Goal: Contribute content: Add original content to the website for others to see

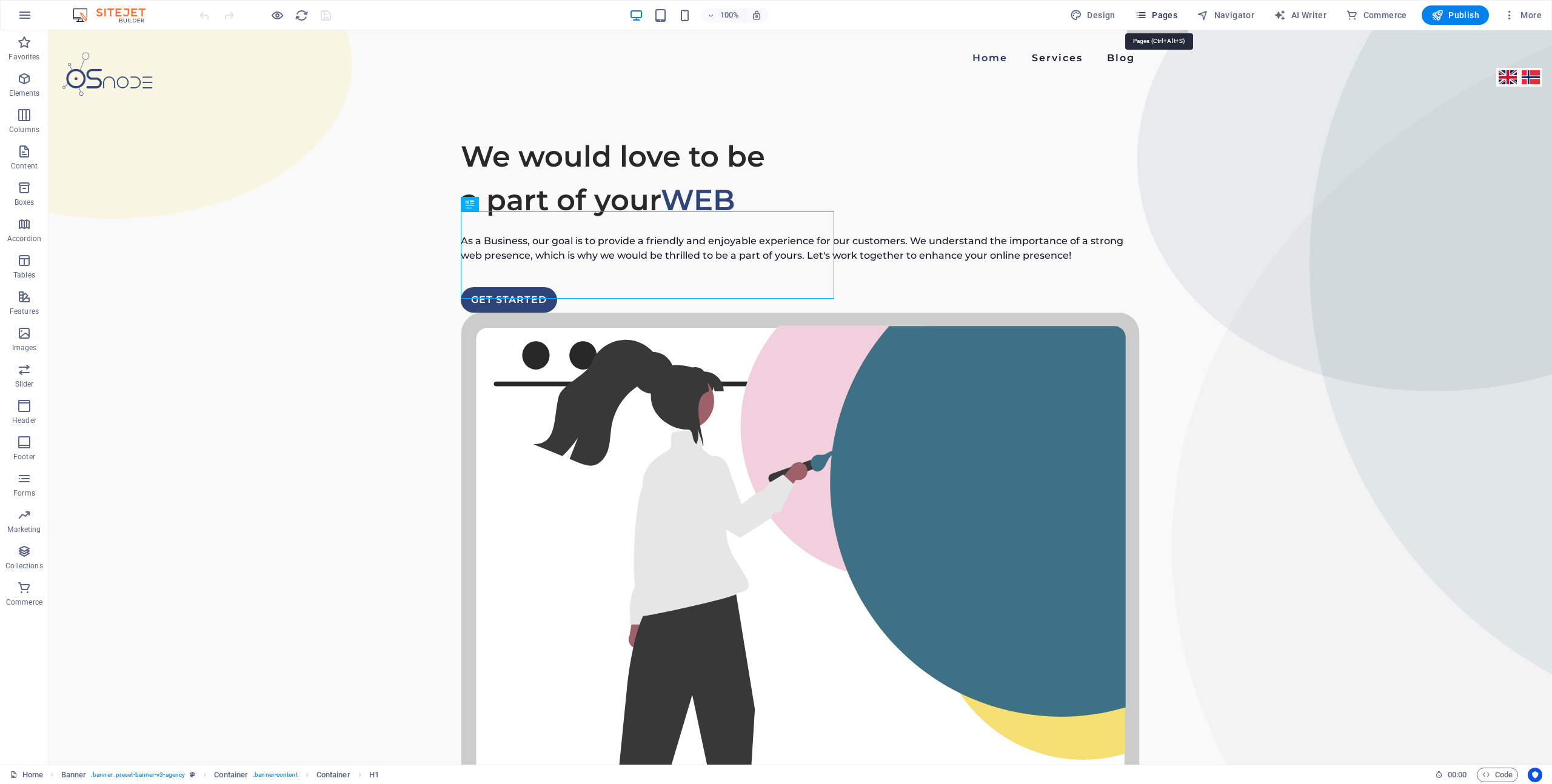
click at [1154, 16] on span "Pages" at bounding box center [1156, 15] width 42 height 12
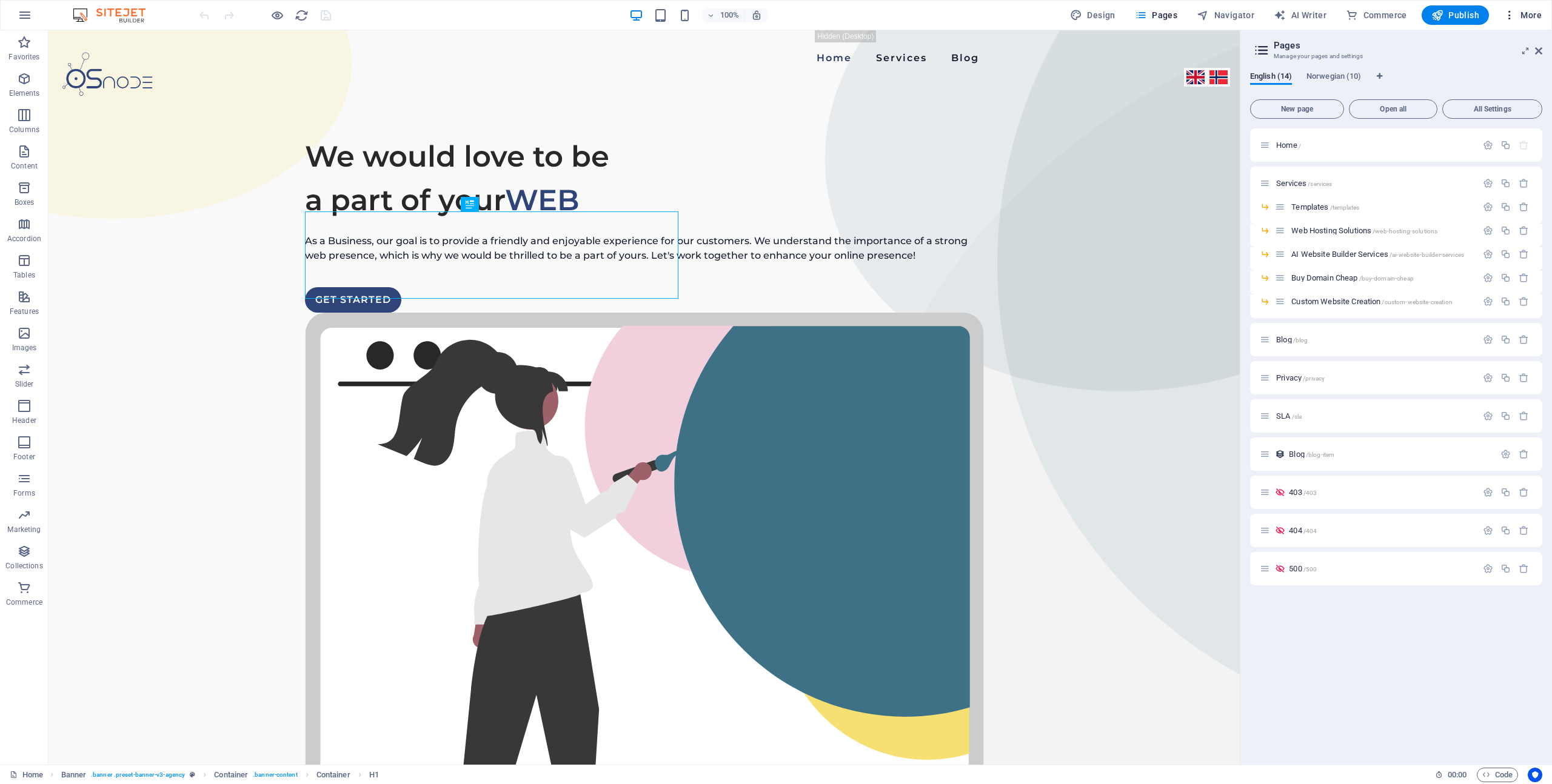
click at [1530, 19] on span "More" at bounding box center [1522, 15] width 38 height 12
click at [1483, 164] on h6 "Collections Manager" at bounding box center [1497, 162] width 72 height 14
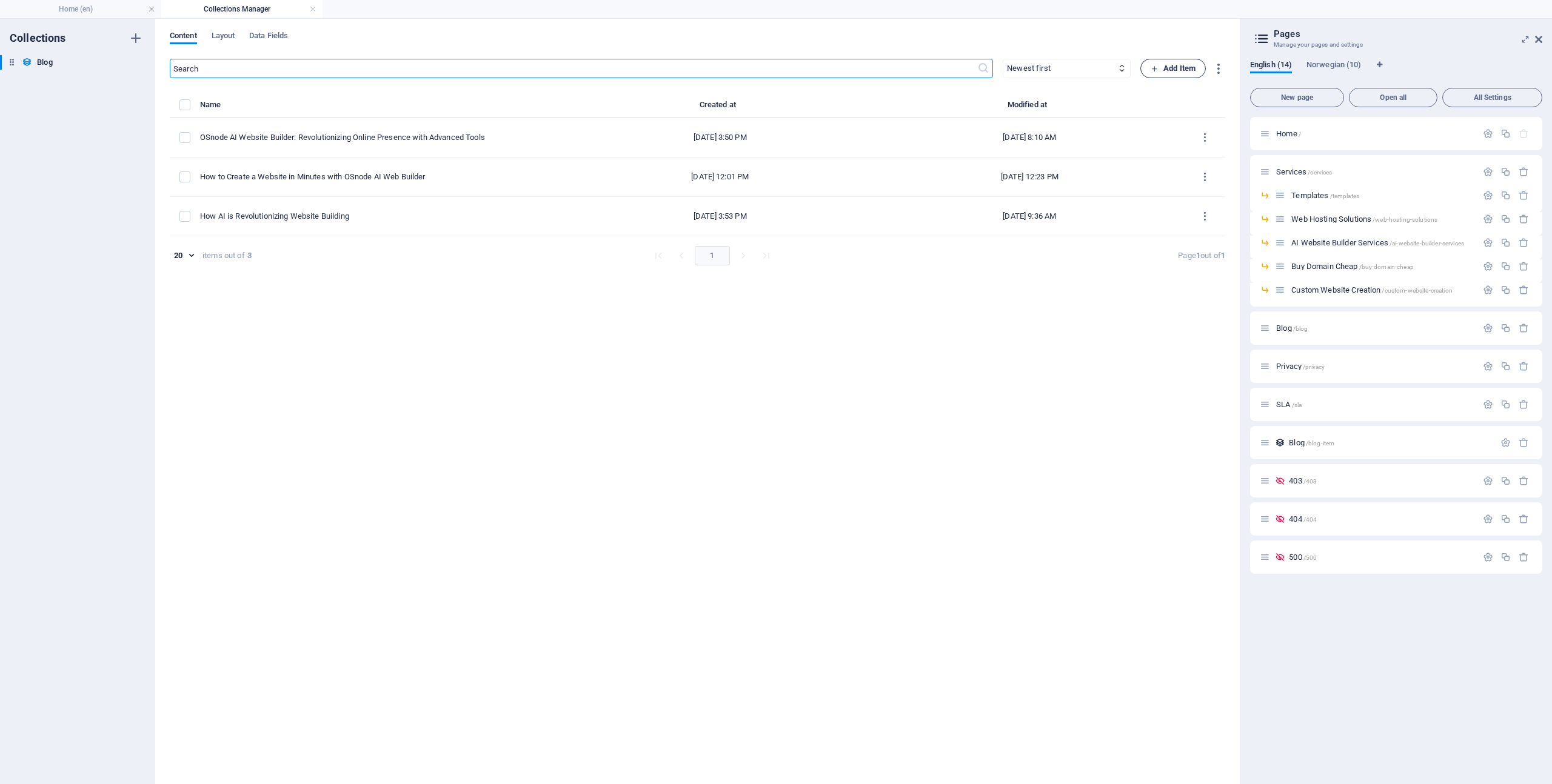
click at [1183, 71] on span "Add Item" at bounding box center [1173, 68] width 45 height 14
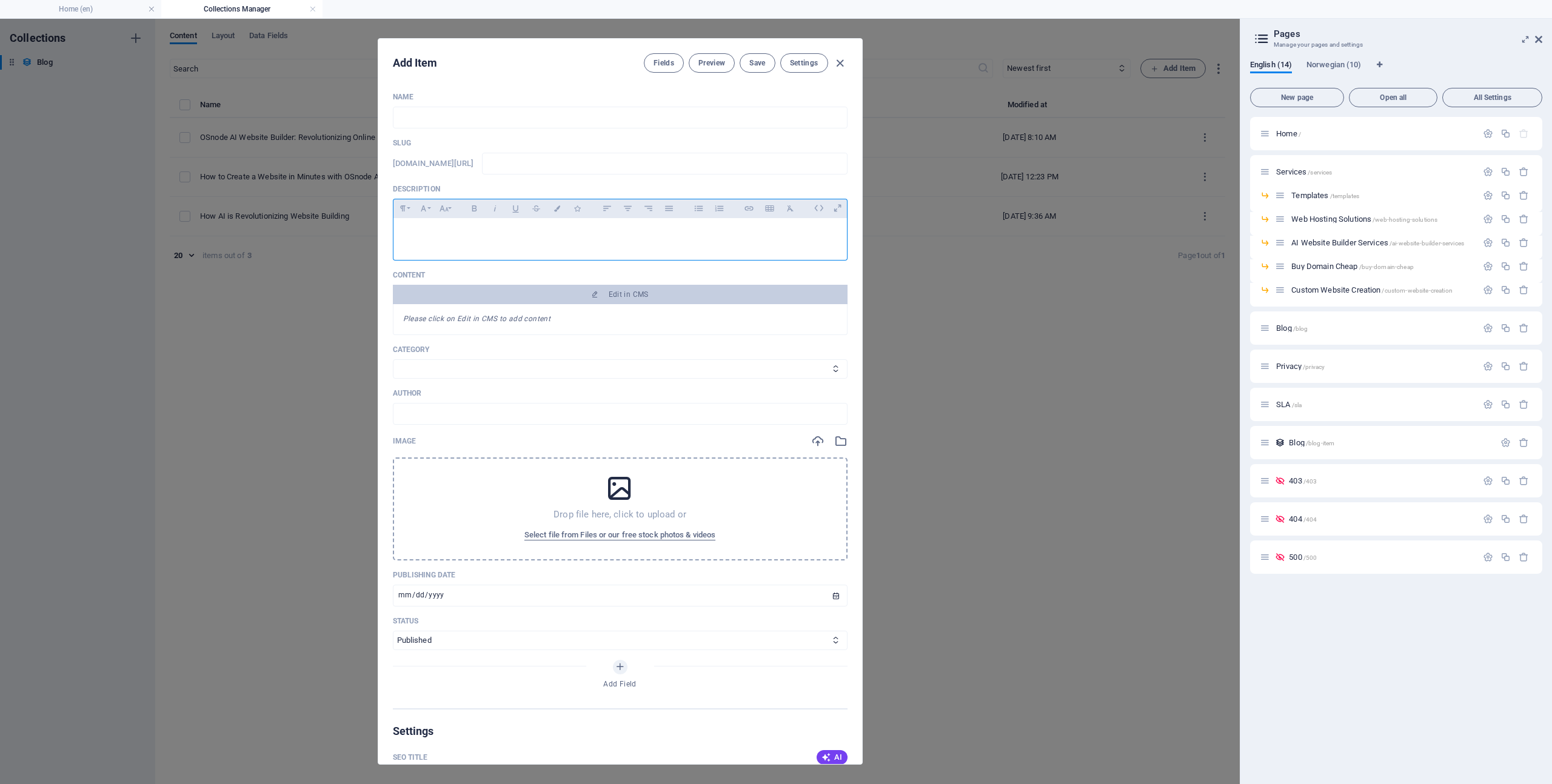
click at [471, 239] on div at bounding box center [620, 236] width 453 height 36
click at [446, 120] on input "text" at bounding box center [620, 117] width 455 height 22
type input "H"
type input "h"
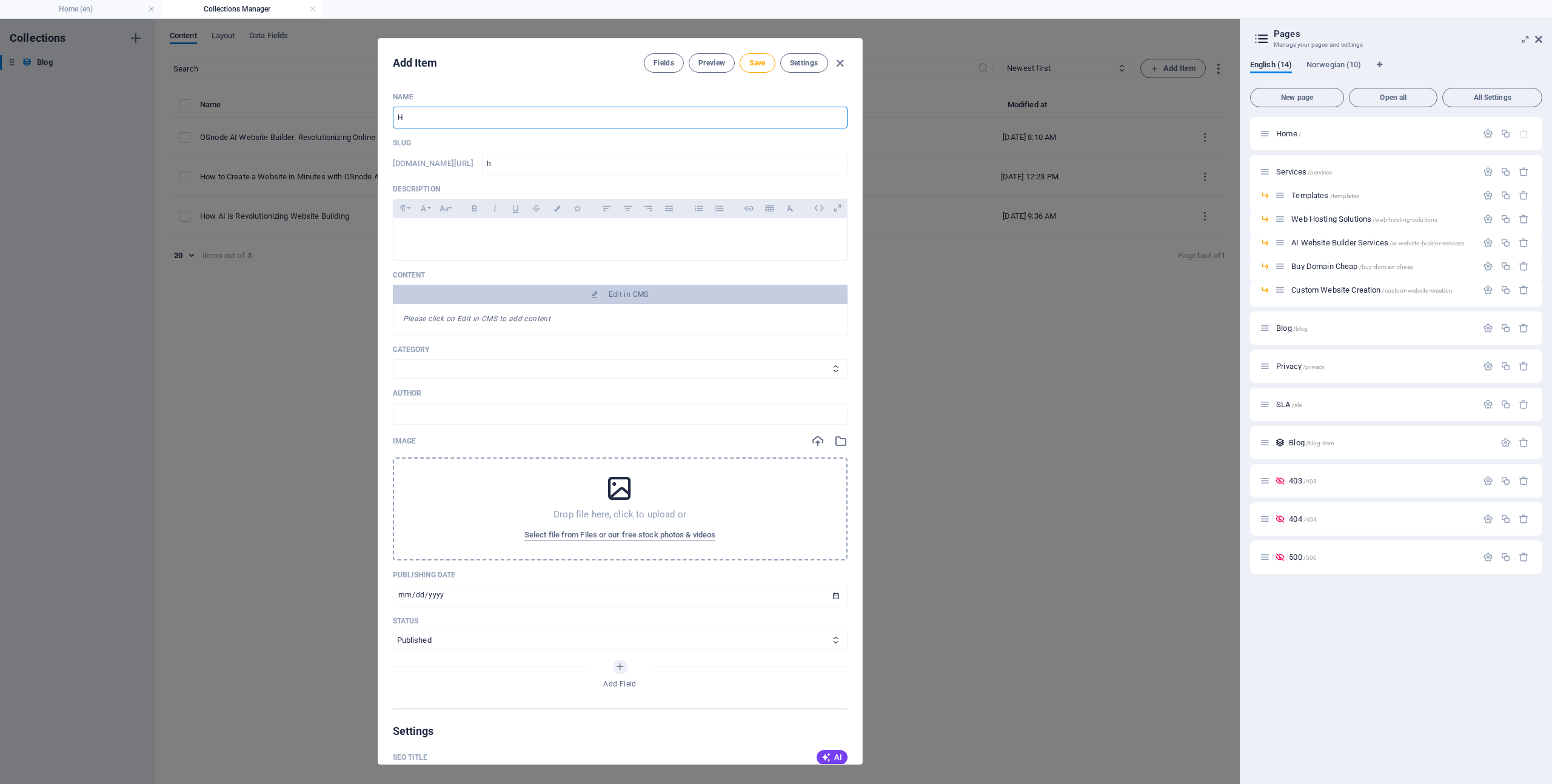
type input "He"
type input "he"
type input "Het"
type input "het"
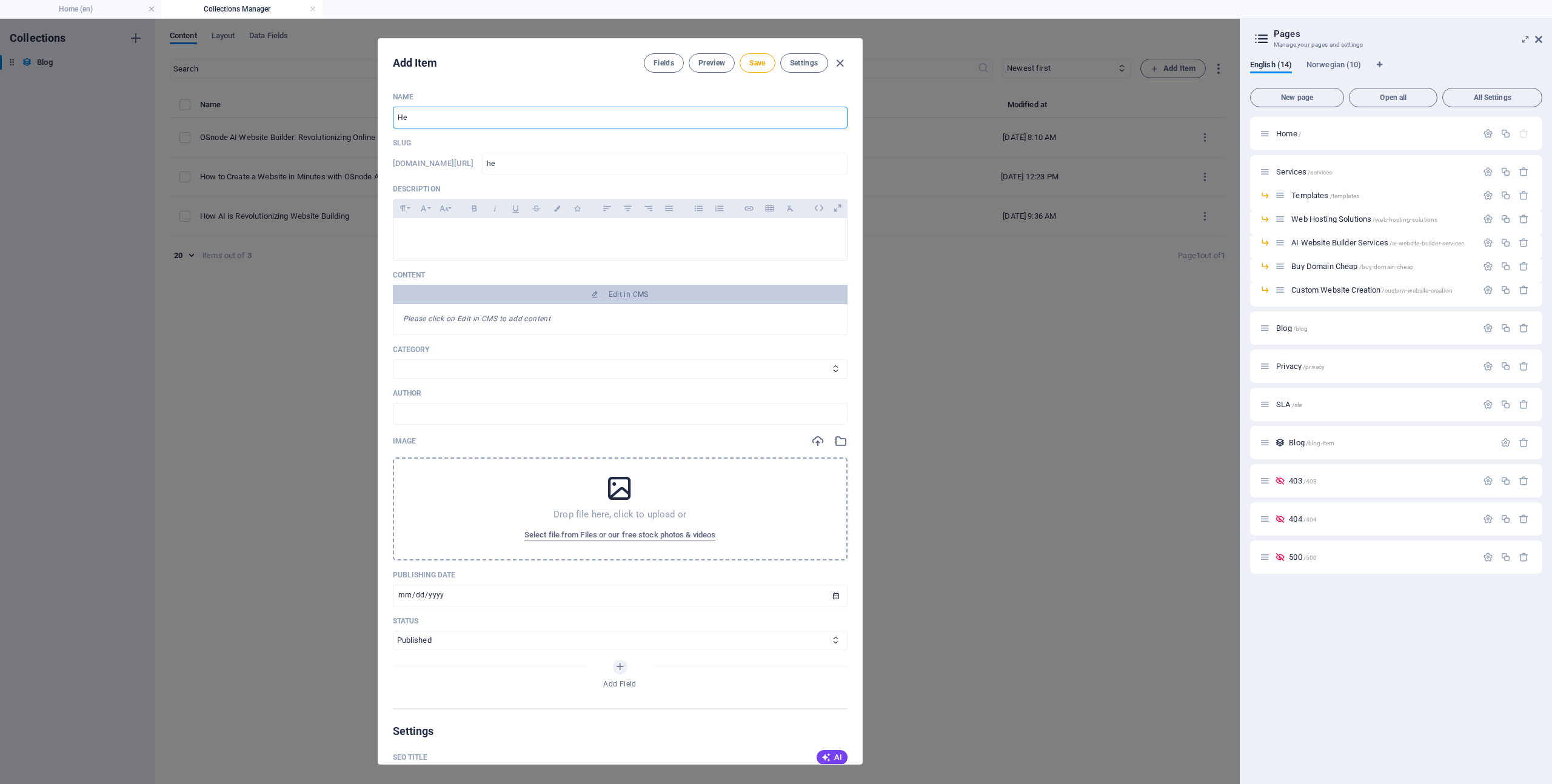
type input "het"
type input "[PERSON_NAME]"
type input "Hetzn"
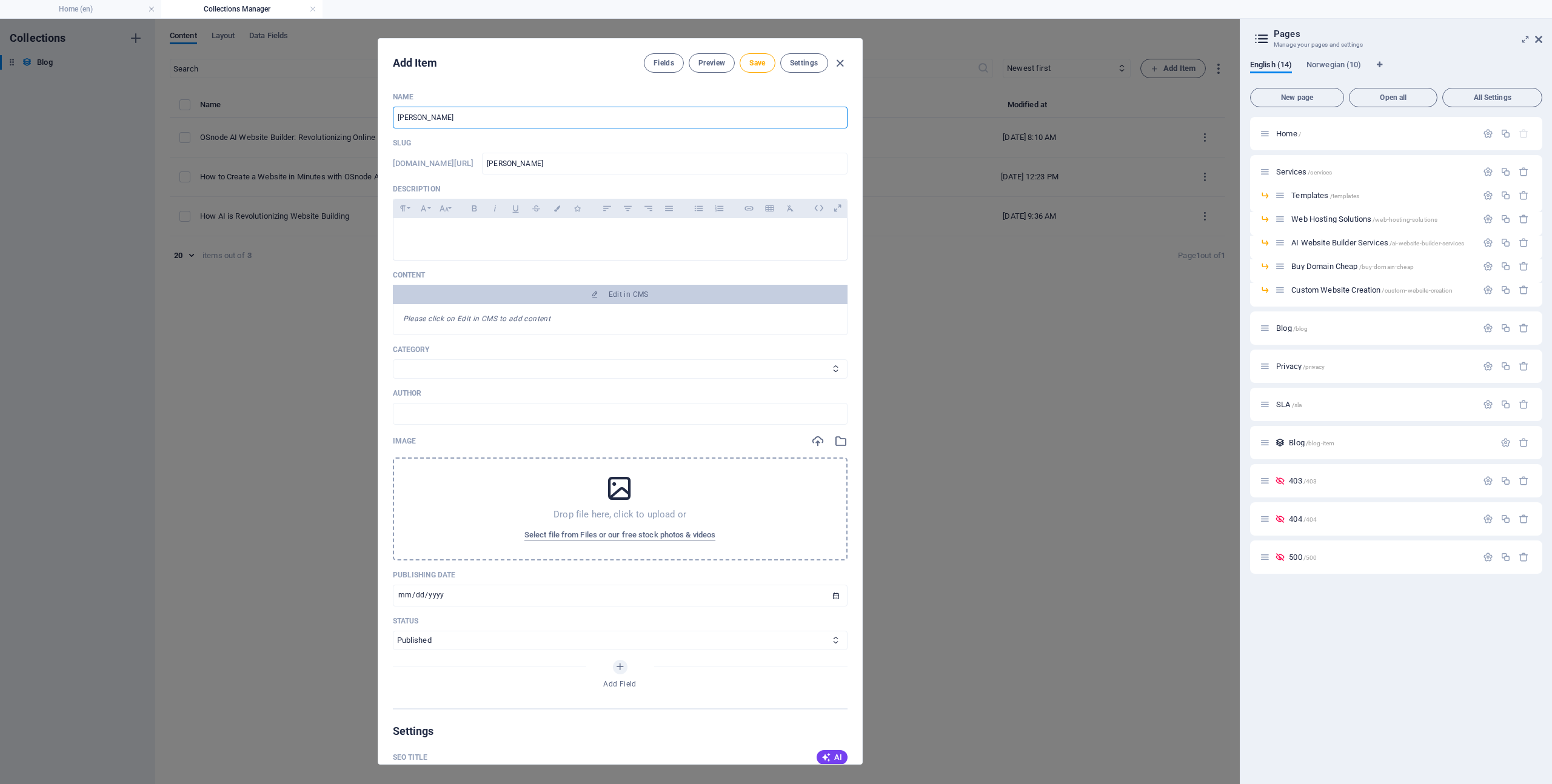
type input "hetzn"
type input "Hetzne"
type input "hetzne"
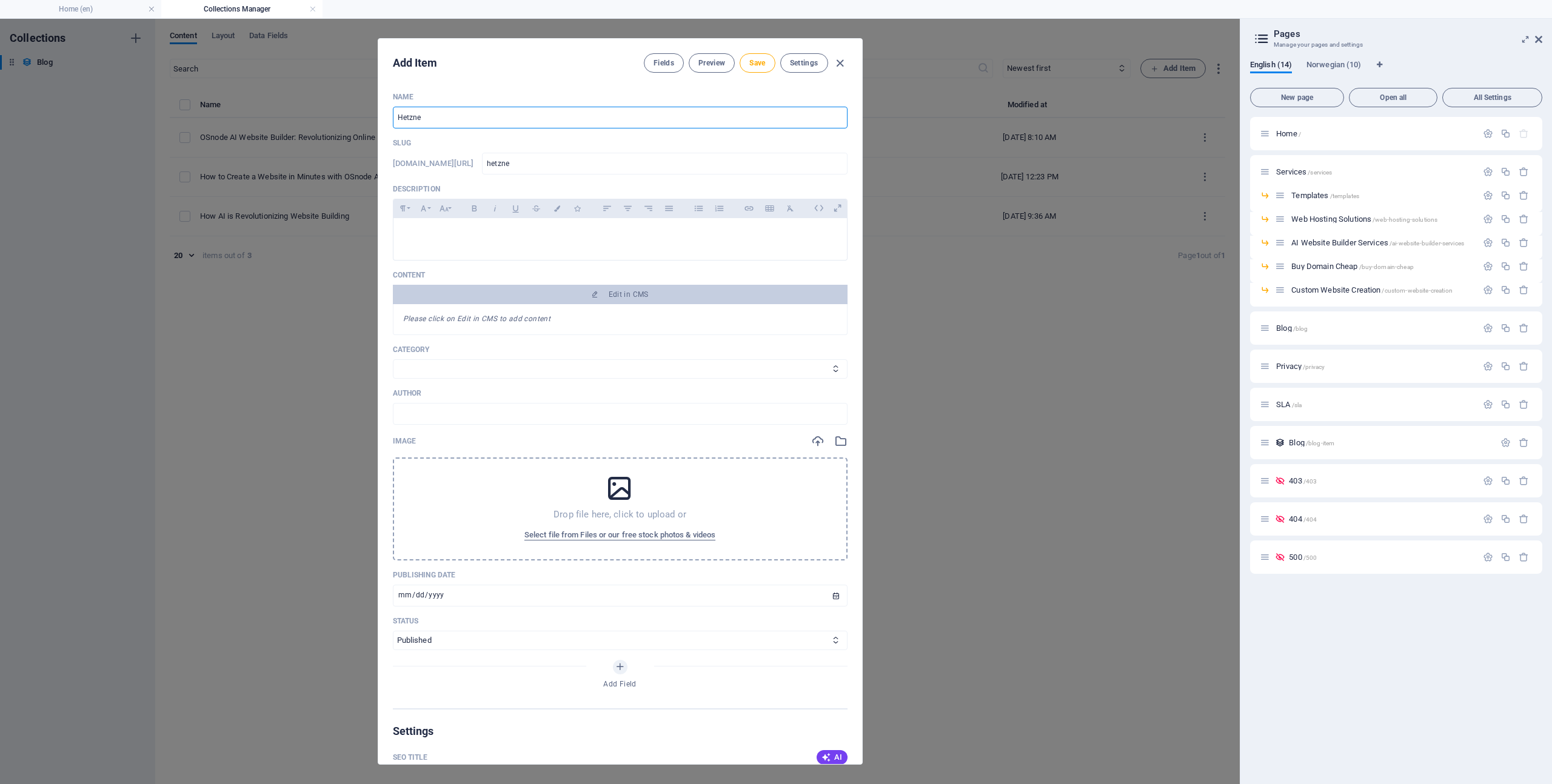
type input "Hetzner"
type input "hetzner"
type input "Hetzner p"
type input "hetzner-p"
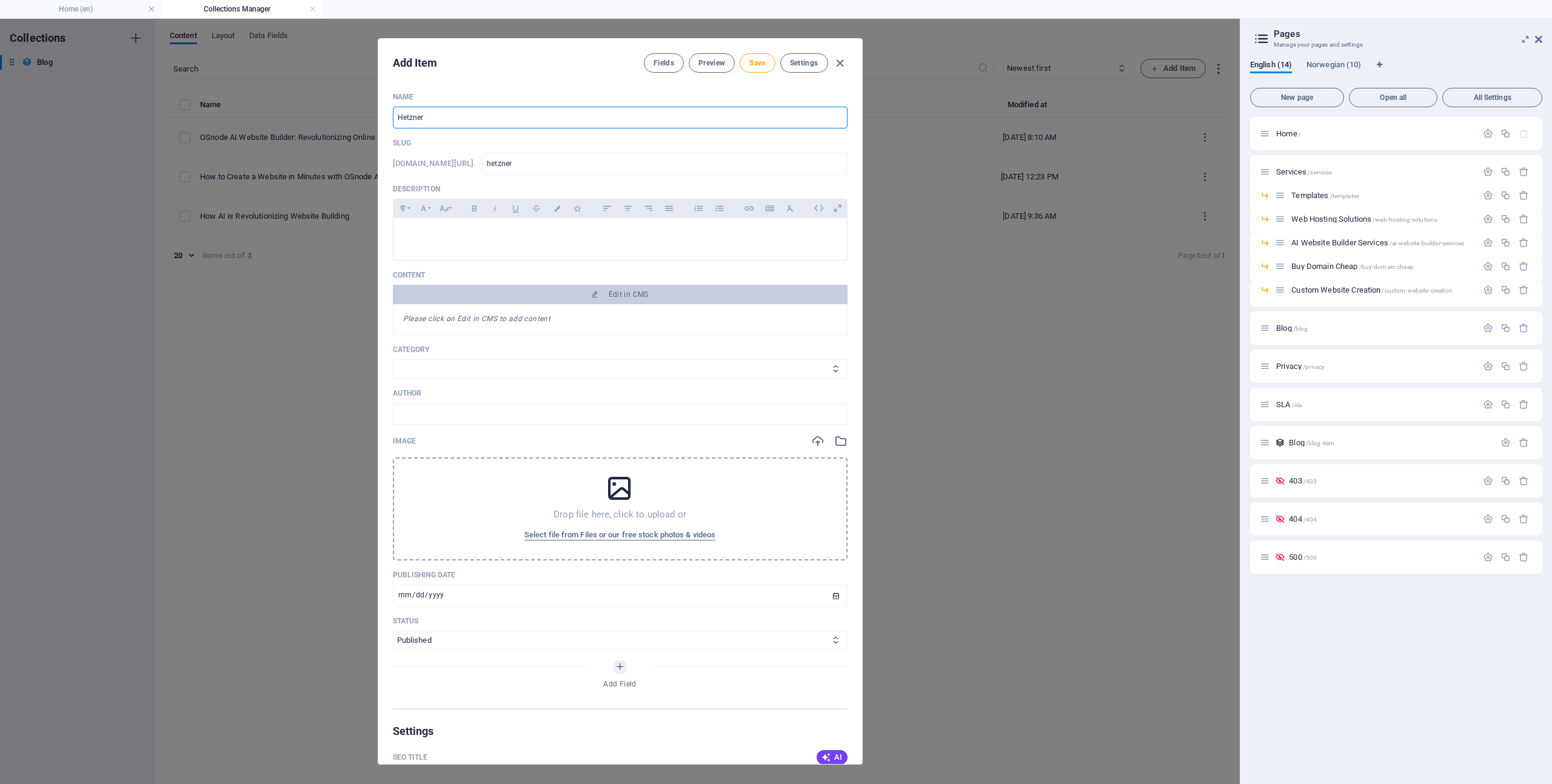
type input "hetzner-p"
type input "Hetzner pa"
type input "hetzner-pa"
type input "Hetzner par"
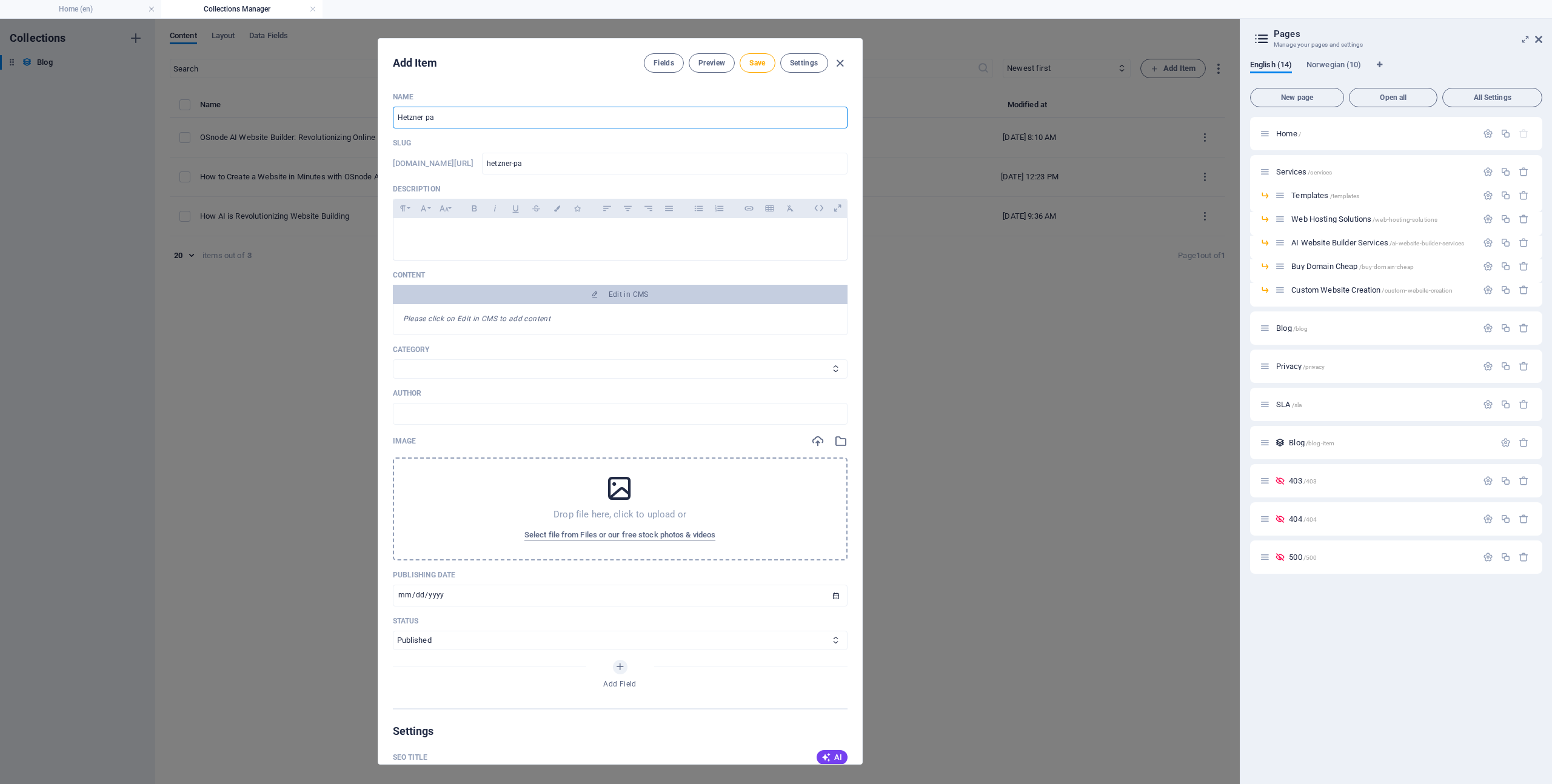
type input "hetzner-par"
type input "Hetzner part"
type input "hetzner-part"
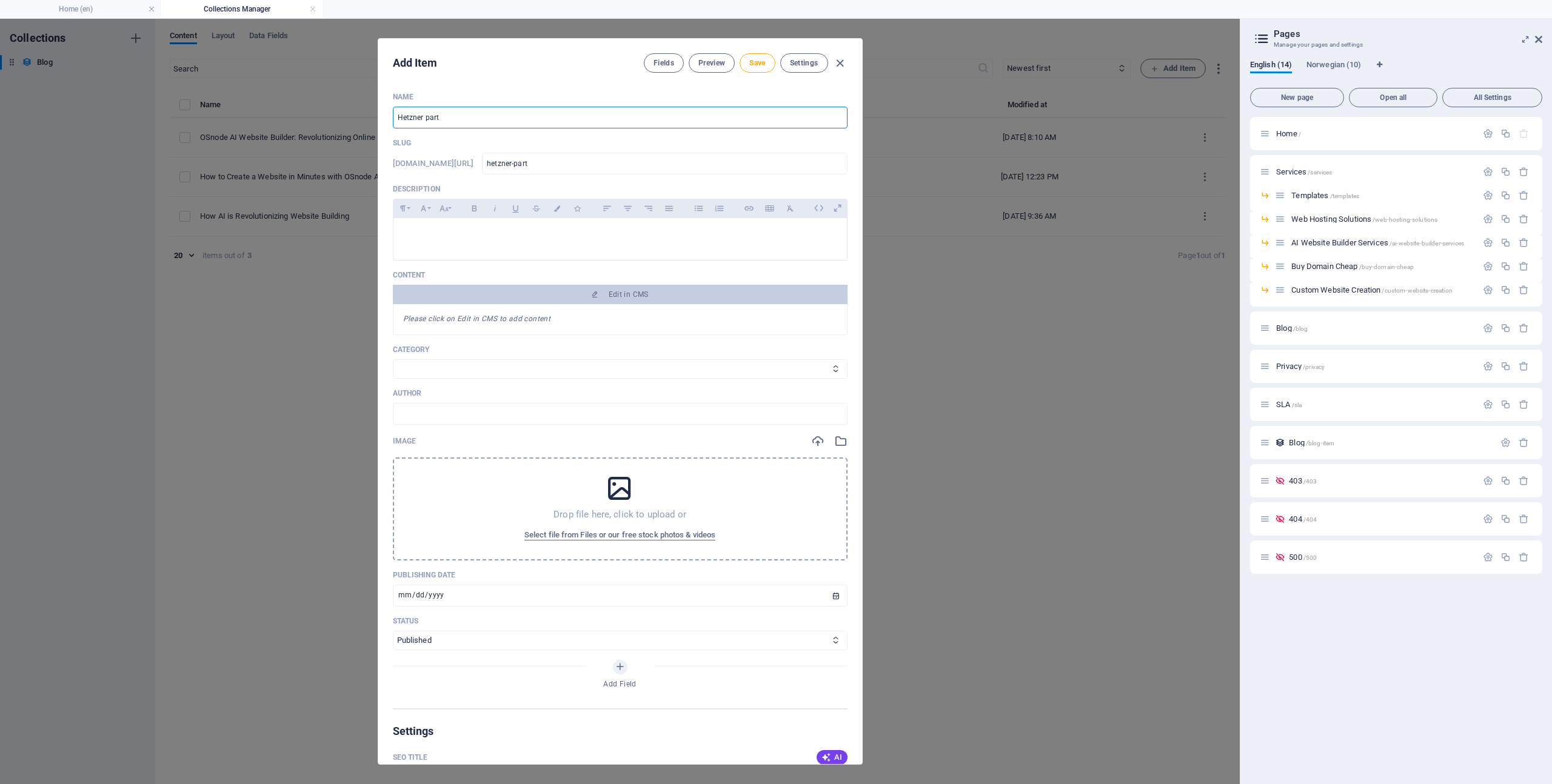
type input "Hetzner partn"
type input "hetzner-partn"
type input "Hetzner partne"
type input "hetzner-partne"
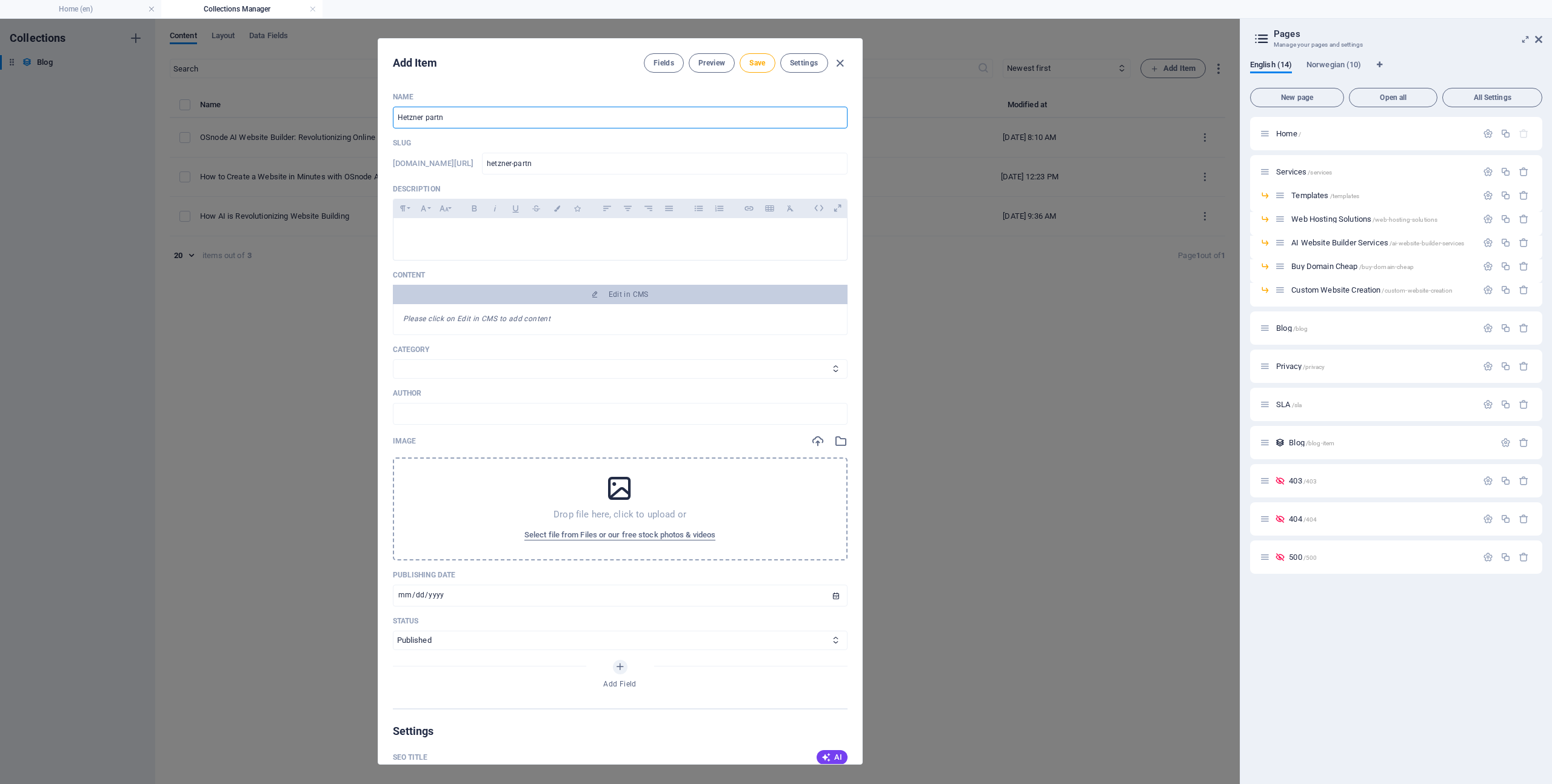
type input "hetzner-partne"
type input "Hetzner partner"
type input "hetzner-partner"
type input "Hetzner partners"
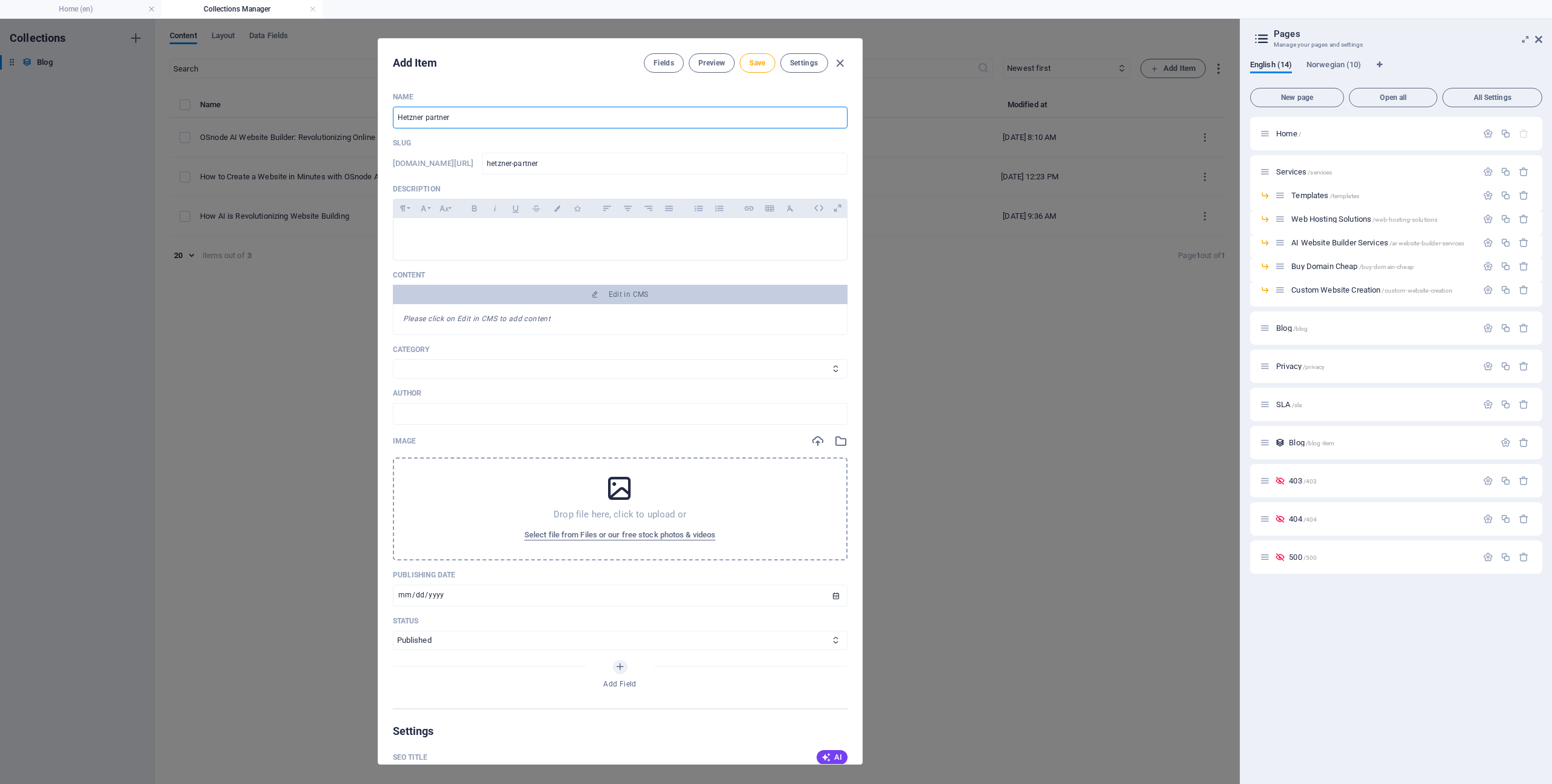
type input "hetzner-partners"
type input "Hetzner partnersh"
type input "hetzner-partnersh"
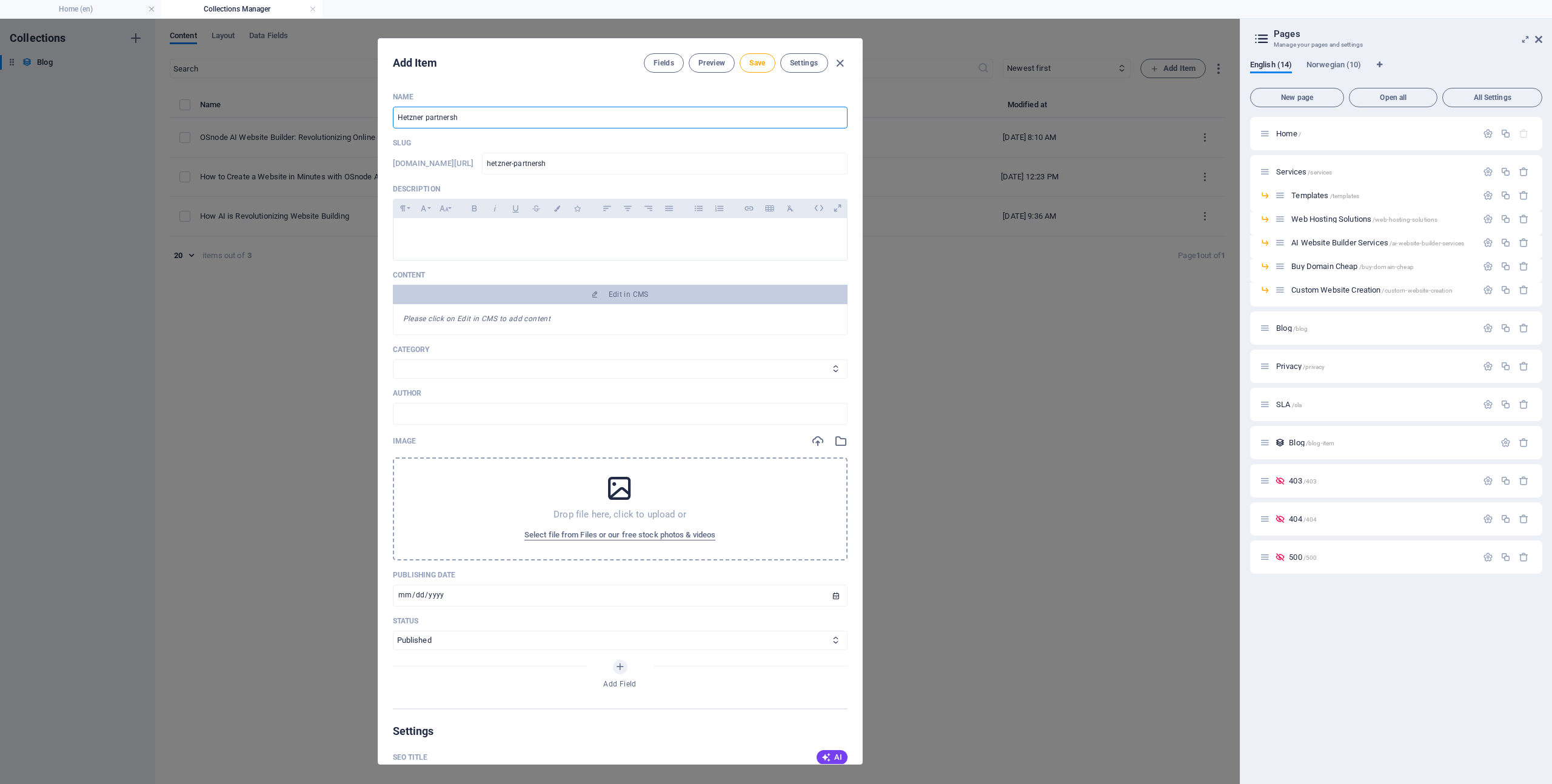
type input "Hetzner partnershi"
type input "hetzner-partnershi"
type input "Hetzner partnership"
type input "hetzner-partnership"
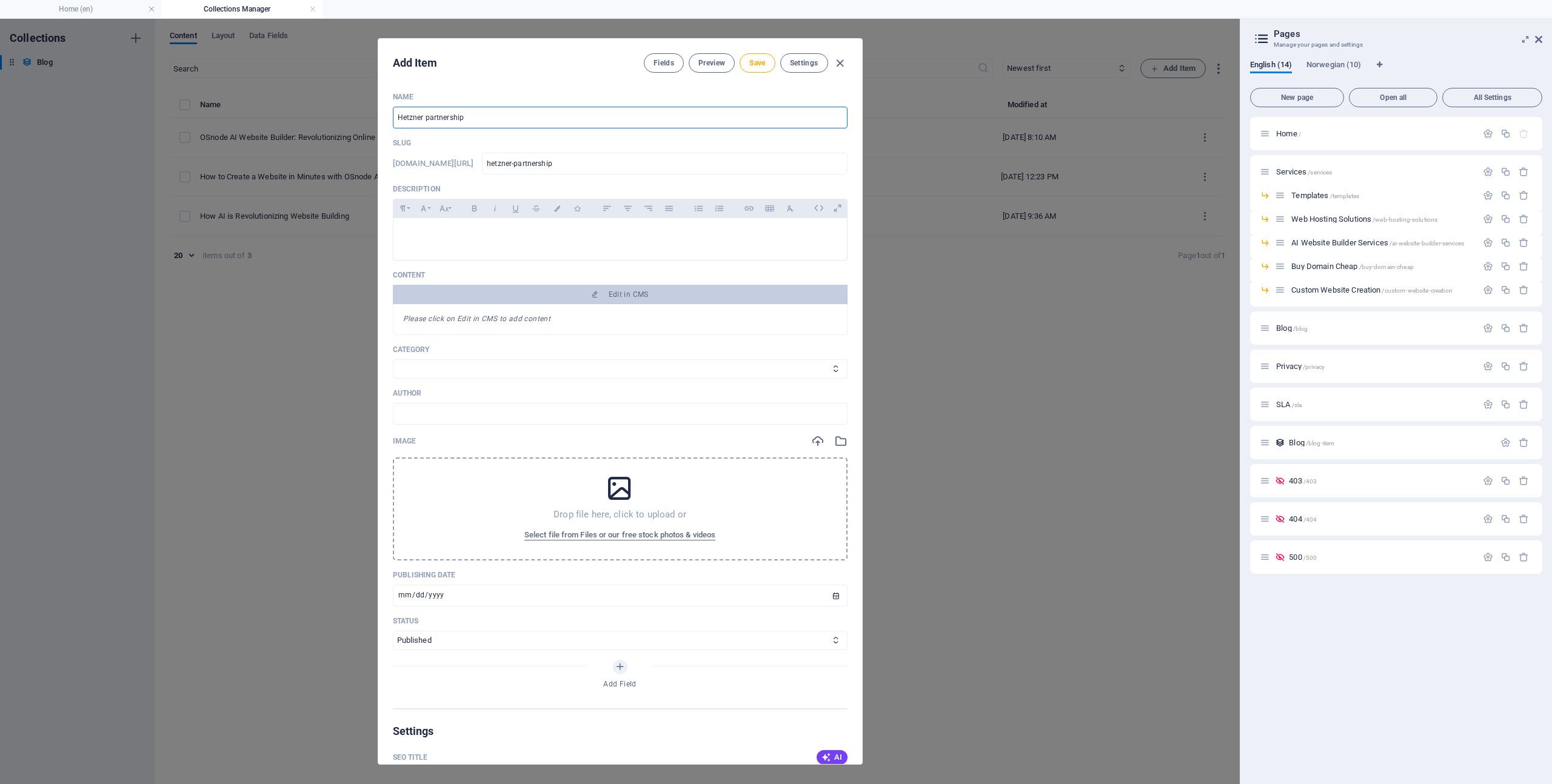
type input "hetzner-partnership"
type input "Hetzner partnership"
click at [508, 243] on div at bounding box center [620, 236] width 453 height 36
click at [471, 117] on input "Hetzner partnership" at bounding box center [620, 117] width 455 height 22
type input "FHetzner partnership"
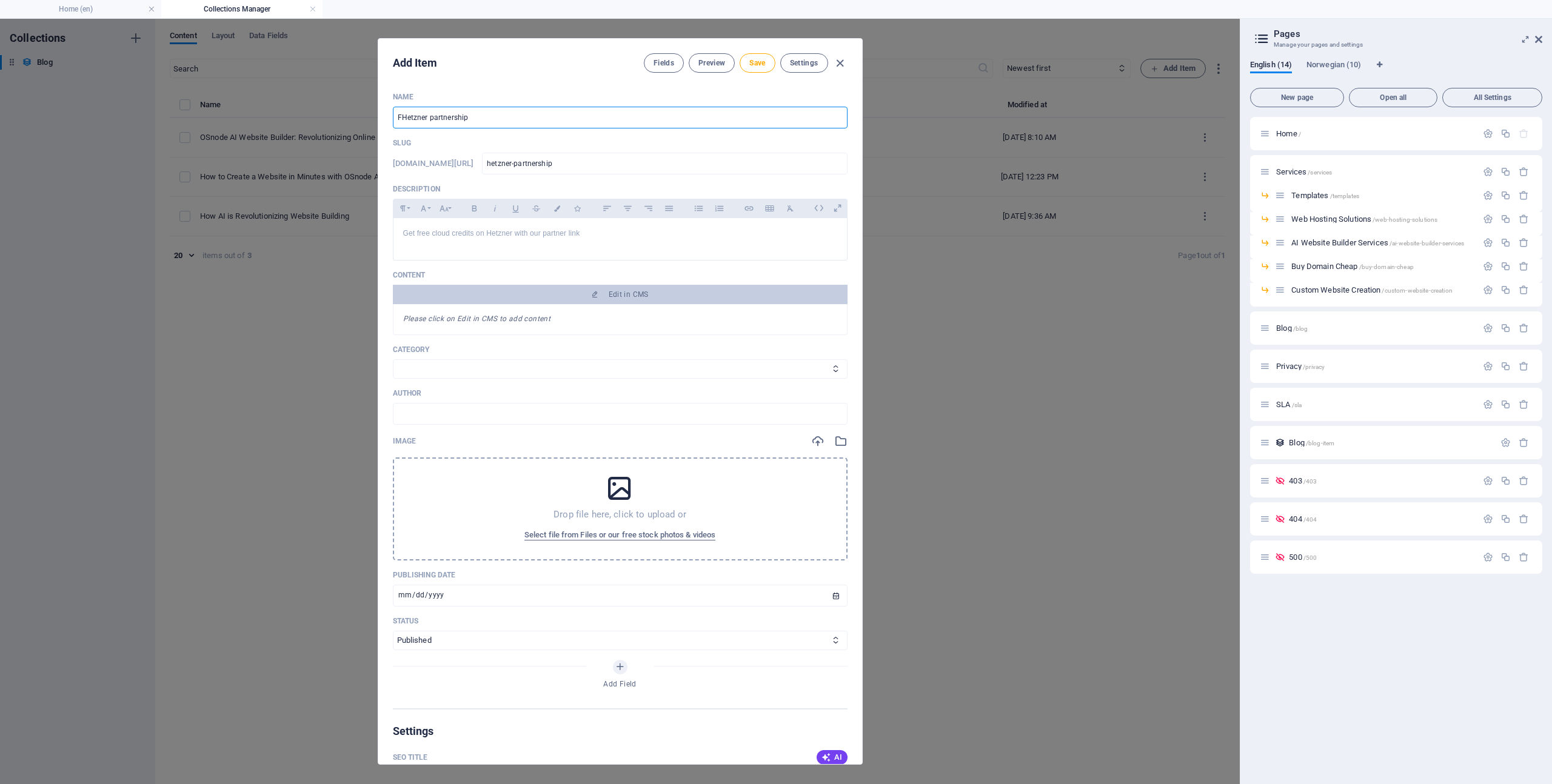
type input "fhetzner-partnership"
type input "FrHetzner partnership"
type input "frhetzner-partnership"
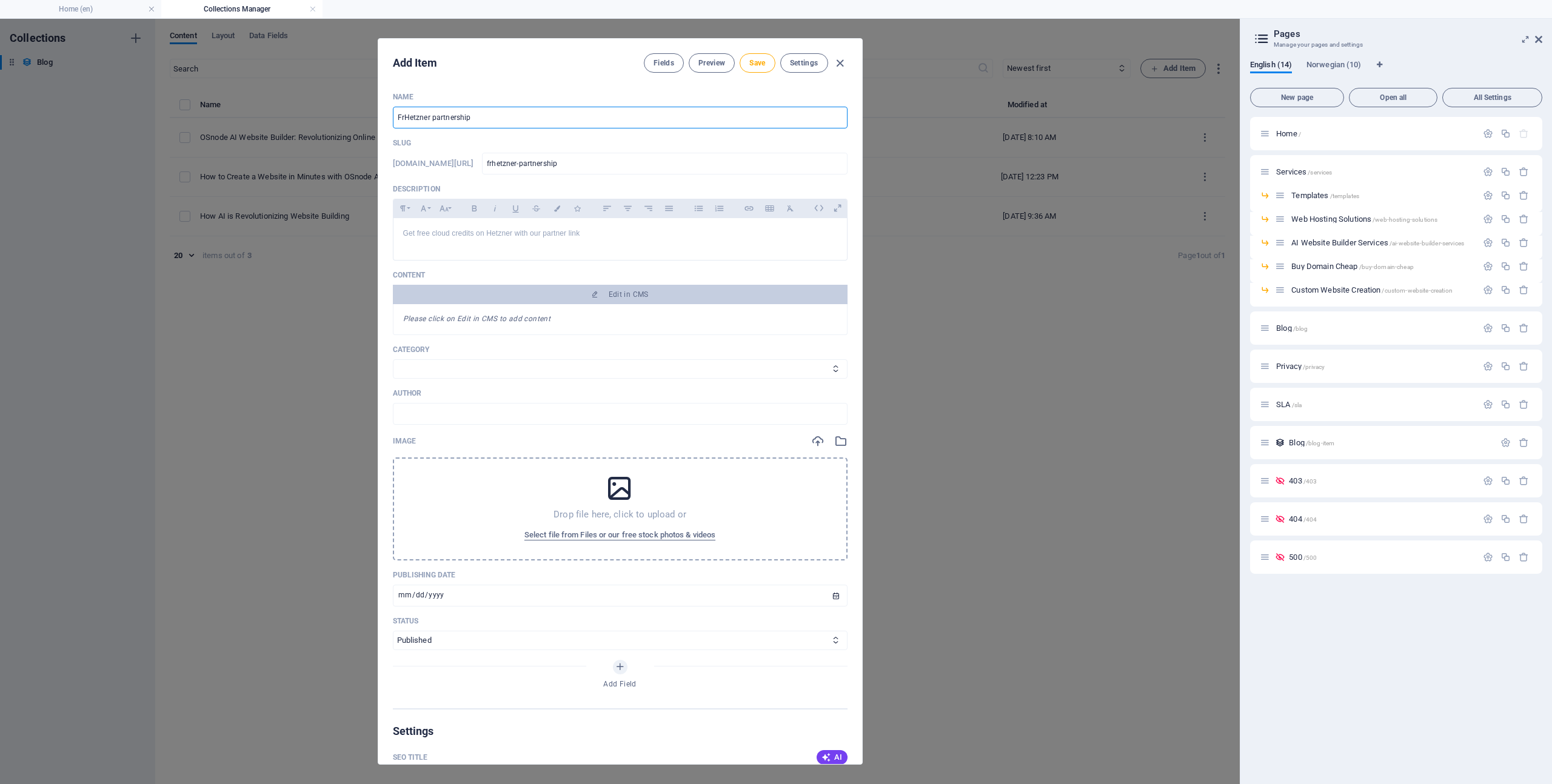
type input "FreHetzner partnership"
type input "frehetzner-partnership"
type input "FreeHetzner partnership"
type input "freehetzner-partnership"
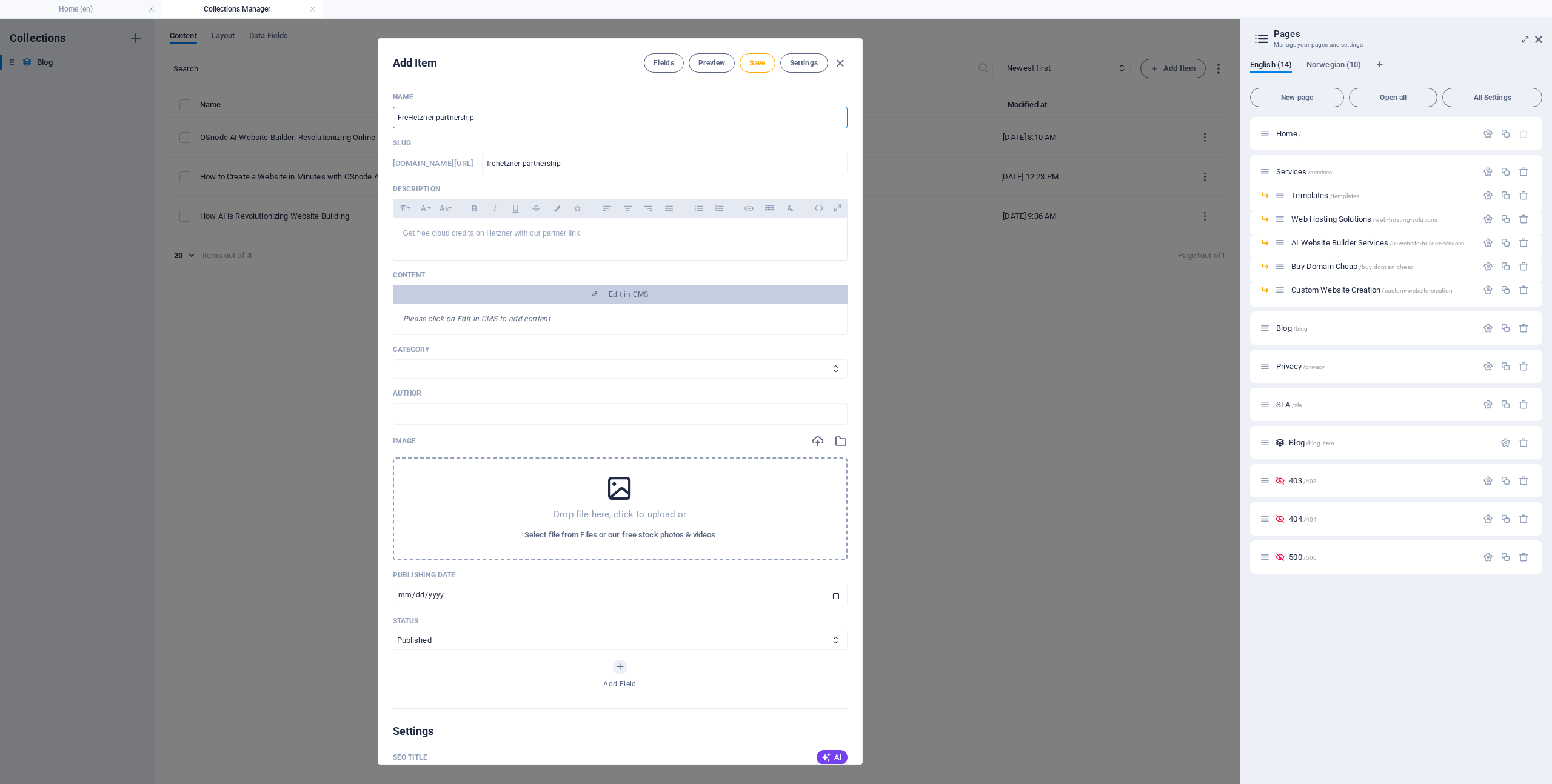
type input "freehetzner-partnership"
type input "Free Hetzner partnership"
type input "free-hetzner-partnership"
type input "Free cHetzner partnership"
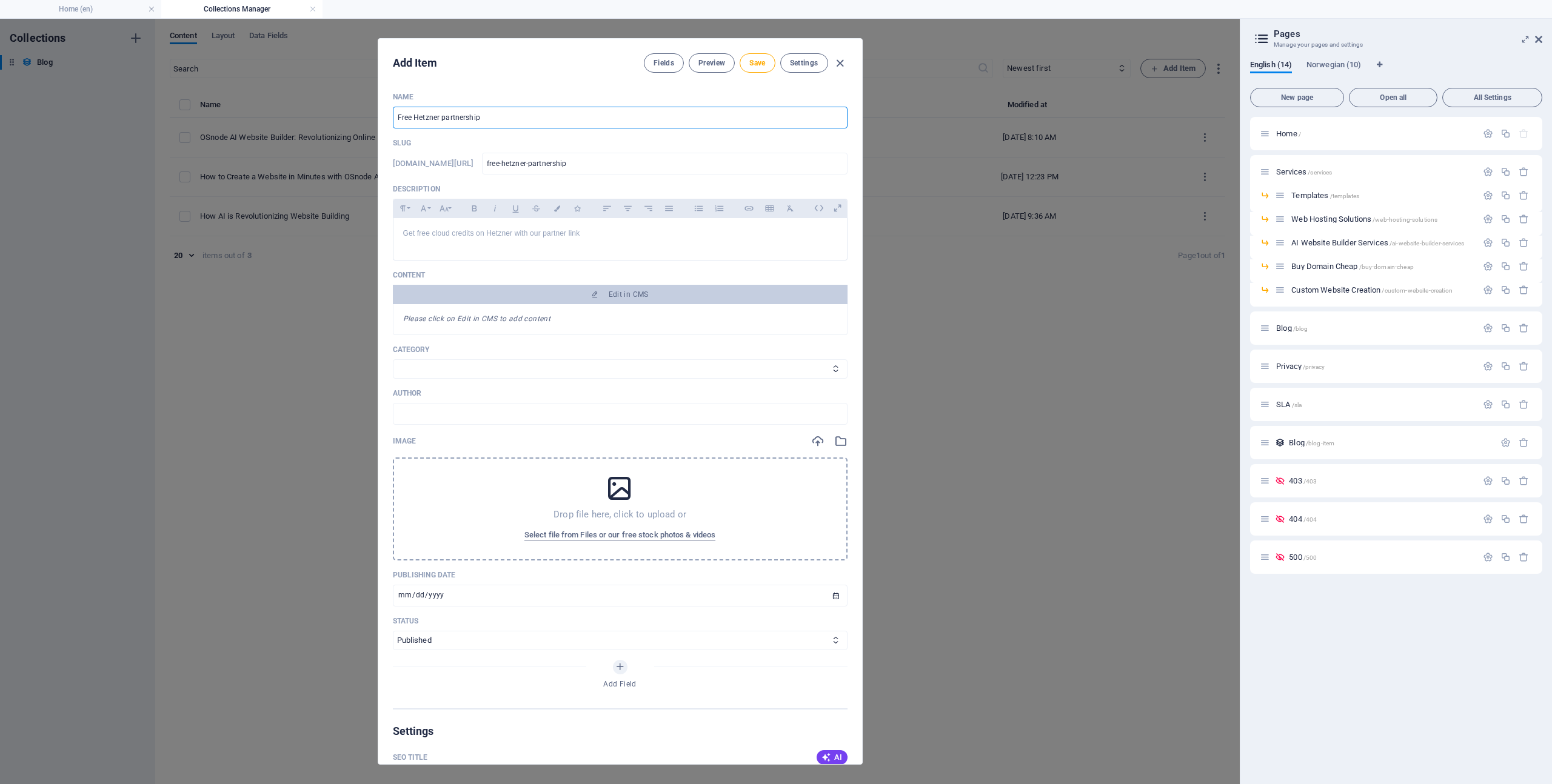
type input "free-chetzner-partnership"
type input "Free clHetzner partnership"
type input "free-clhetzner-partnership"
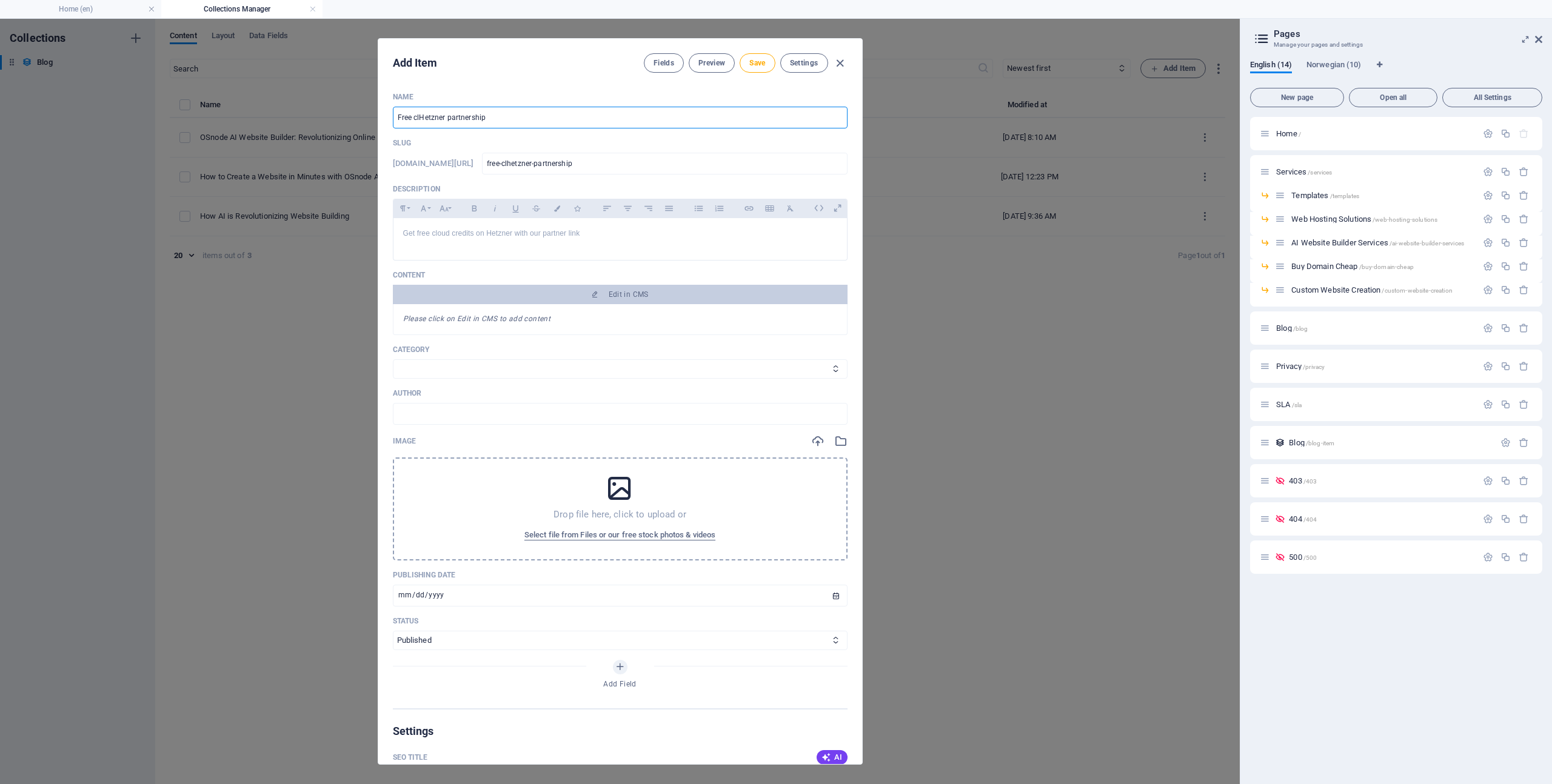
type input "Free cloHetzner partnership"
type input "free-clohetzner-partnership"
type input "Free clouHetzner partnership"
type input "free-clouhetzner-partnership"
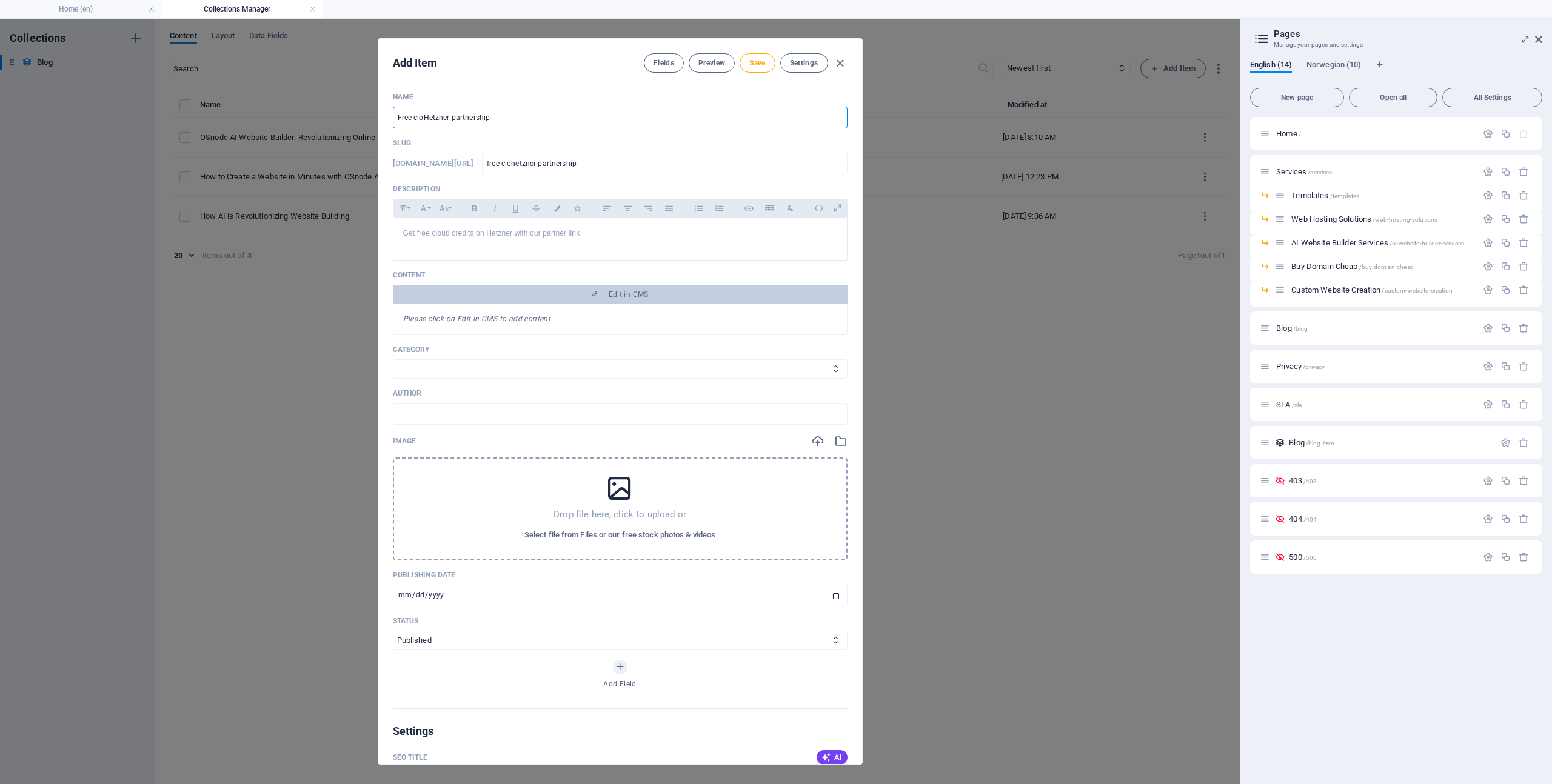
type input "free-clouhetzner-partnership"
type input "Free cloudHetzner partnership"
type input "free-cloudhetzner-partnership"
type input "Free cloud Hetzner partnership"
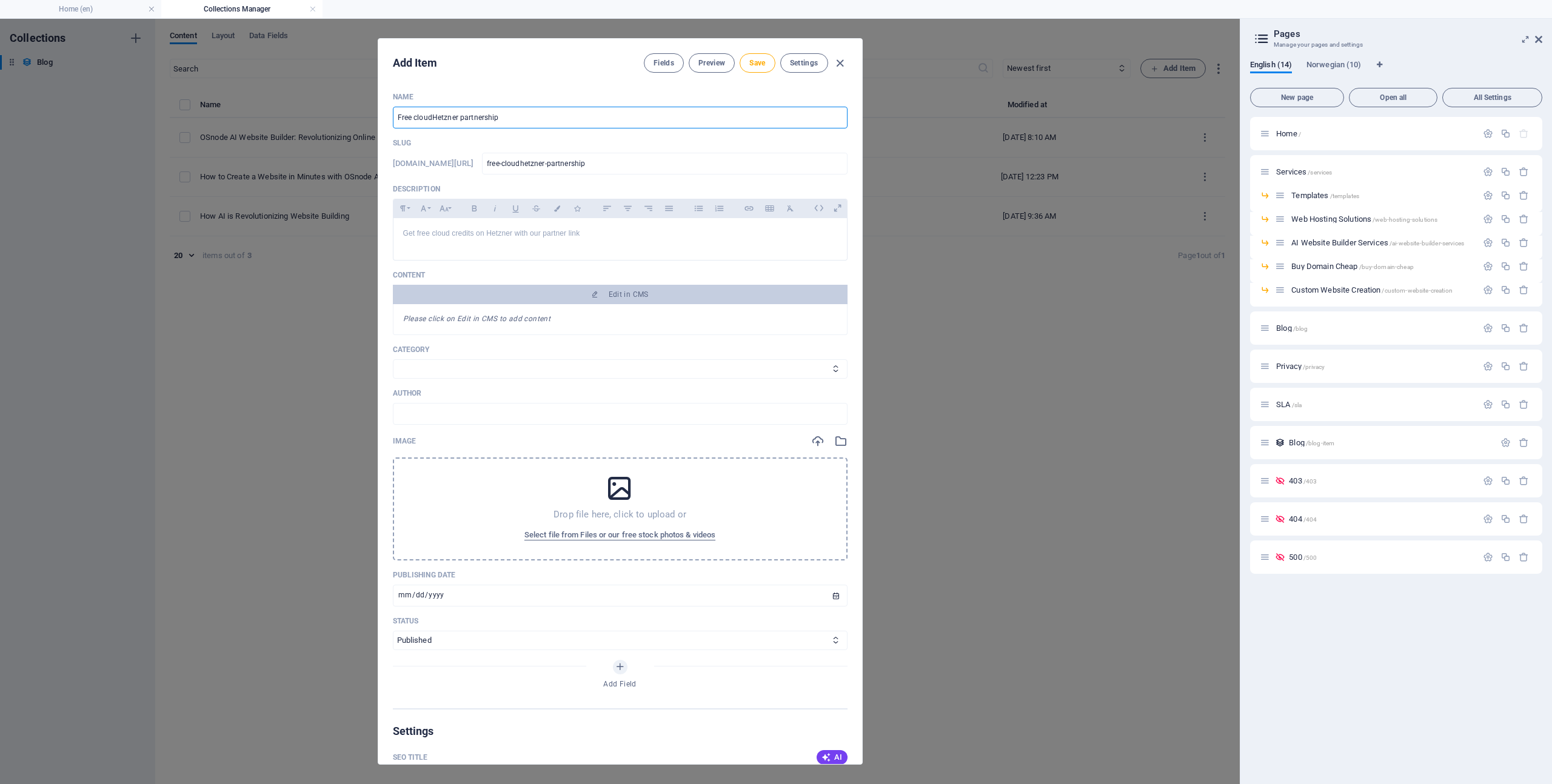
type input "free-cloud-hetzner-partnership"
type input "Free cloud cHetzner partnership"
type input "free-cloud-chetzner-partnership"
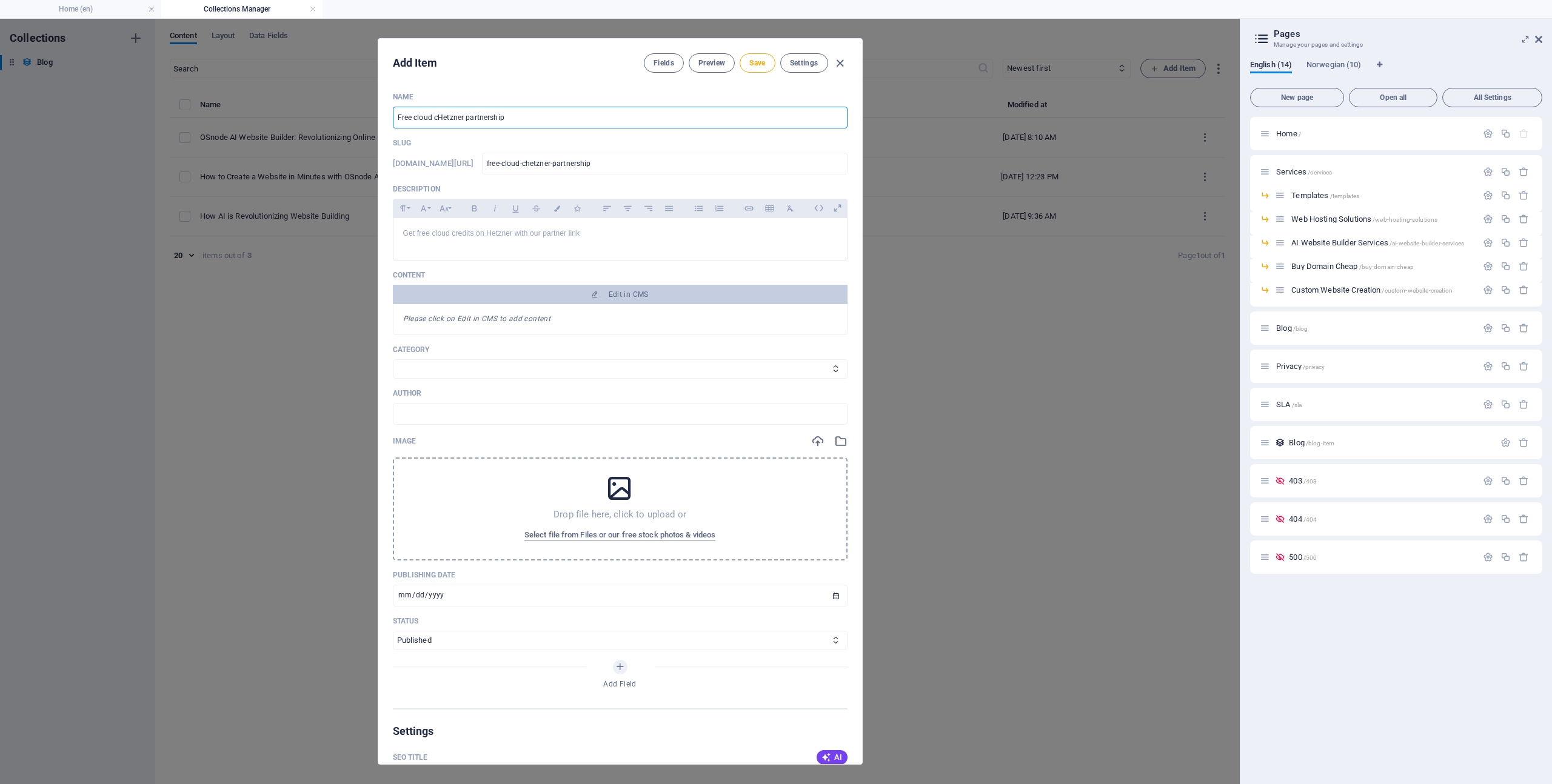
type input "Free cloud crHetzner partnership"
type input "free-cloud-crhetzner-partnership"
type input "Free cloud creHetzner partnership"
type input "free-cloud-crehetzner-partnership"
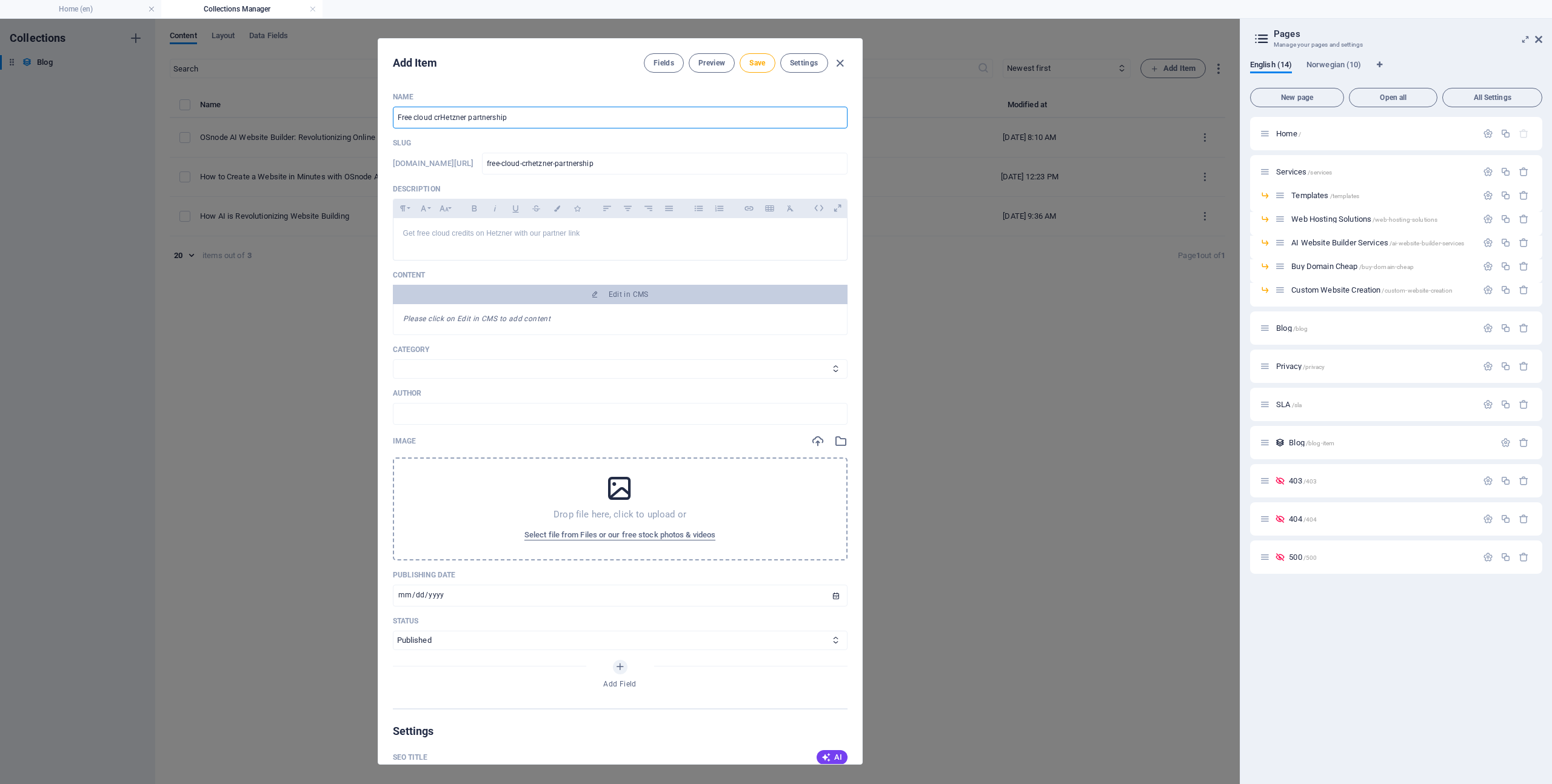
type input "free-cloud-crehetzner-partnership"
type input "Free cloud credHetzner partnership"
type input "free-cloud-credhetzner-partnership"
type input "Free cloud crediHetzner partnership"
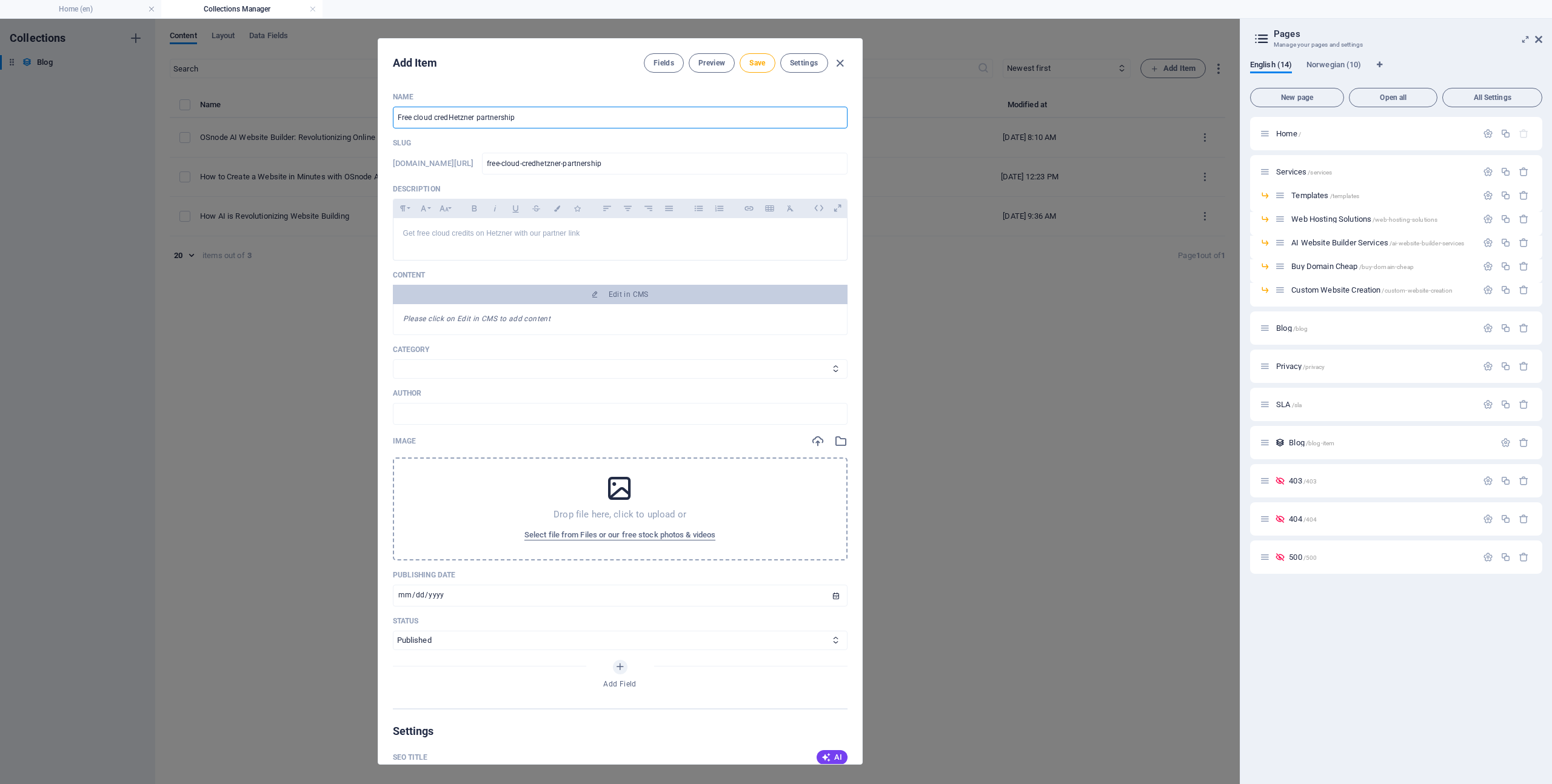
type input "free-cloud-credihetzner-partnership"
type input "Free cloud creditHetzner partnership"
type input "free-cloud-credithetzner-partnership"
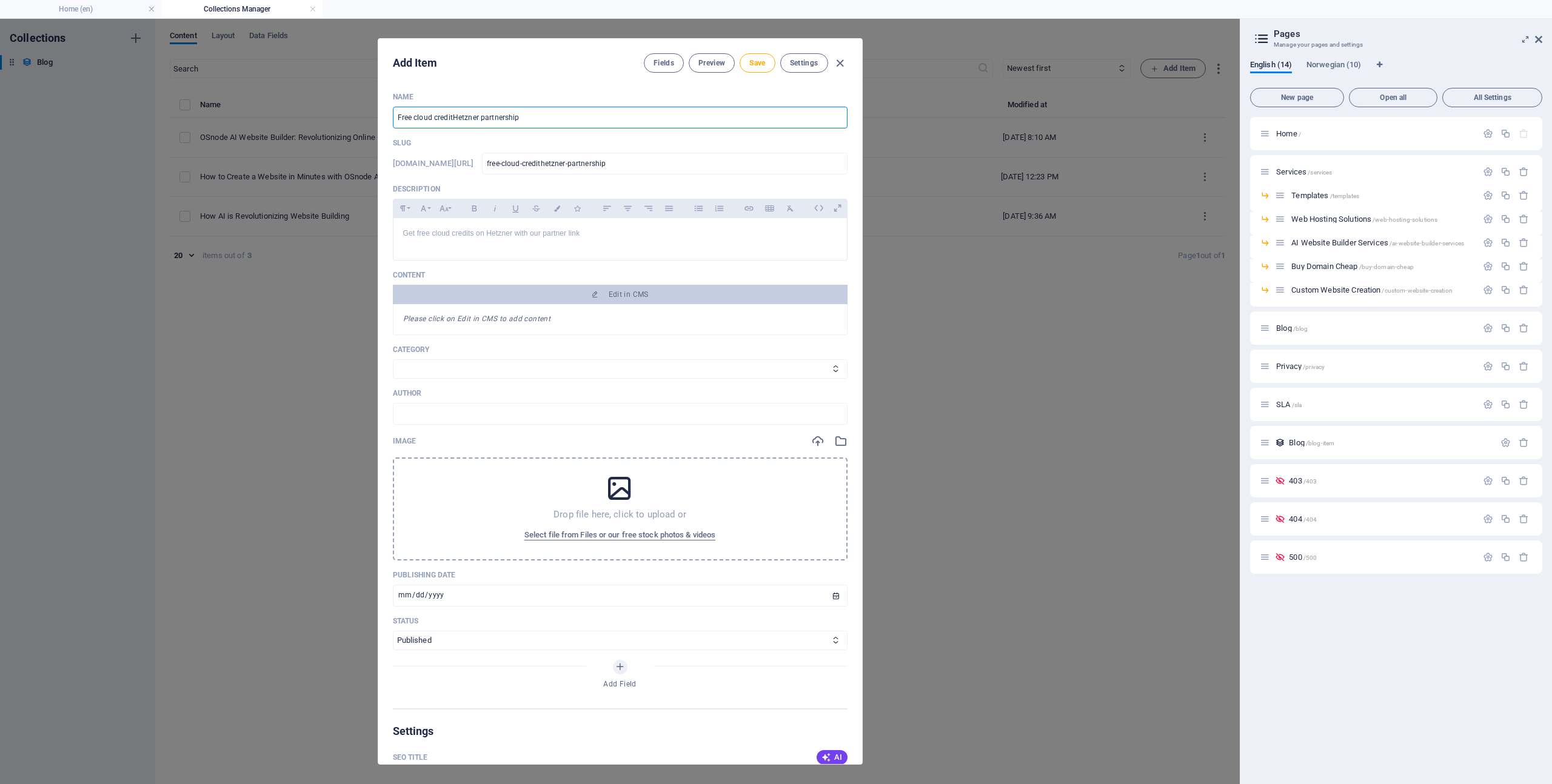
type input "Free cloud credit Hetzner partnership"
type input "free-cloud-credit-hetzner-partnership"
type input "Free cloud credit oHetzner partnership"
type input "free-cloud-credit-[PERSON_NAME]-partnership"
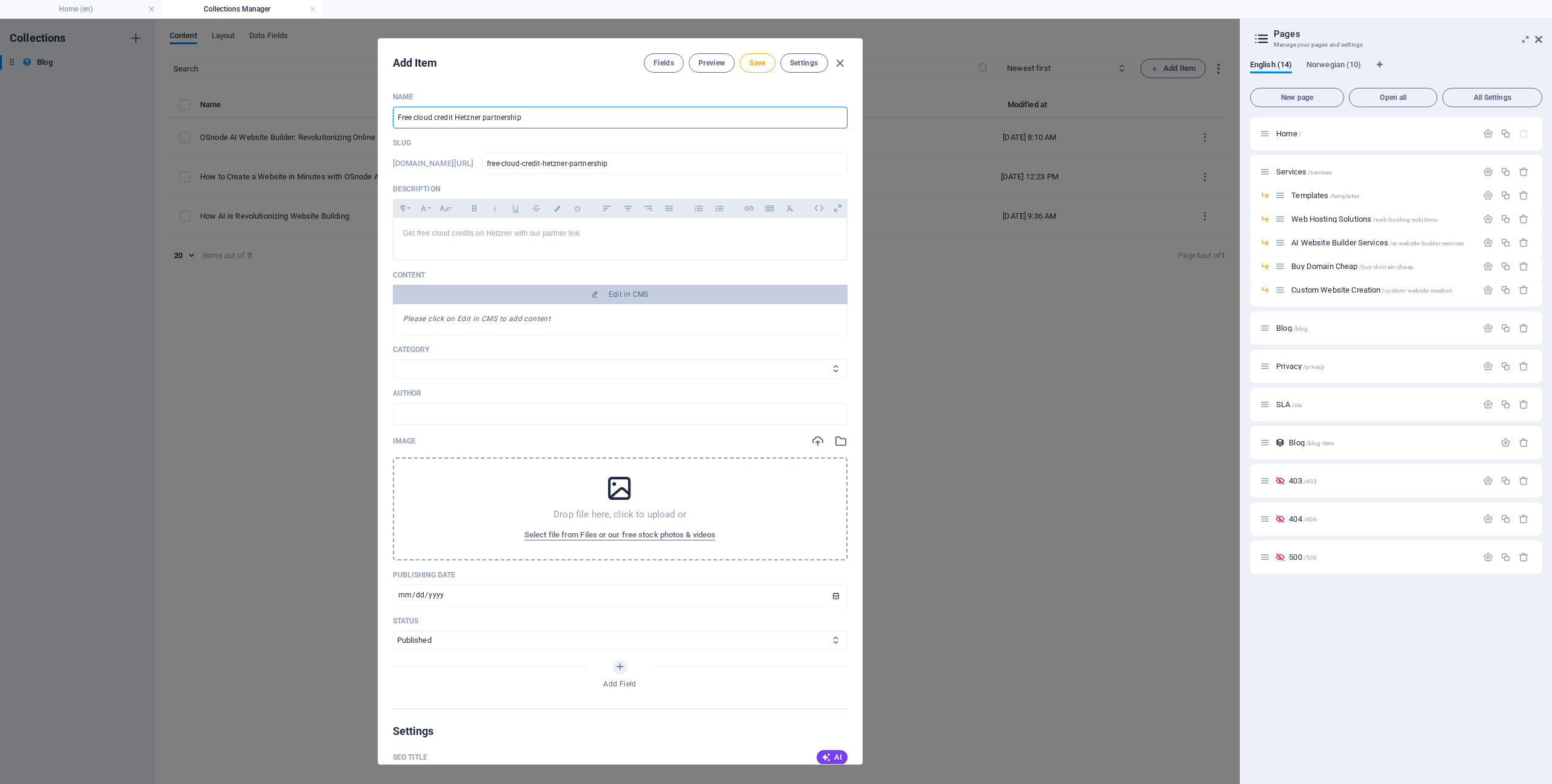
type input "free-cloud-credit-[PERSON_NAME]-partnership"
type input "Free cloud credit onHetzner partnership"
type input "free-cloud-credit-onhetzner-partnership"
type input "Free cloud credit on Hetzner partnership"
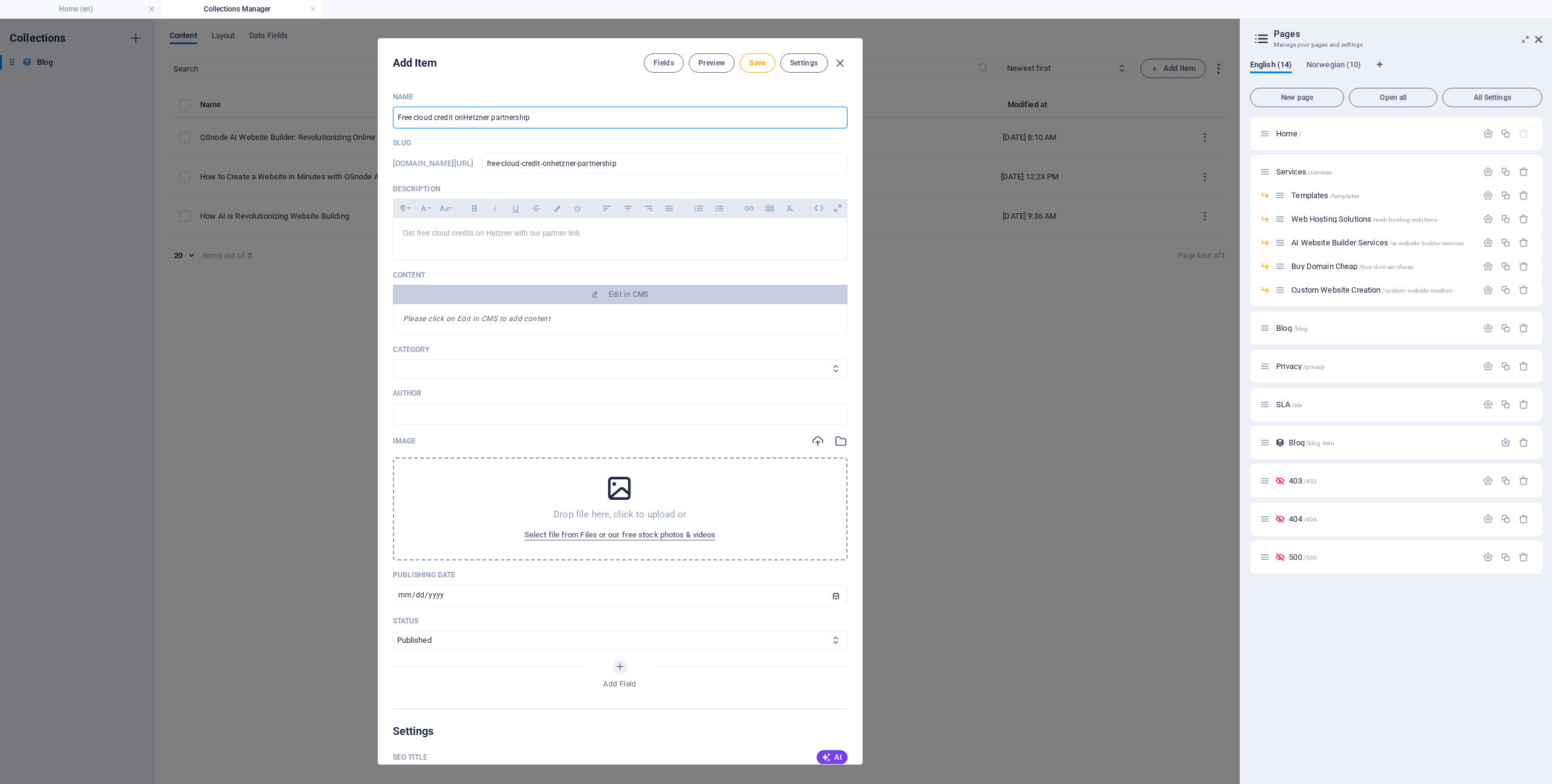
type input "free-cloud-credit-on-hetzner-partnership"
type input "Free cloud credit on Hetzner w partnership"
type input "free-cloud-credit-on-hetzner-w-partnership"
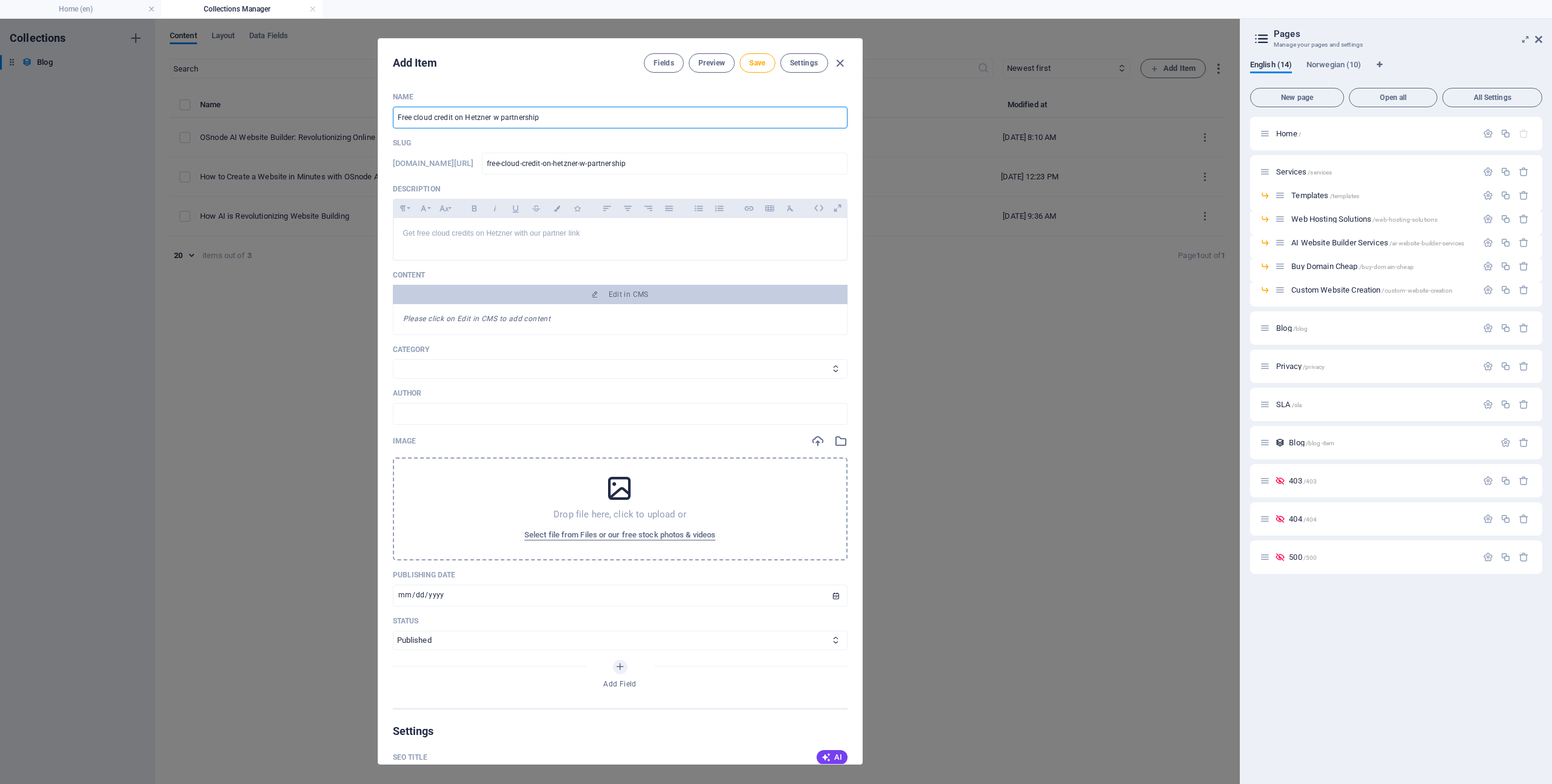
type input "Free cloud credit on Hetzner wi partnership"
type input "free-cloud-credit-on-hetzner-wi-partnership"
type input "Free cloud credit on Hetzner wit partnership"
type input "free-cloud-credit-on-hetzner-wit-partnership"
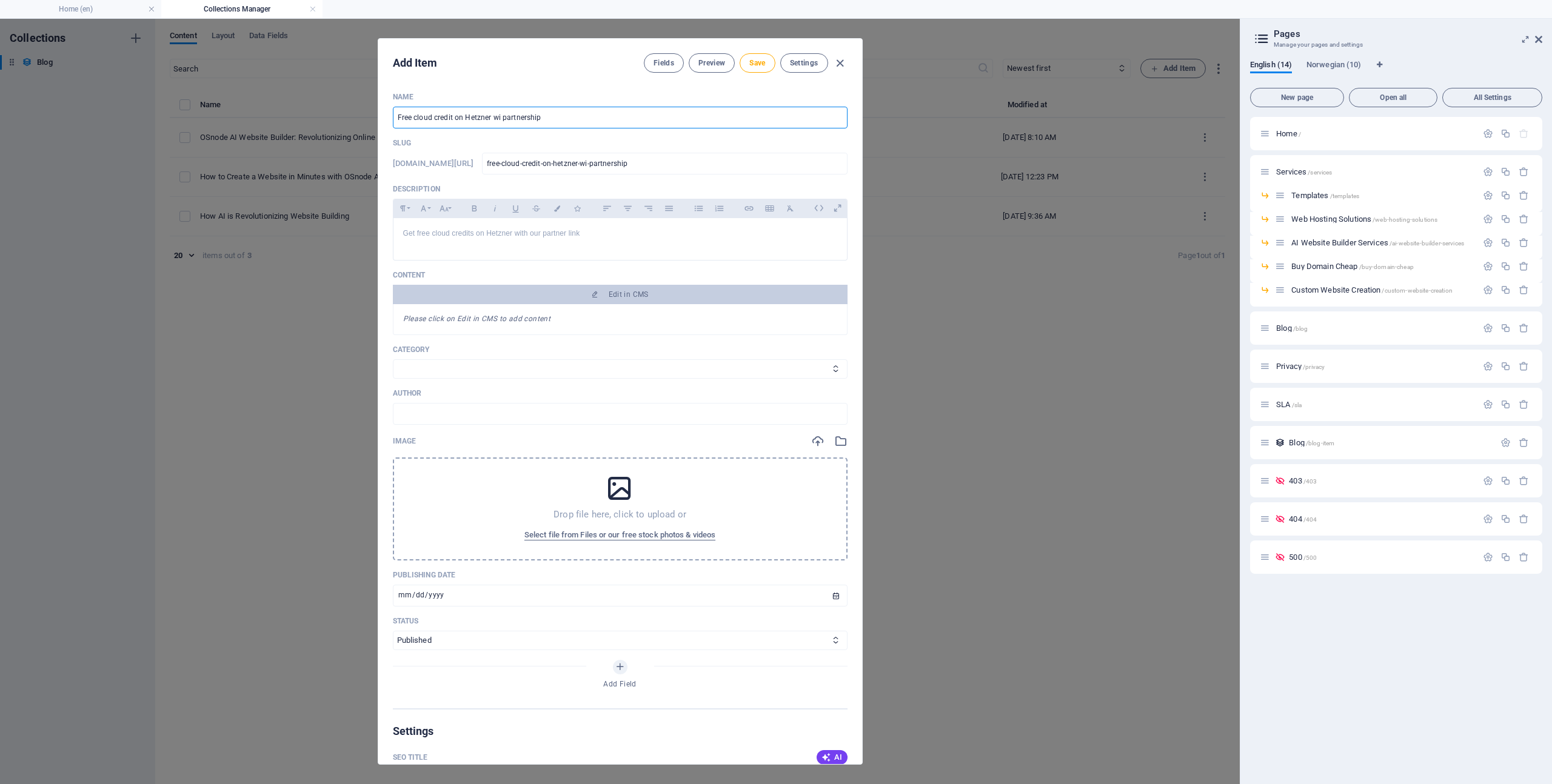
type input "free-cloud-credit-on-hetzner-wit-partnership"
type input "Free cloud credit on Hetzner with partnership"
type input "free-cloud-credit-on-hetzner-with-partnership"
type input "Free cloud credit on Hetzner with o partnership"
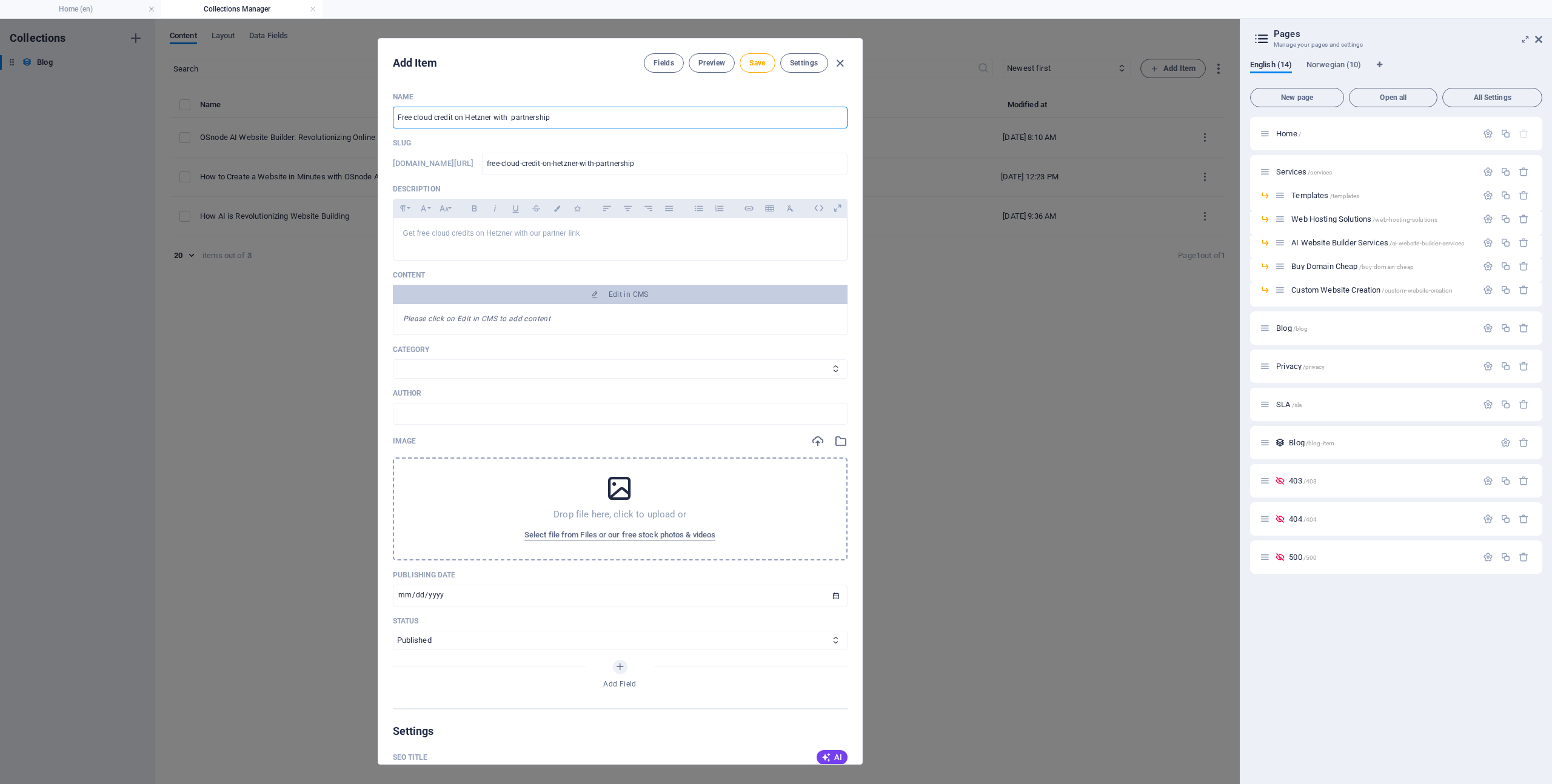
type input "free-cloud-credit-on-hetzner-with-o-partnership"
type input "Free cloud credit on Hetzner with ou partnership"
type input "free-cloud-credit-on-hetzner-with-ou-partnership"
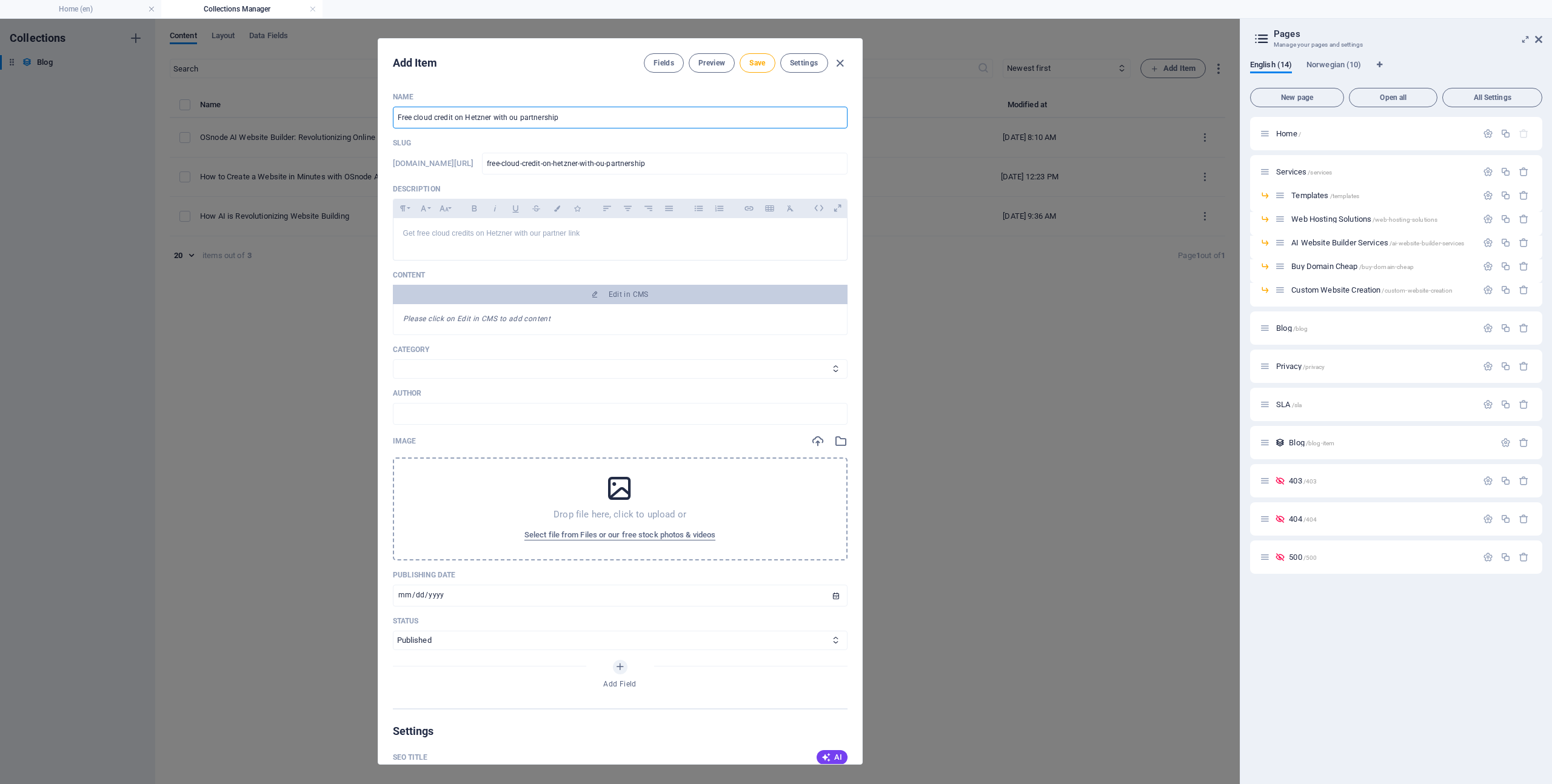
type input "Free cloud credit on Hetzner with our partnership"
type input "free-cloud-credit-on-hetzner-with-our-partnership"
type input "Free cloud credit on Hetzner with our O partnership"
type input "free-cloud-credit-on-hetzner-with-our-o-partnership"
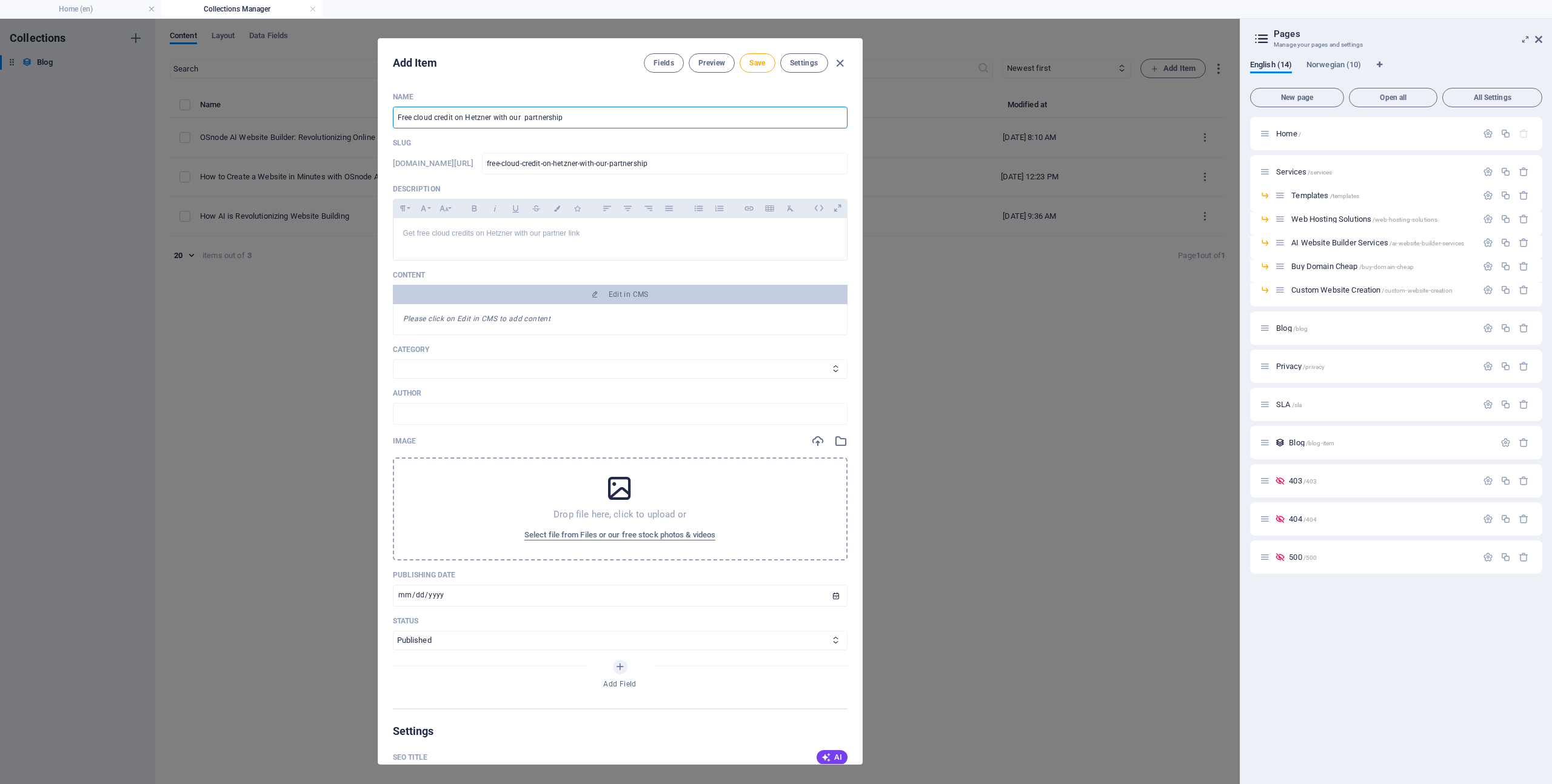
type input "free-cloud-credit-on-hetzner-with-our-o-partnership"
type input "Free cloud credit on Hetzner with our partnership"
type input "free-cloud-credit-on-hetzner-with-our-partnership"
type input "Free cloud credit on Hetzner with our partnershi"
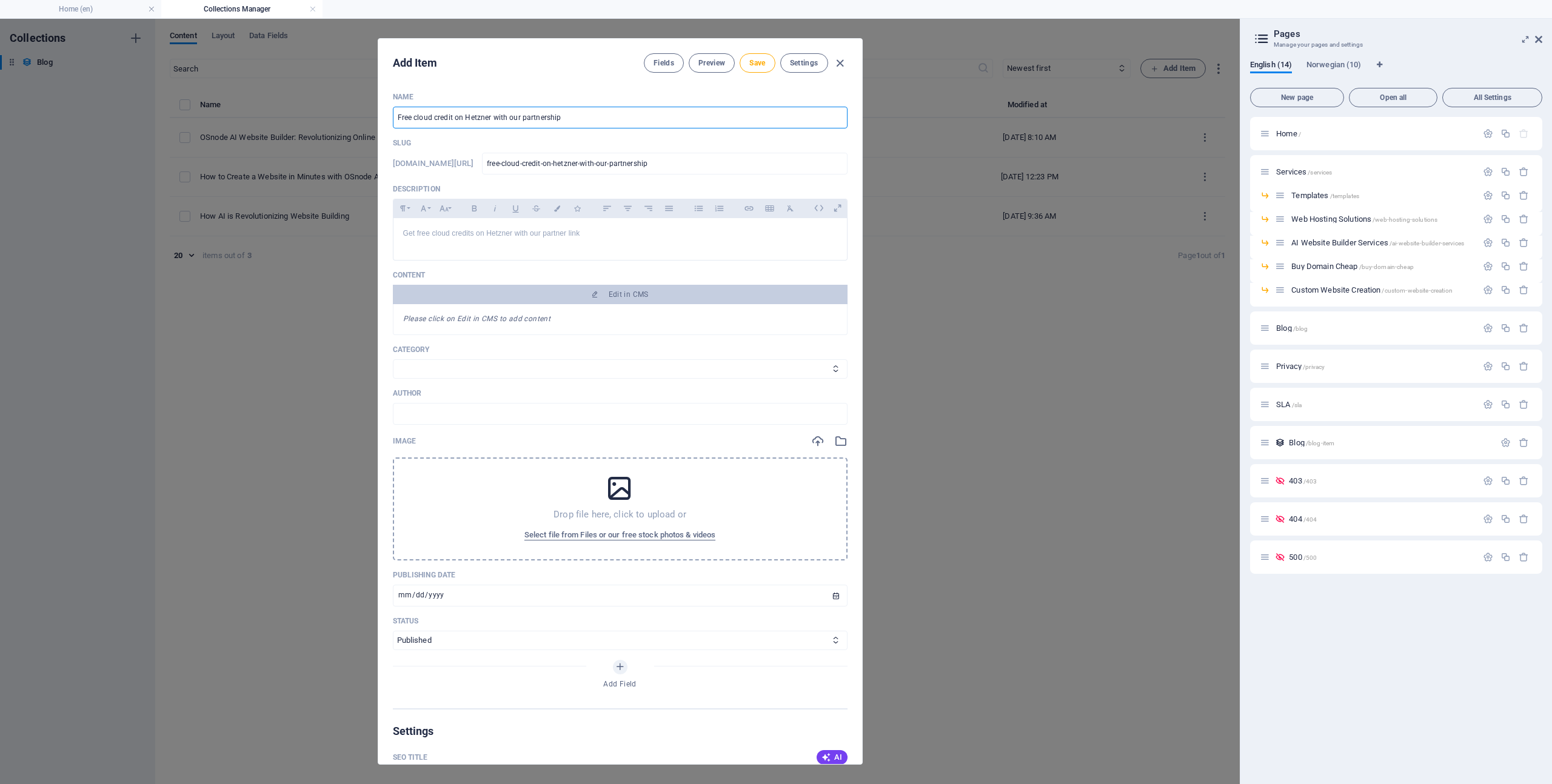
type input "free-cloud-credit-on-hetzner-with-our-partnershi"
type input "Free cloud credit on Hetzner with our partnersh"
type input "free-cloud-credit-on-hetzner-with-our-partnersh"
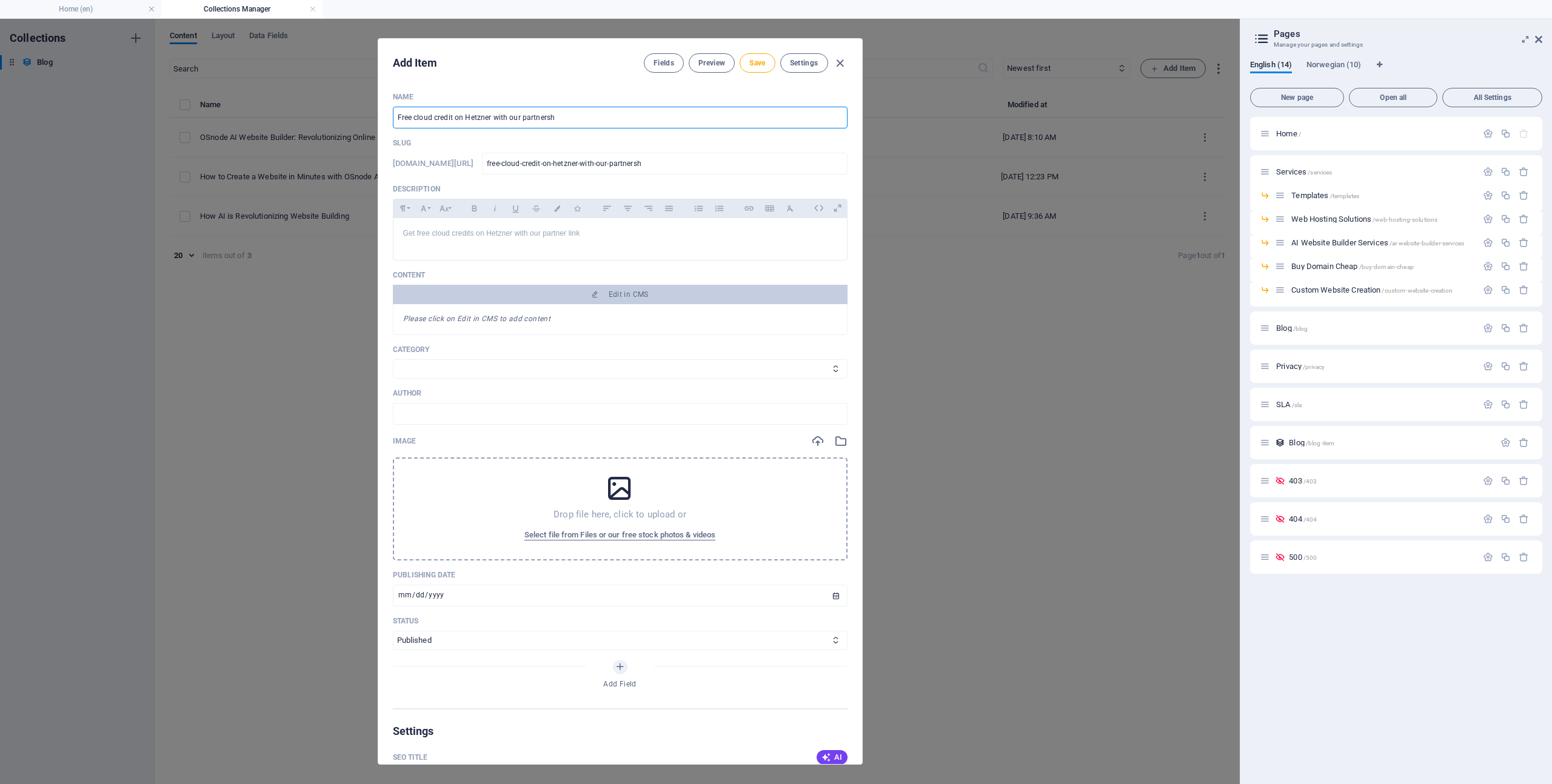
type input "Free cloud credit on Hetzner with our partners"
type input "free-cloud-credit-on-hetzner-with-our-partners"
type input "Free cloud credit on Hetzner with our partner"
type input "free-cloud-credit-on-hetzner-with-our-partner"
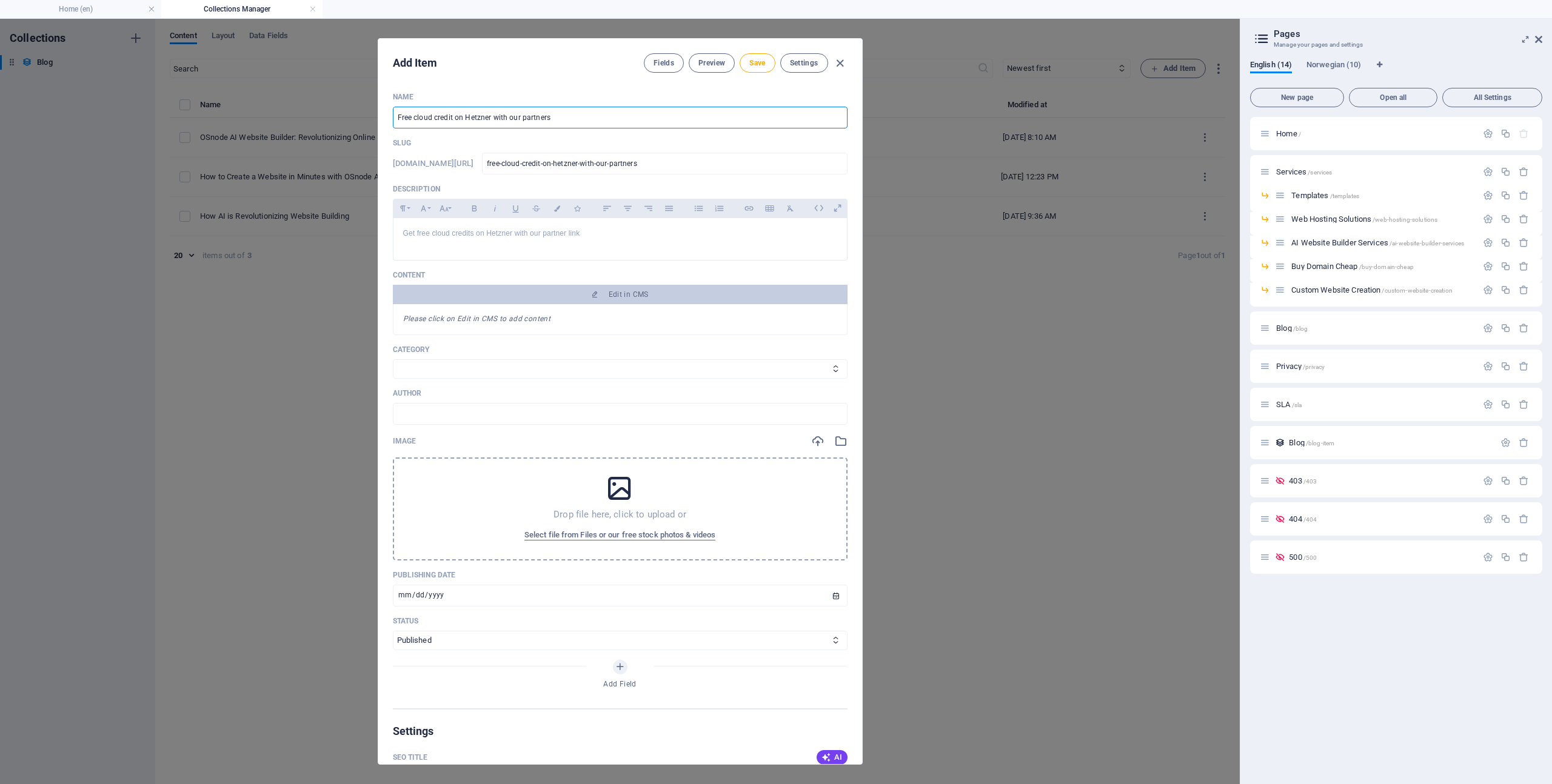
type input "free-cloud-credit-on-hetzner-with-our-partner"
type input "Free cloud credit on Hetzner with our partner l"
type input "free-cloud-credit-on-hetzner-with-our-partner-l"
type input "Free cloud credit on Hetzner with our partner li"
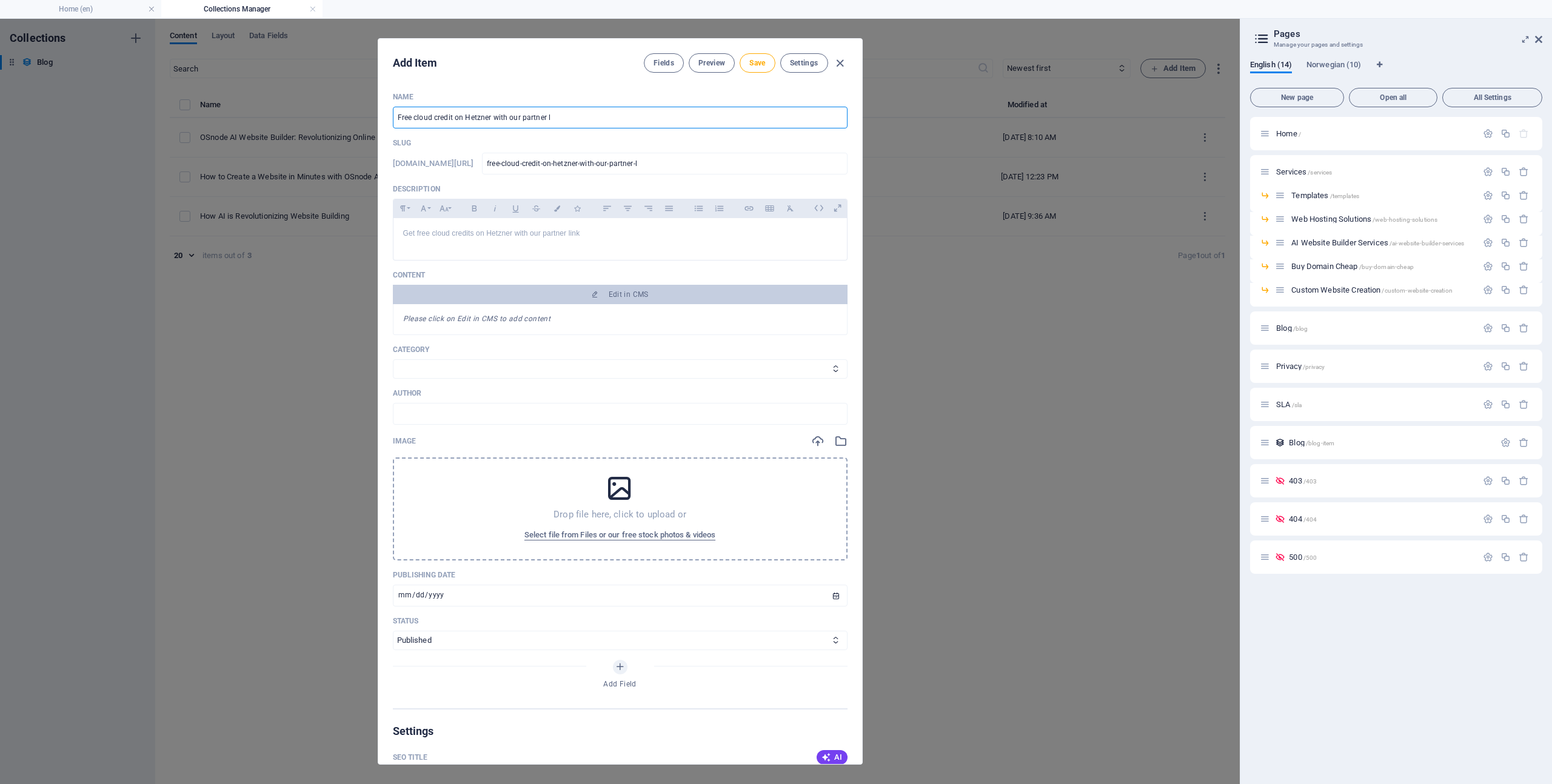
type input "free-cloud-credit-on-hetzner-with-our-partner-[PERSON_NAME]"
type input "Free cloud credit on Hetzner with our partner [PERSON_NAME]"
type input "free-cloud-credit-on-hetzner-with-our-partner-[PERSON_NAME]"
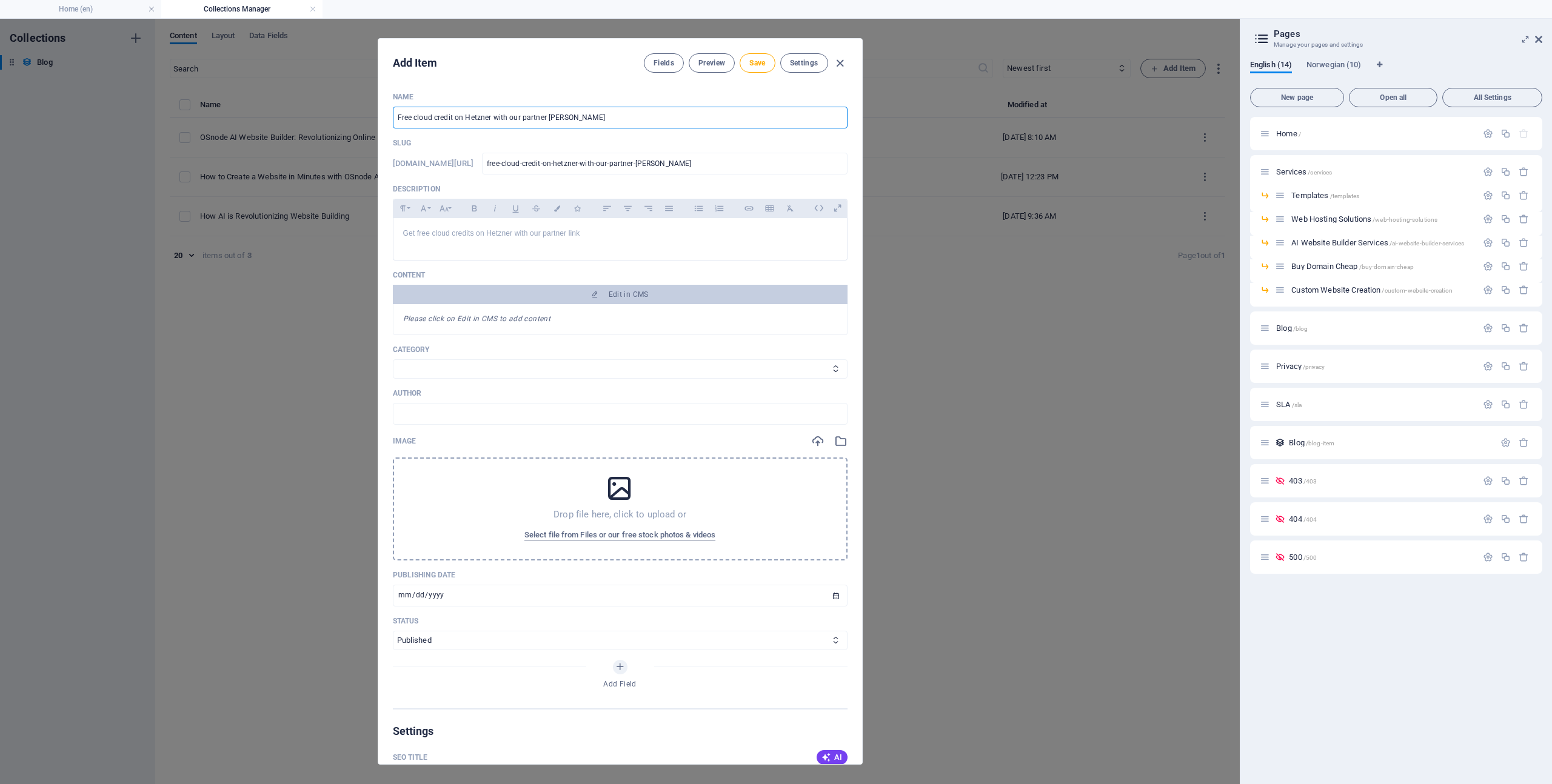
type input "Free cloud credit on Hetzner with our partner link"
type input "free-cloud-credit-on-hetzner-with-our-partner-link"
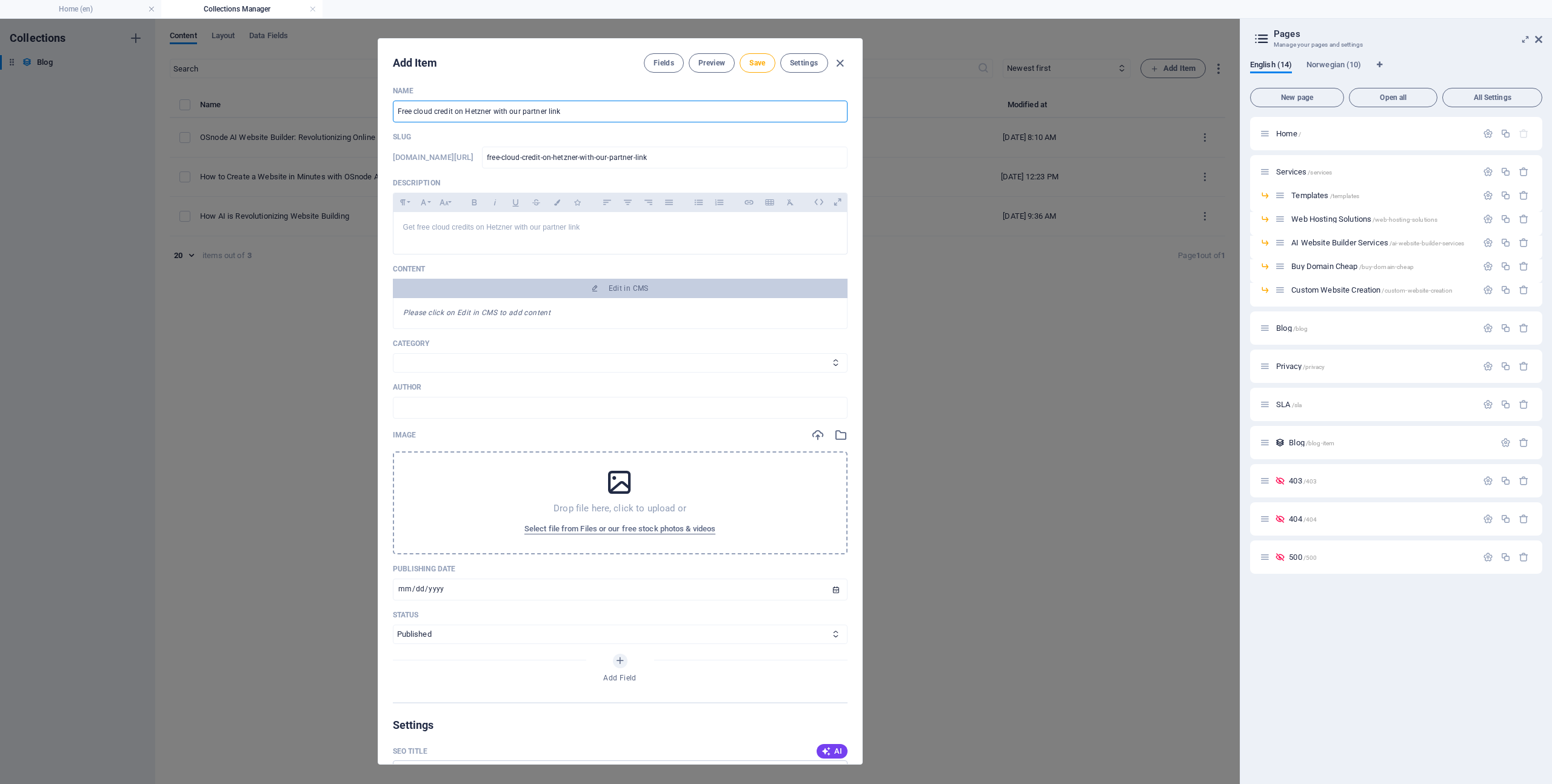
scroll to position [9, 0]
type input "Free cloud credit on Hetzner with our partner link"
click at [480, 358] on select "AI Web Hosting" at bounding box center [620, 360] width 455 height 19
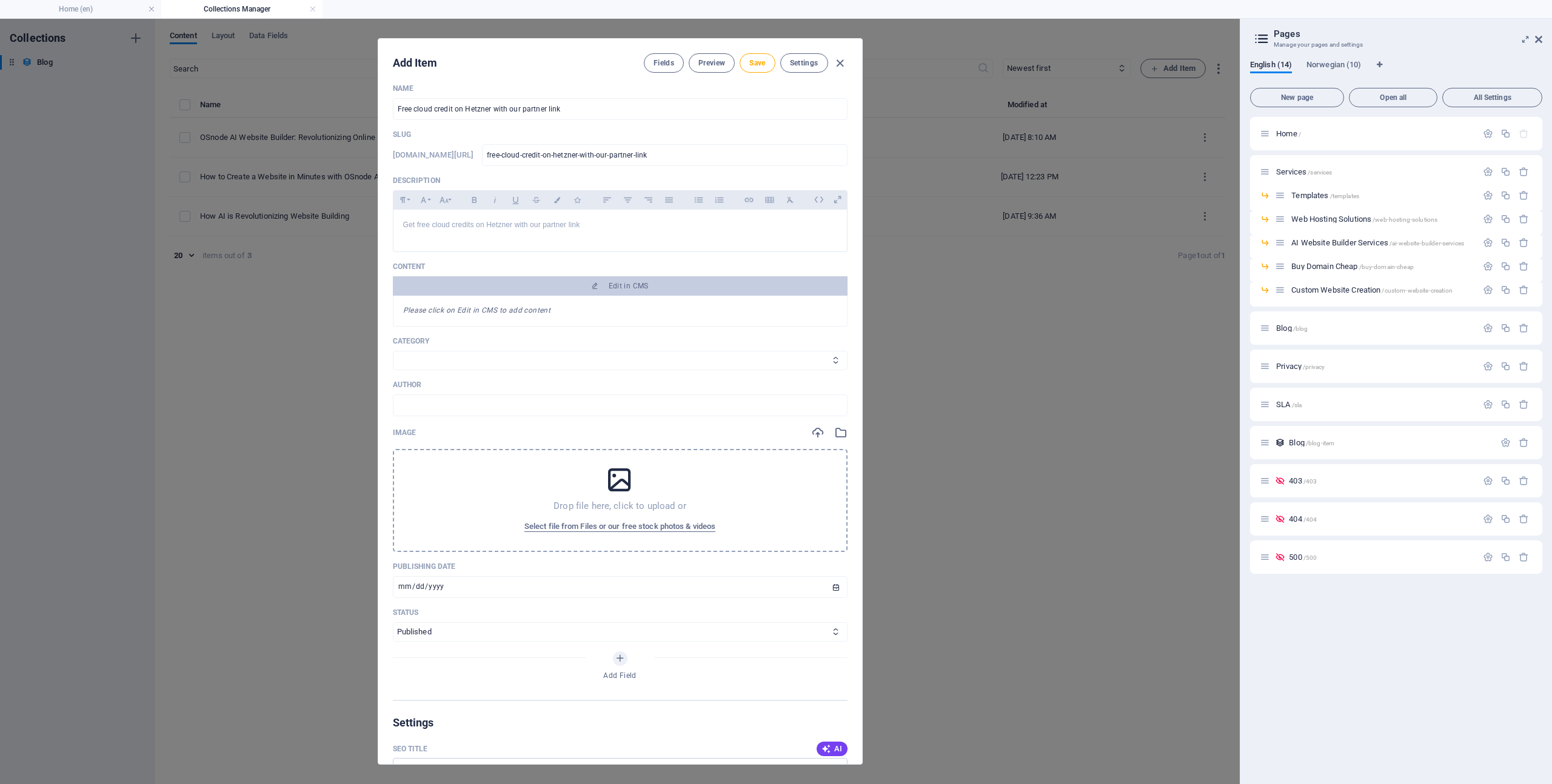
select select "Hosting"
click at [393, 351] on select "AI Web Hosting" at bounding box center [620, 360] width 455 height 19
click at [591, 405] on input "text" at bounding box center [620, 405] width 455 height 22
type input "OSnode"
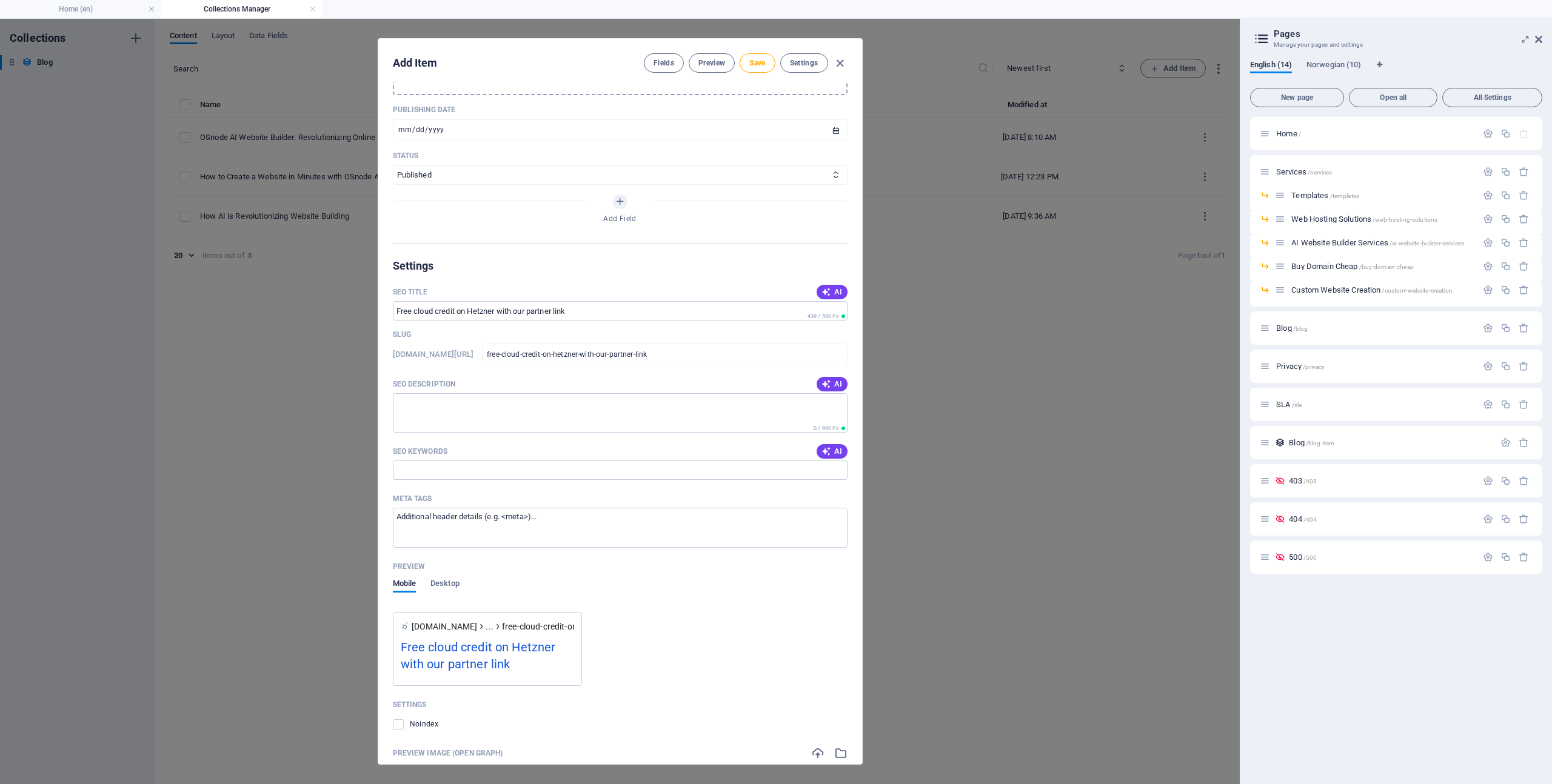
scroll to position [468, 0]
click at [833, 385] on span "AI" at bounding box center [831, 382] width 21 height 10
type textarea "Unlock free cloud credits on Hetzner through our special partner link! Start ho…"
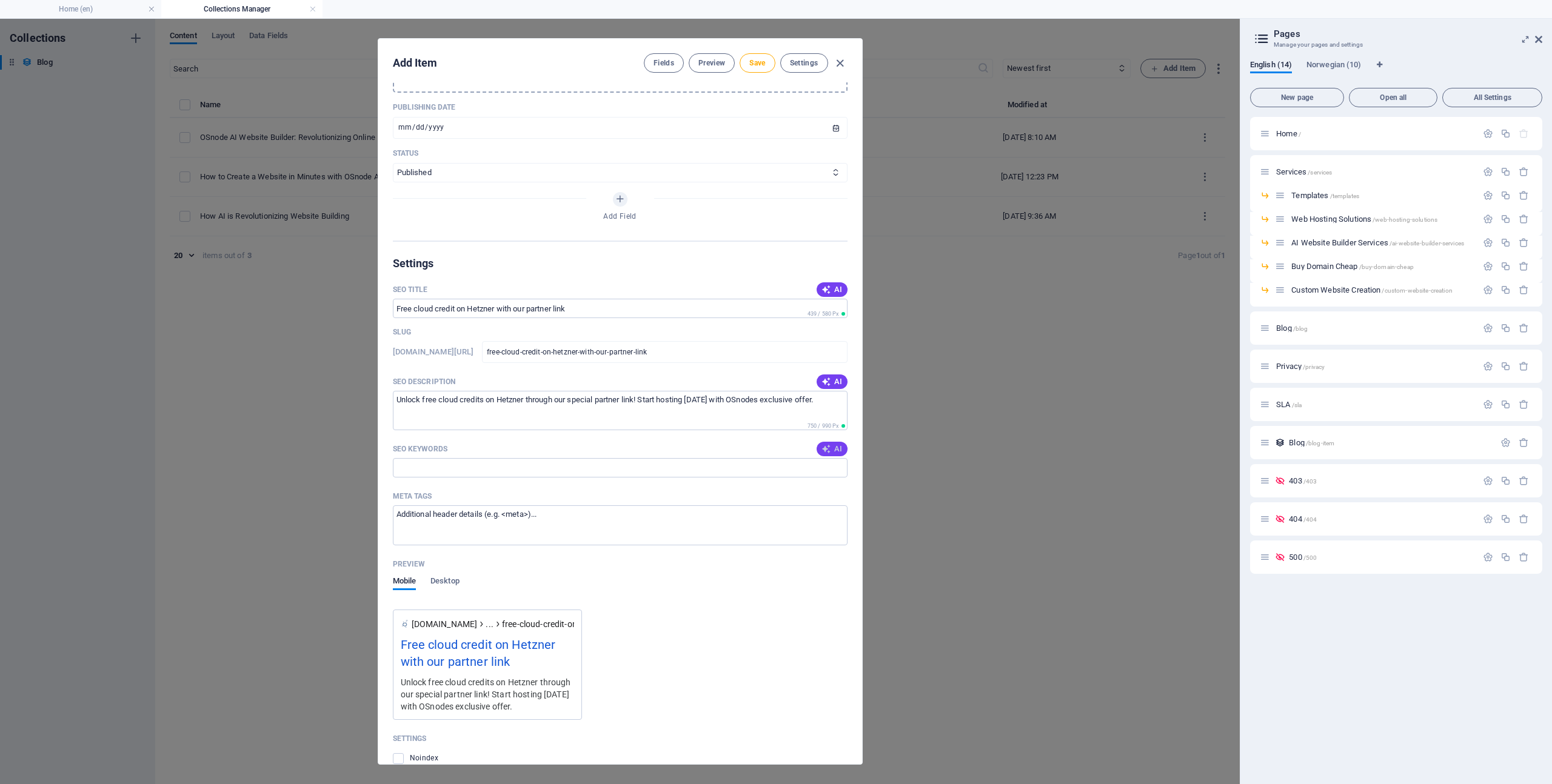
click at [829, 446] on icon "button" at bounding box center [826, 449] width 10 height 10
type input "free cloud credits, [PERSON_NAME] hosting, partner link [PERSON_NAME], cloud ho…"
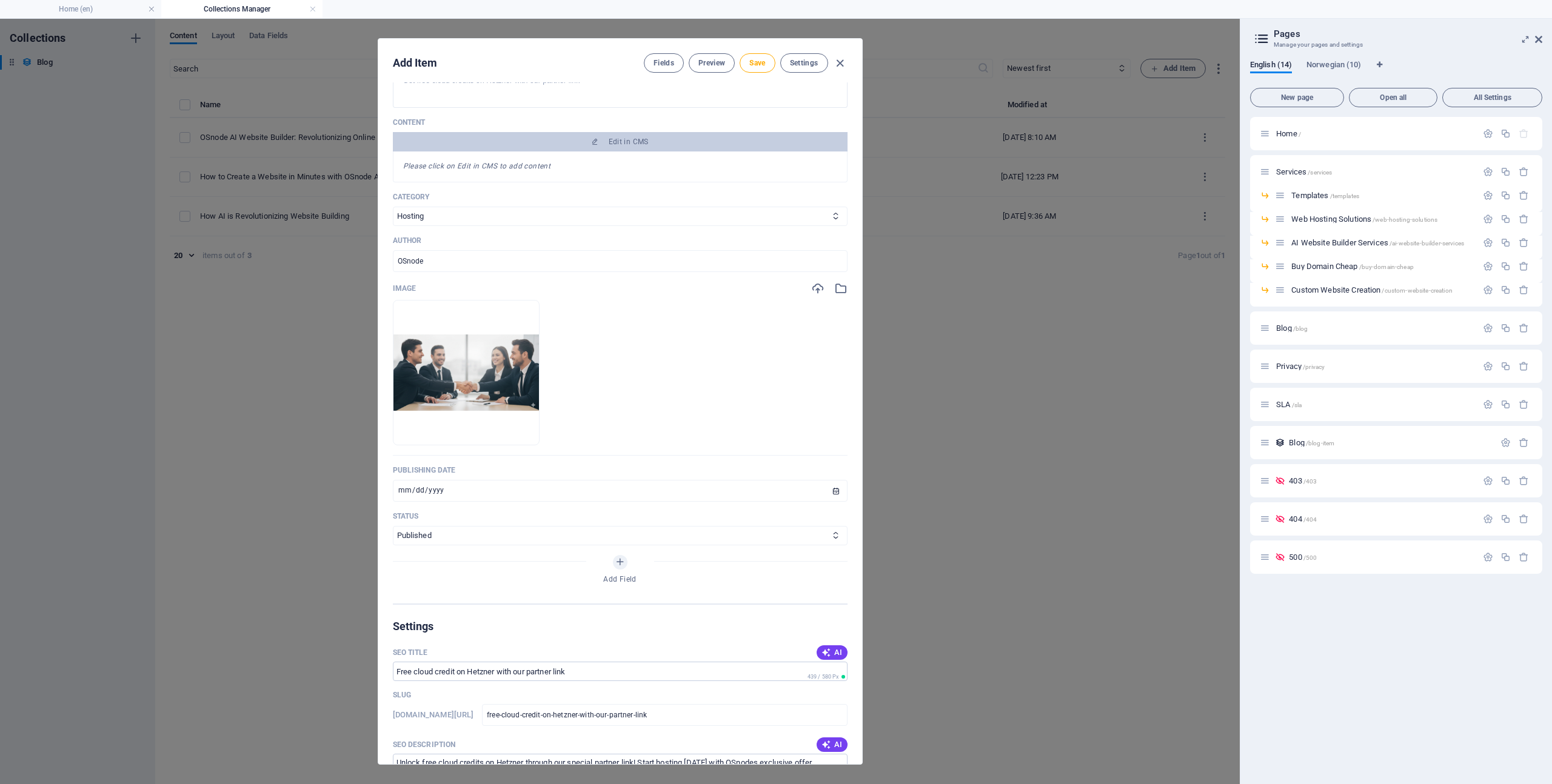
scroll to position [0, 0]
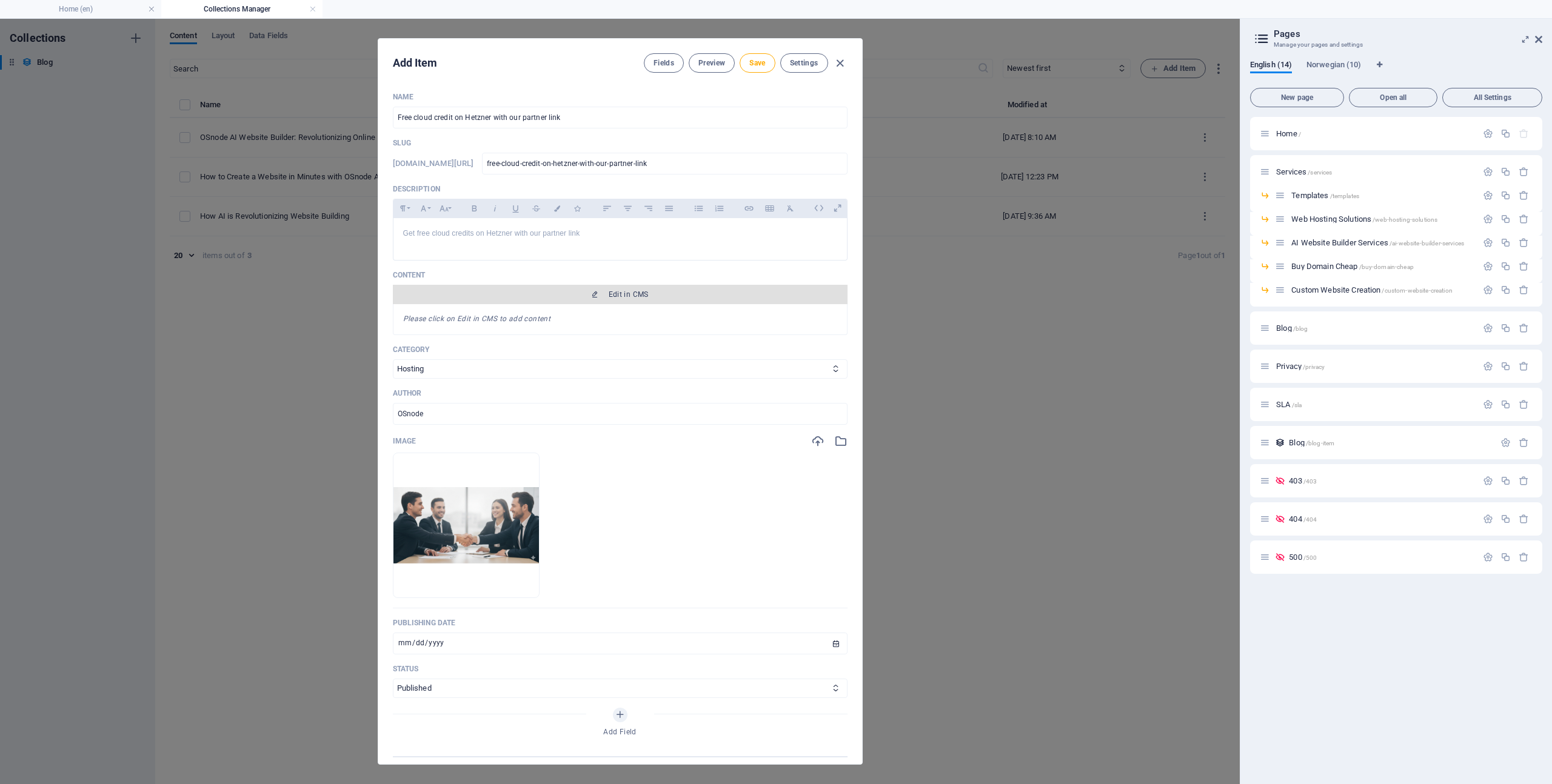
click at [630, 294] on span "Edit in CMS" at bounding box center [629, 295] width 40 height 10
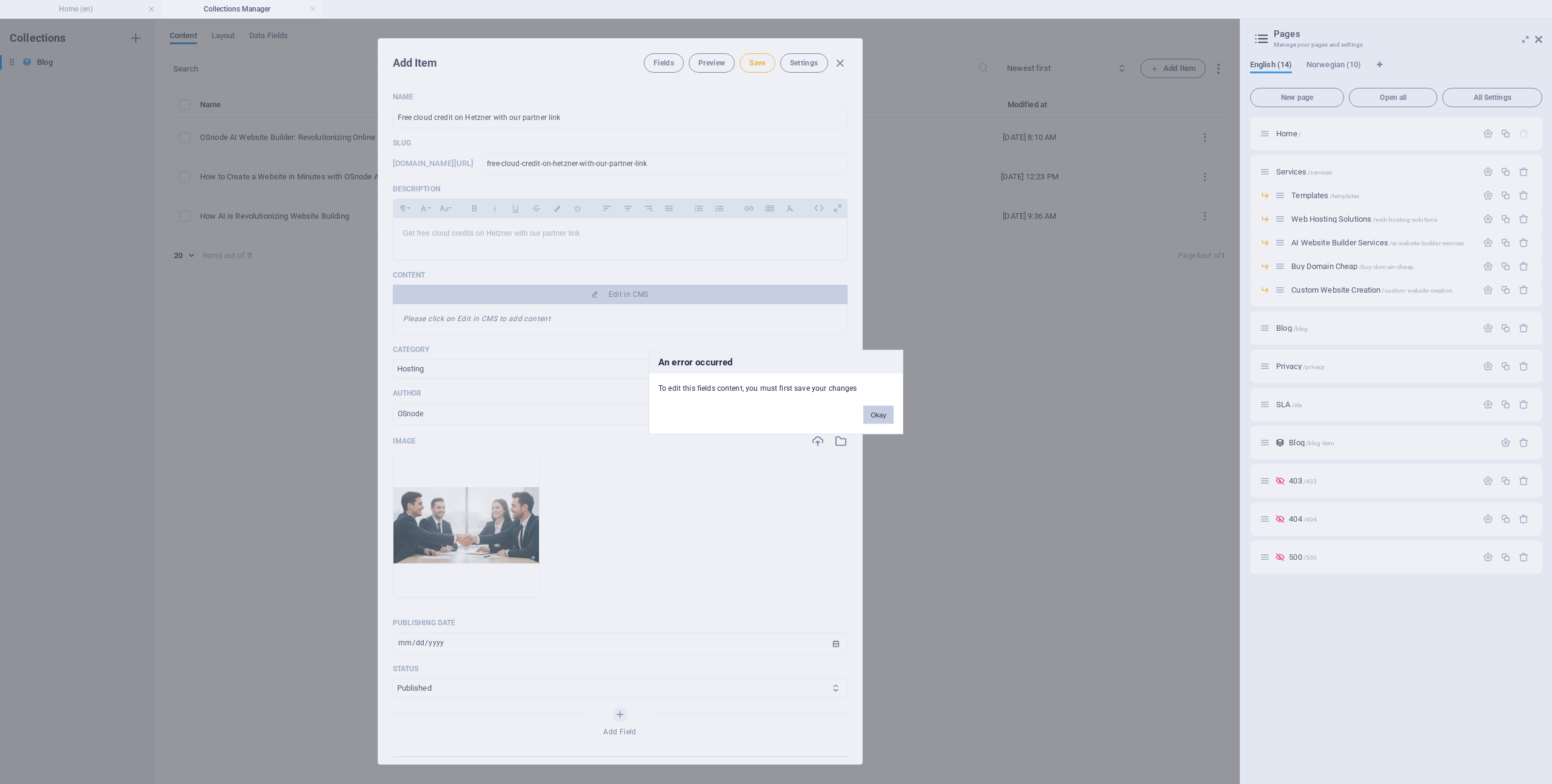
click at [877, 414] on button "Okay" at bounding box center [878, 414] width 31 height 18
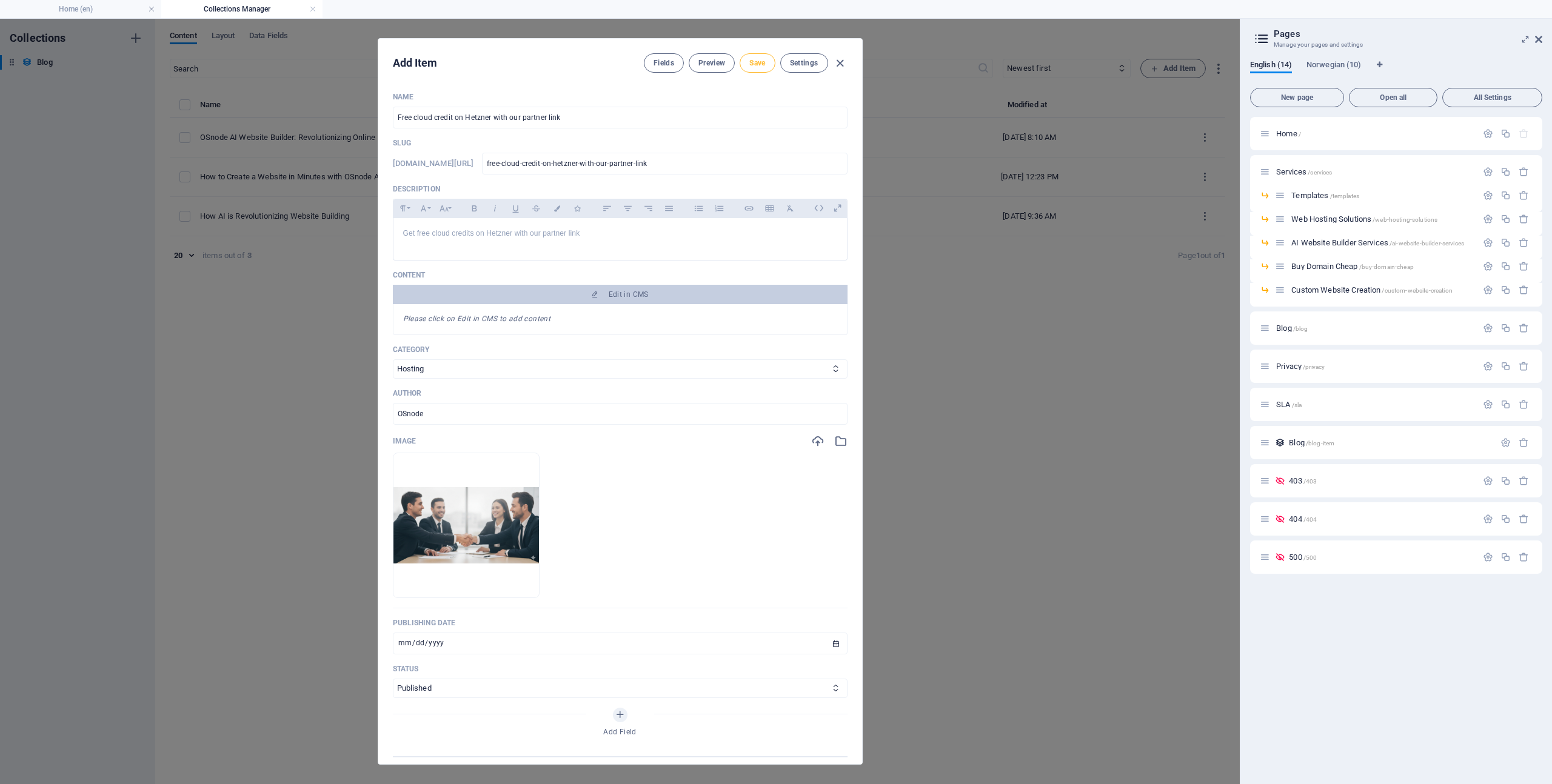
click at [756, 62] on span "Save" at bounding box center [757, 63] width 16 height 10
click at [632, 287] on button "Edit in CMS" at bounding box center [620, 294] width 455 height 19
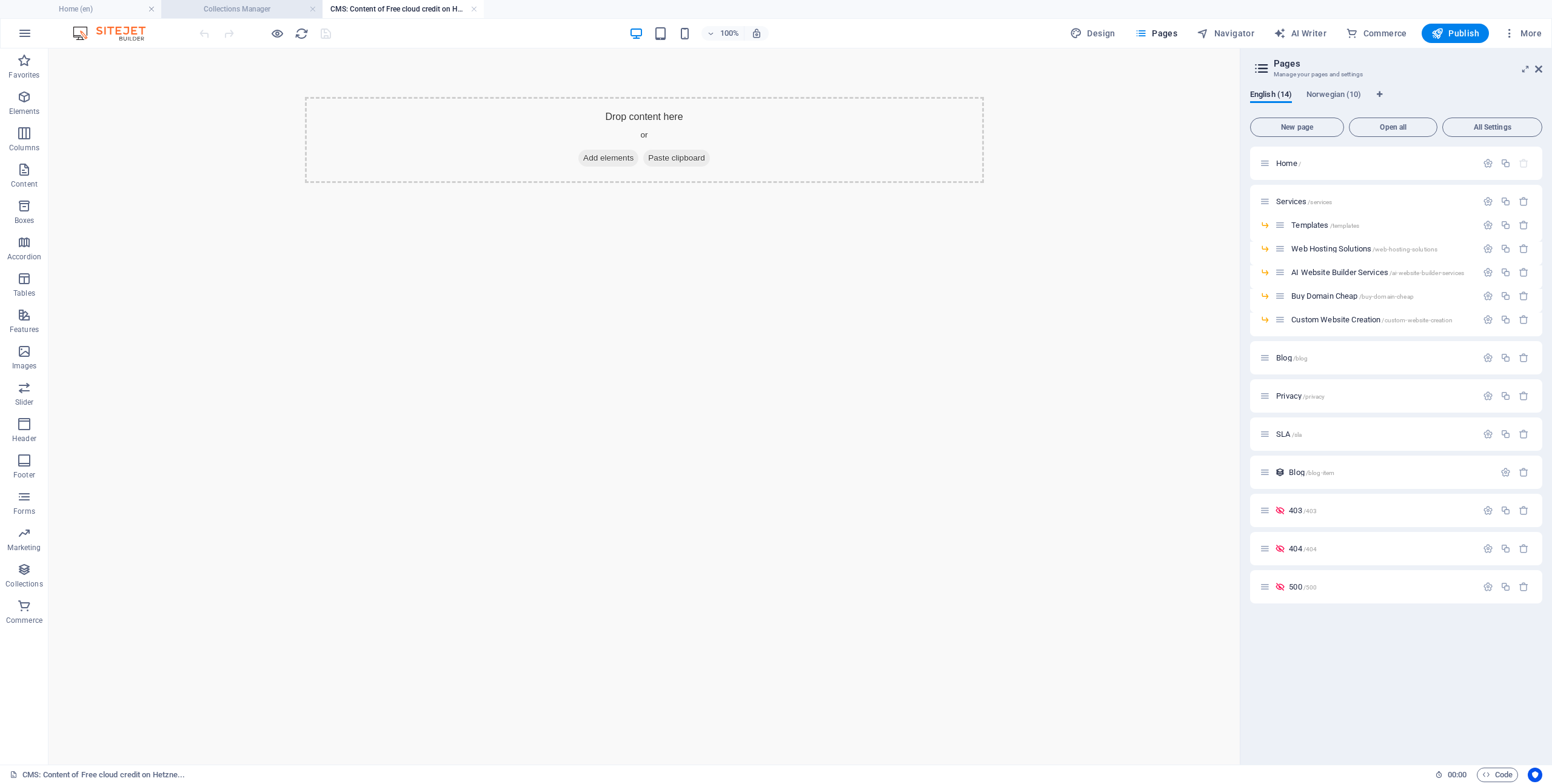
click at [222, 8] on h4 "Collections Manager" at bounding box center [242, 9] width 161 height 13
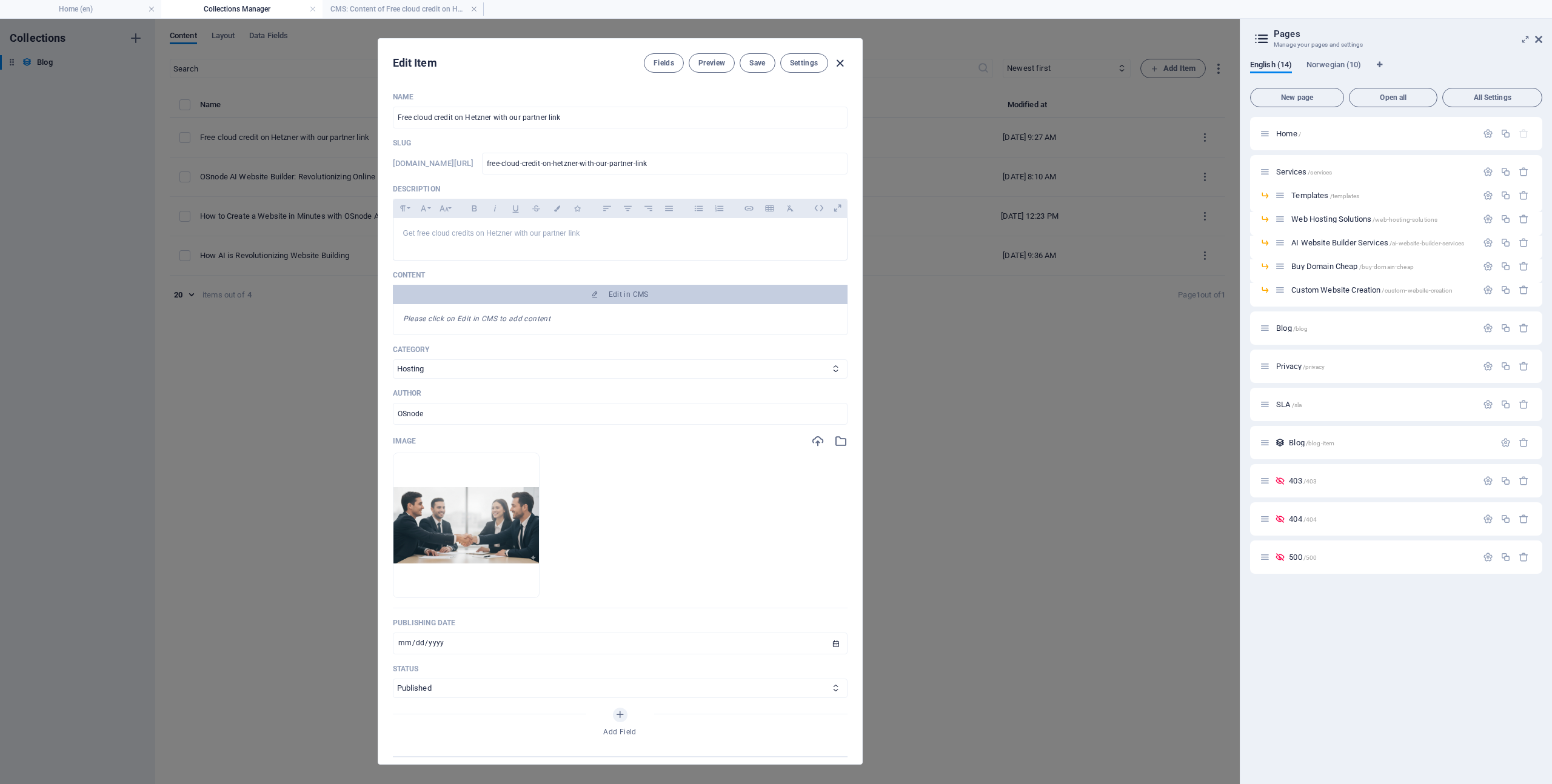
click at [836, 61] on icon "button" at bounding box center [840, 63] width 14 height 14
type input "free-cloud-credit-on-hetzner-with-our-partner-link"
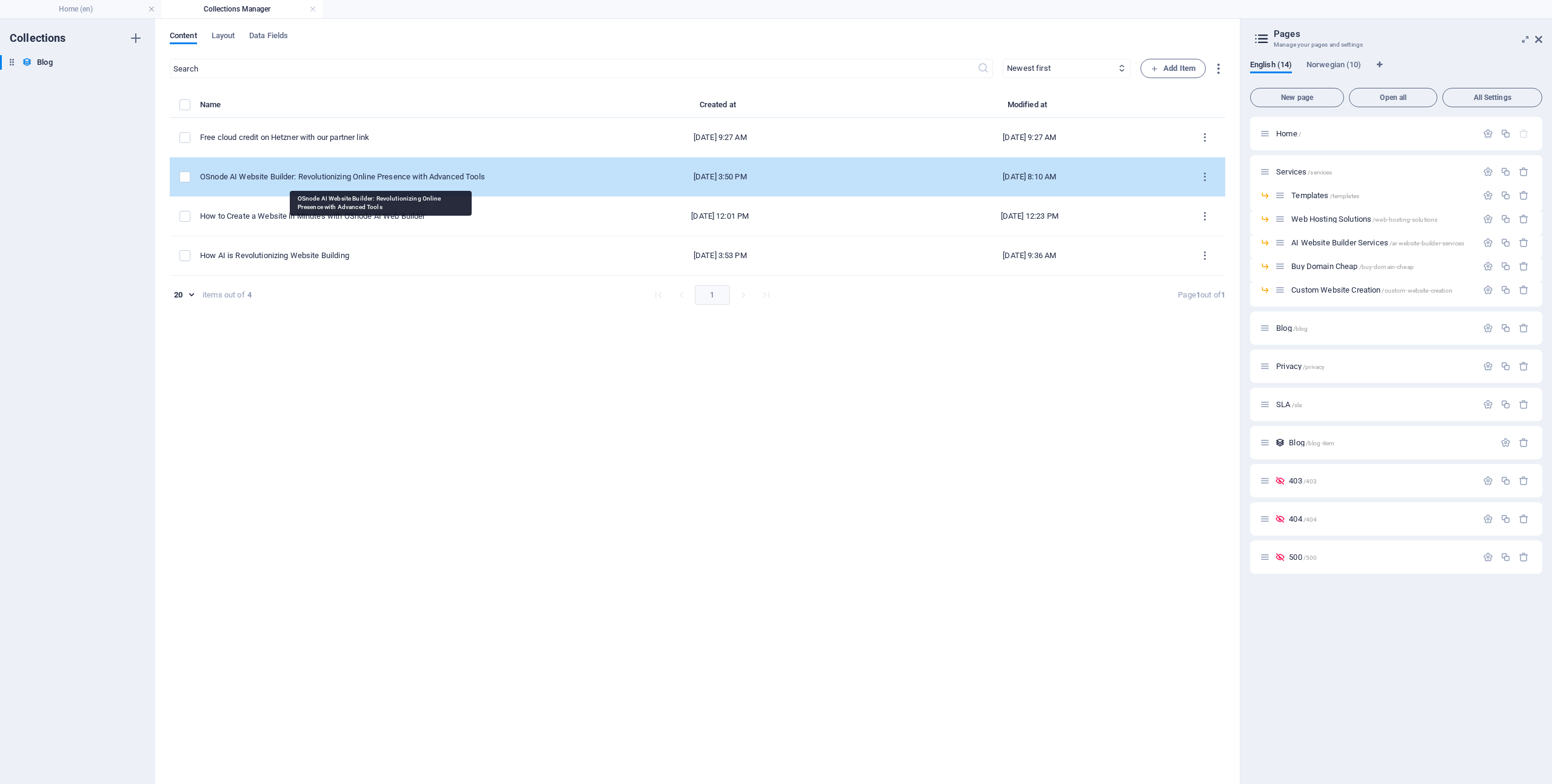
click at [347, 174] on div "OSnode AI Website Builder: Revolutionizing Online Presence with Advanced Tools" at bounding box center [378, 177] width 356 height 11
select select "AI"
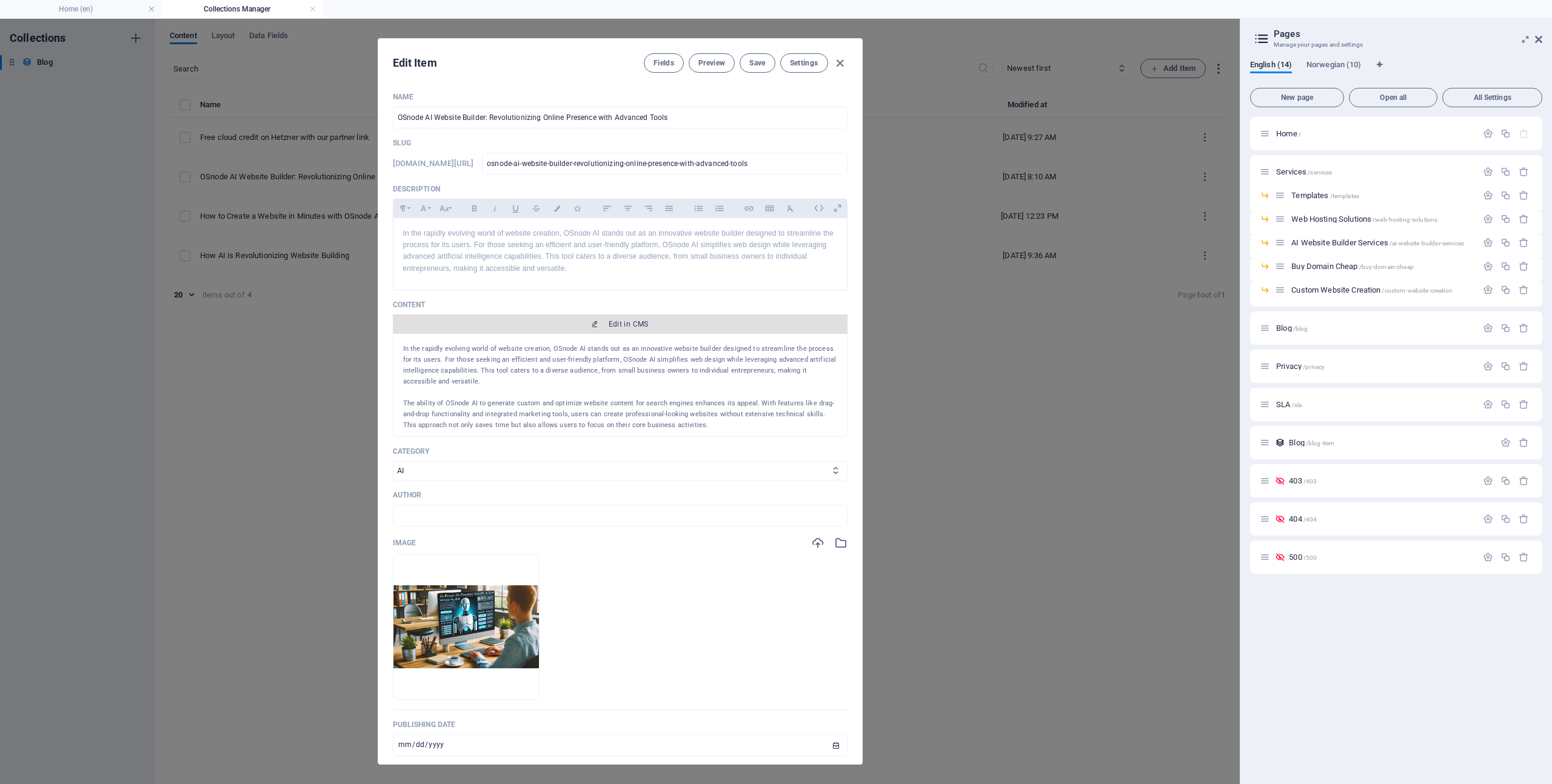
click at [626, 325] on span "Edit in CMS" at bounding box center [629, 325] width 40 height 10
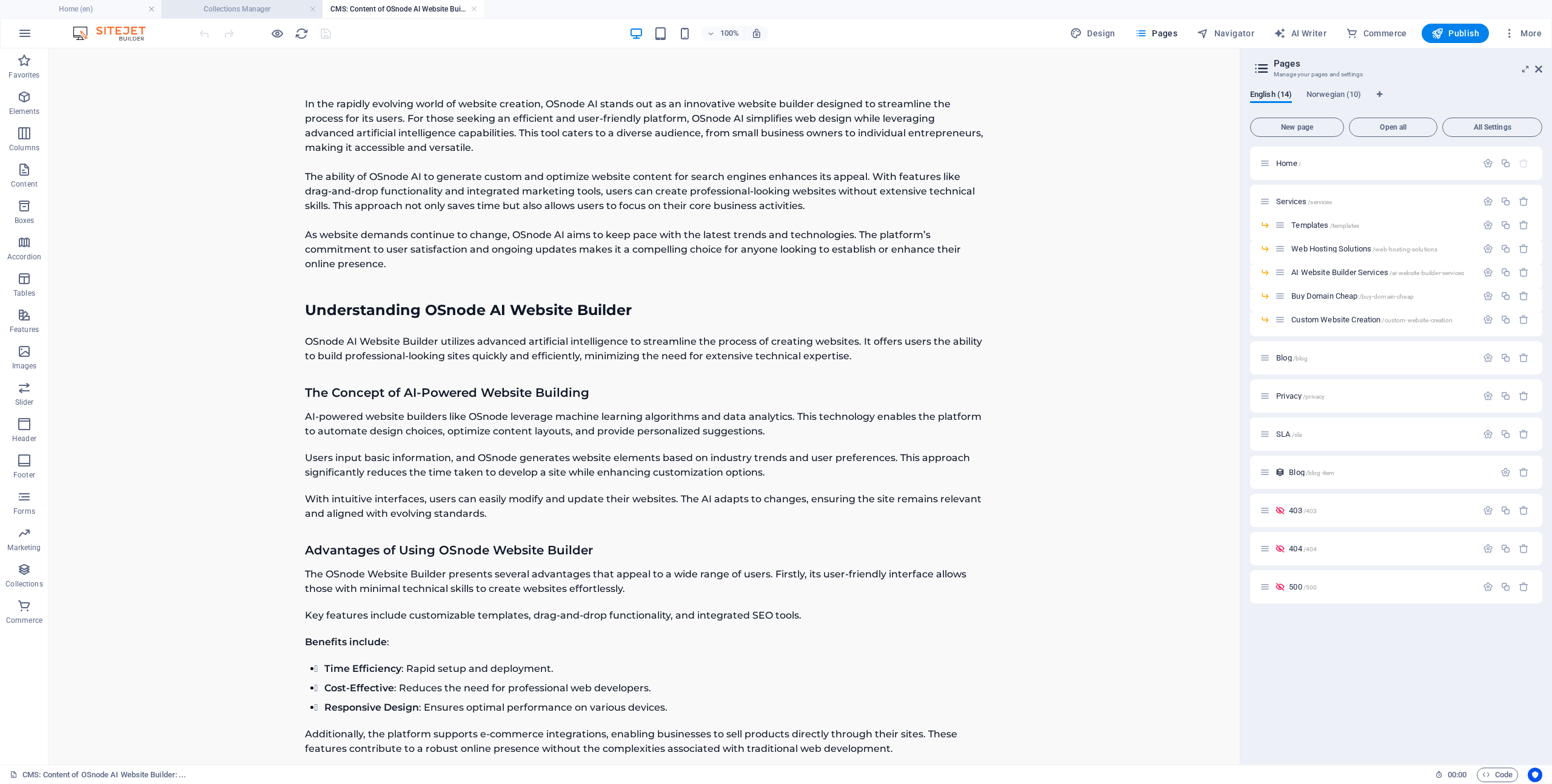
click at [249, 11] on h4 "Collections Manager" at bounding box center [242, 9] width 161 height 13
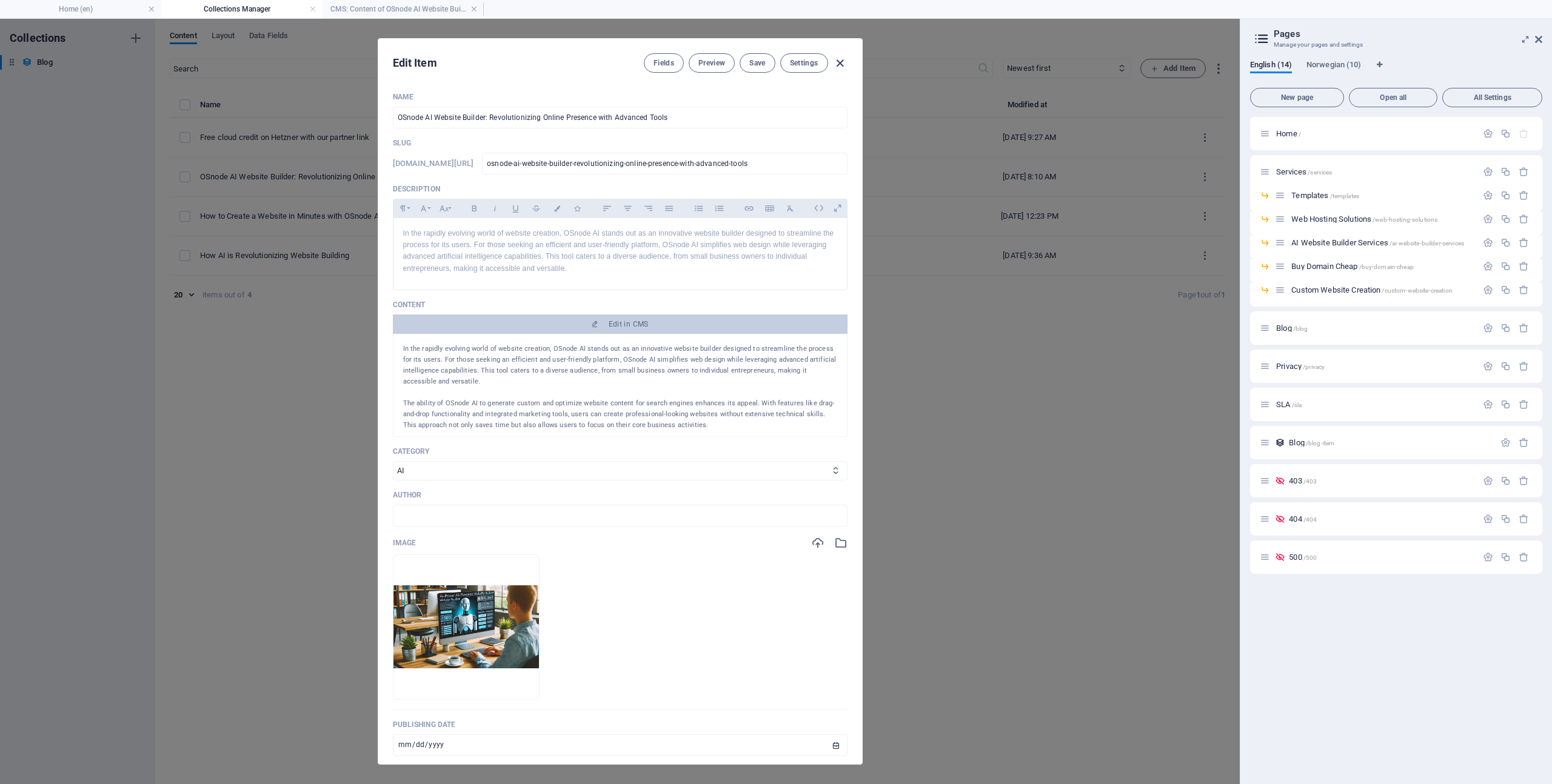
click at [840, 64] on icon "button" at bounding box center [840, 63] width 14 height 14
type input "[DATE]"
type input "osnode-ai-website-builder-revolutionizing-online-presence-with-advanced-tools"
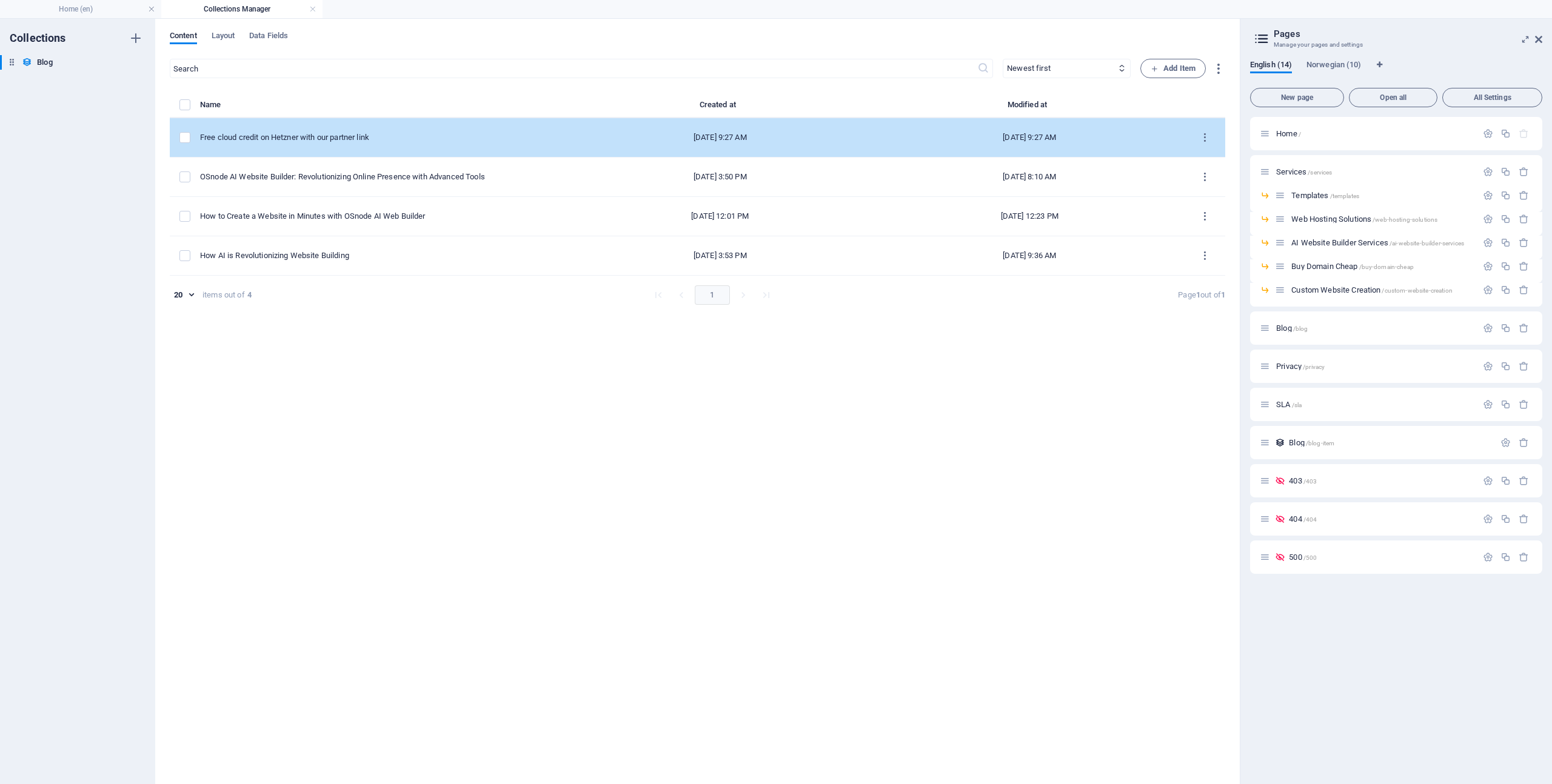
click at [344, 134] on div "Free cloud credit on Hetzner with our partner link" at bounding box center [378, 137] width 356 height 11
select select "Hosting"
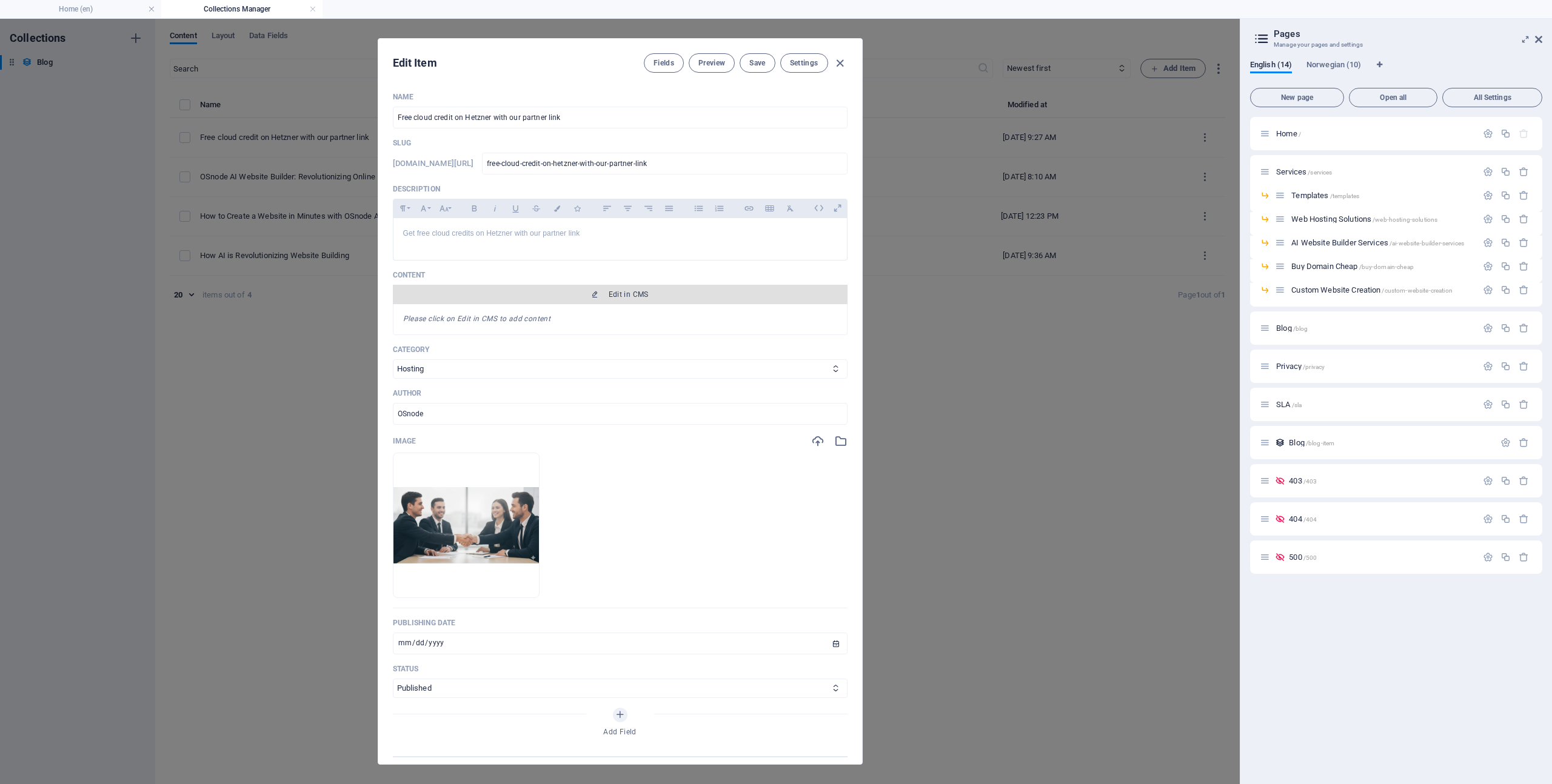
click at [626, 293] on span "Edit in CMS" at bounding box center [629, 295] width 40 height 10
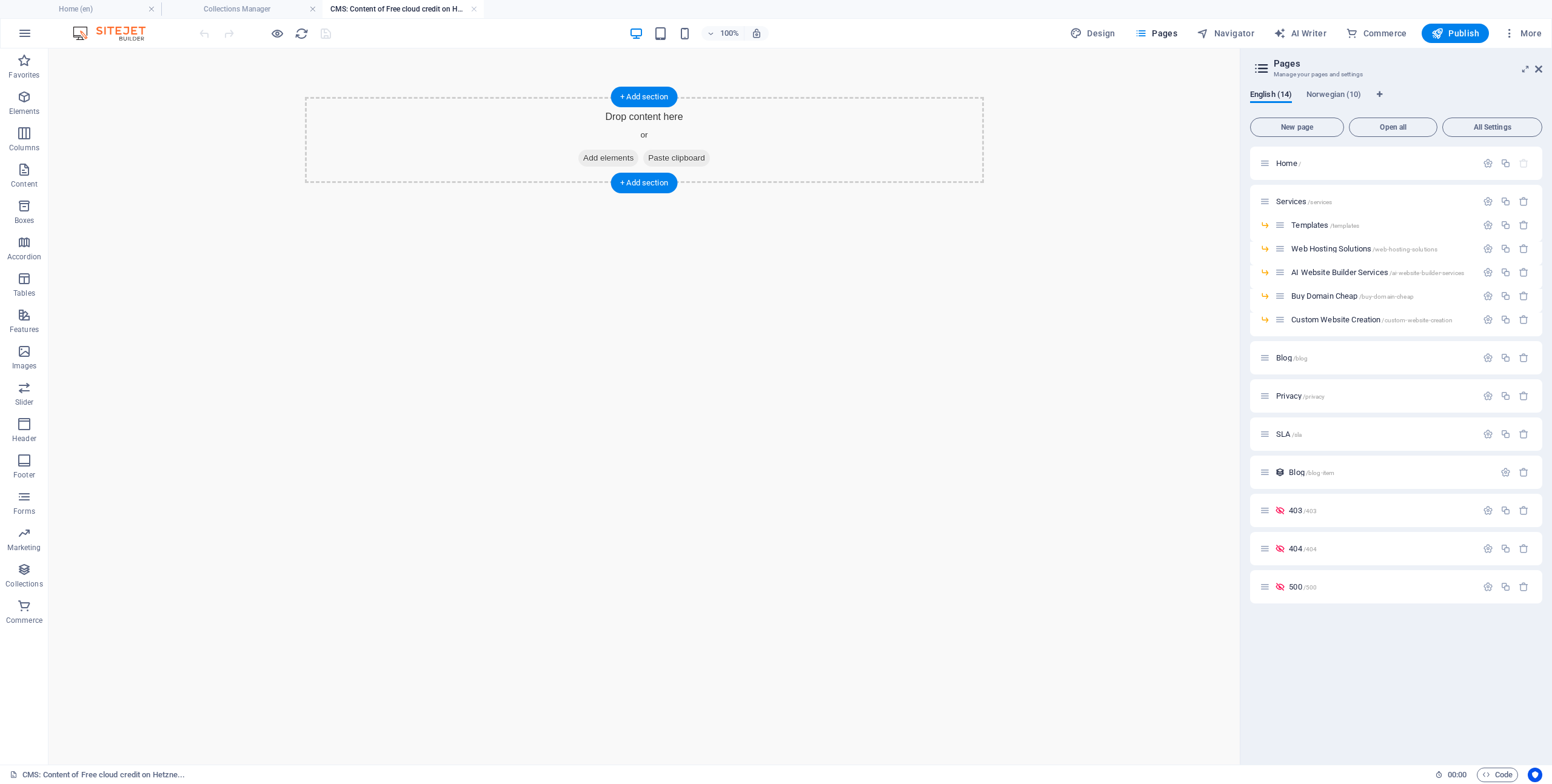
click at [601, 159] on span "Add elements" at bounding box center [608, 158] width 60 height 17
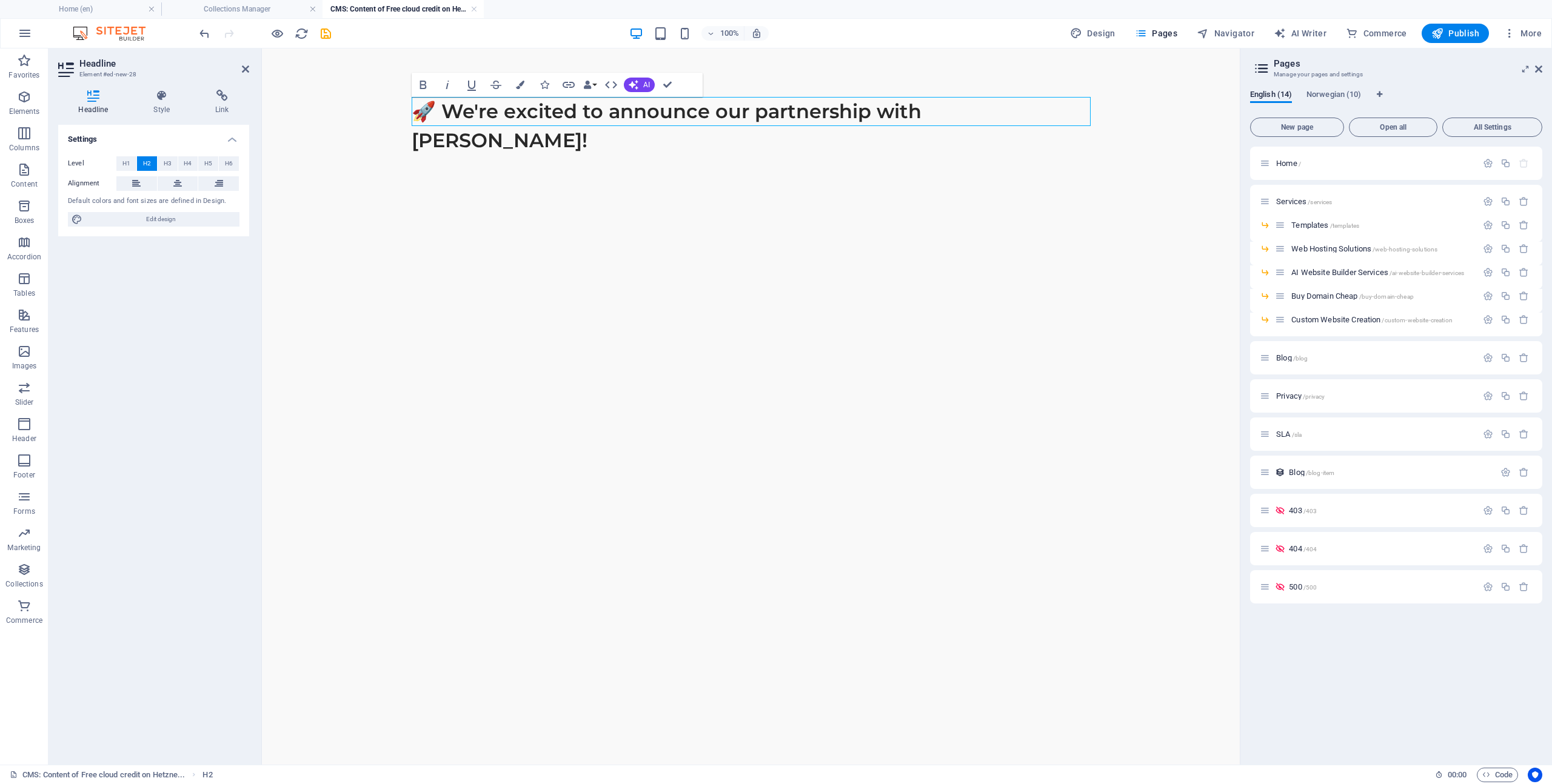
scroll to position [0, 2]
click at [791, 150] on div "🚀 We're excited to announce our partnership with [PERSON_NAME]! 🚀 We're excited…" at bounding box center [751, 126] width 698 height 155
click at [732, 123] on h2 "🚀 We're excited to announce our partnership with [PERSON_NAME]!" at bounding box center [751, 125] width 679 height 58
click at [758, 164] on div "🚀 We're excited to announce our partnership with [PERSON_NAME]! 🚀 We're excited…" at bounding box center [751, 126] width 698 height 155
click at [987, 203] on html "🚀 We're excited to announce our partnership with [PERSON_NAME]! 🚀 We're excited…" at bounding box center [751, 126] width 978 height 155
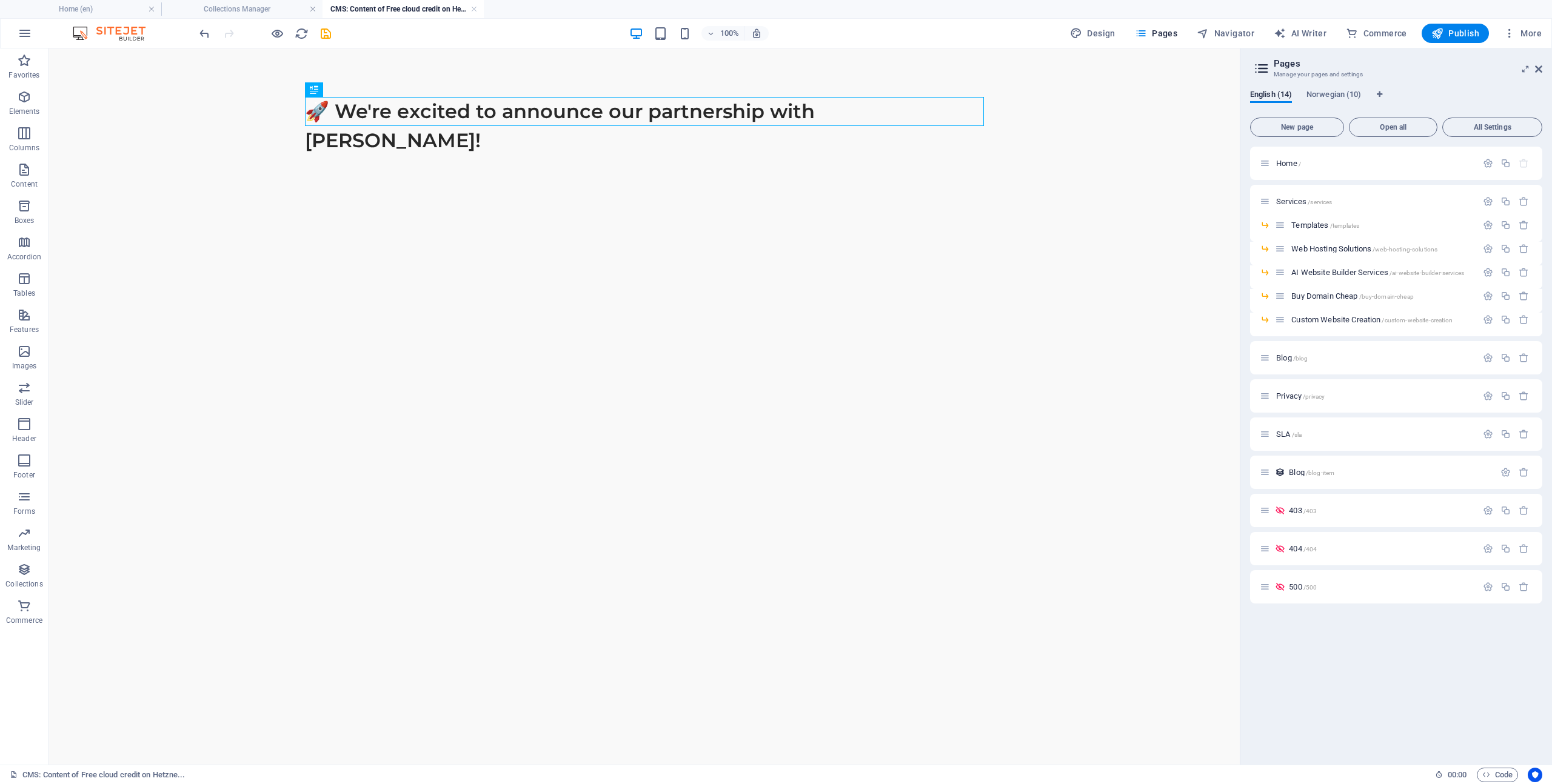
click at [646, 159] on div "🚀 We're excited to announce our partnership with [PERSON_NAME]!" at bounding box center [645, 126] width 698 height 155
click at [638, 124] on div "+ Add section" at bounding box center [644, 125] width 67 height 21
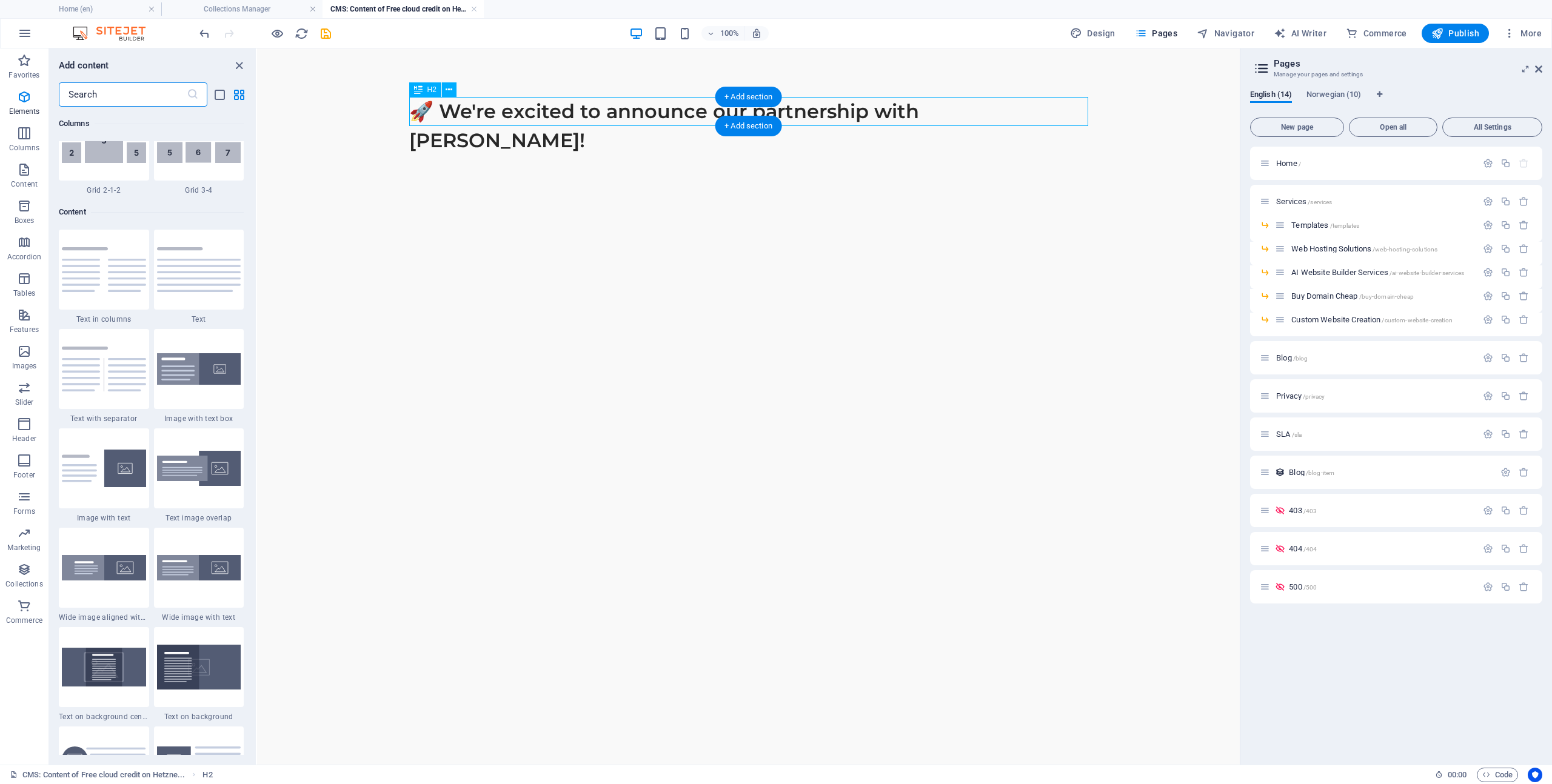
scroll to position [2219, 0]
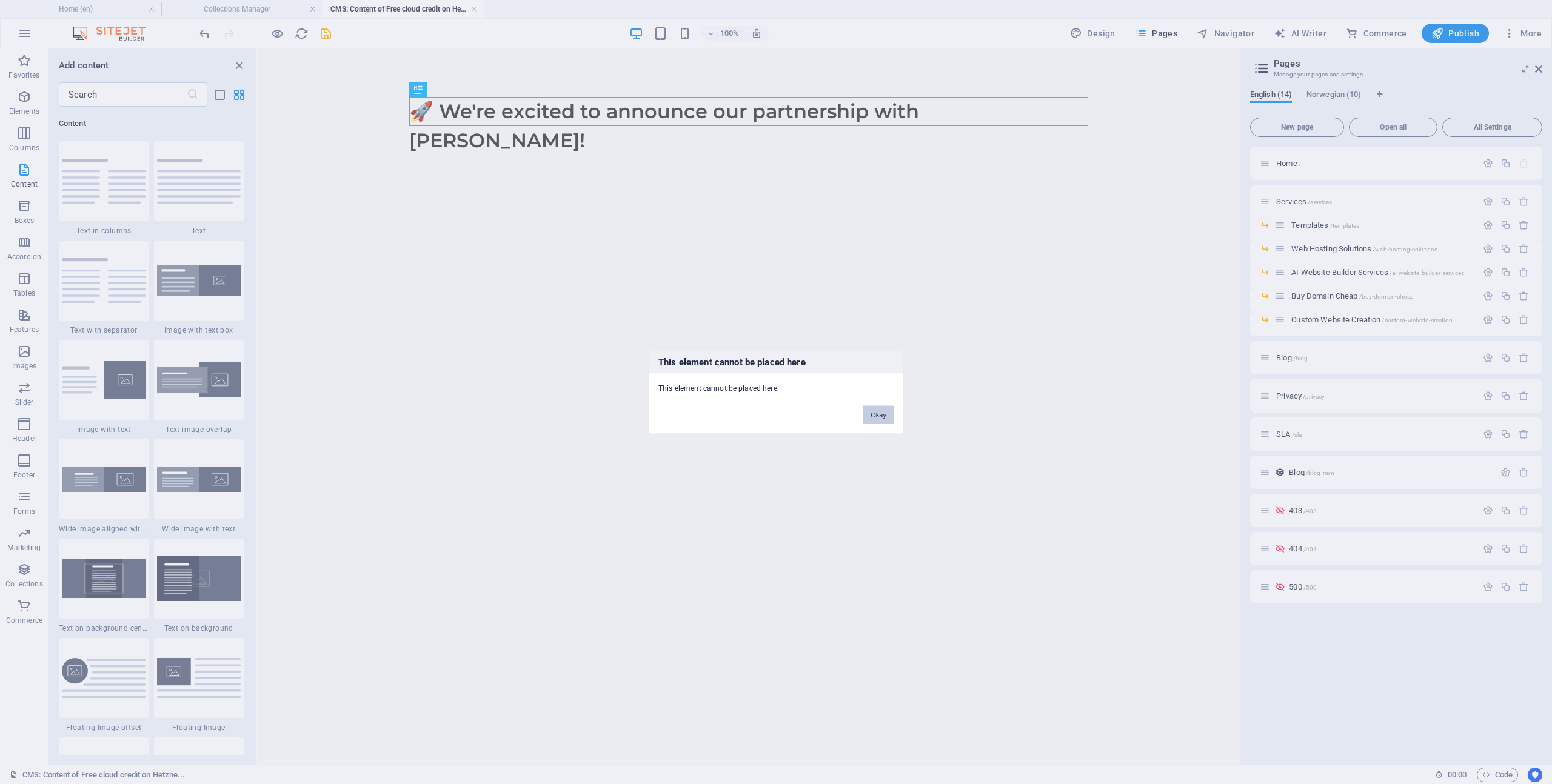
click at [881, 416] on button "Okay" at bounding box center [878, 414] width 31 height 18
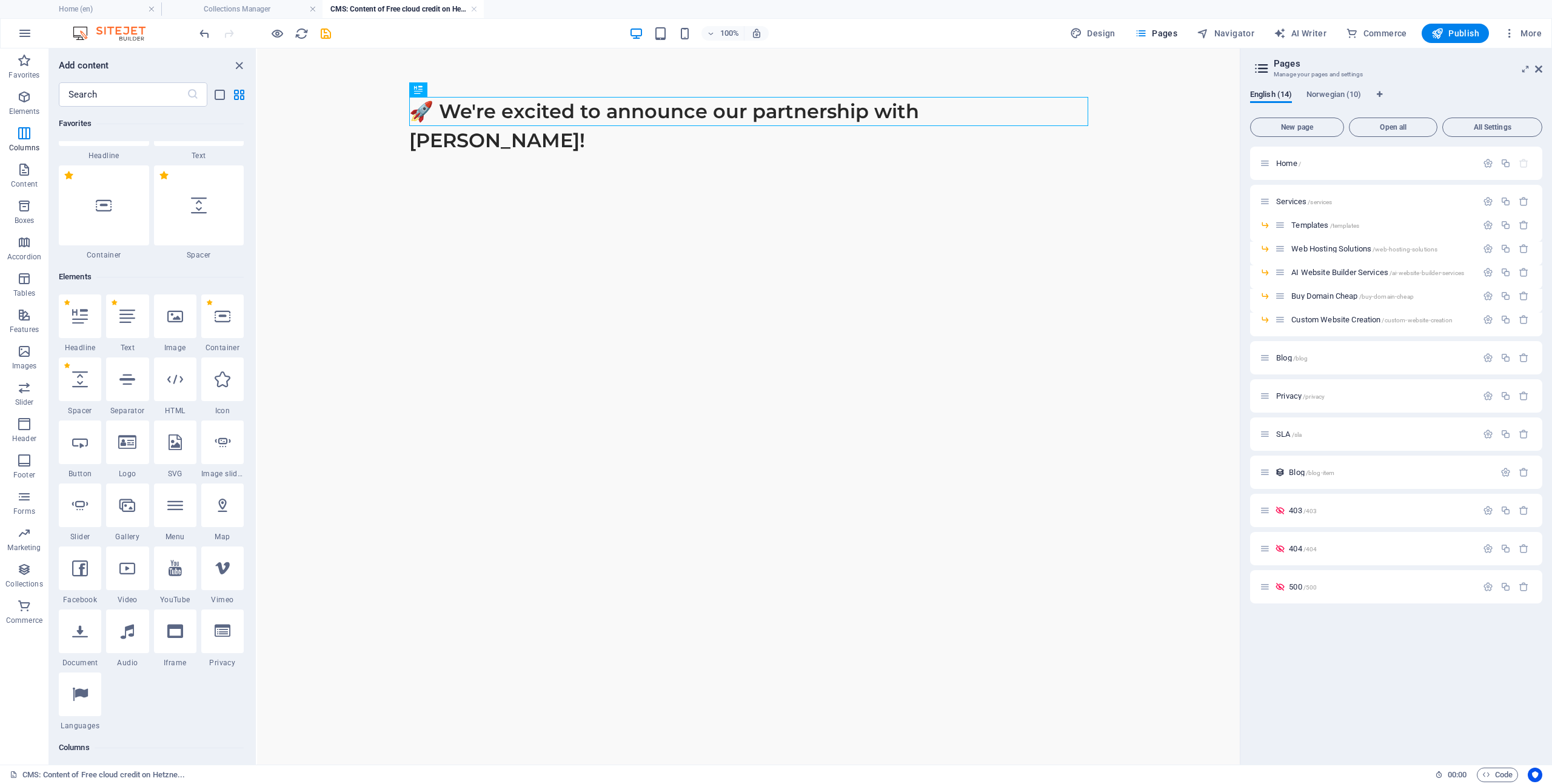
scroll to position [0, 0]
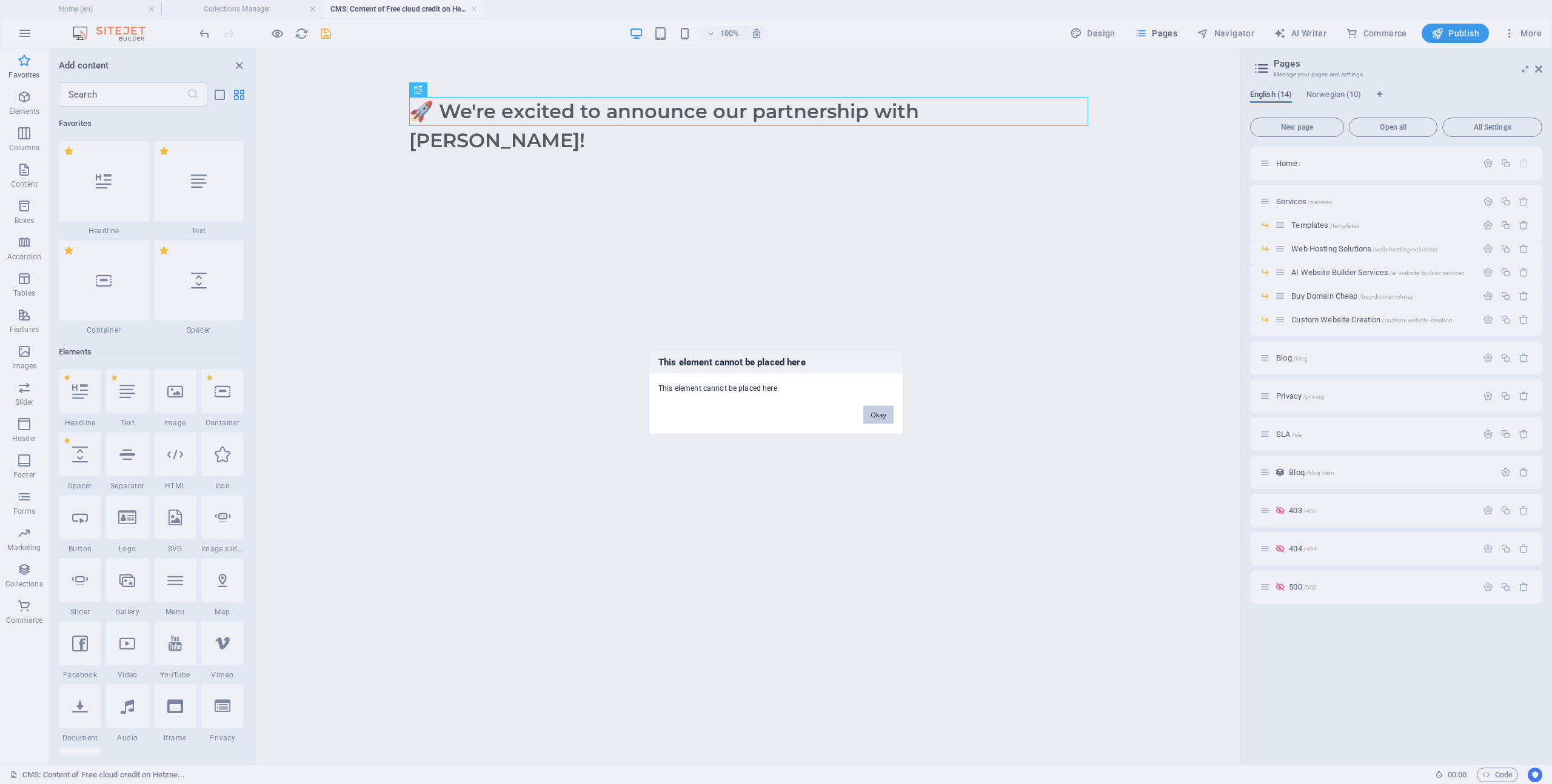
click at [890, 414] on button "Okay" at bounding box center [878, 414] width 31 height 18
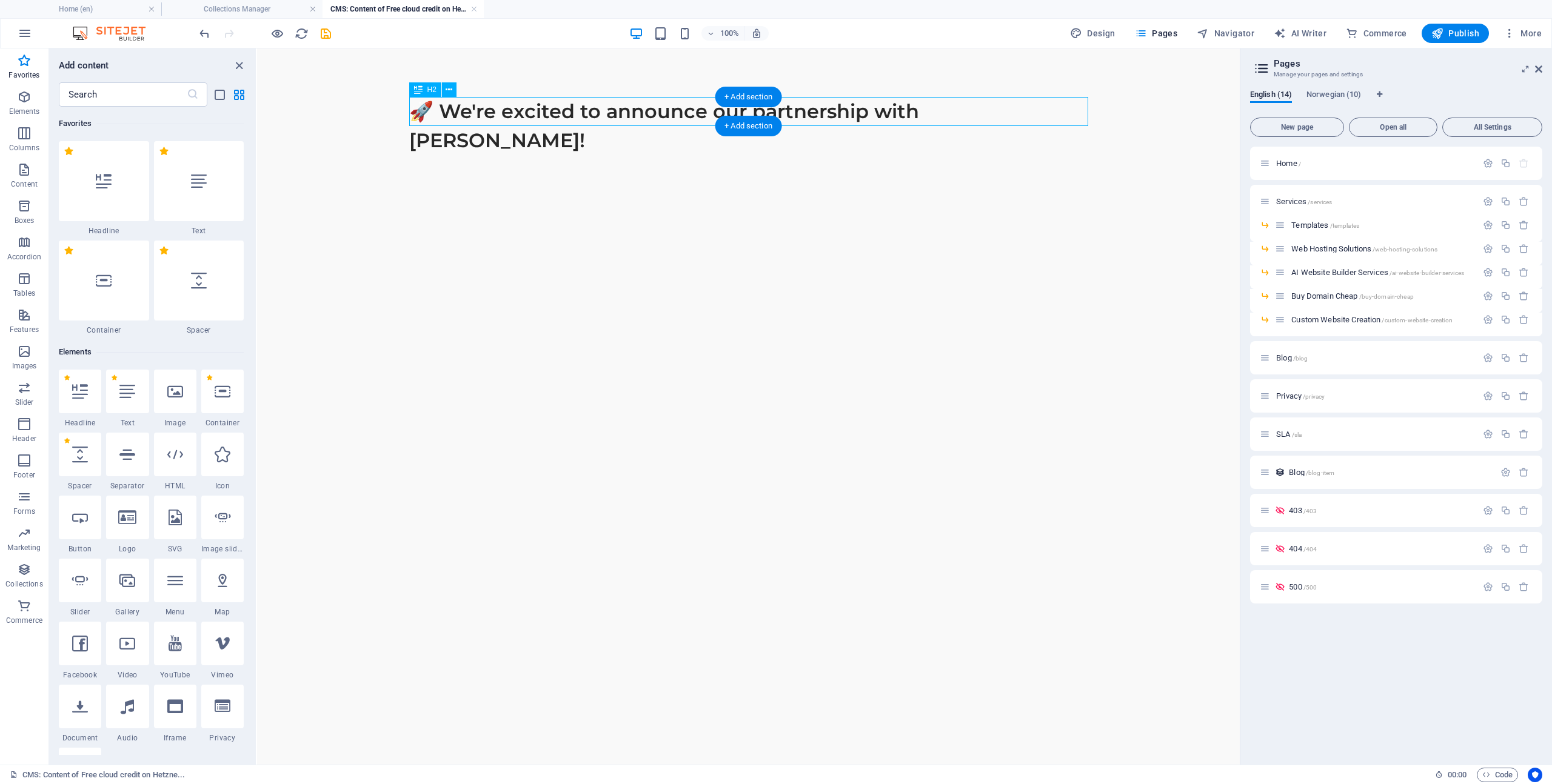
click at [1024, 110] on div "🚀 We're excited to announce our partnership with [PERSON_NAME]!" at bounding box center [748, 125] width 679 height 58
click at [1002, 111] on div "🚀 We're excited to announce our partnership with [PERSON_NAME]!" at bounding box center [748, 125] width 679 height 58
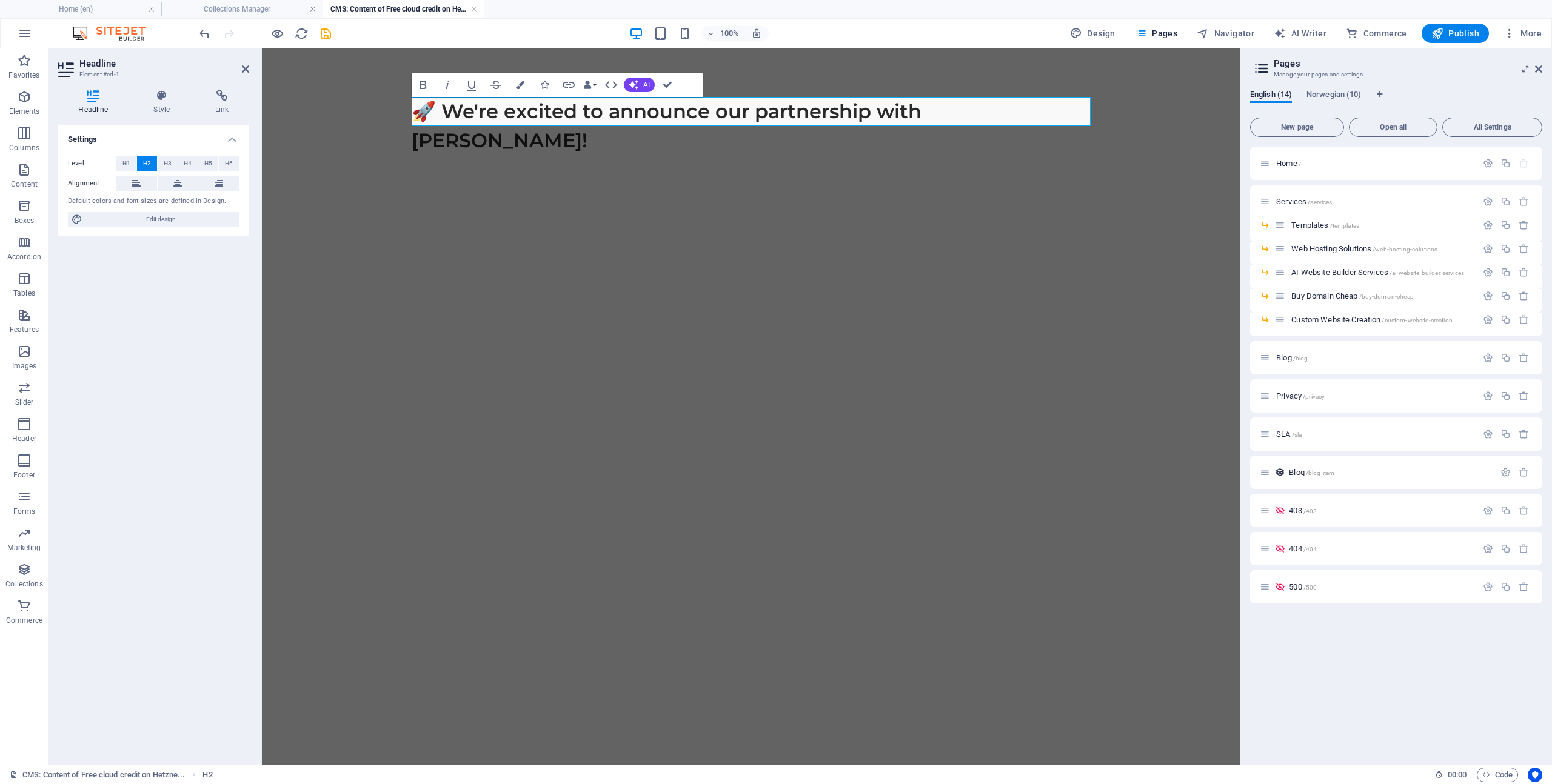
click at [1047, 107] on h2 "🚀 We're excited to announce our partnership with [PERSON_NAME]!" at bounding box center [751, 125] width 679 height 58
click at [378, 203] on html "🚀 We're excited to announce our partnership with [PERSON_NAME]!" at bounding box center [751, 126] width 978 height 155
click at [1233, 34] on span "Navigator" at bounding box center [1225, 33] width 57 height 12
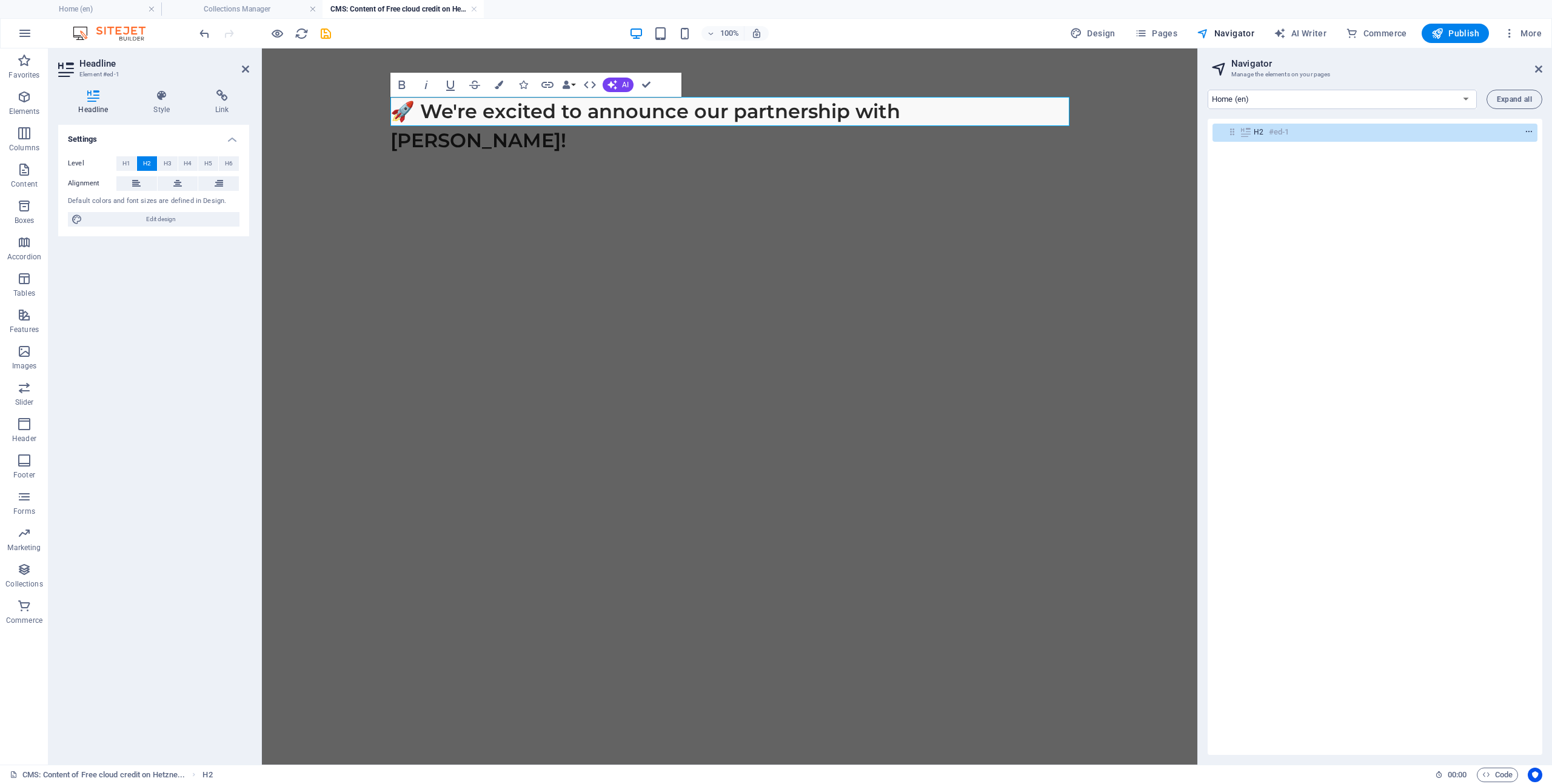
click at [1526, 131] on icon "context-menu" at bounding box center [1529, 132] width 9 height 9
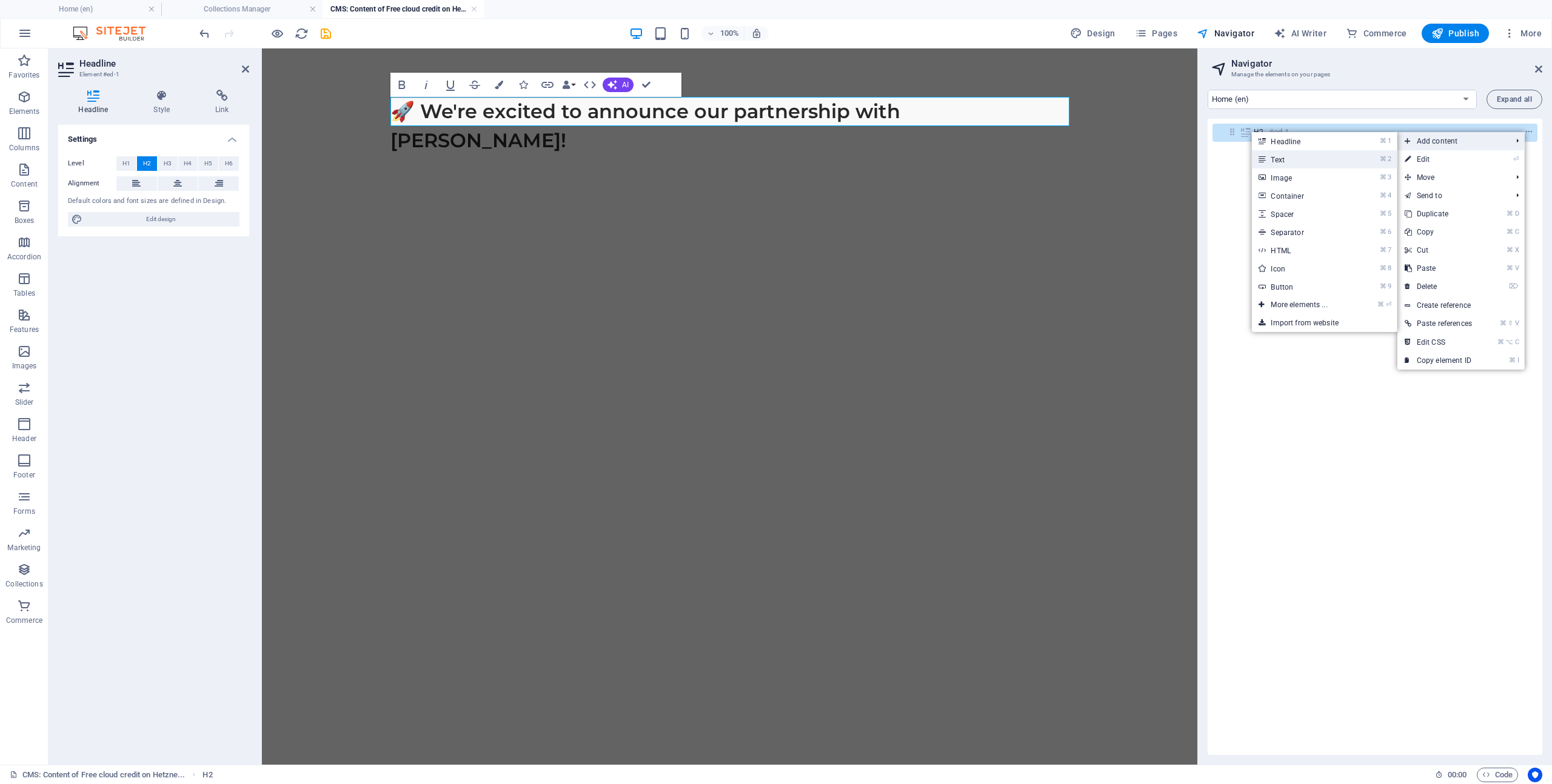
click at [1282, 158] on link "⌘ 2 Text" at bounding box center [1301, 159] width 100 height 18
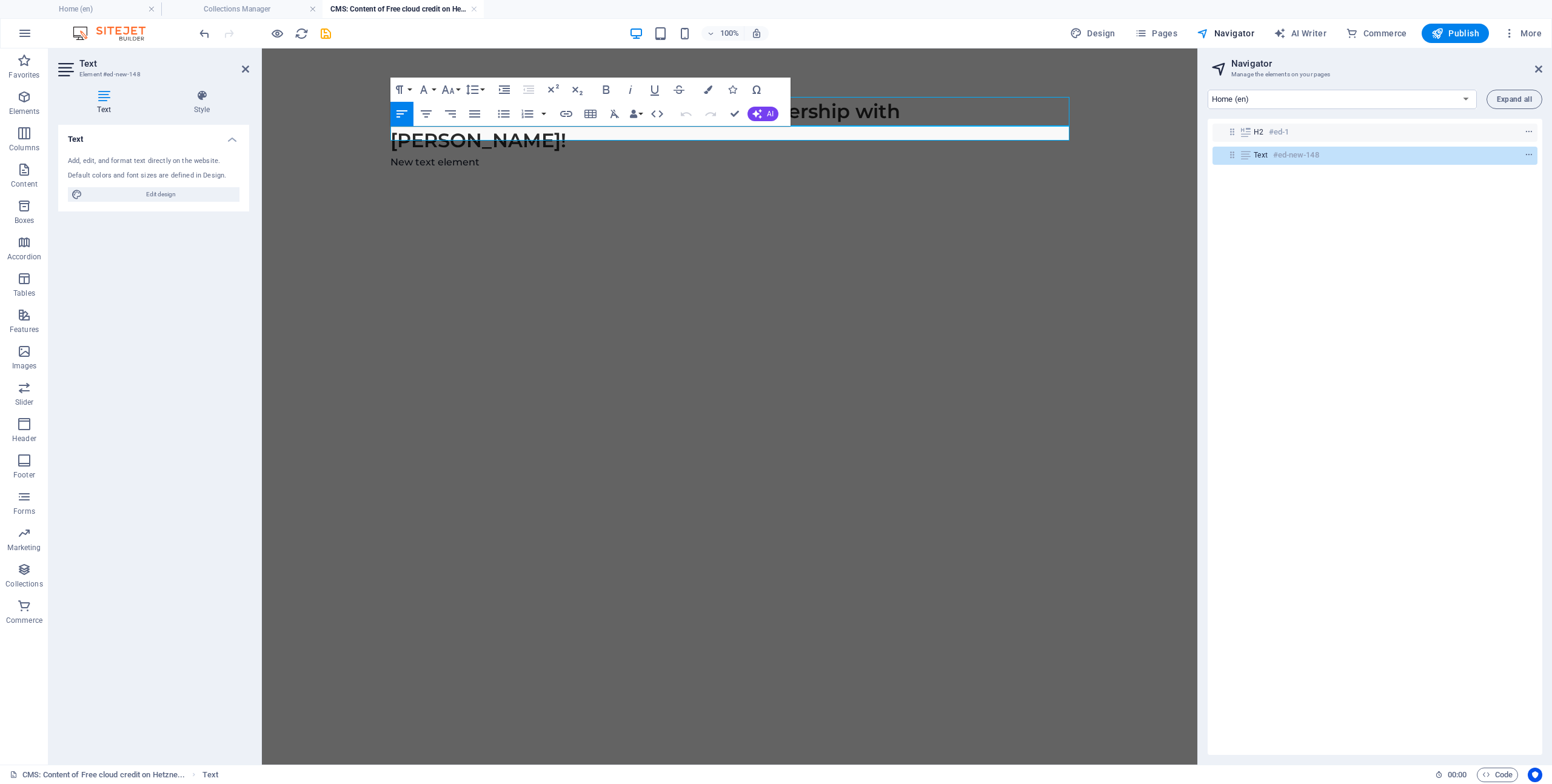
scroll to position [2228, 11]
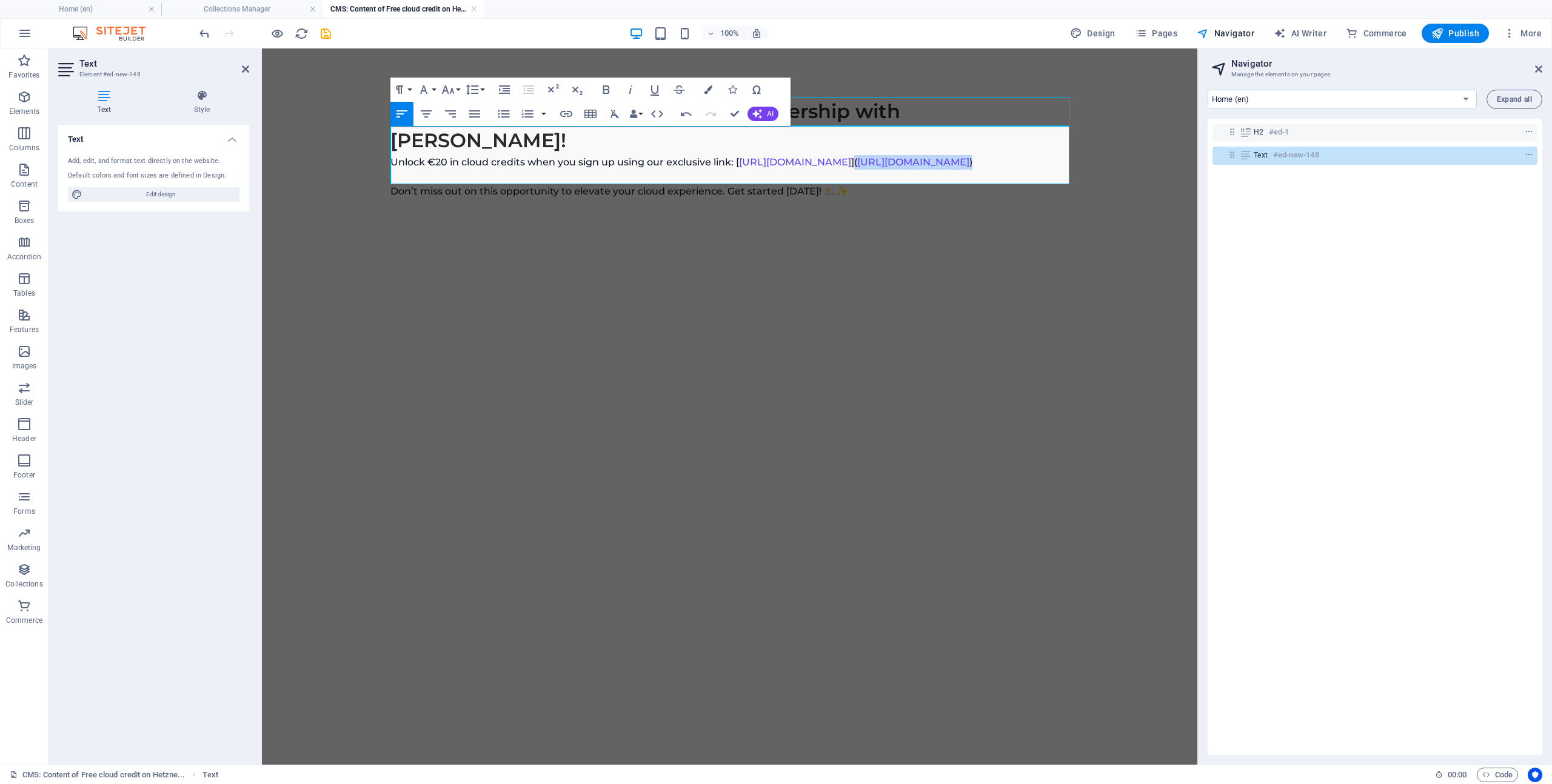
drag, startPoint x: 514, startPoint y: 147, endPoint x: 973, endPoint y: 140, distance: 459.1
click at [950, 155] on p "Unlock €20 in cloud credits when you sign up using our exclusive link: [ [URL][…" at bounding box center [729, 162] width 679 height 14
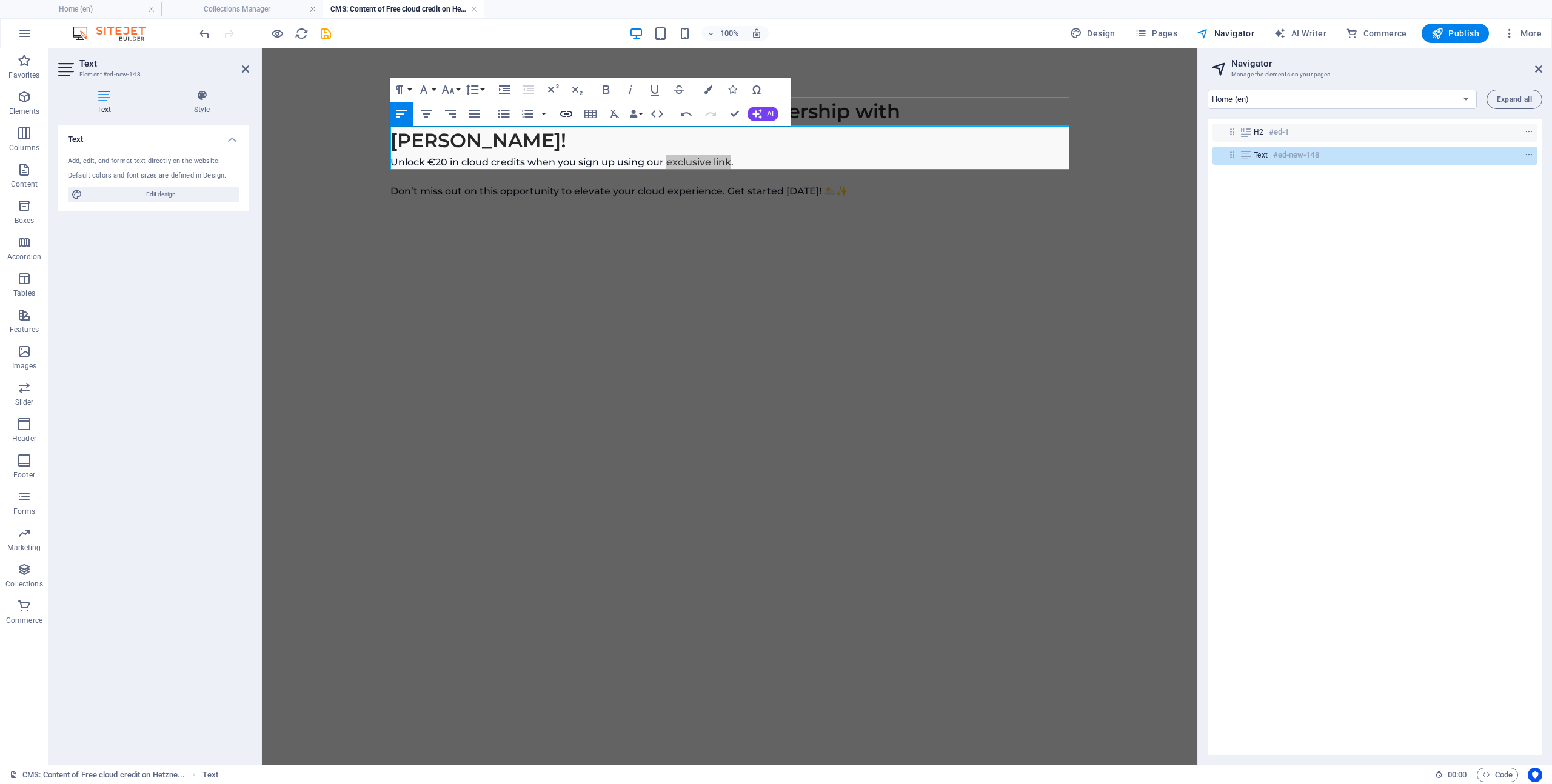
click at [566, 114] on icon "button" at bounding box center [566, 114] width 14 height 14
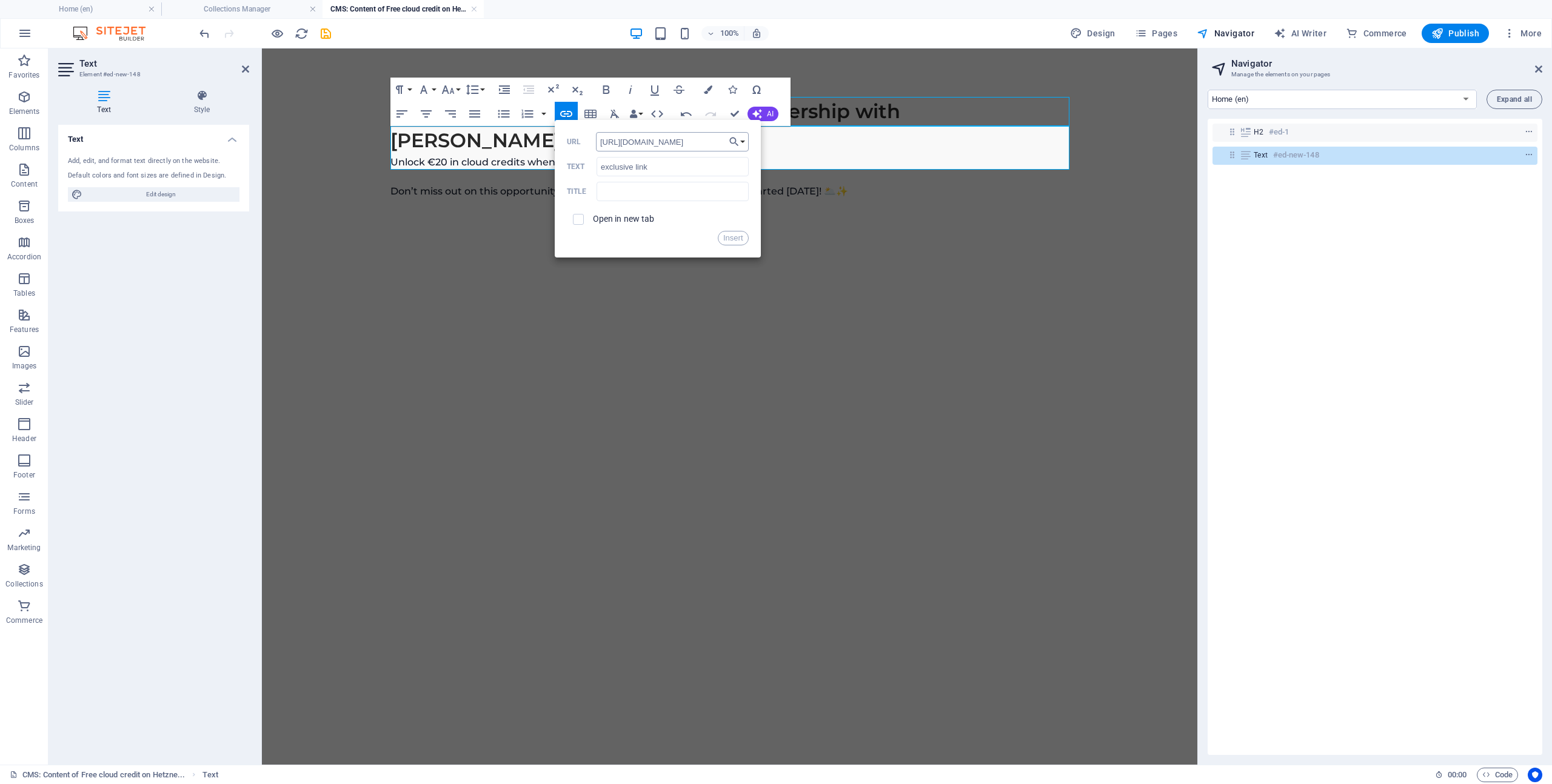
scroll to position [0, 24]
type input "[URL][DOMAIN_NAME]"
click at [630, 218] on label "Open in new tab" at bounding box center [623, 219] width 62 height 10
click at [735, 238] on button "Insert" at bounding box center [733, 238] width 31 height 14
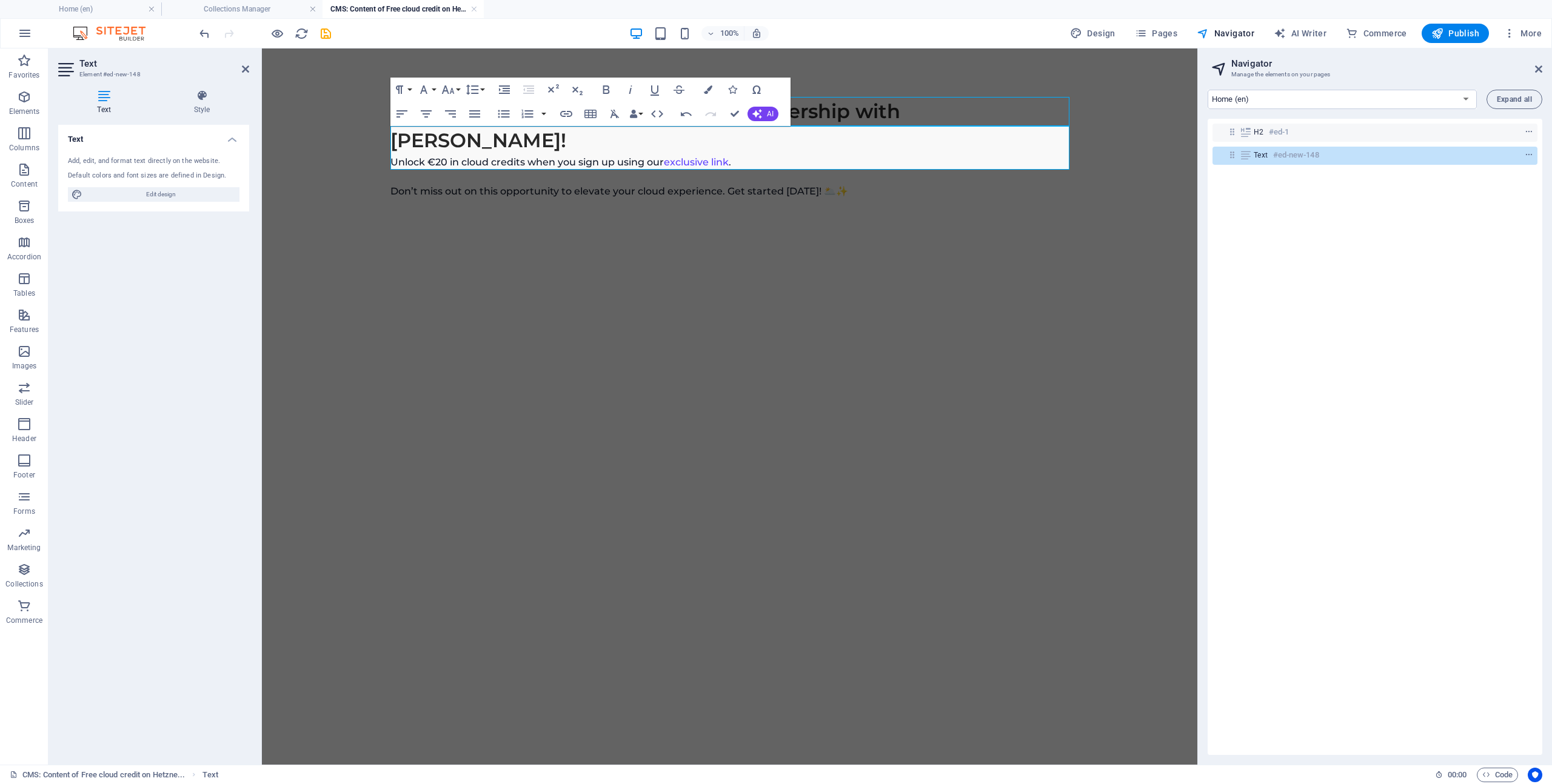
click at [960, 247] on html "🚀 We're excited to announce our partnership with [PERSON_NAME]! Unlock €20 in c…" at bounding box center [729, 148] width 936 height 198
click at [826, 155] on p "Unlock €20 in cloud credits when you sign up using our exclusive link ." at bounding box center [729, 162] width 679 height 14
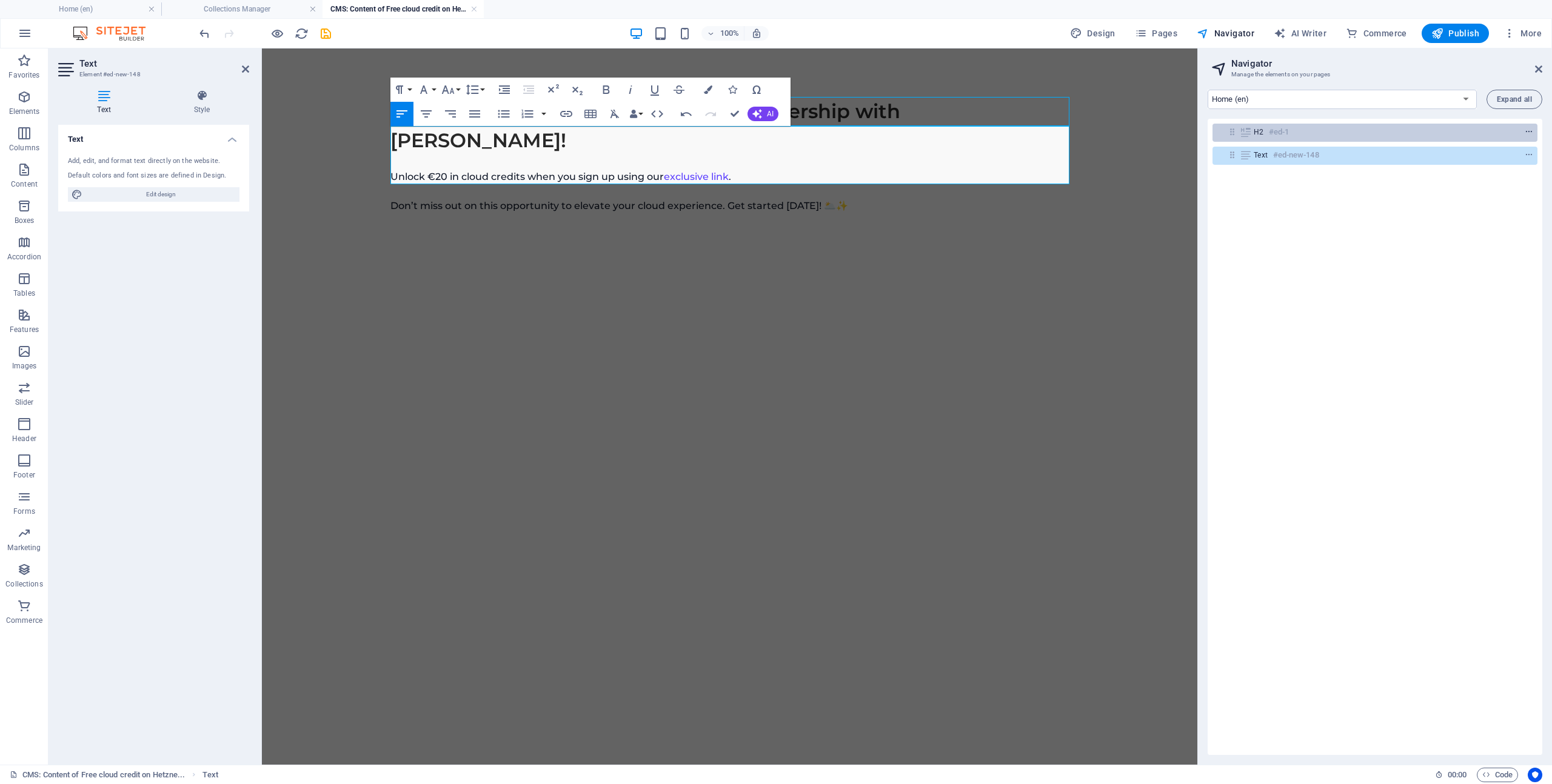
click at [1525, 130] on icon "context-menu" at bounding box center [1529, 132] width 9 height 9
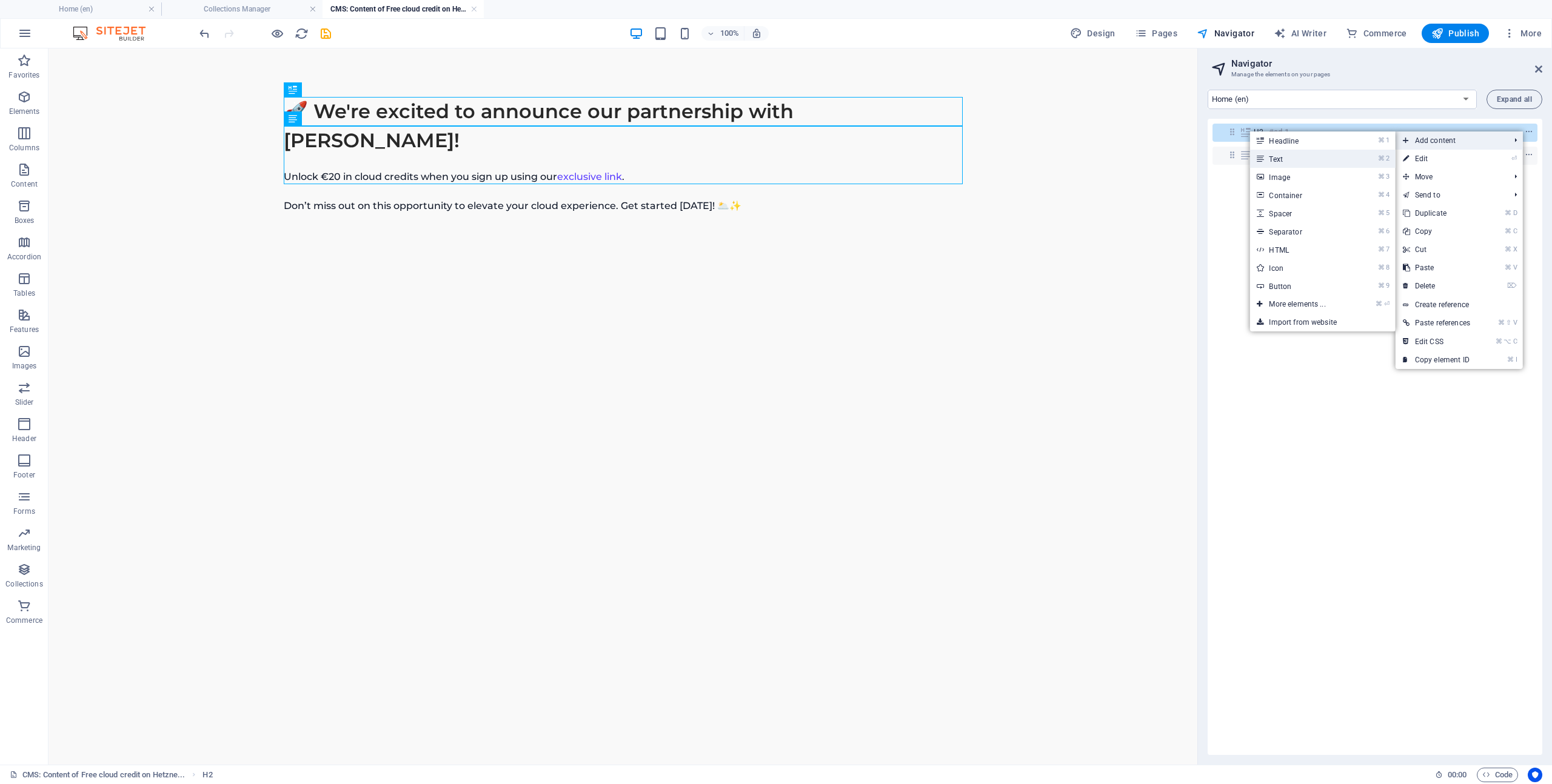
click at [1311, 155] on link "⌘ 2 Text" at bounding box center [1300, 159] width 100 height 18
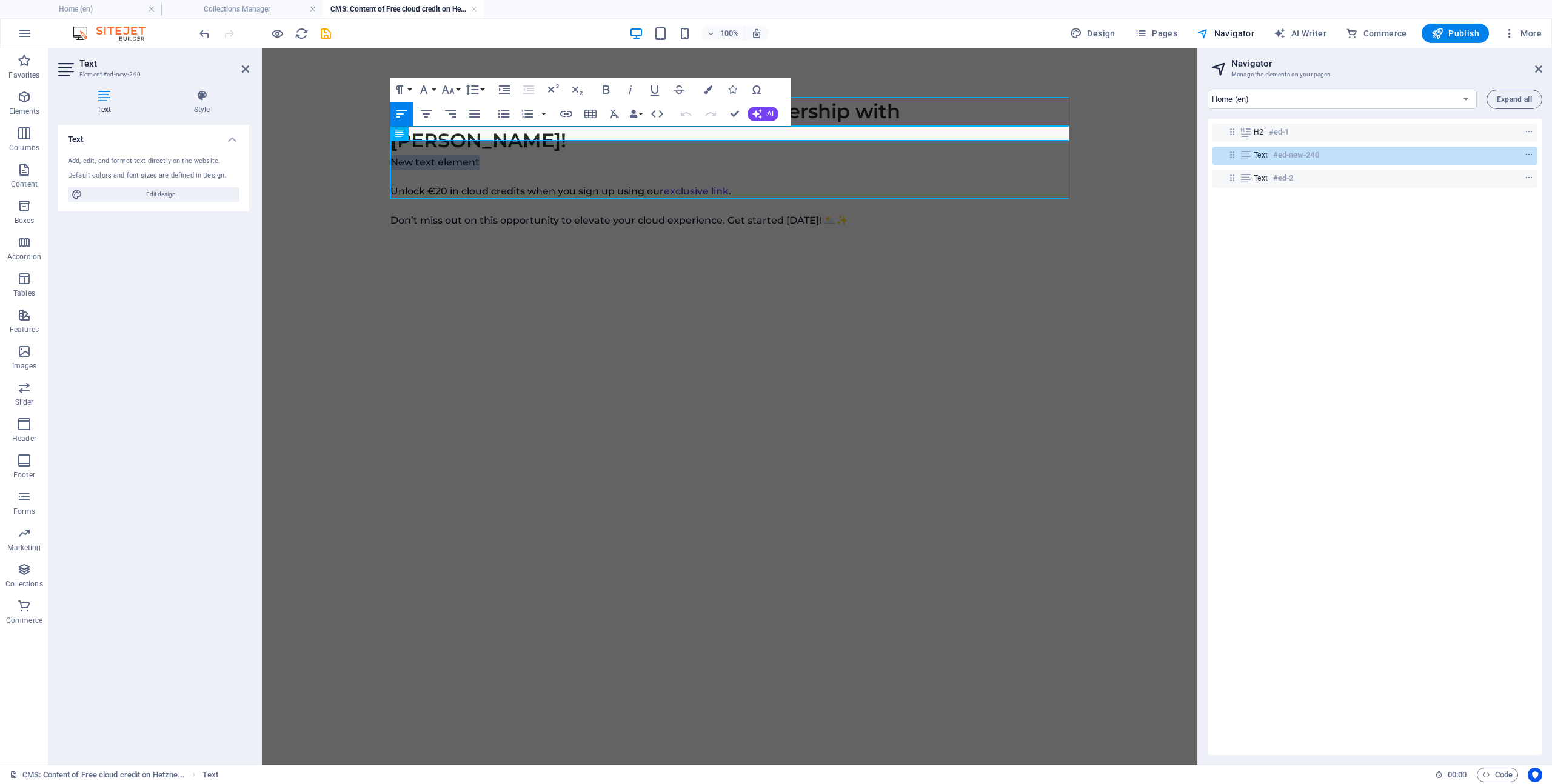
click at [531, 155] on p "New text element" at bounding box center [729, 162] width 679 height 14
click at [641, 155] on p "After testing the Hetzner cloud thoroughly" at bounding box center [729, 162] width 679 height 14
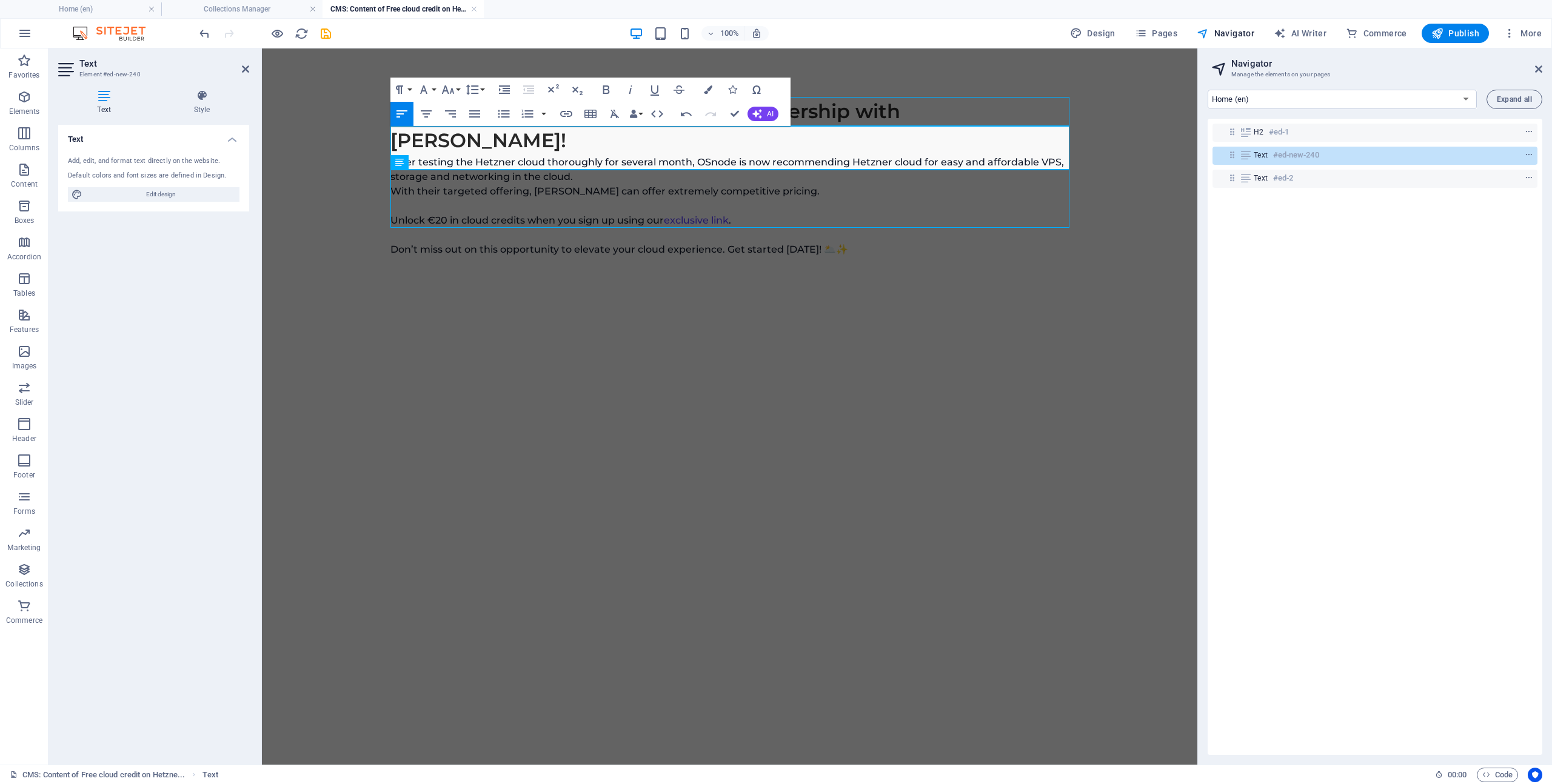
click at [641, 155] on p "After testing the Hetzner cloud thoroughly for several month, OSnode is now rec…" at bounding box center [729, 169] width 679 height 29
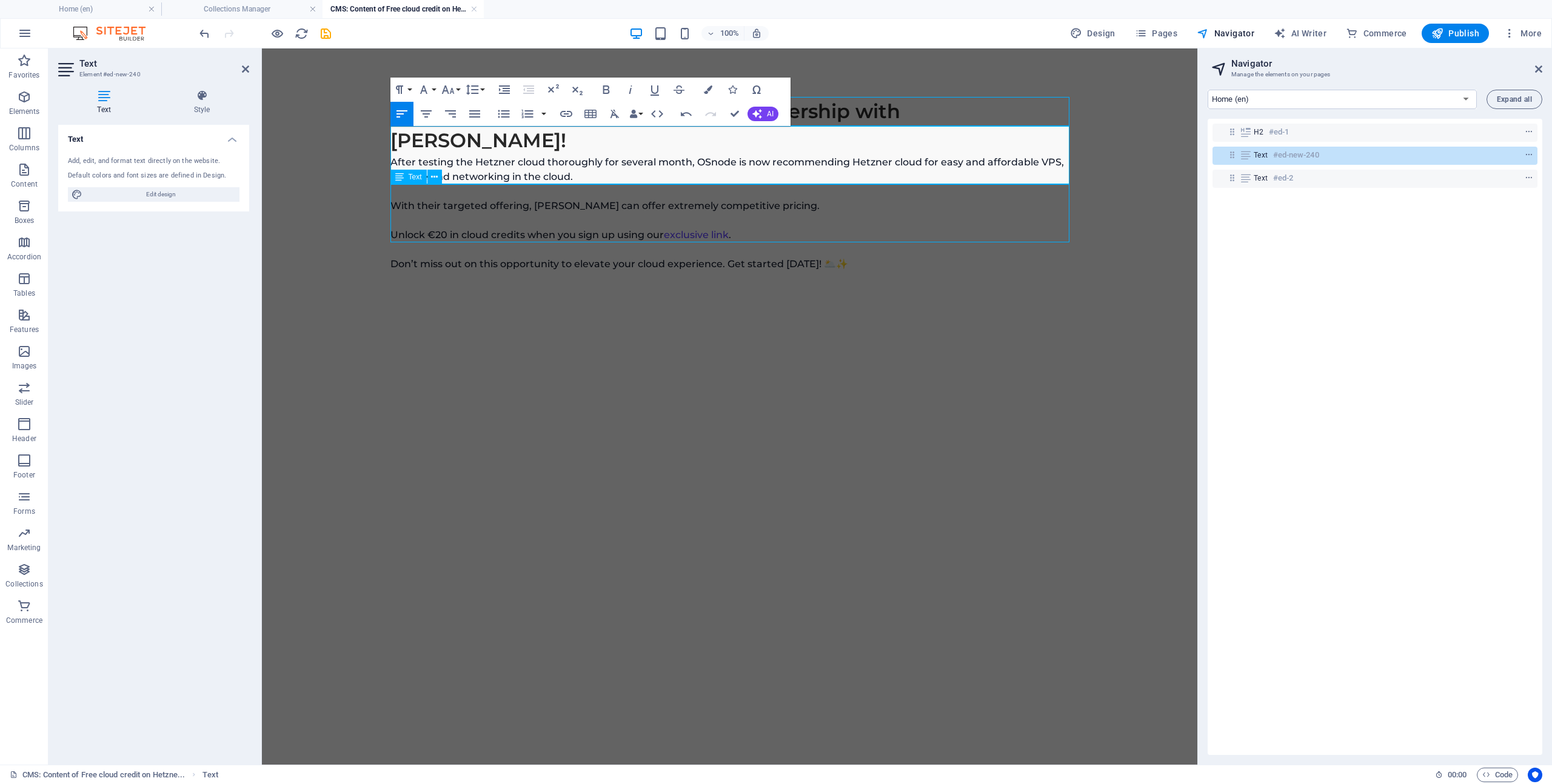
drag, startPoint x: 856, startPoint y: 229, endPoint x: 862, endPoint y: 232, distance: 6.7
click at [856, 229] on div "Unlock €20 in cloud credits when you sign up using our exclusive link . Don’t m…" at bounding box center [729, 242] width 679 height 58
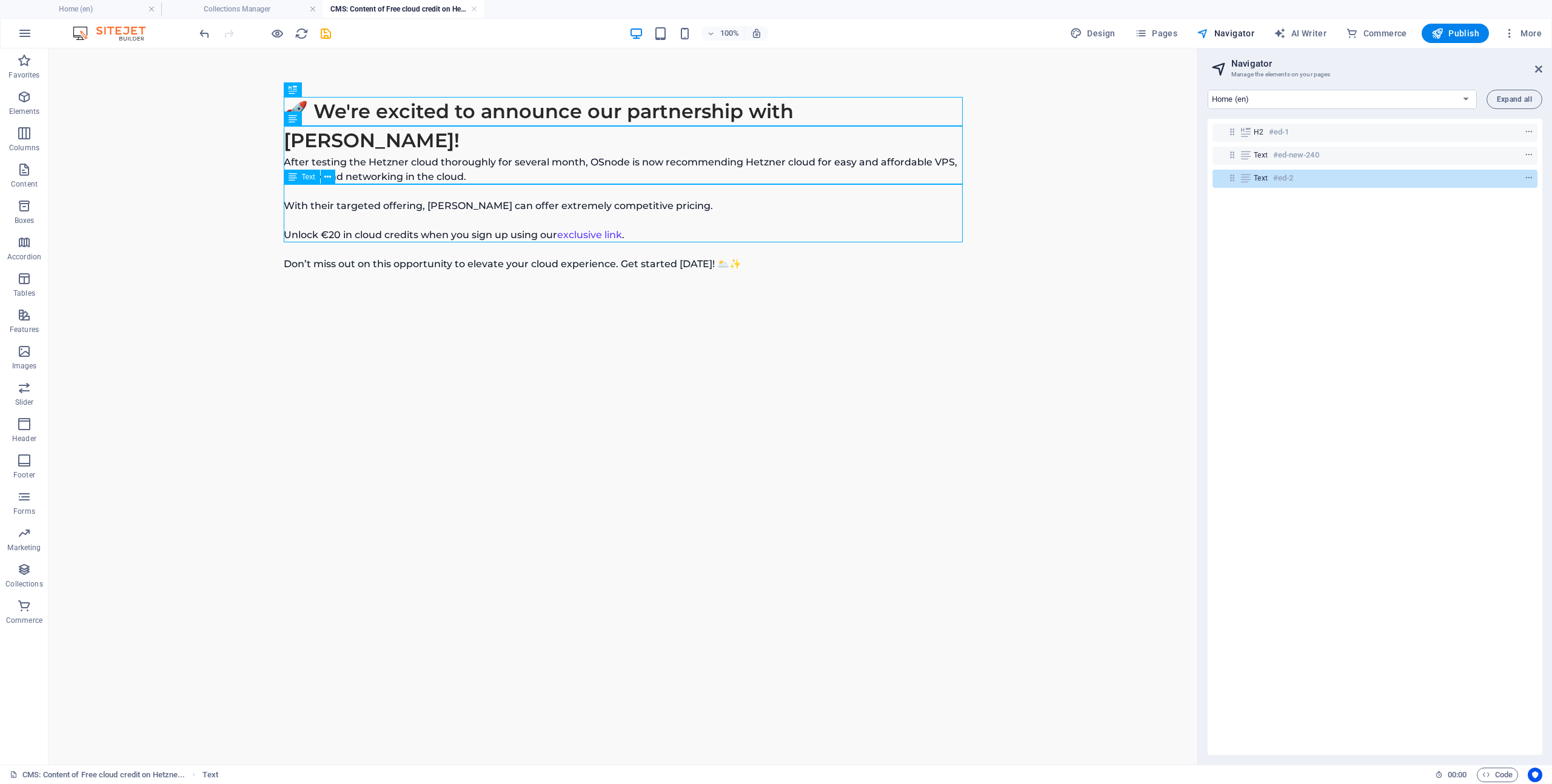
drag, startPoint x: 774, startPoint y: 233, endPoint x: 749, endPoint y: 229, distance: 25.3
click at [749, 229] on div "Unlock €20 in cloud credits when you sign up using our exclusive link . Don’t m…" at bounding box center [623, 242] width 679 height 58
click at [728, 170] on div "After testing the Hetzner cloud thoroughly for several month, OSnode is now rec…" at bounding box center [623, 184] width 679 height 58
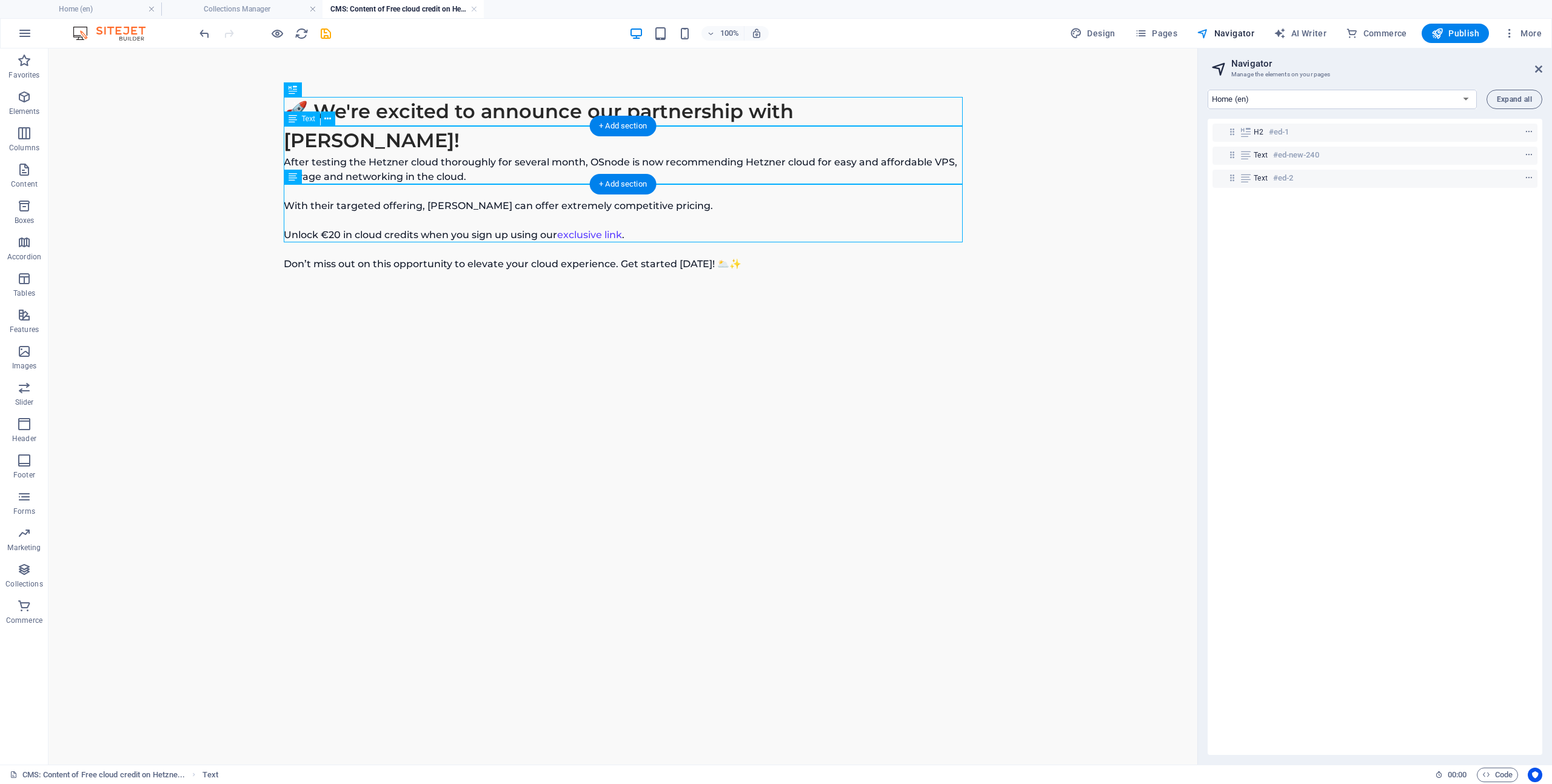
click at [713, 167] on div "After testing the Hetzner cloud thoroughly for several month, OSnode is now rec…" at bounding box center [623, 184] width 679 height 58
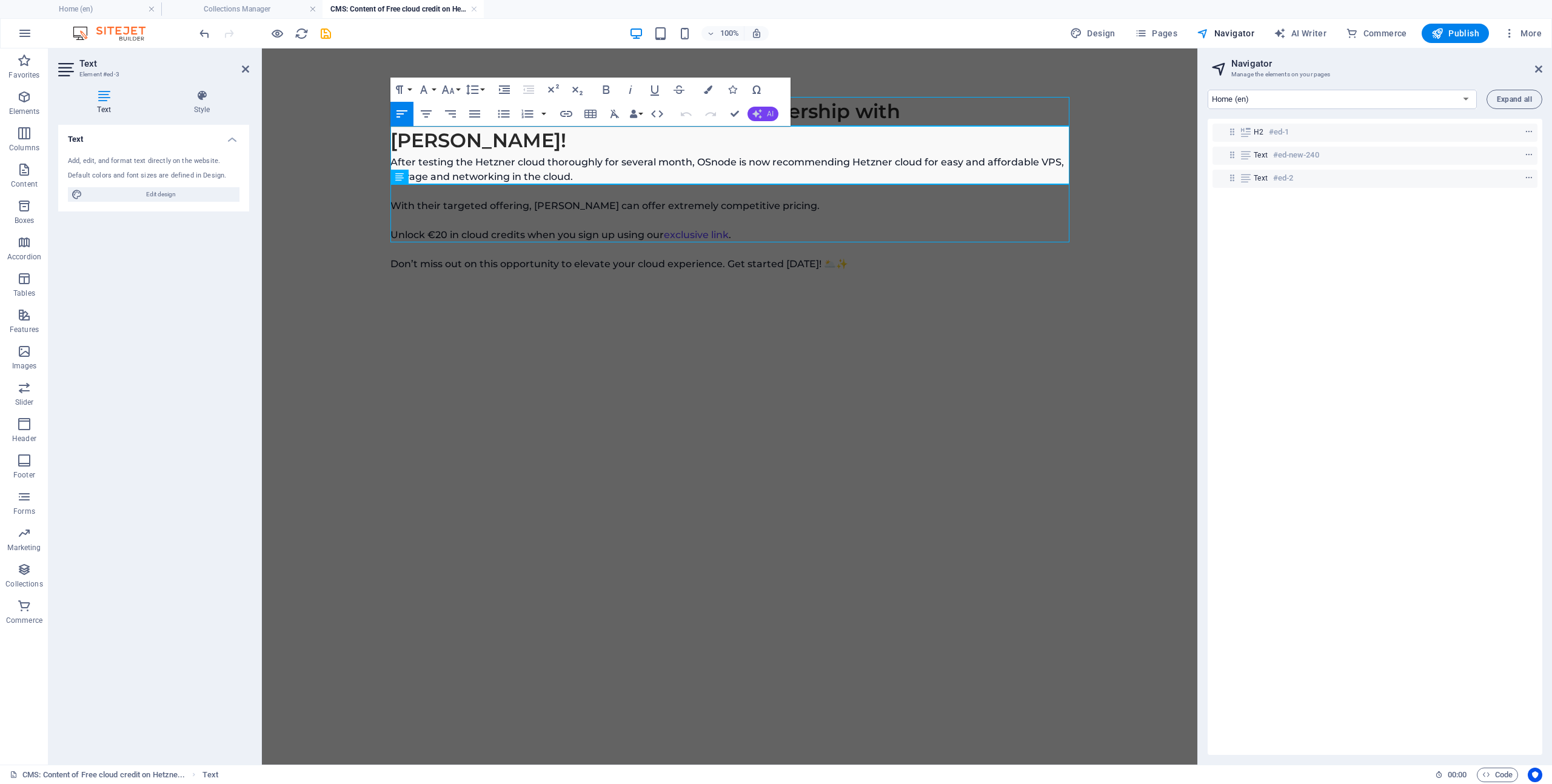
click at [768, 112] on span "AI" at bounding box center [770, 114] width 7 height 7
click at [799, 164] on link "Make longer" at bounding box center [808, 170] width 121 height 18
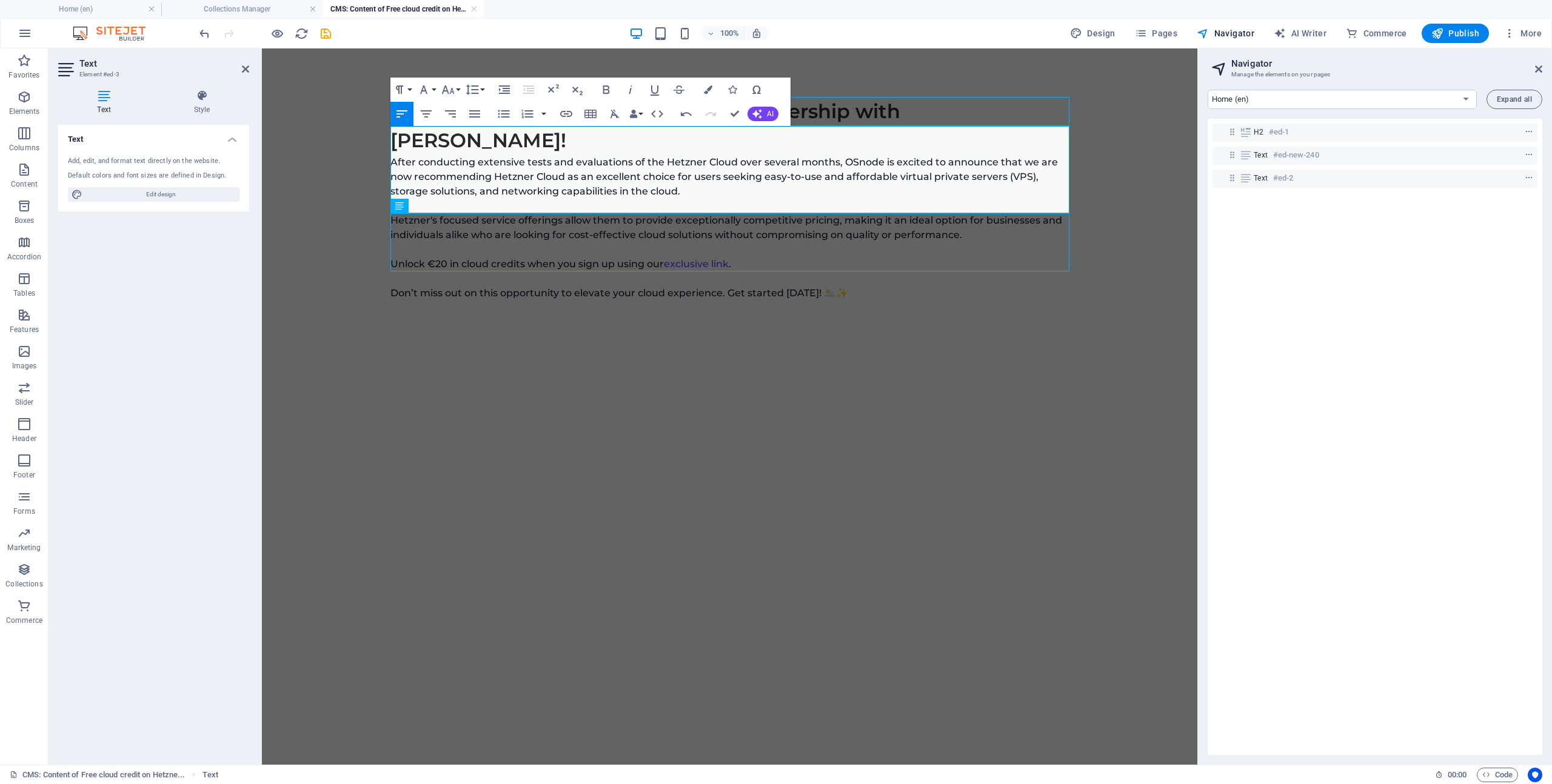
click at [778, 174] on p "After conducting extensive tests and evaluations of the Hetzner Cloud over seve…" at bounding box center [729, 198] width 679 height 87
click at [808, 242] on div "Unlock €20 in cloud credits when you sign up using our exclusive link . Don’t m…" at bounding box center [729, 271] width 679 height 58
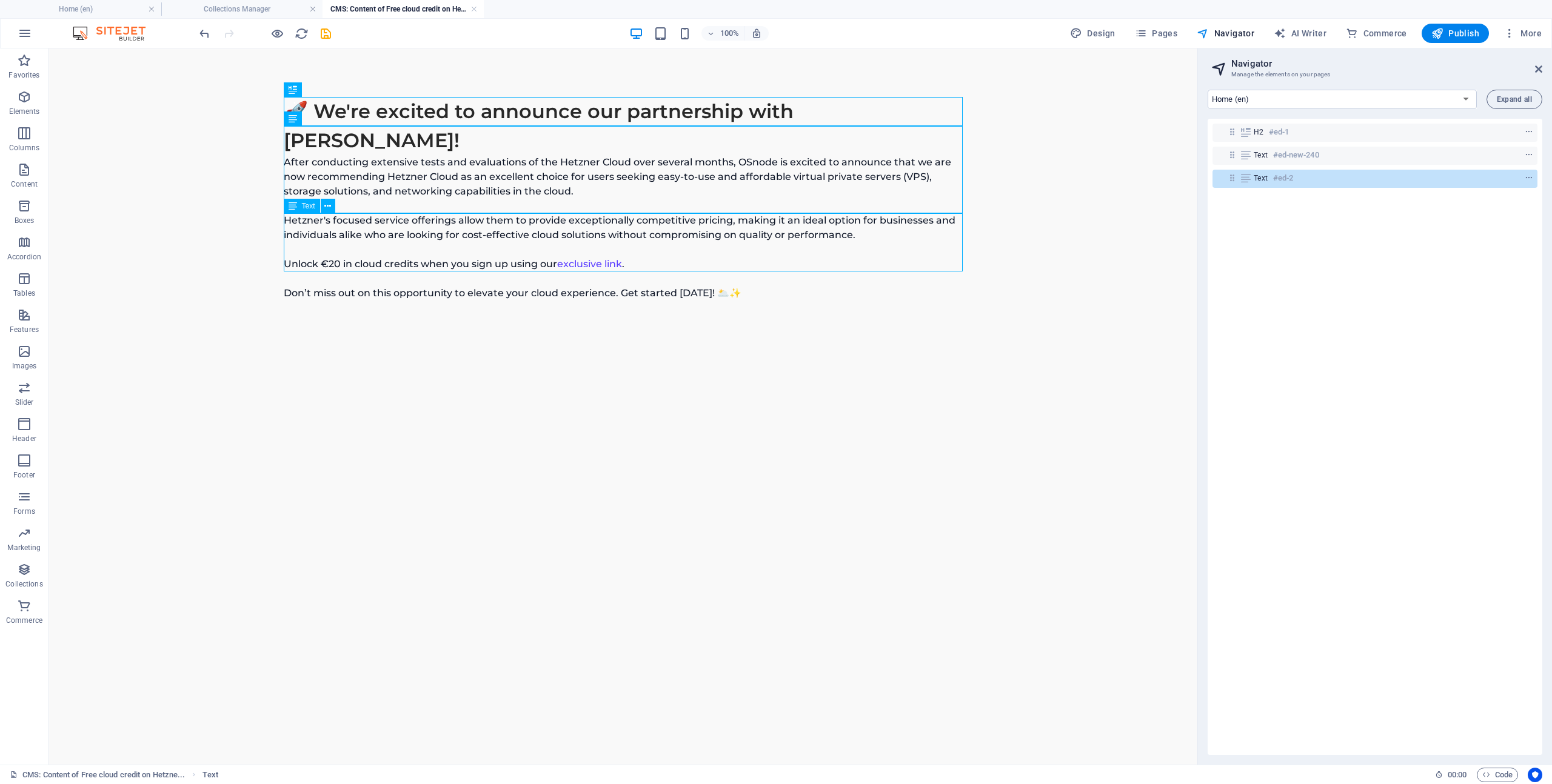
click at [793, 242] on div "Unlock €20 in cloud credits when you sign up using our exclusive link . Don’t m…" at bounding box center [623, 271] width 679 height 58
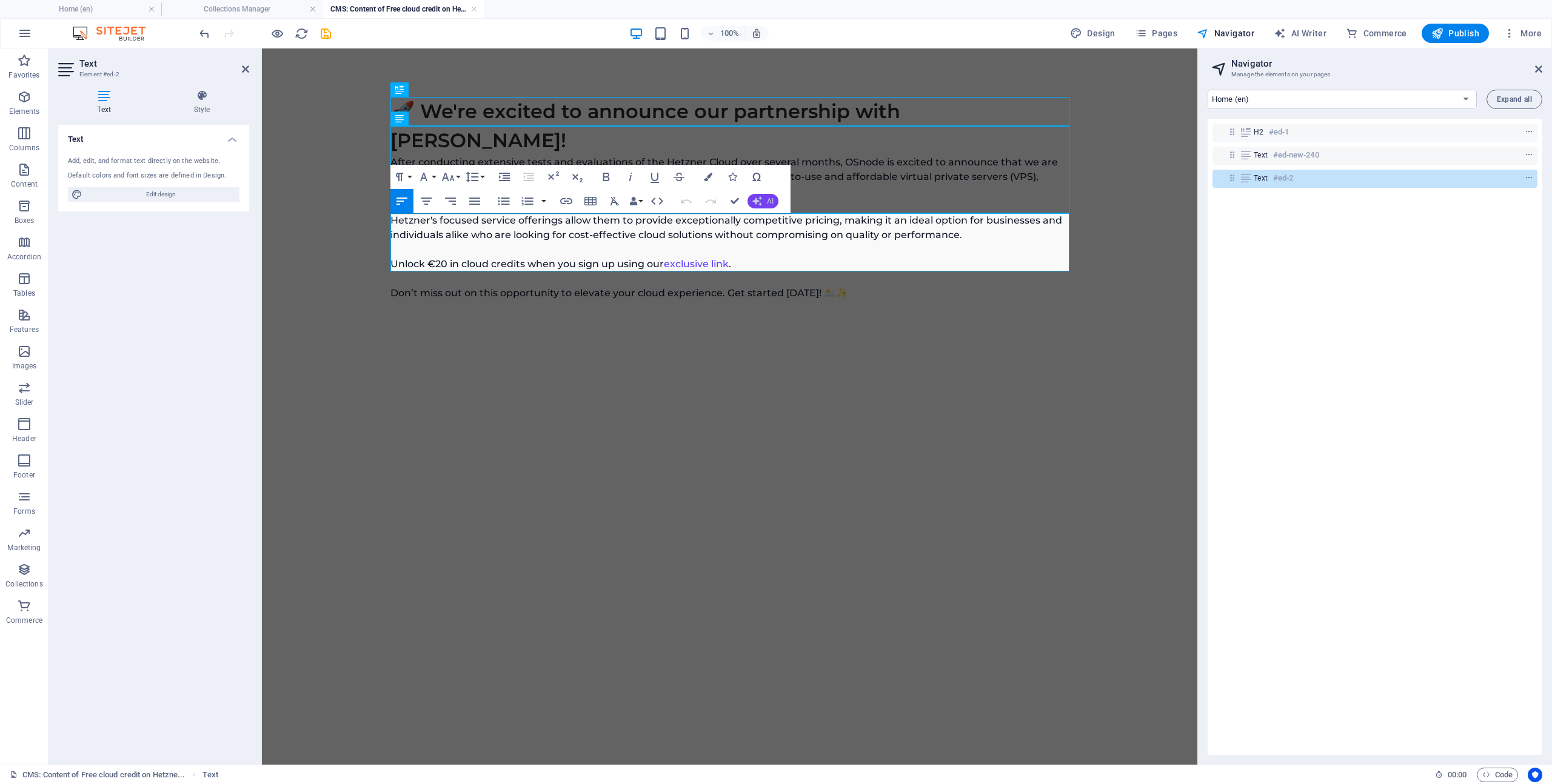
click at [764, 203] on button "AI" at bounding box center [763, 201] width 31 height 14
click at [794, 258] on link "Make longer" at bounding box center [808, 257] width 121 height 18
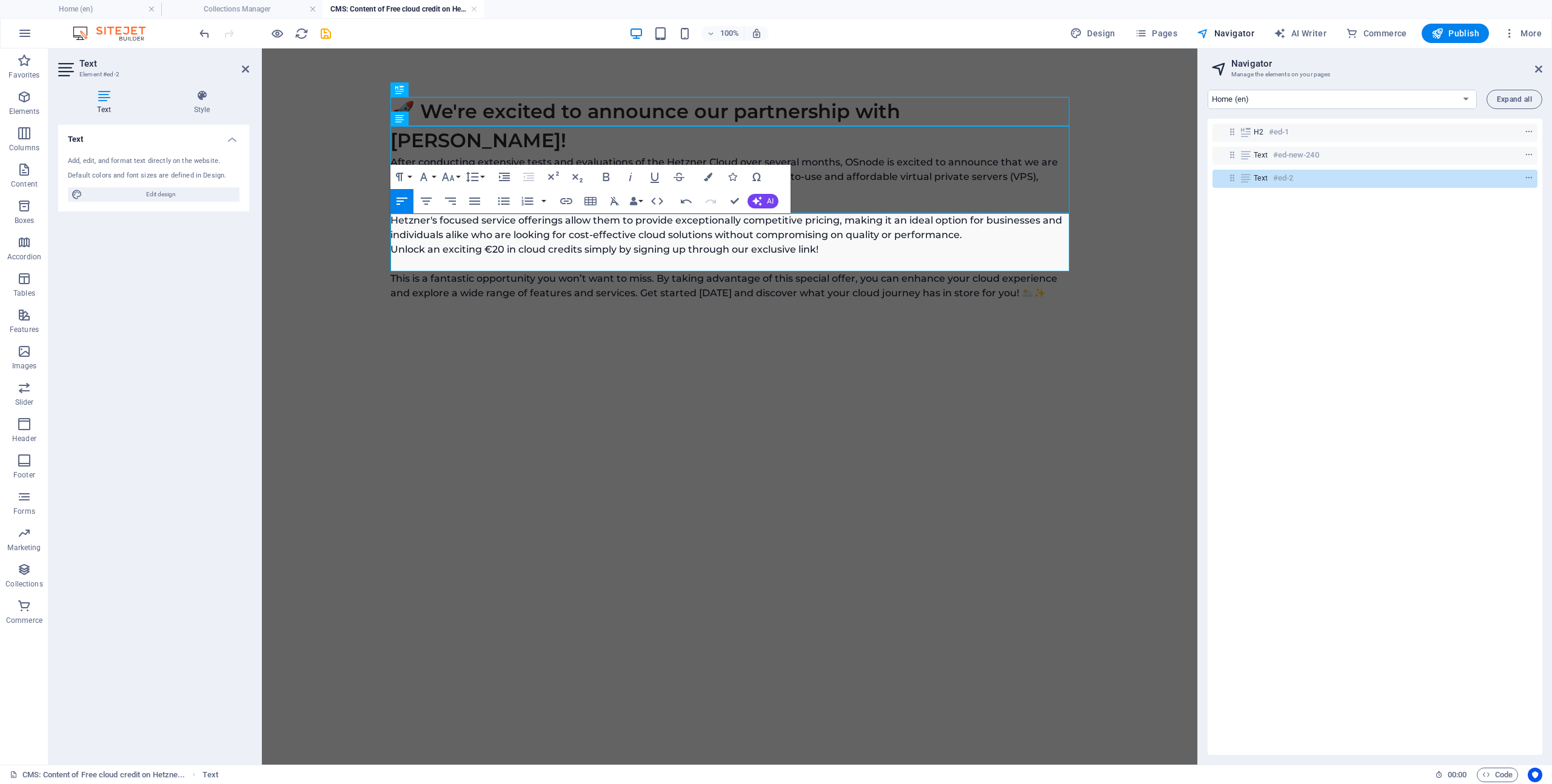
click at [755, 242] on p "Unlock an exciting €20 in cloud credits simply by signing up through our exclus…" at bounding box center [729, 271] width 679 height 58
drag, startPoint x: 752, startPoint y: 220, endPoint x: 816, endPoint y: 219, distance: 64.0
click at [816, 242] on p "Unlock an exciting €20 in cloud credits simply by signing up through our exclus…" at bounding box center [729, 271] width 679 height 58
click at [882, 242] on p "Unlock an exciting €20 in cloud credits simply by signing up through our exclus…" at bounding box center [729, 271] width 679 height 58
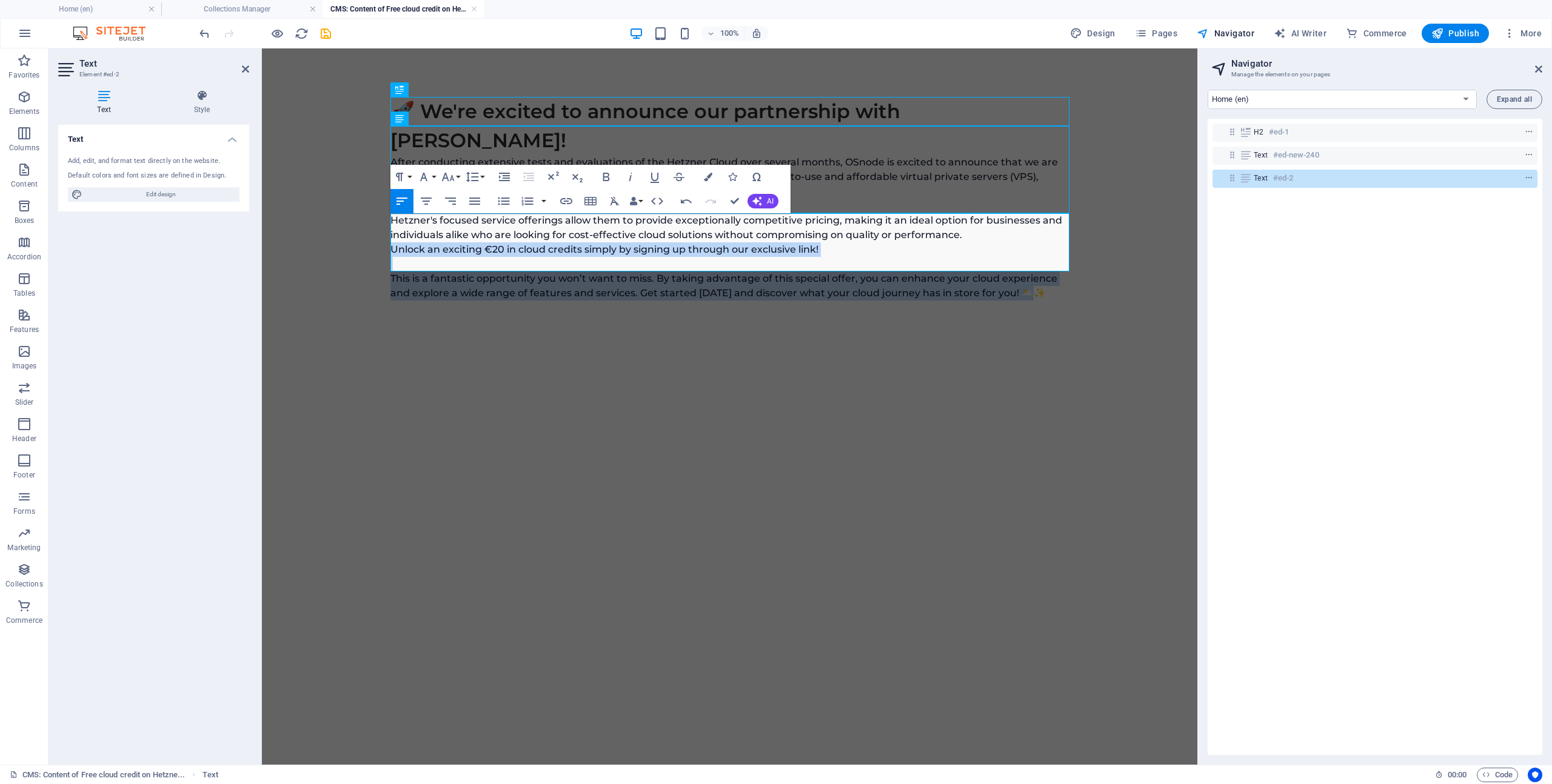
drag, startPoint x: 1046, startPoint y: 263, endPoint x: 373, endPoint y: 220, distance: 674.4
click at [373, 220] on body "🚀 We're excited to announce our partnership with [PERSON_NAME]! After conductin…" at bounding box center [729, 198] width 936 height 300
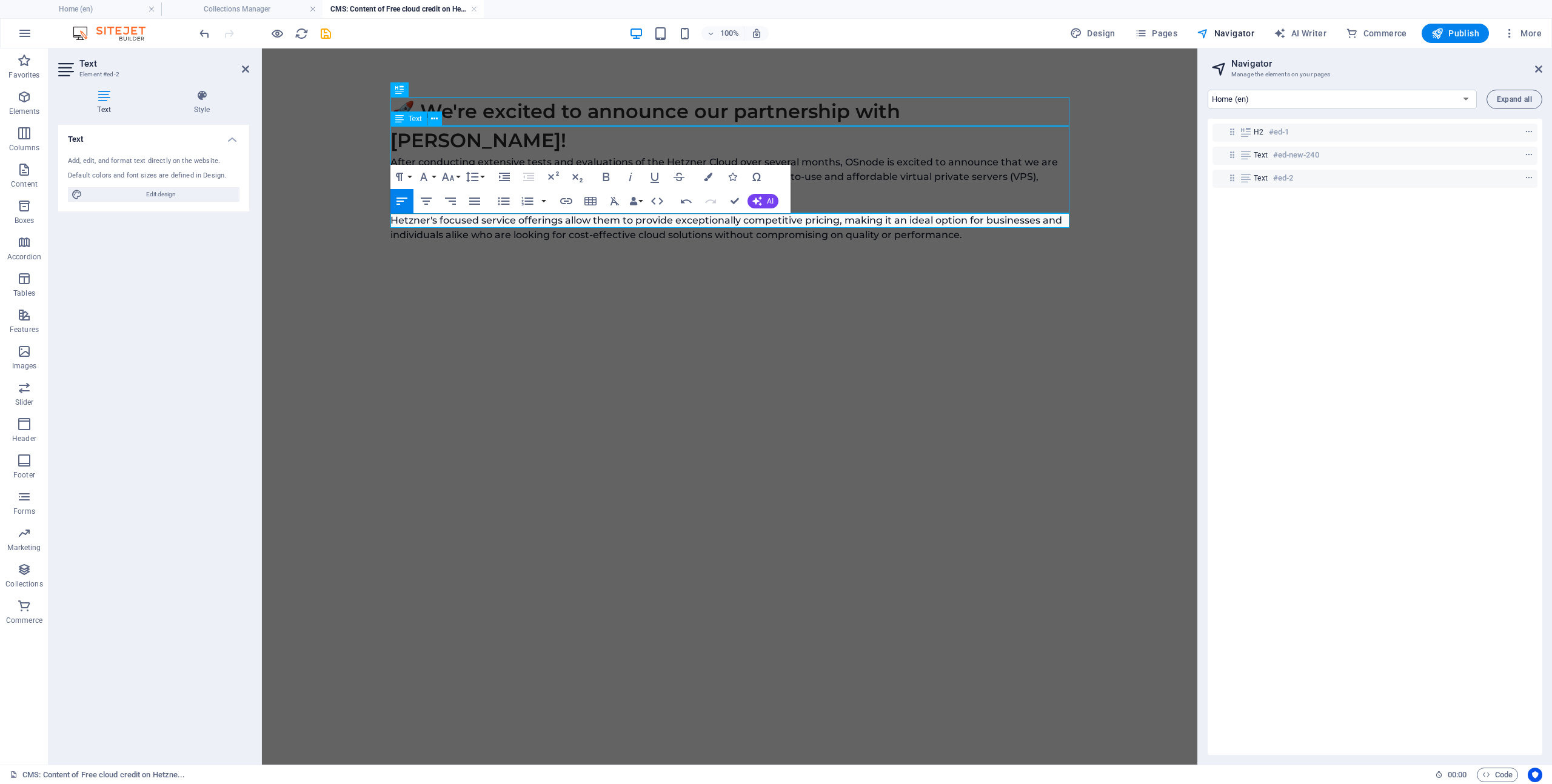
click at [970, 183] on div "After conducting extensive tests and evaluations of the Hetzner Cloud over seve…" at bounding box center [729, 198] width 679 height 87
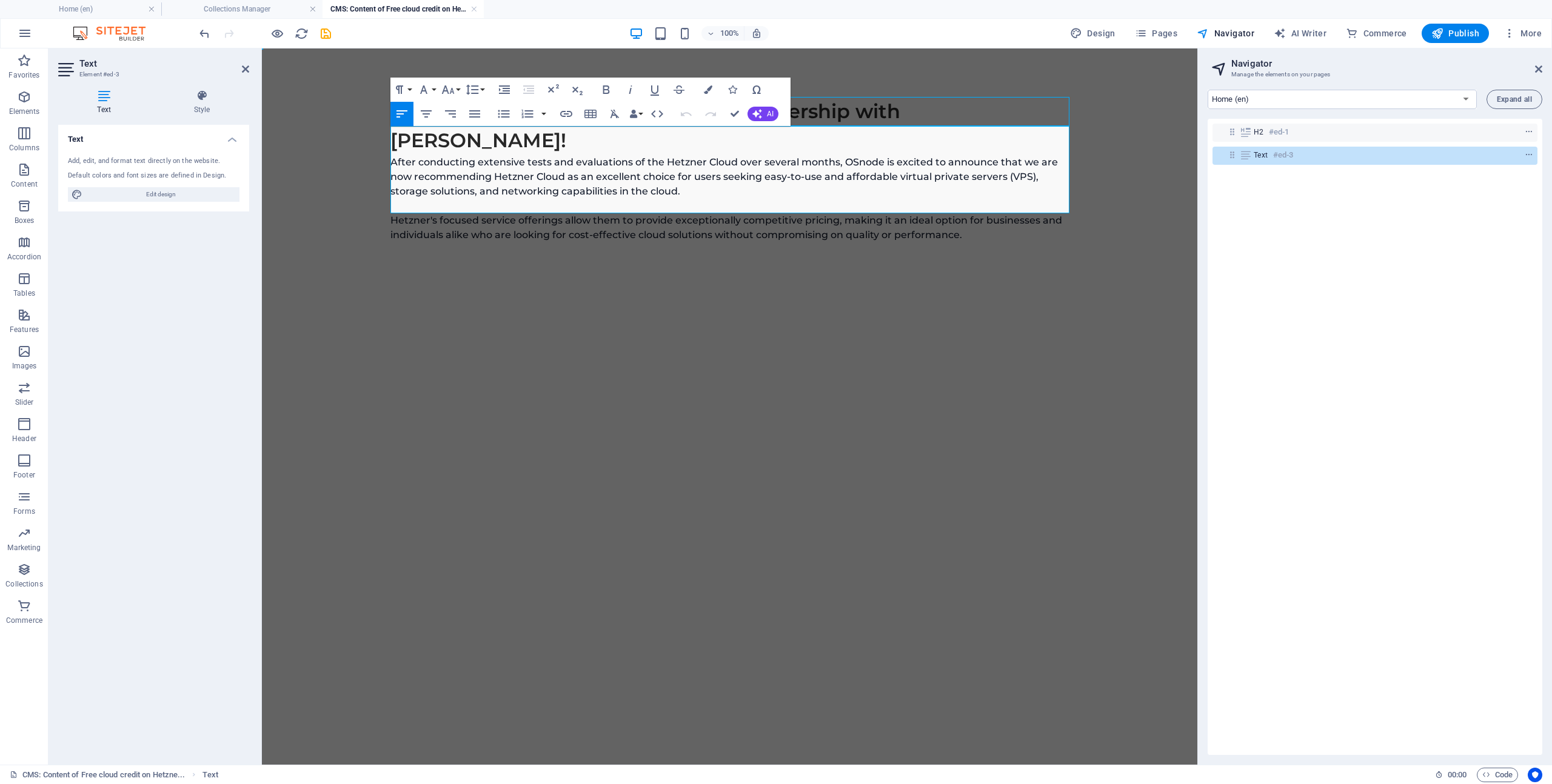
click at [981, 208] on p "After conducting extensive tests and evaluations of the Hetzner Cloud over seve…" at bounding box center [729, 198] width 679 height 87
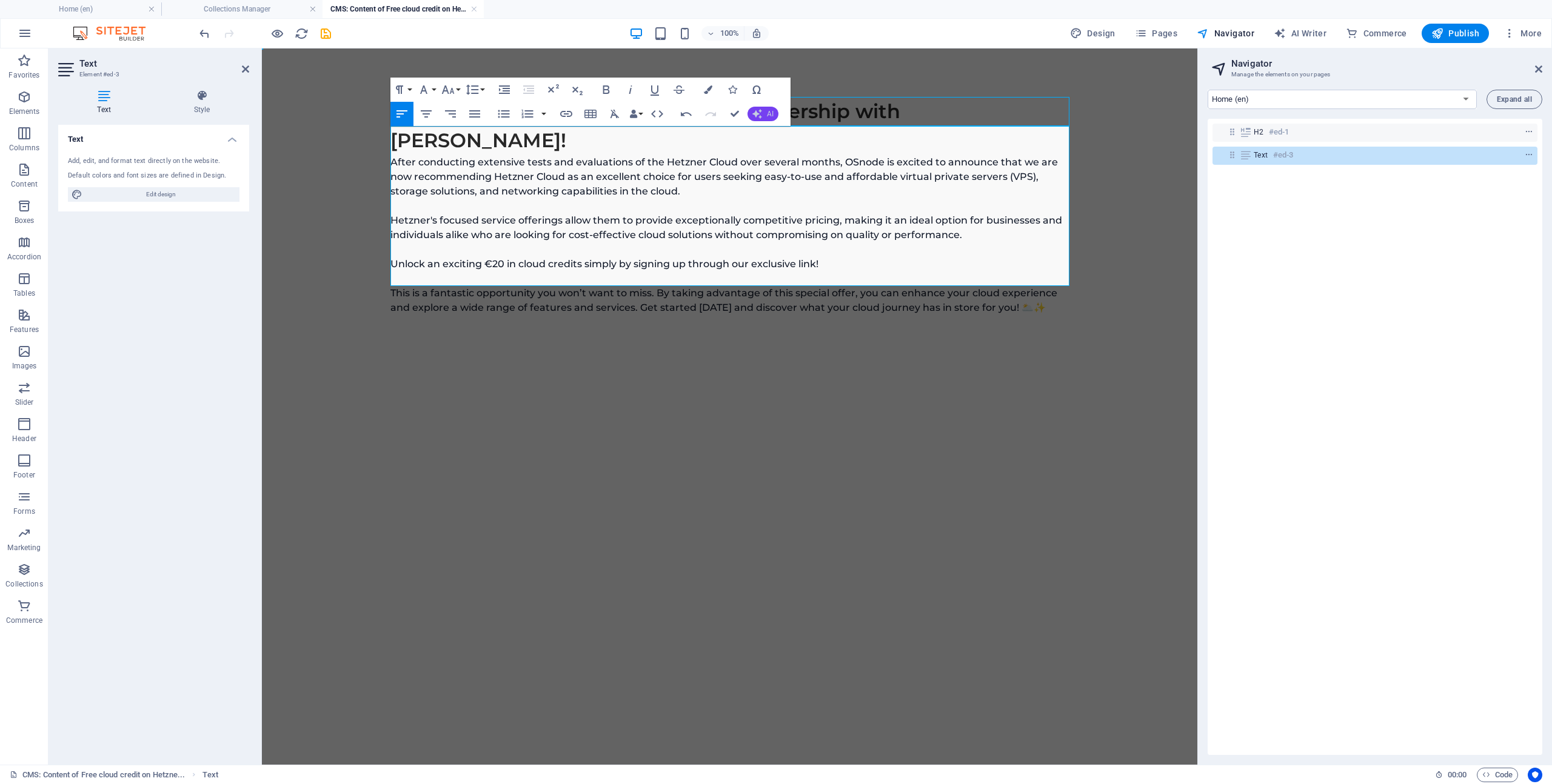
click at [764, 115] on button "AI" at bounding box center [763, 114] width 31 height 14
click at [788, 164] on link "Make longer" at bounding box center [808, 170] width 121 height 18
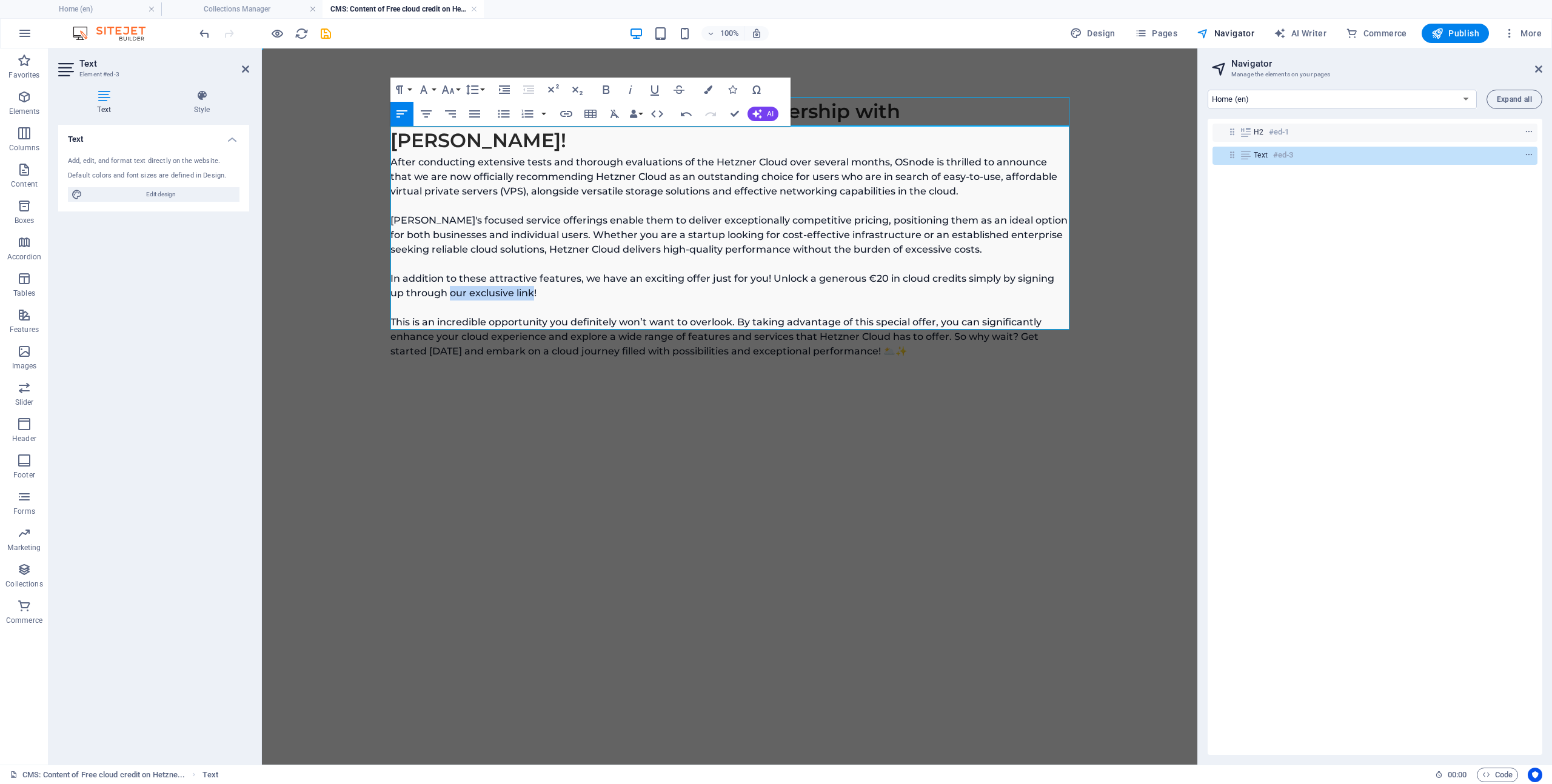
drag, startPoint x: 434, startPoint y: 264, endPoint x: 518, endPoint y: 268, distance: 84.1
click at [518, 268] on p "After conducting extensive tests and thorough evaluations of the Hetzner Cloud …" at bounding box center [729, 257] width 679 height 203
click at [563, 111] on icon "button" at bounding box center [566, 114] width 12 height 6
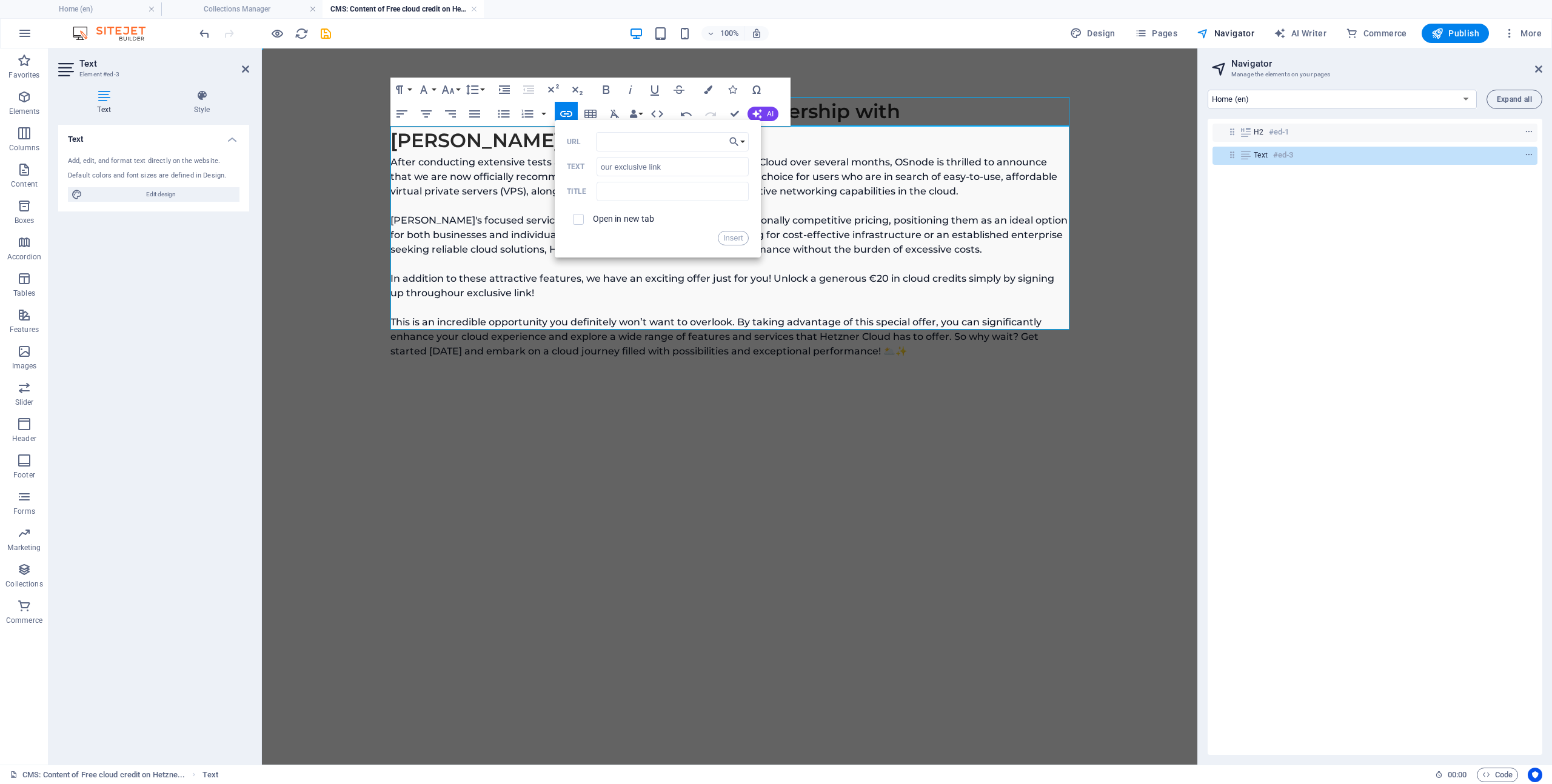
type input "[URL][DOMAIN_NAME]"
click at [737, 238] on button "Insert" at bounding box center [733, 238] width 31 height 14
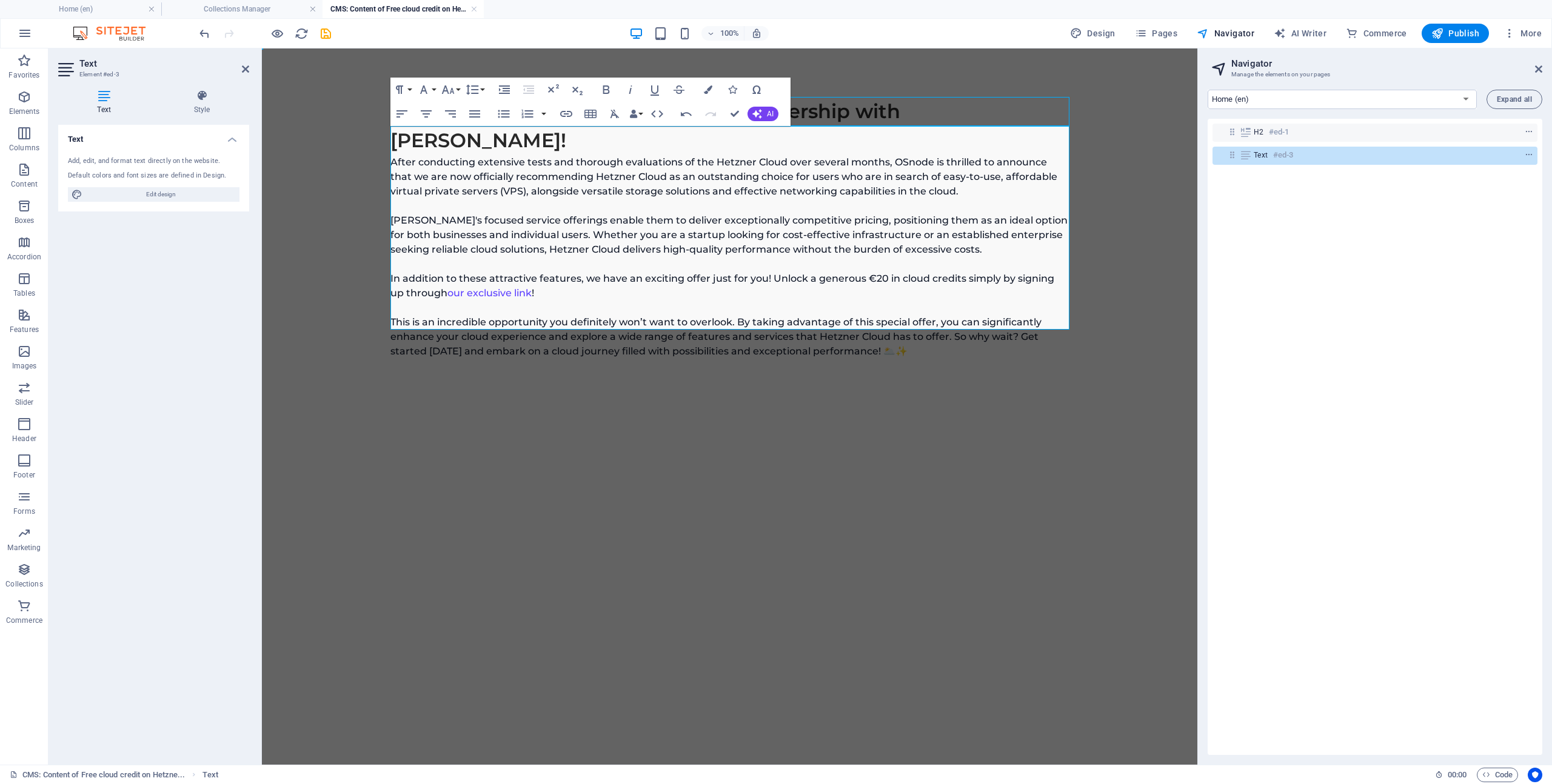
click at [737, 258] on p "After conducting extensive tests and thorough evaluations of the Hetzner Cloud …" at bounding box center [729, 257] width 679 height 203
click at [981, 219] on p "After conducting extensive tests and thorough evaluations of the Hetzner Cloud …" at bounding box center [729, 257] width 679 height 203
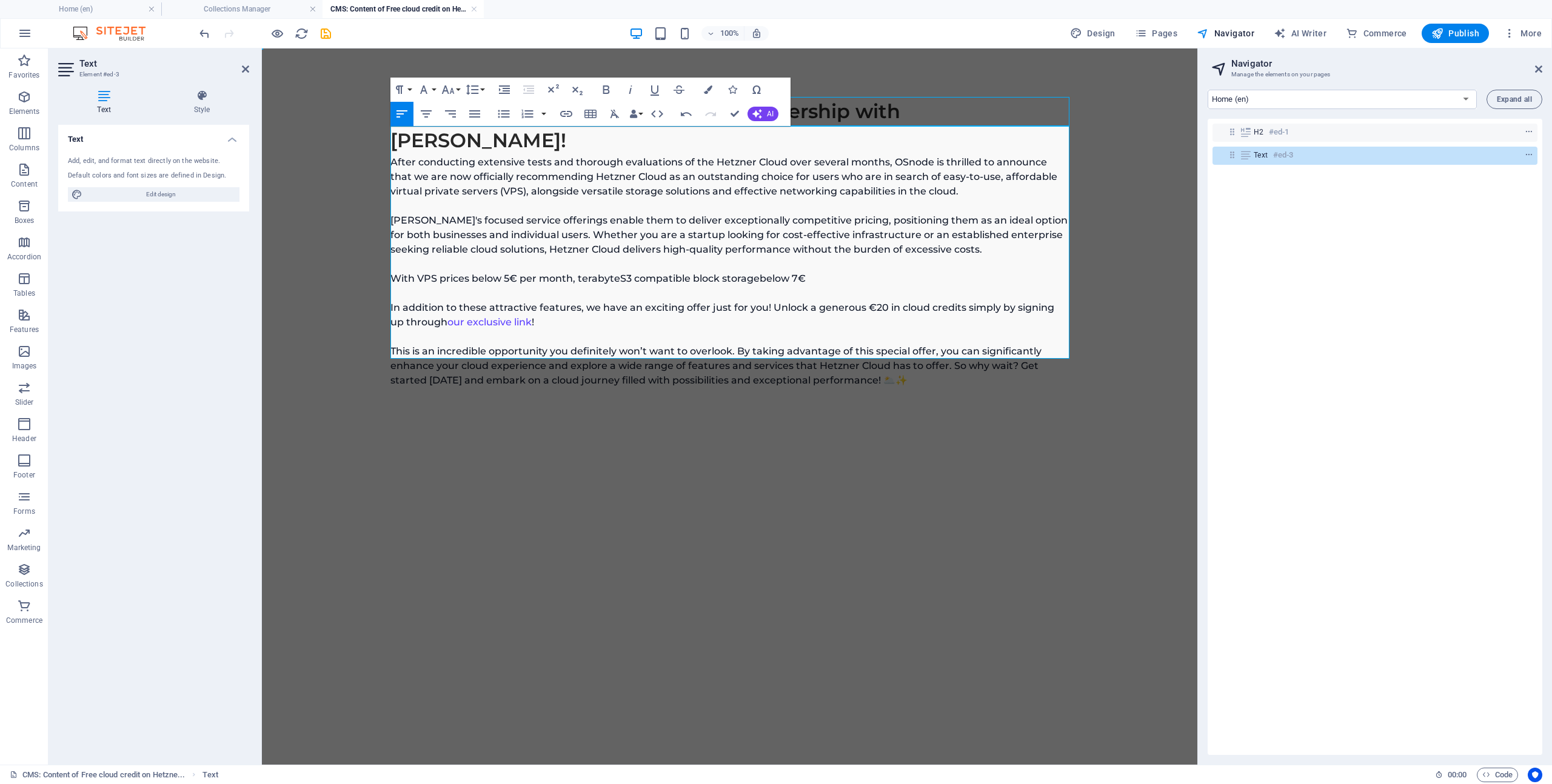
click at [780, 272] on p "With VPS prices below 5€ per month, terabyteS3 compatible block storage below 7…" at bounding box center [729, 330] width 679 height 116
click at [619, 272] on p "With VPS prices below 5€ per month, terabyteS3 compatible block storage below 7…" at bounding box center [729, 330] width 679 height 116
click at [843, 272] on p "With VPS prices below 5€ per month, terabyte S3 compatible block storage below …" at bounding box center [729, 330] width 679 height 116
click at [701, 272] on p "With VPS prices below 5€ per month, terabyte S3 compatible block storage below …" at bounding box center [729, 330] width 679 height 116
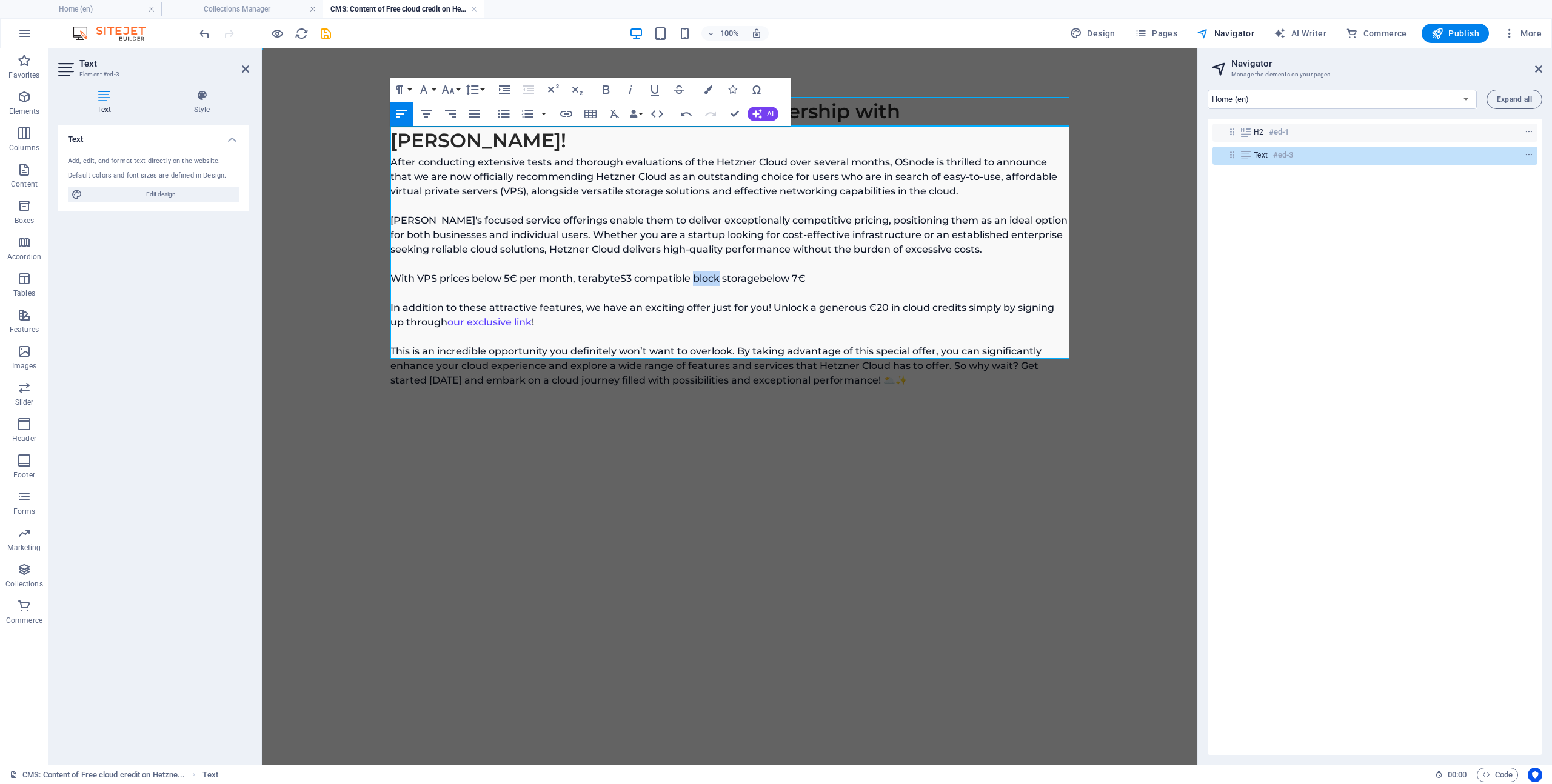
click at [701, 272] on p "With VPS prices below 5€ per month, terabyte S3 compatible block storage below …" at bounding box center [729, 330] width 679 height 116
click at [573, 272] on p "With VPS prices below 5€ per month, terabyte S3 compatible storage below 7€ In …" at bounding box center [729, 330] width 679 height 116
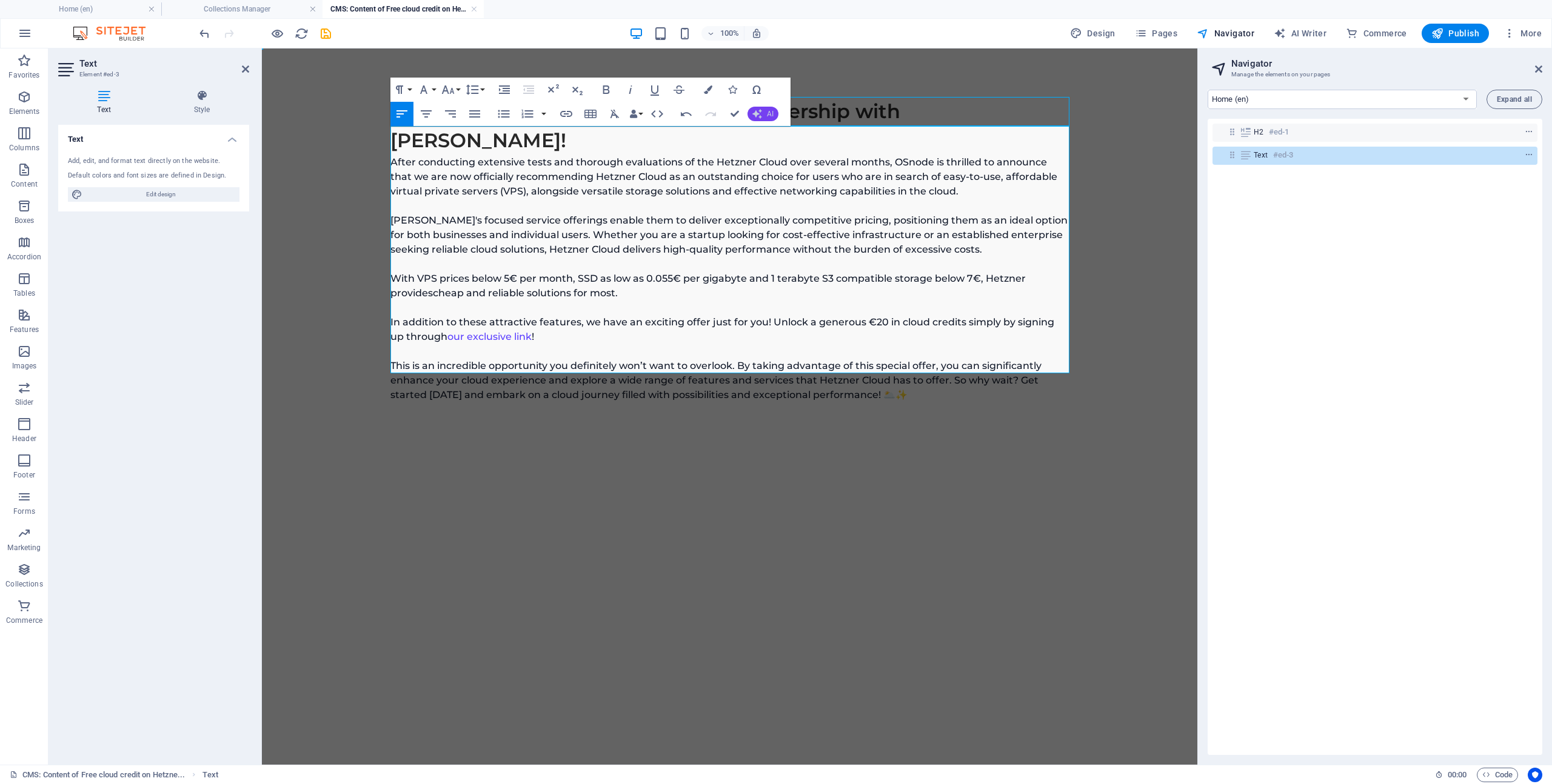
click at [767, 114] on span "AI" at bounding box center [770, 114] width 7 height 7
click at [785, 165] on link "Make longer" at bounding box center [808, 170] width 121 height 18
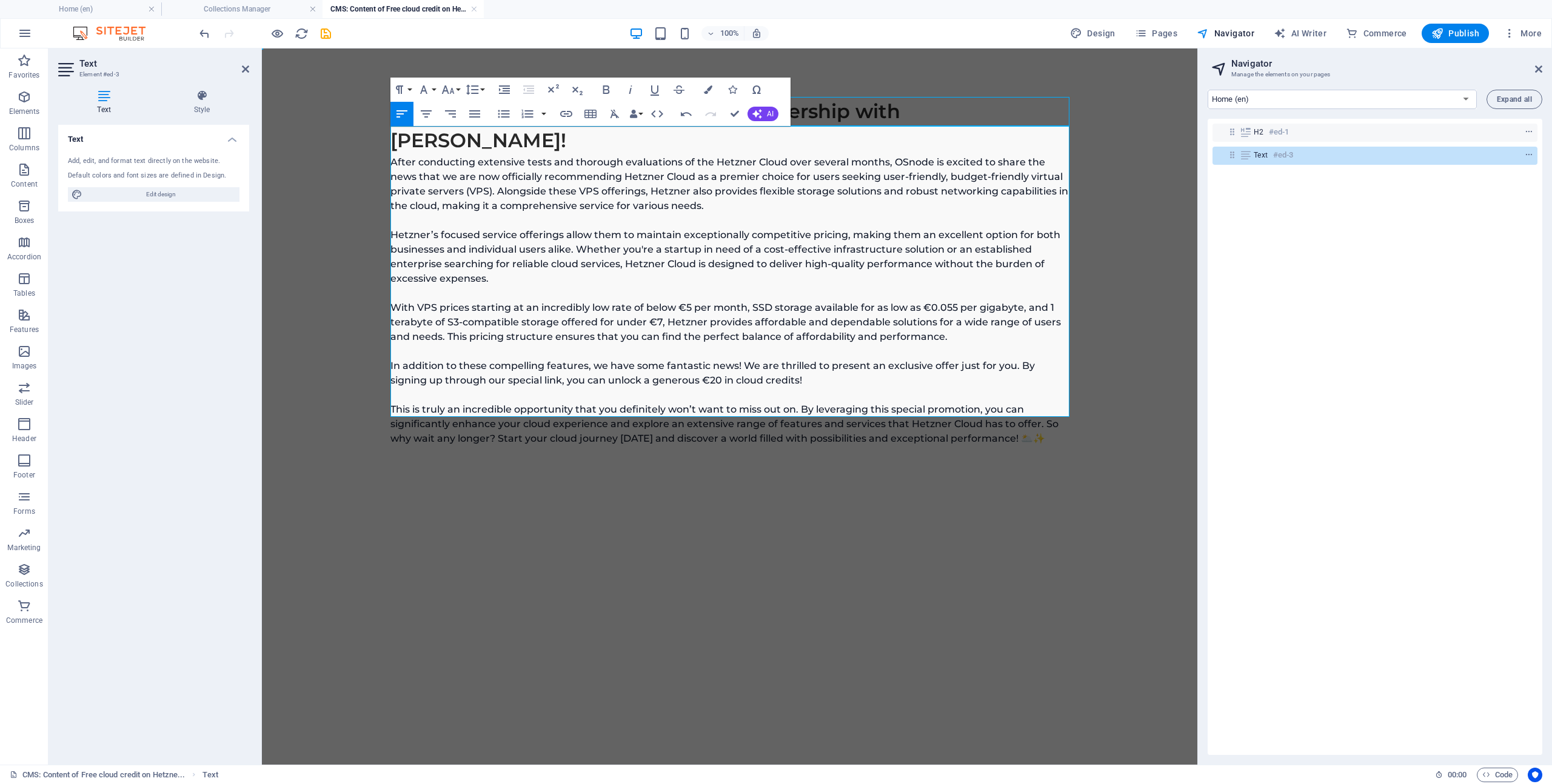
drag, startPoint x: 447, startPoint y: 352, endPoint x: 501, endPoint y: 353, distance: 54.0
click at [501, 353] on p "After conducting extensive tests and thorough evaluations of the Hetzner Cloud …" at bounding box center [729, 300] width 679 height 291
drag, startPoint x: 522, startPoint y: 351, endPoint x: 450, endPoint y: 354, distance: 72.1
click at [450, 354] on p "After conducting extensive tests and thorough evaluations of the Hetzner Cloud …" at bounding box center [729, 300] width 679 height 291
type input "our special link"
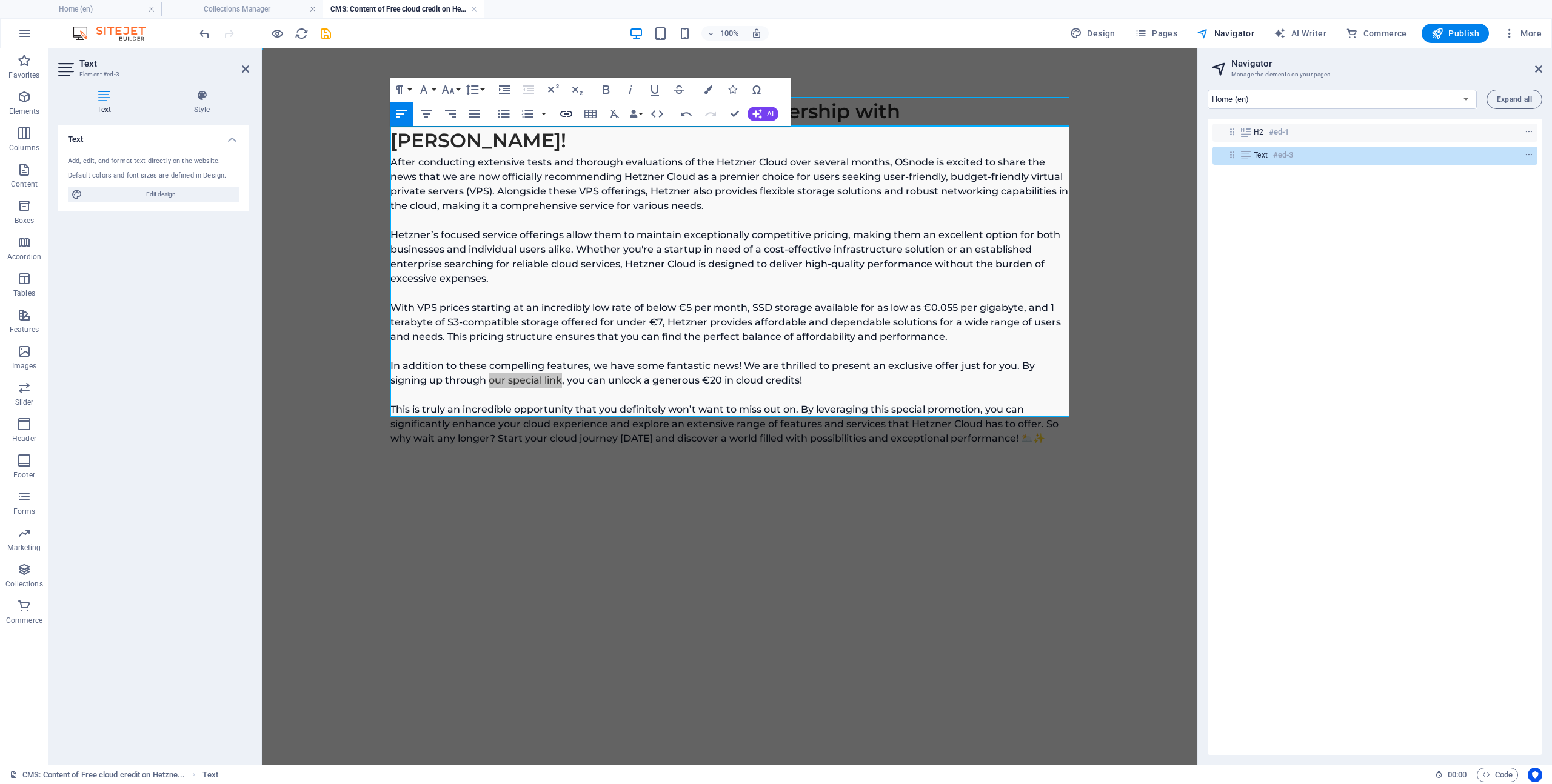
click at [565, 116] on icon "button" at bounding box center [566, 114] width 14 height 14
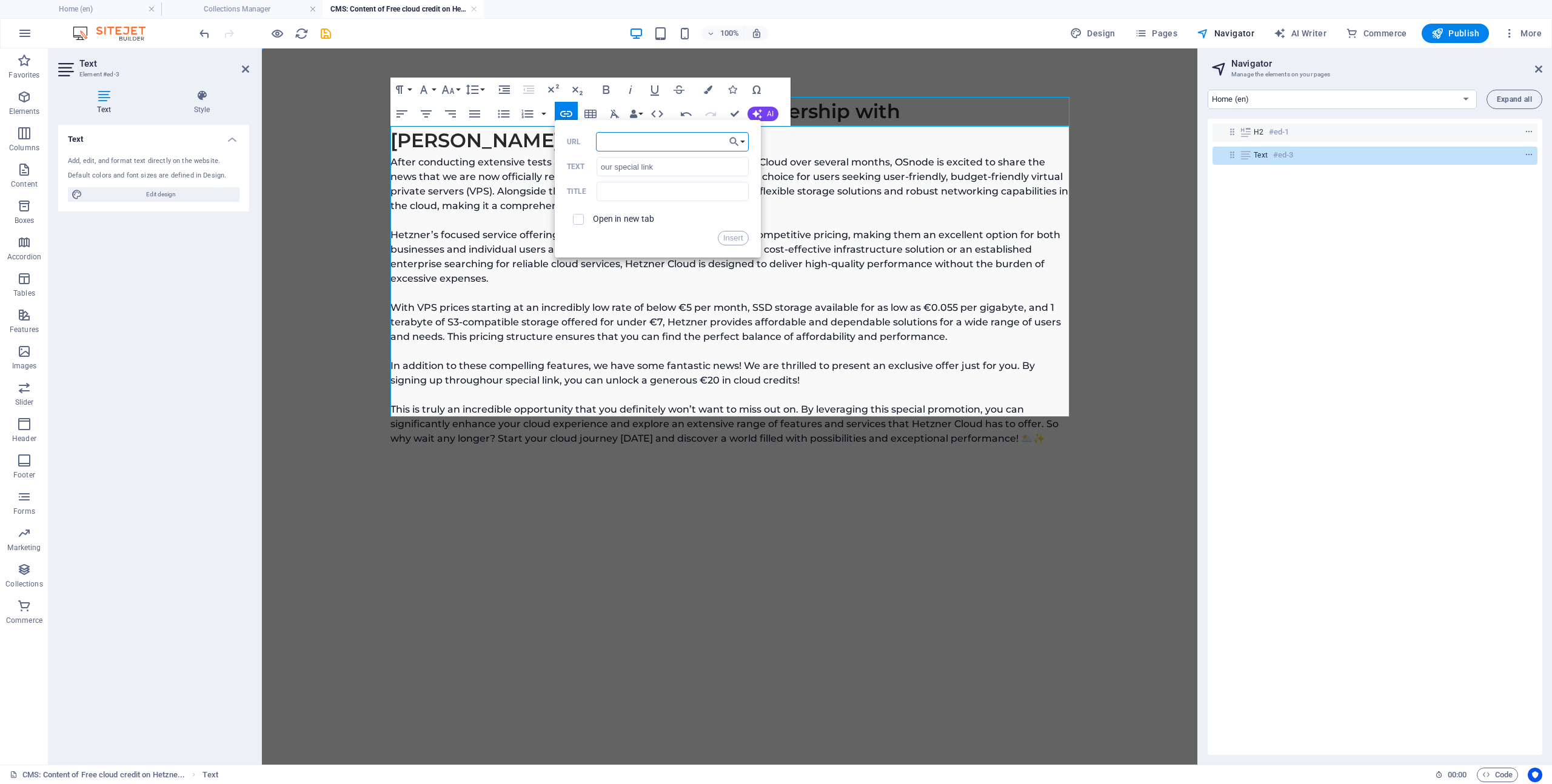
type input "[URL][DOMAIN_NAME]"
click at [729, 241] on button "Insert" at bounding box center [733, 238] width 31 height 14
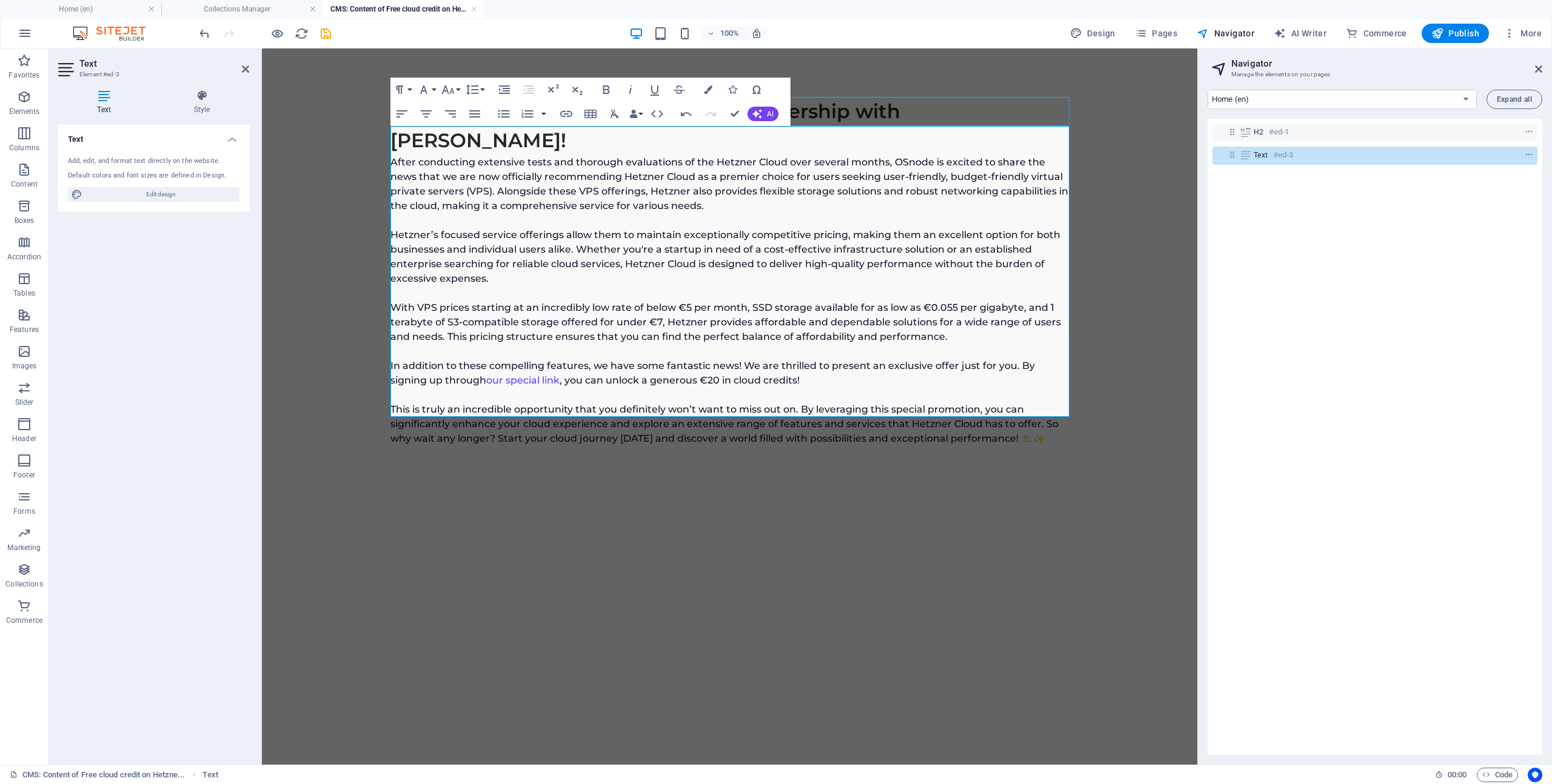
click at [663, 278] on p "After conducting extensive tests and thorough evaluations of the Hetzner Cloud …" at bounding box center [729, 300] width 679 height 291
click at [641, 352] on p "After conducting extensive tests and thorough evaluations of the Hetzner Cloud …" at bounding box center [729, 300] width 679 height 291
click at [424, 394] on p "After conducting extensive tests and thorough evaluations of the Hetzner Cloud …" at bounding box center [729, 300] width 679 height 291
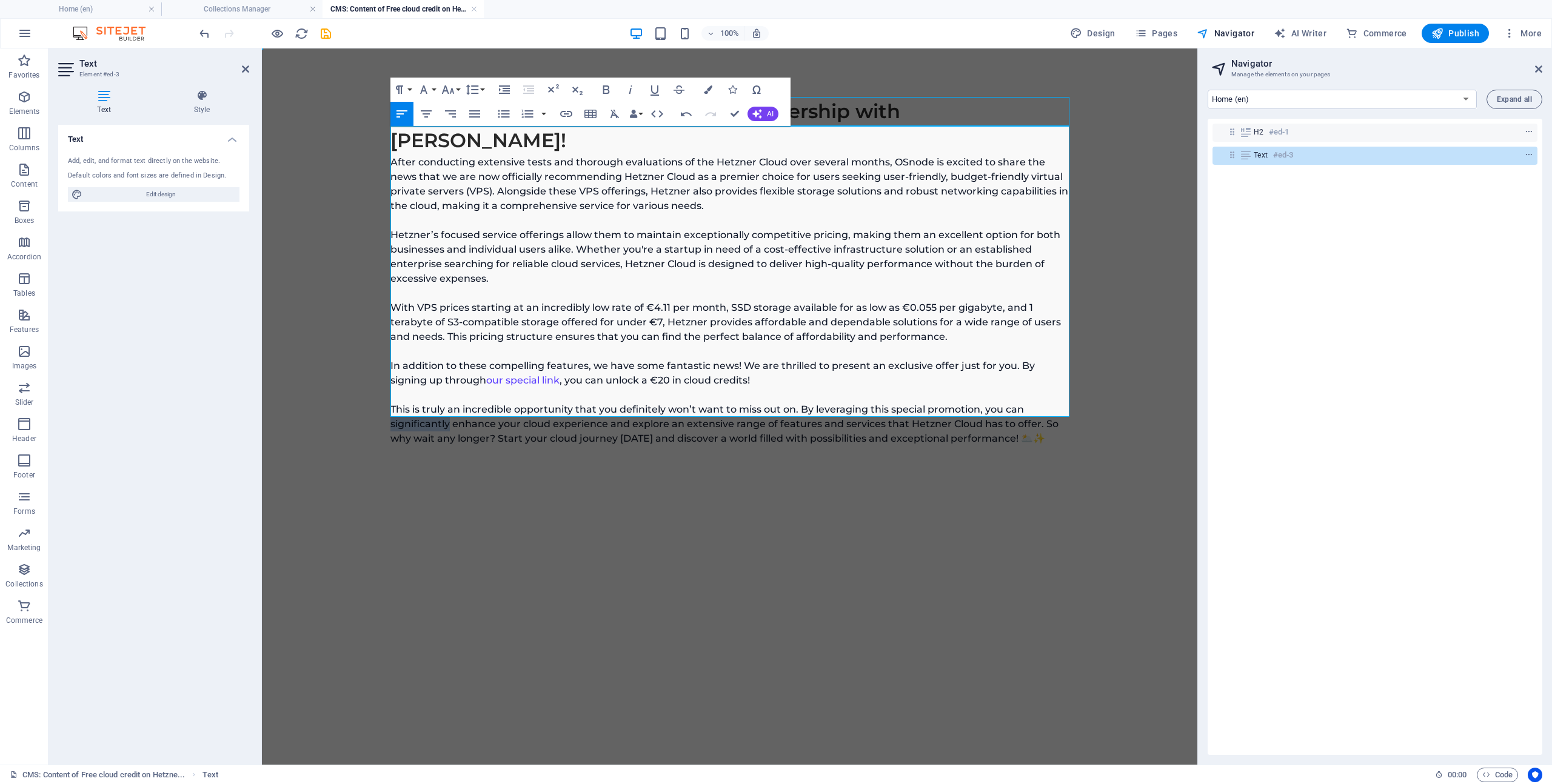
click at [424, 394] on p "After conducting extensive tests and thorough evaluations of the Hetzner Cloud …" at bounding box center [729, 300] width 679 height 291
click at [974, 393] on p "After conducting extensive tests and thorough evaluations of the Hetzner Cloud …" at bounding box center [729, 300] width 679 height 291
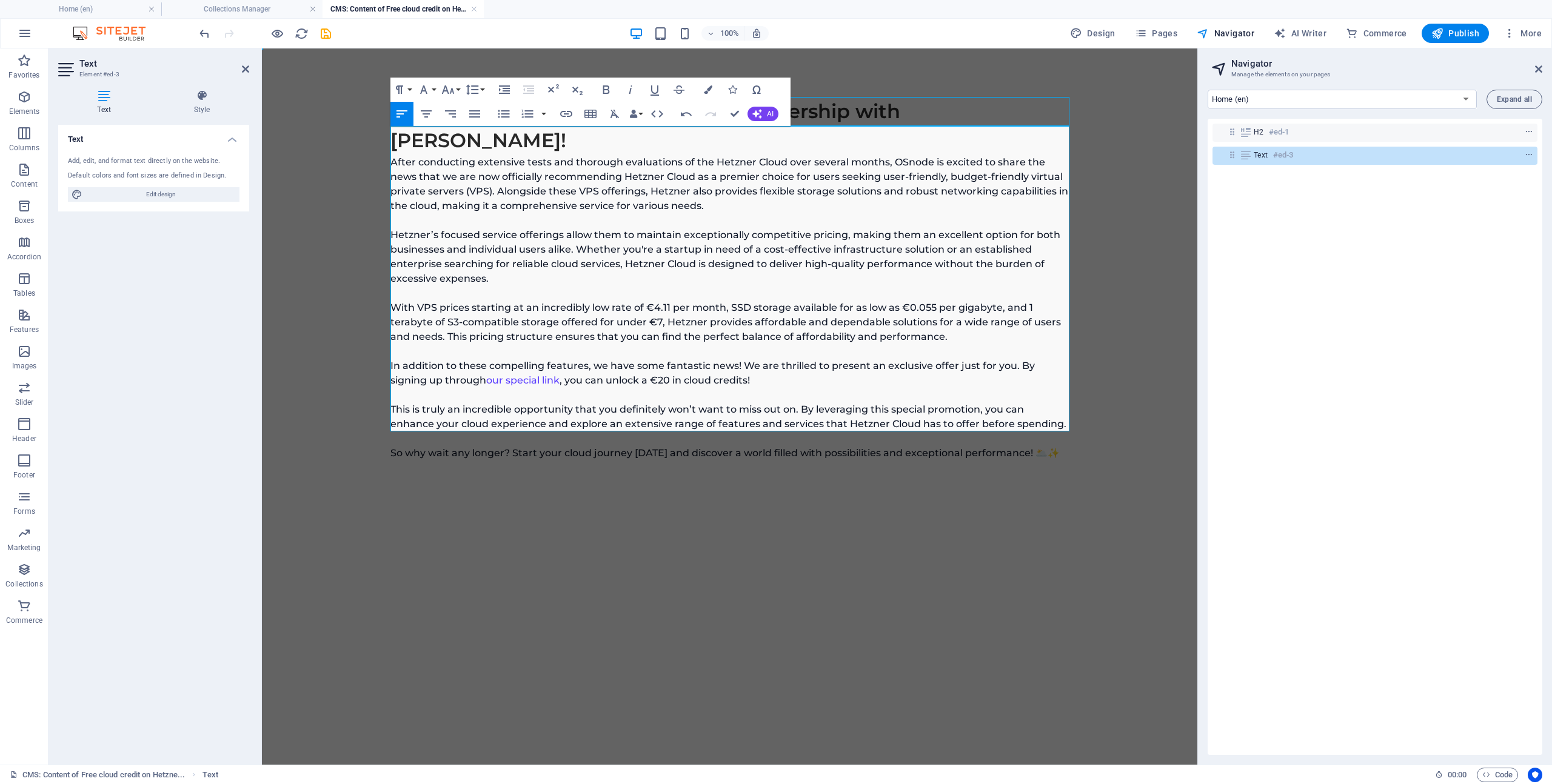
click at [930, 446] on p "So why wait any longer? Start your cloud journey [DATE] and discover a world fi…" at bounding box center [729, 453] width 679 height 14
click at [1362, 271] on div "H2 #ed-1 Text #ed-3" at bounding box center [1375, 436] width 335 height 636
click at [329, 36] on icon "save" at bounding box center [326, 34] width 14 height 14
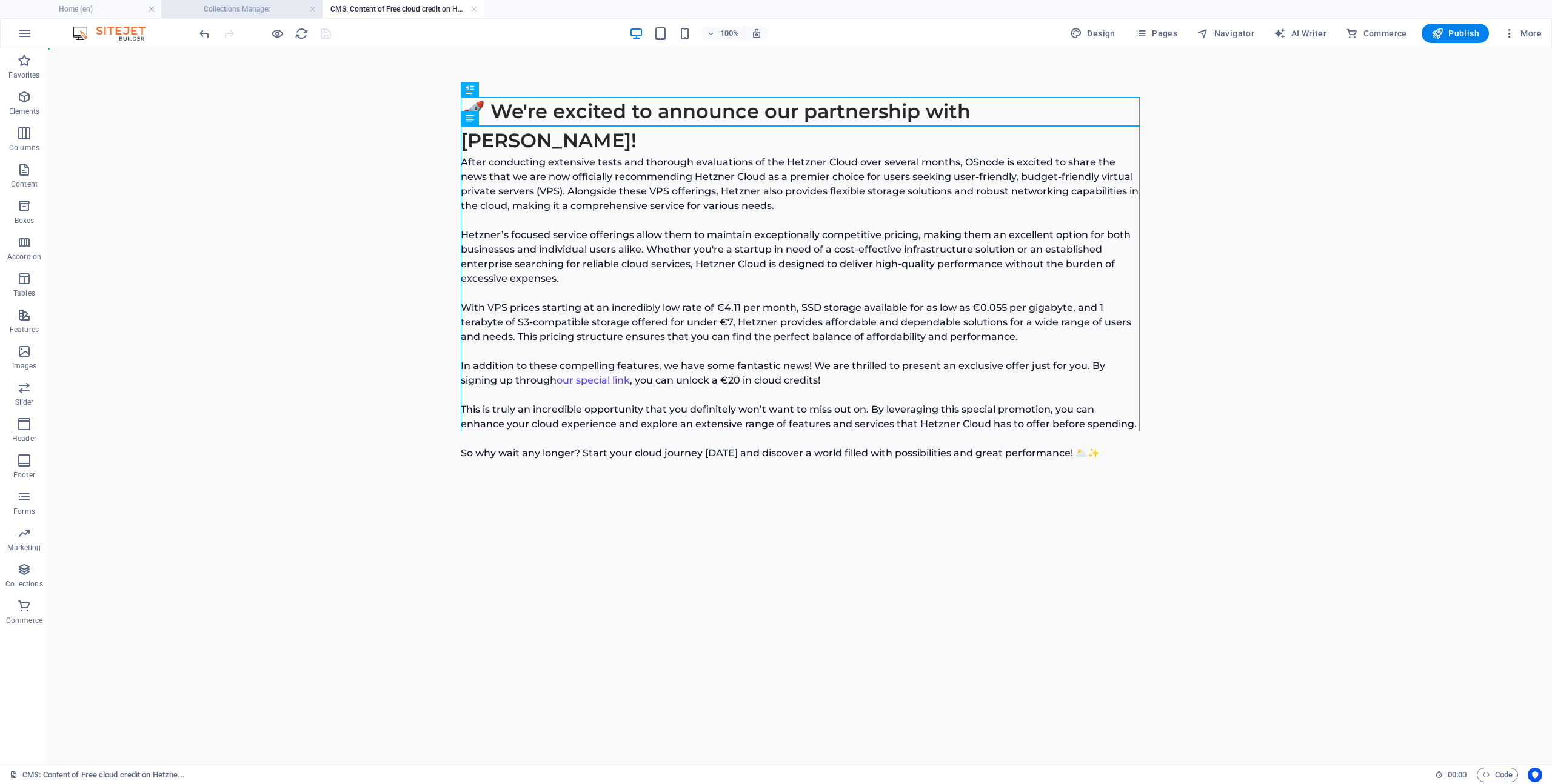
click at [262, 8] on h4 "Collections Manager" at bounding box center [242, 9] width 161 height 13
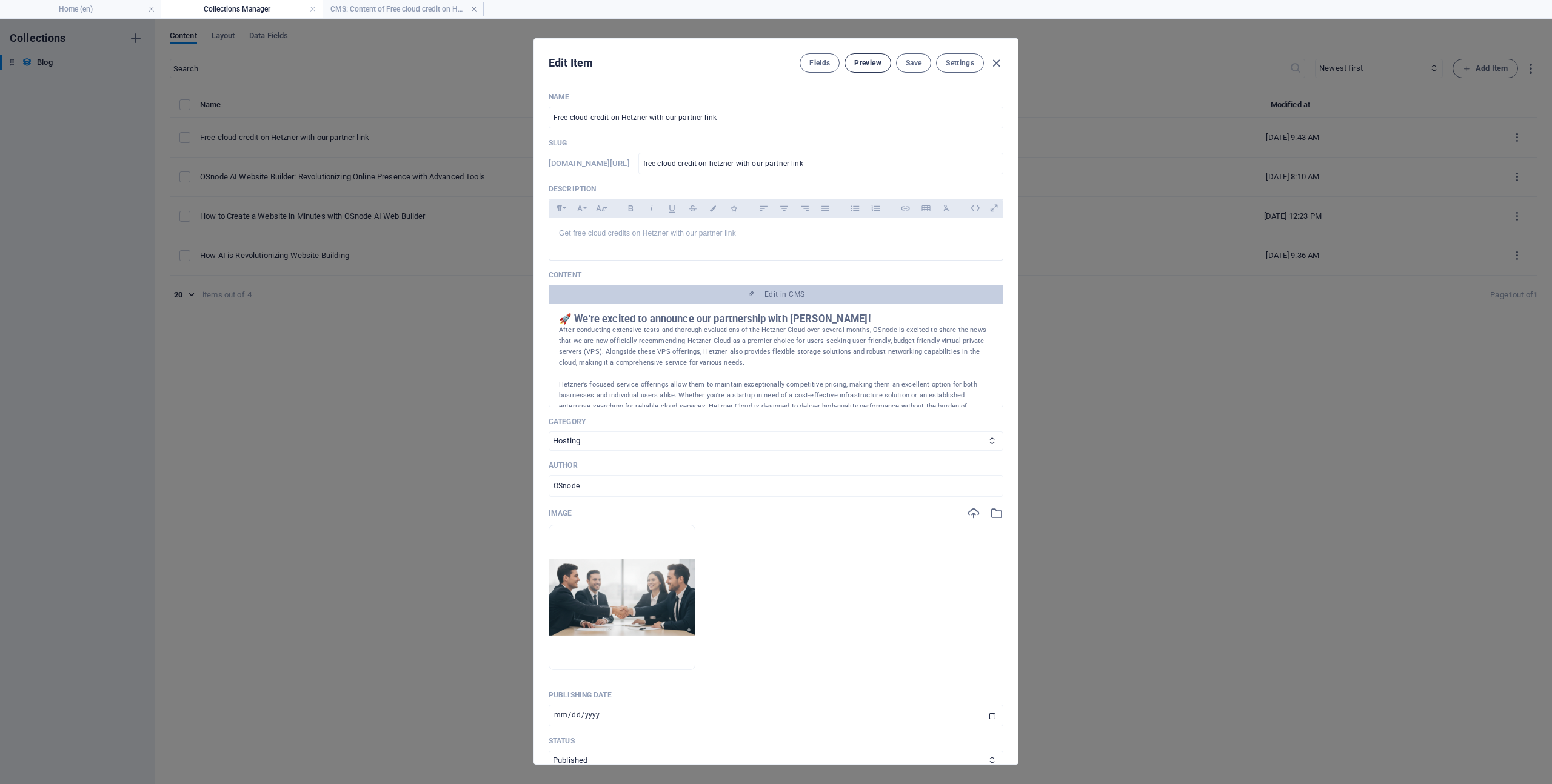
click at [857, 60] on span "Preview" at bounding box center [867, 63] width 27 height 10
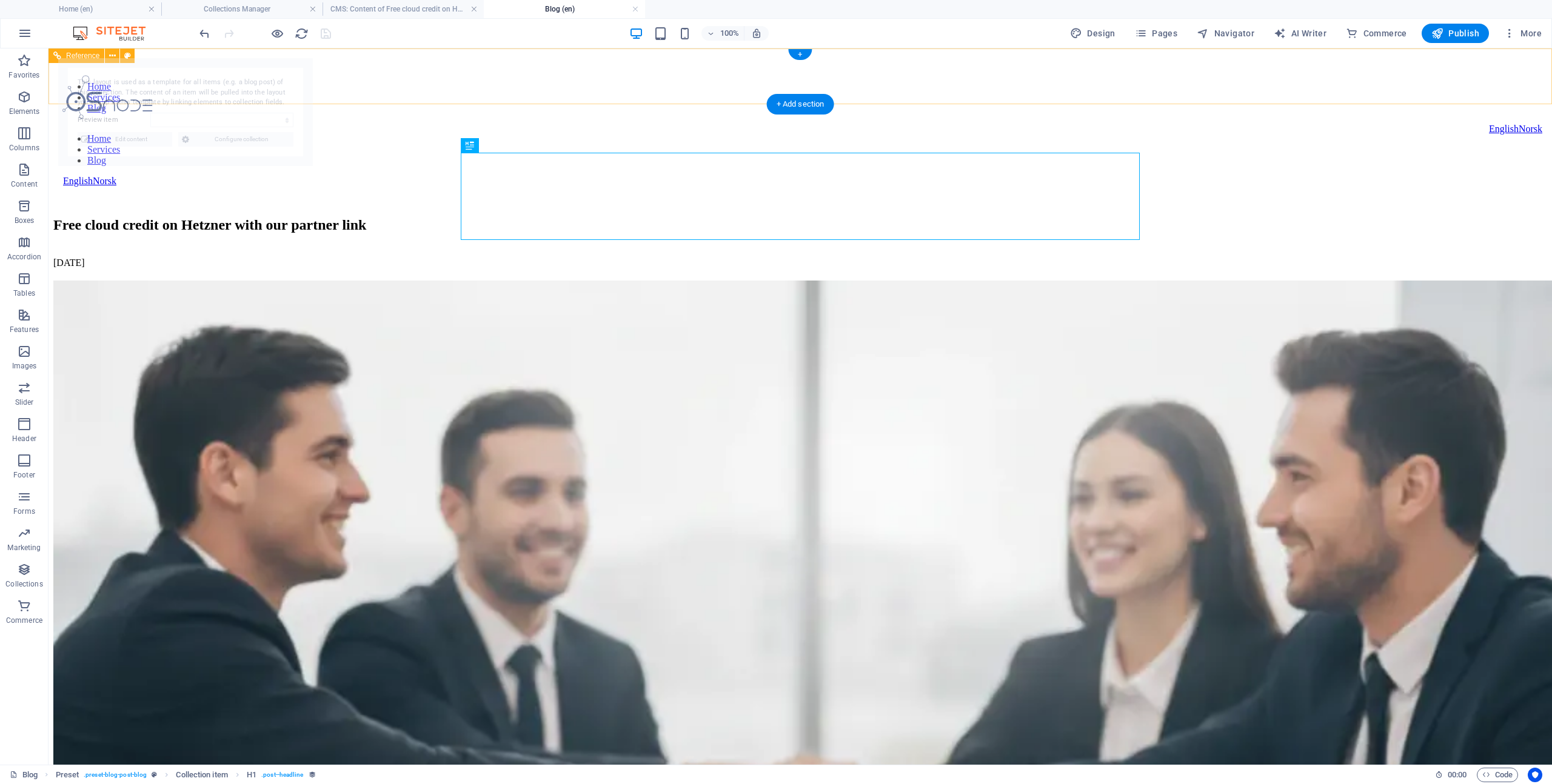
select select "68de29748206ca8d15073233"
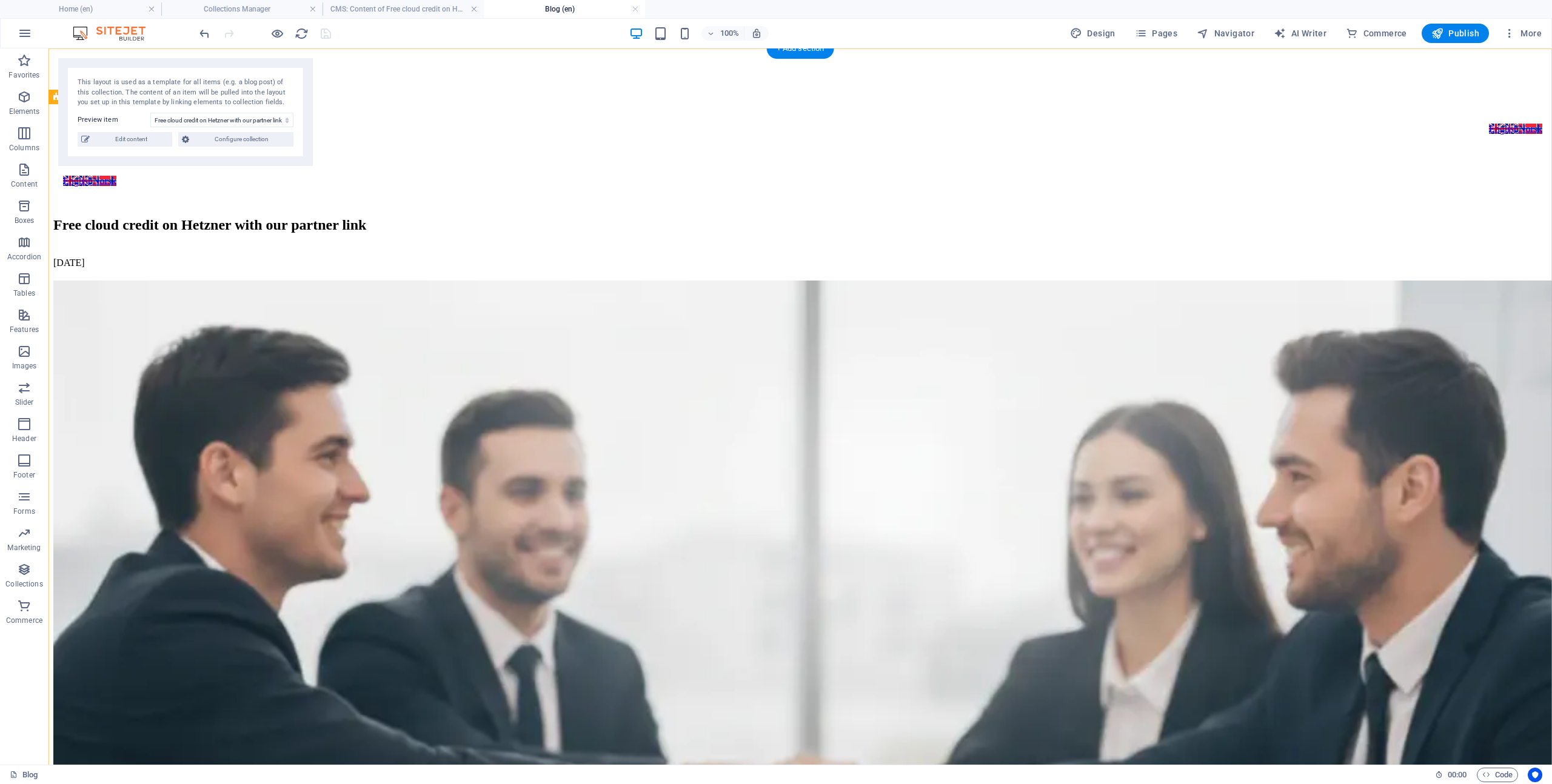
scroll to position [1, 0]
click at [635, 6] on link at bounding box center [635, 9] width 7 height 11
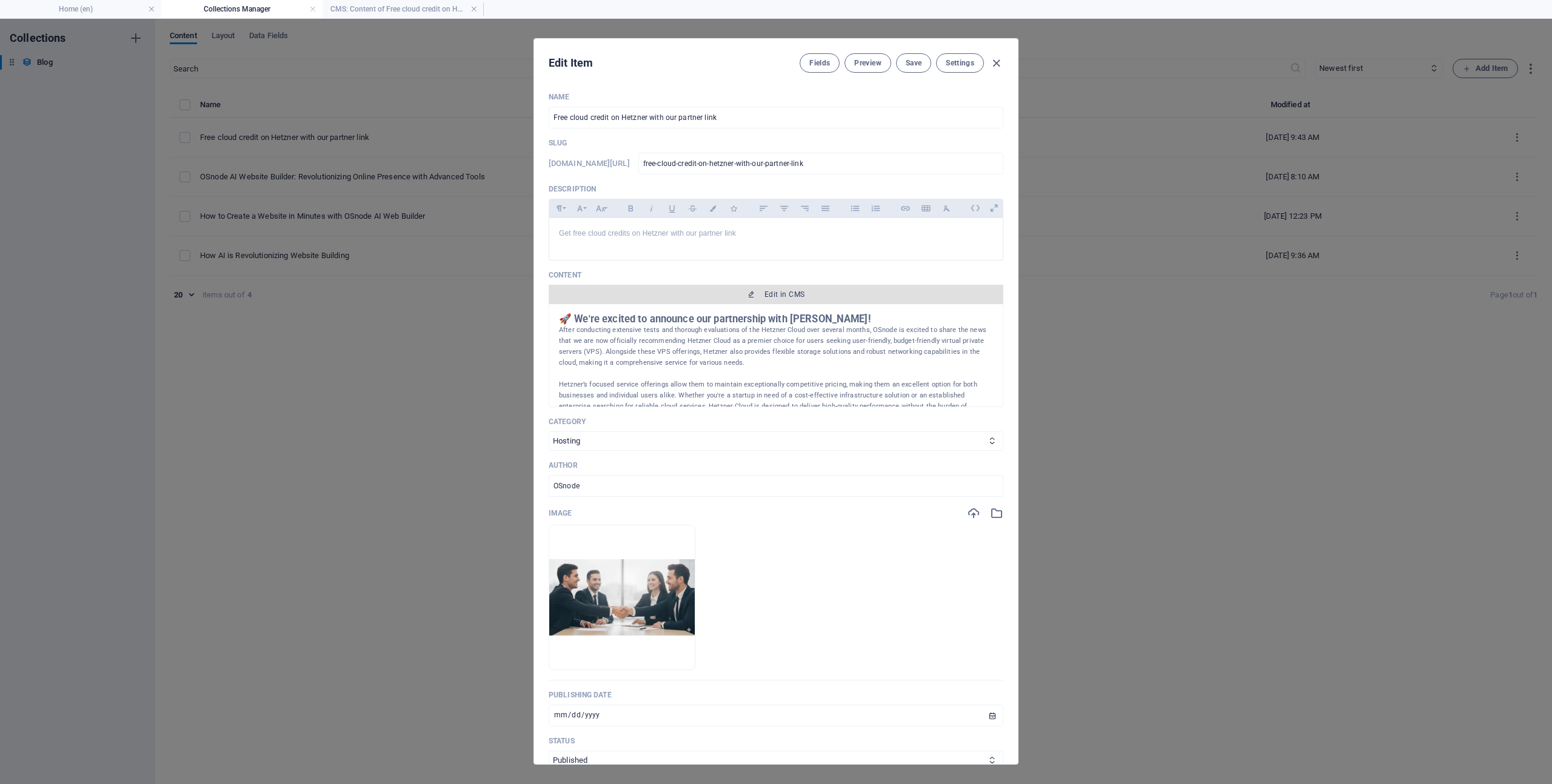
click at [759, 293] on span "Edit in CMS" at bounding box center [776, 295] width 445 height 10
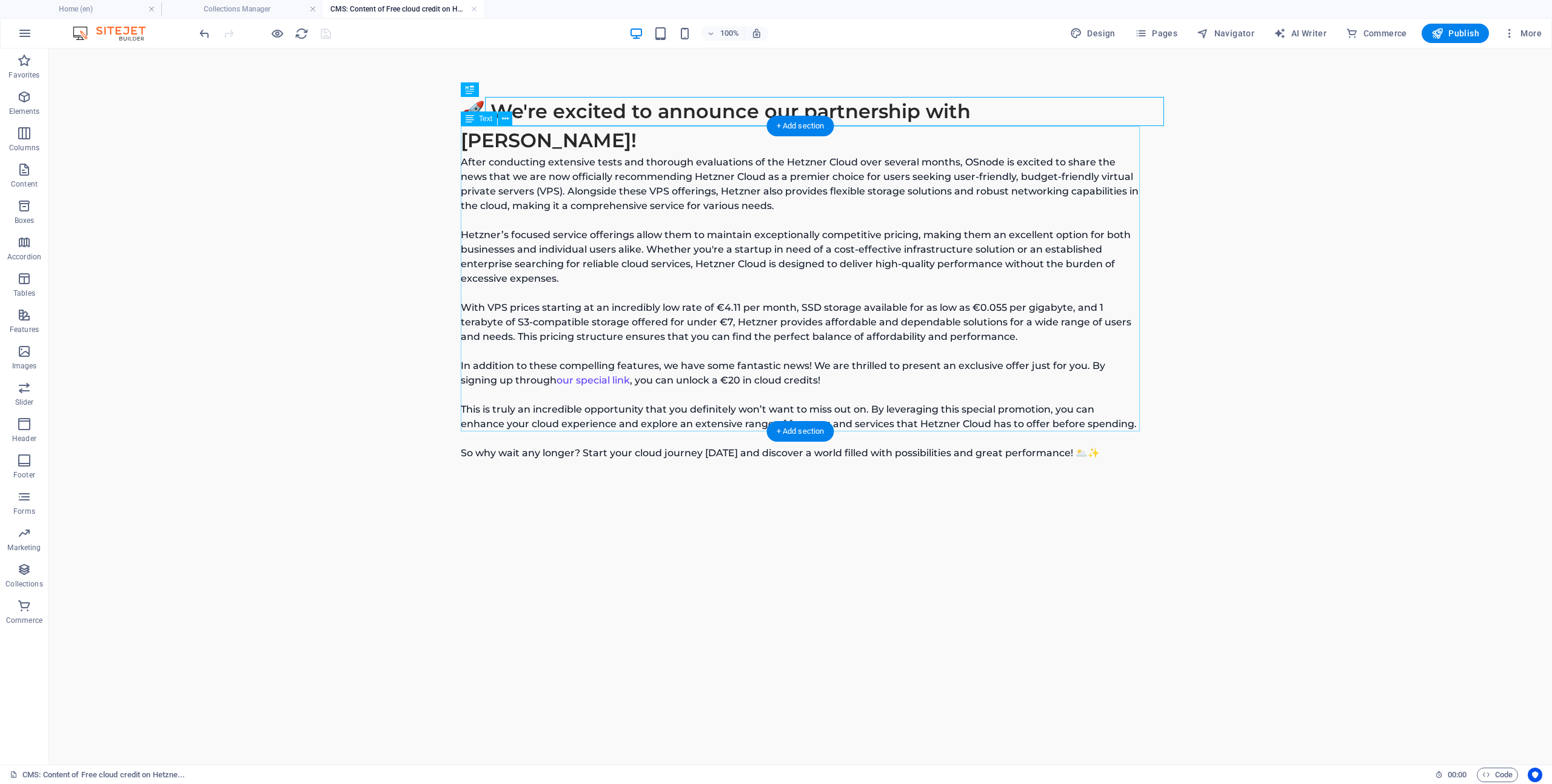
scroll to position [0, 0]
click at [1215, 35] on span "Navigator" at bounding box center [1225, 33] width 57 height 12
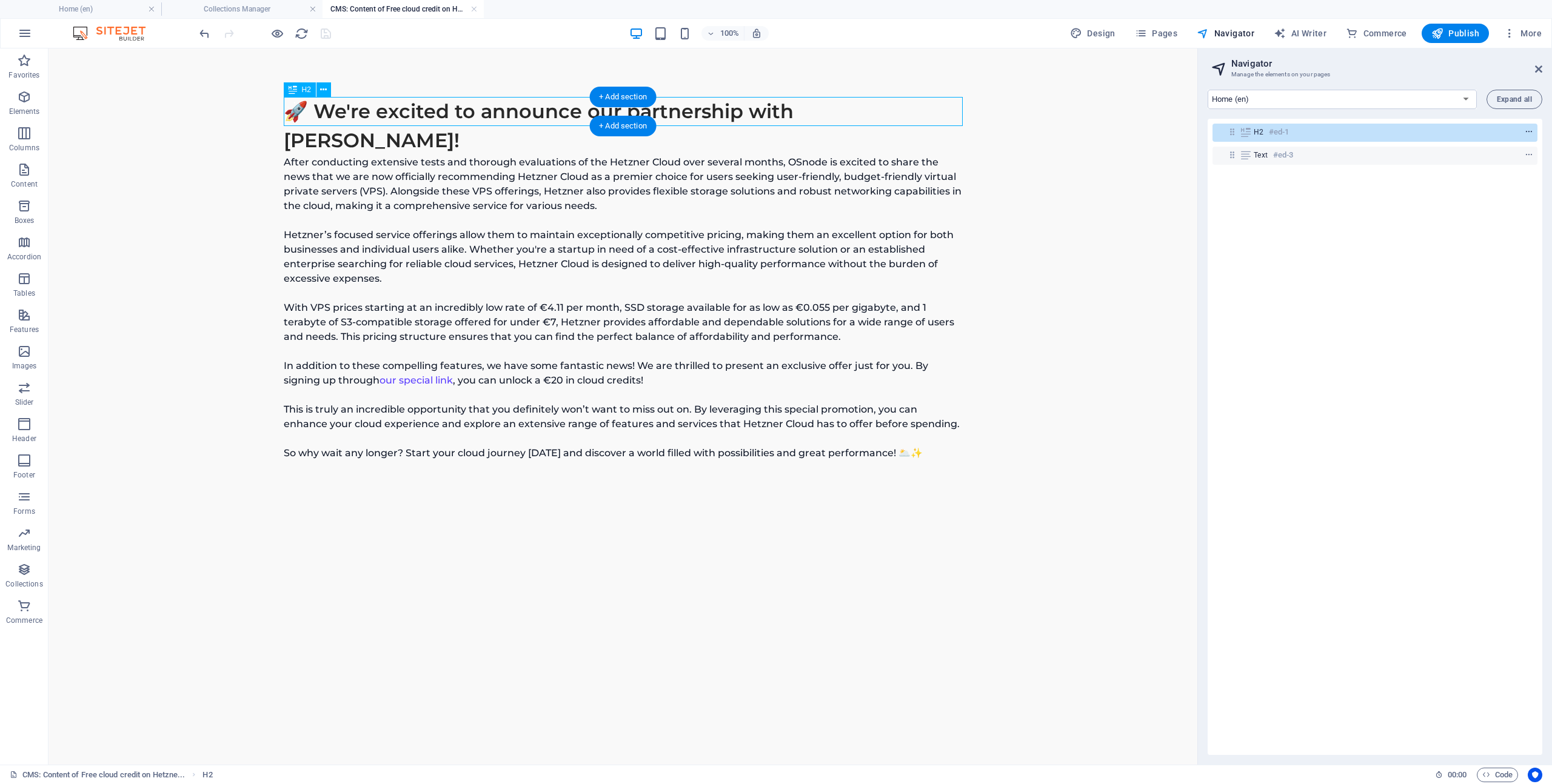
click at [1531, 132] on span "context-menu" at bounding box center [1528, 132] width 12 height 9
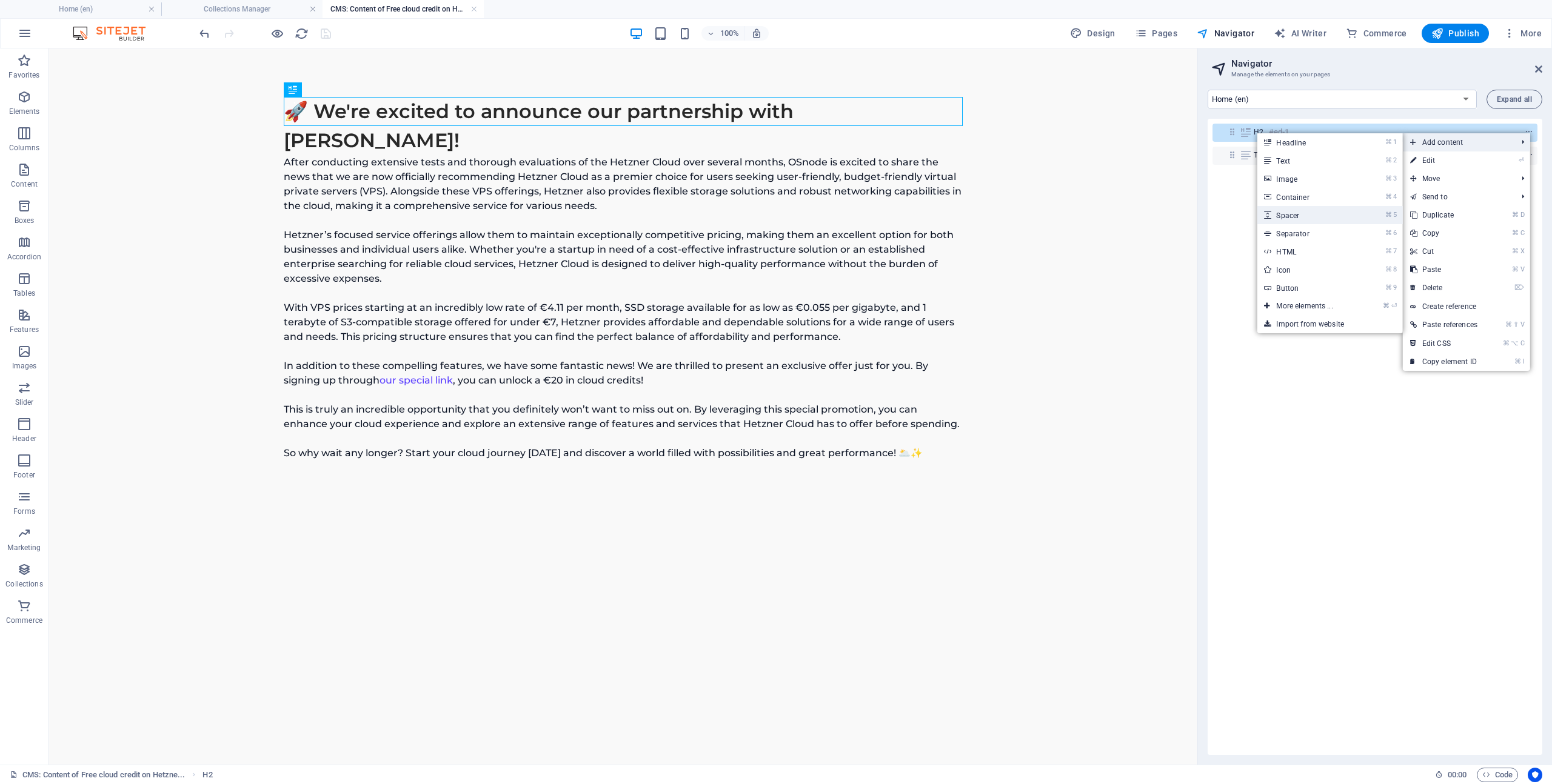
click at [1319, 217] on link "⌘ 5 Spacer" at bounding box center [1307, 215] width 100 height 18
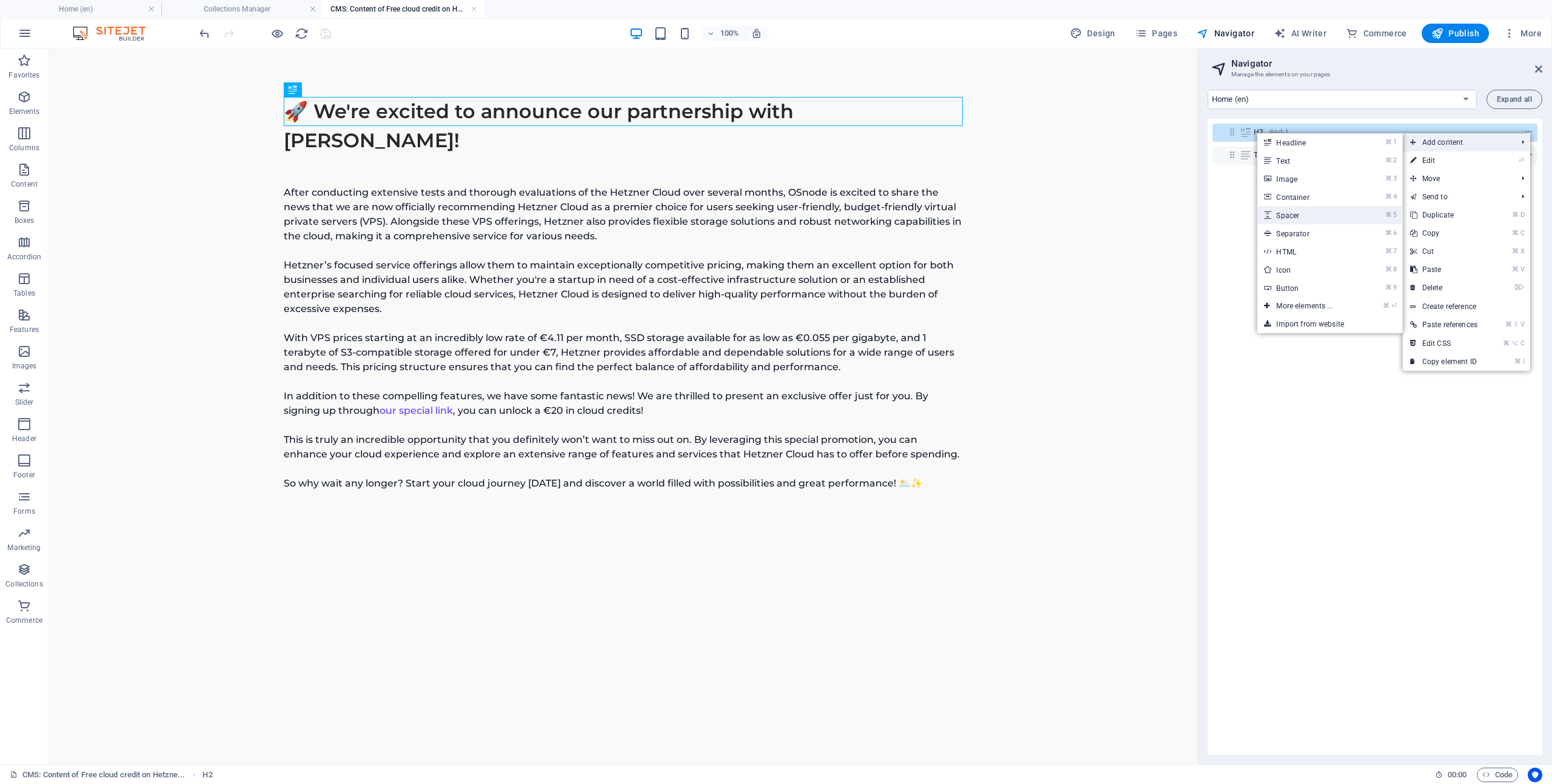
select select "px"
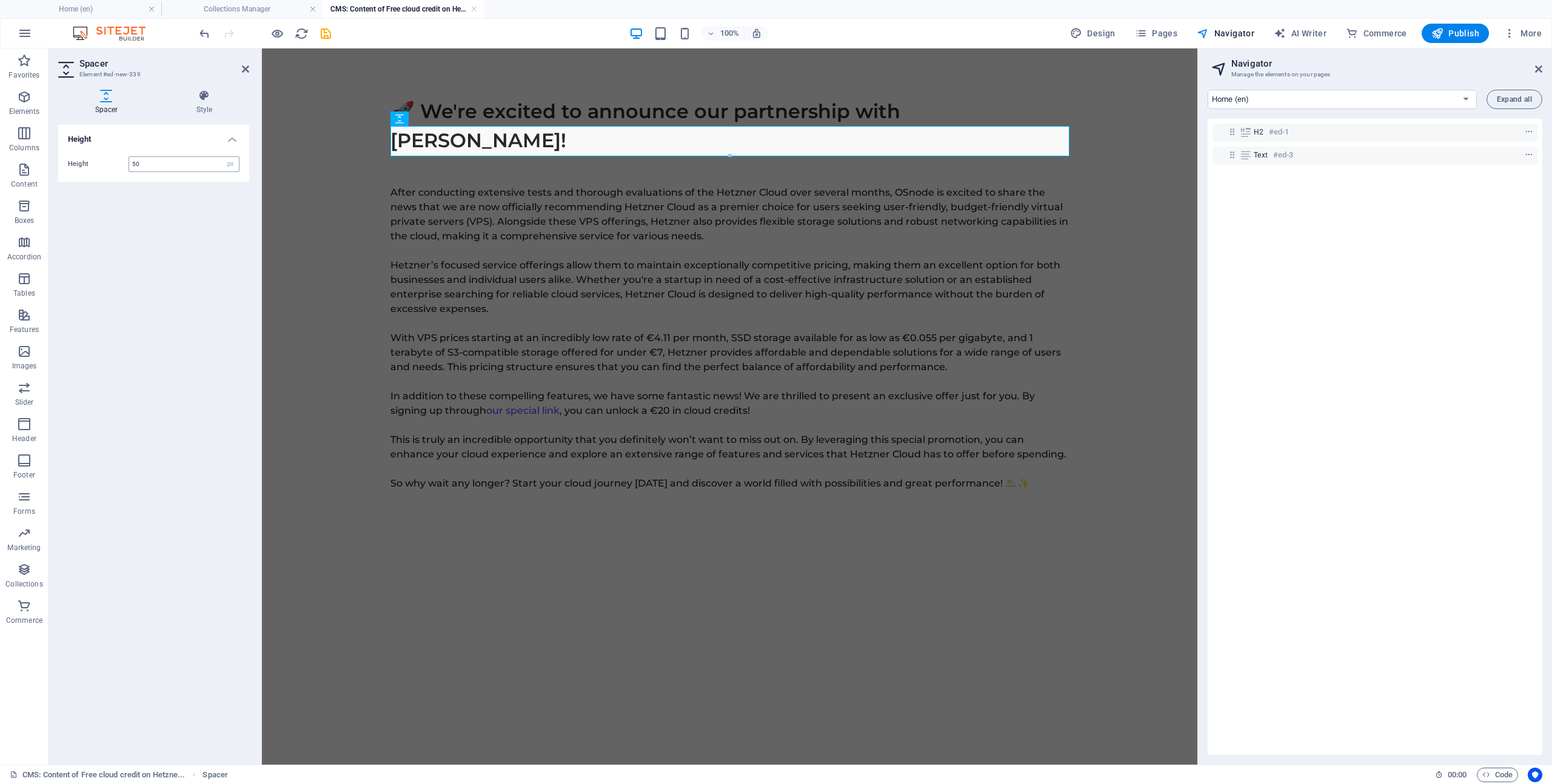
click at [156, 163] on input "50" at bounding box center [184, 164] width 110 height 14
type input "30"
click at [136, 215] on div "Height Height 30 px rem vh vw" at bounding box center [154, 439] width 191 height 630
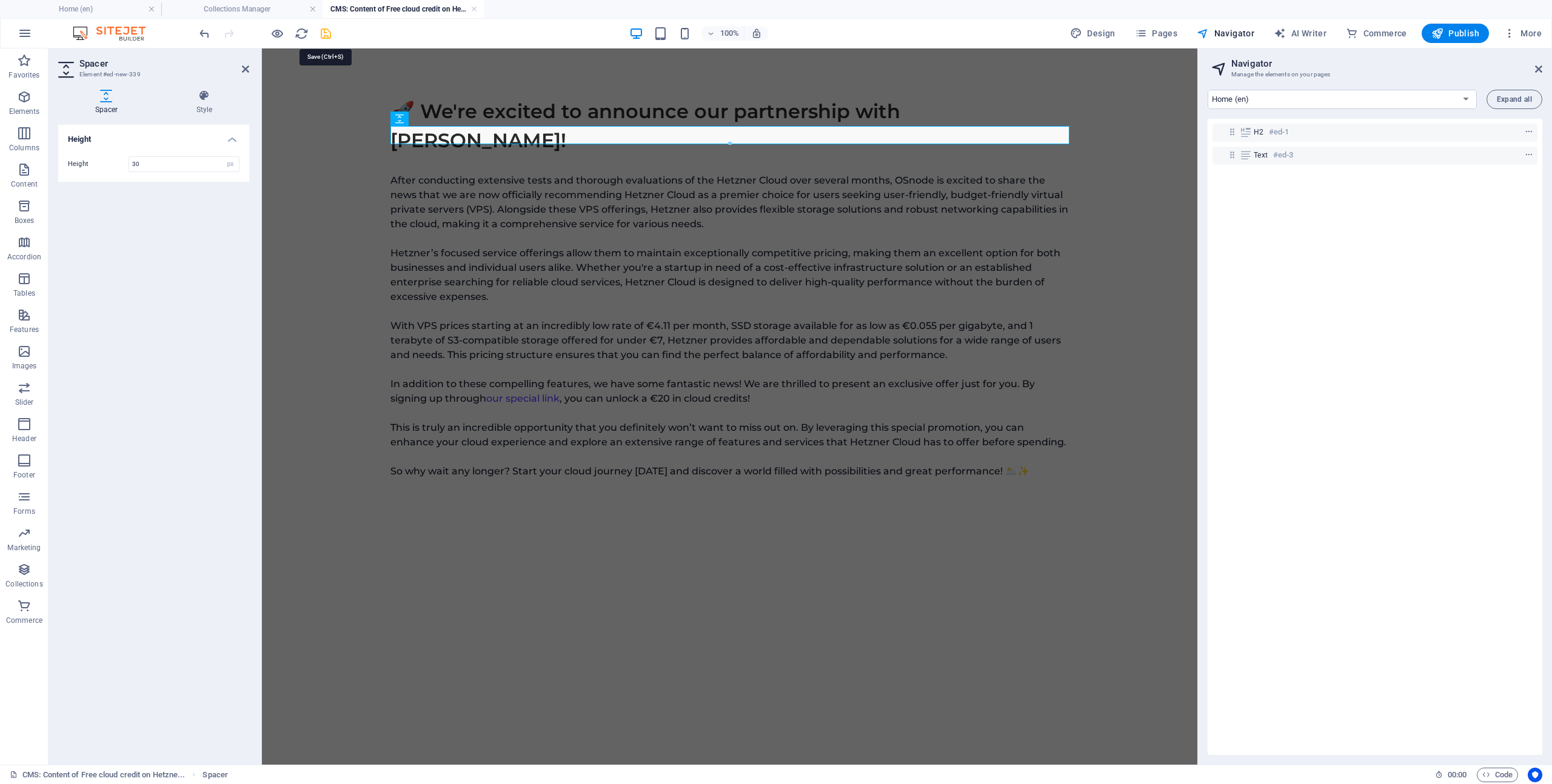
click at [329, 33] on icon "save" at bounding box center [326, 34] width 14 height 14
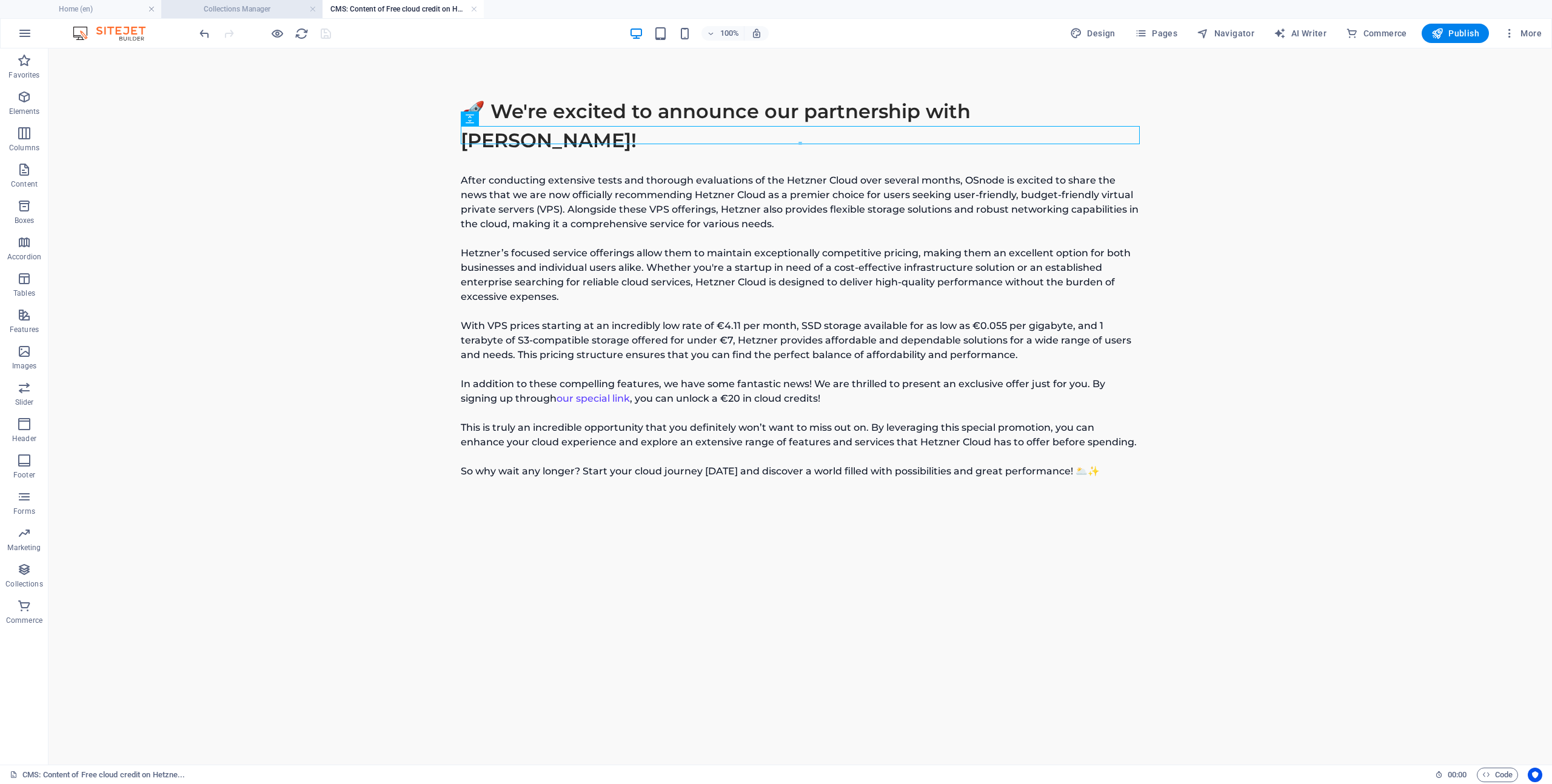
click at [252, 9] on h4 "Collections Manager" at bounding box center [242, 9] width 161 height 13
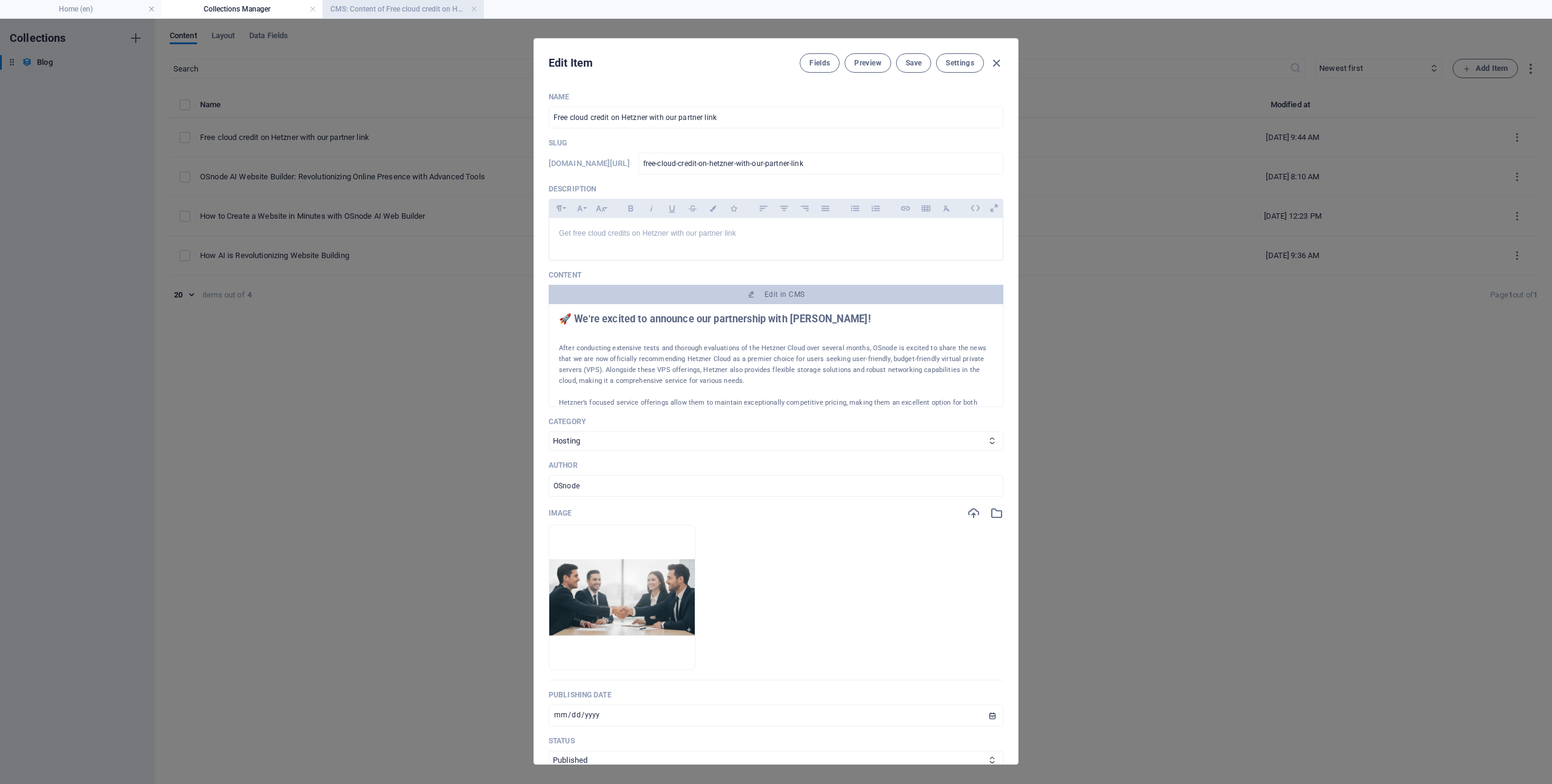
click at [387, 4] on h4 "CMS: Content of Free cloud credit on Hetzne..." at bounding box center [403, 9] width 161 height 13
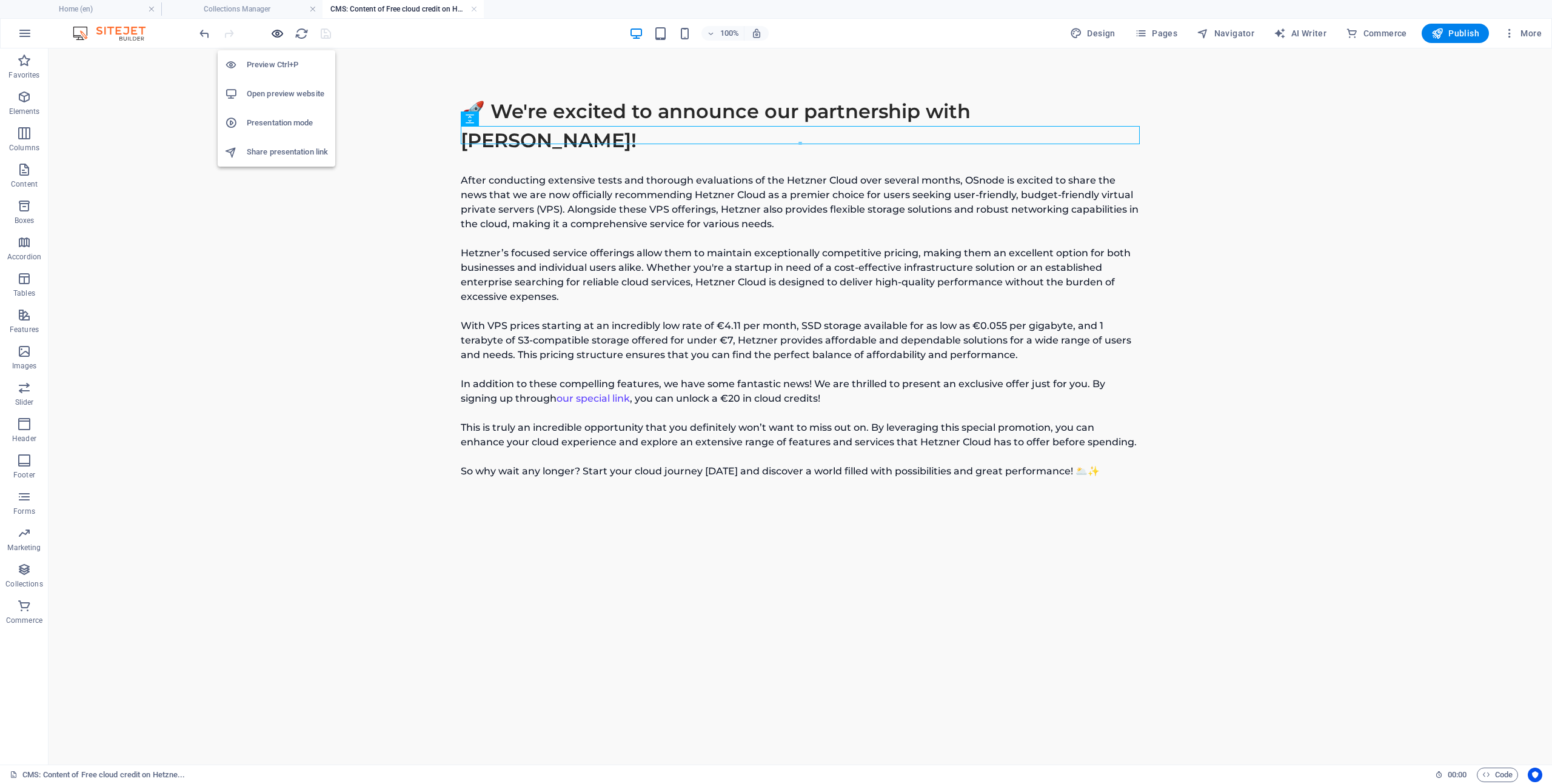
click at [278, 36] on icon "button" at bounding box center [277, 34] width 14 height 14
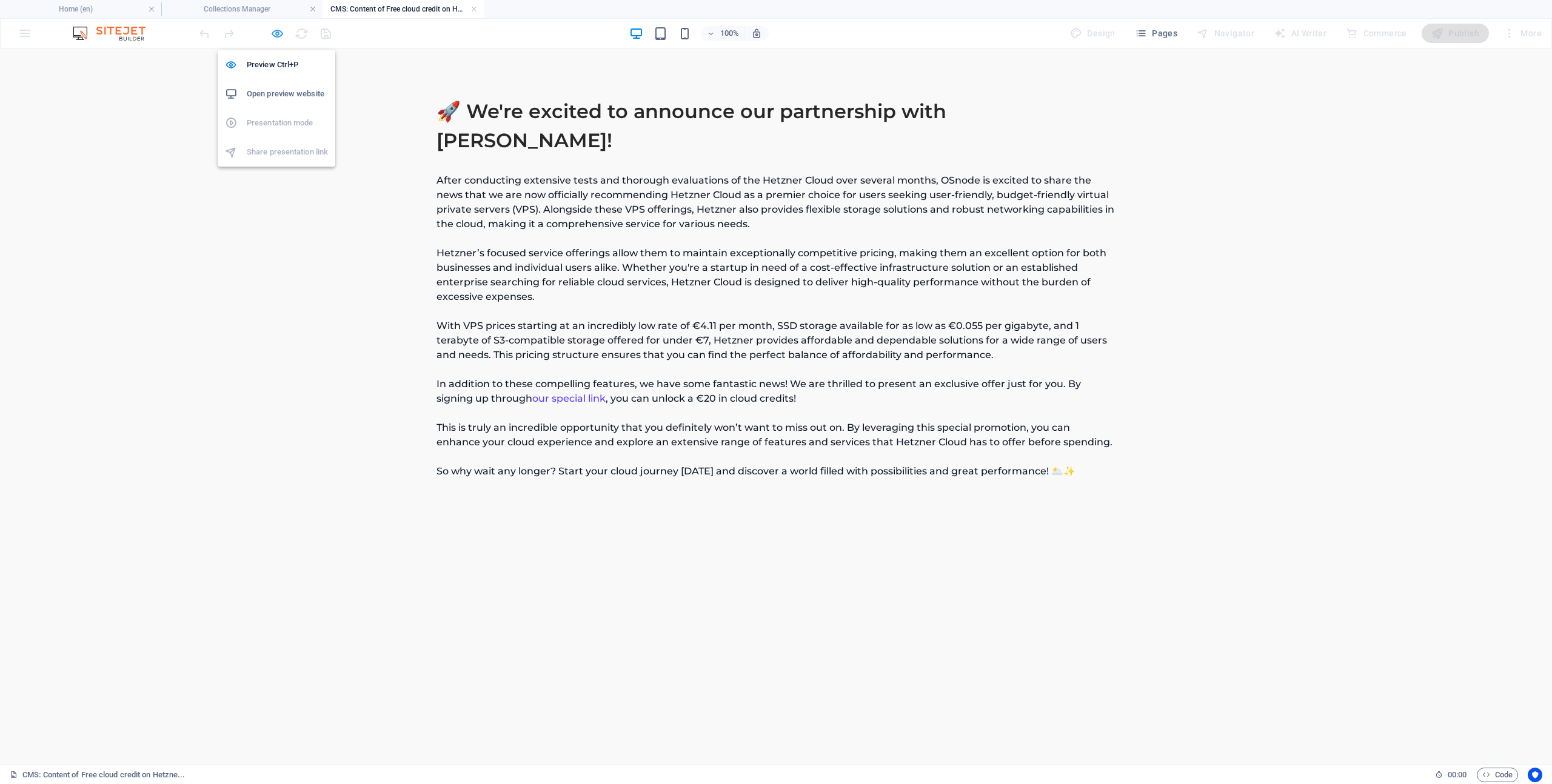
click at [278, 36] on icon "button" at bounding box center [277, 34] width 14 height 14
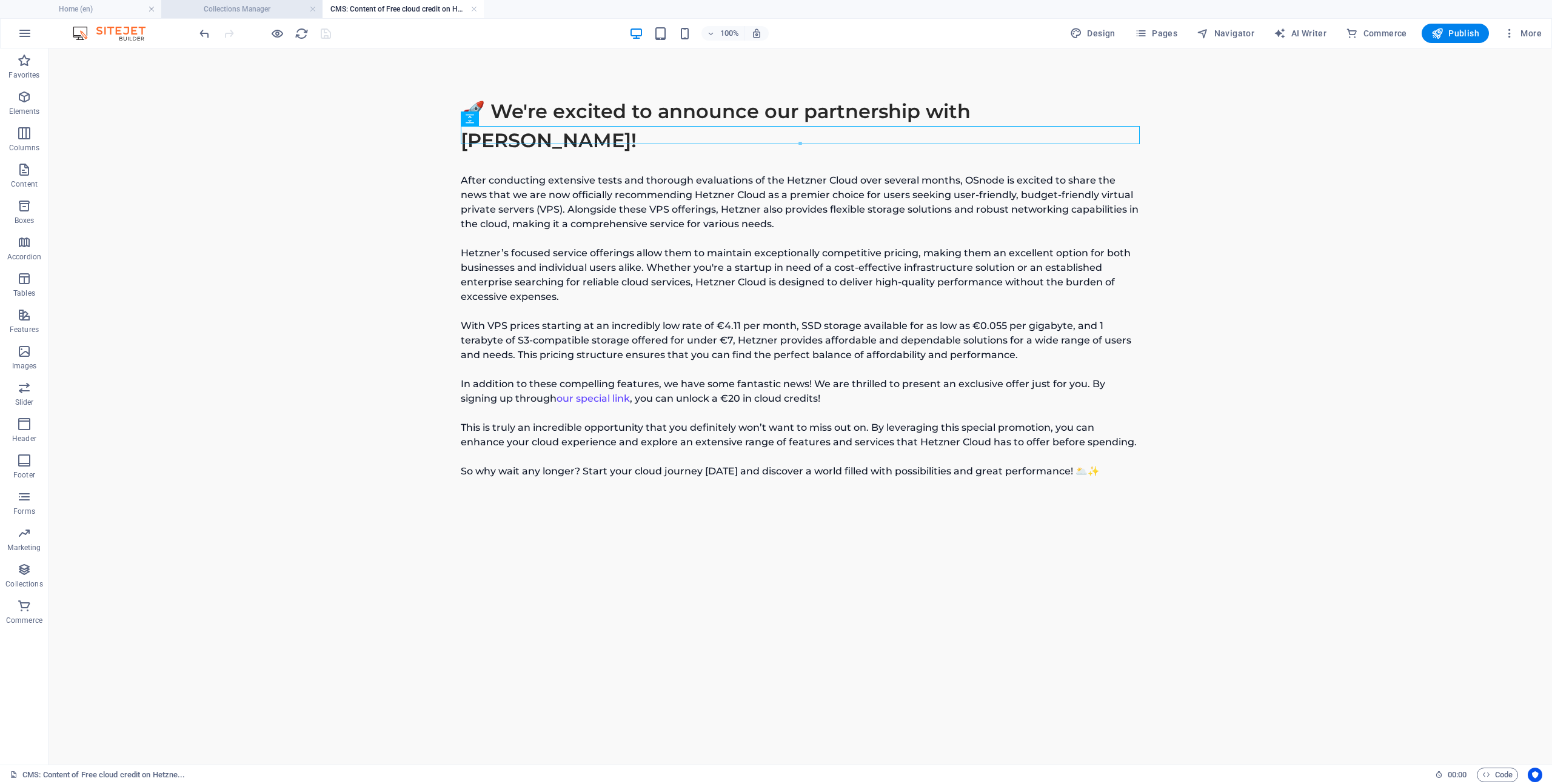
click at [272, 9] on h4 "Collections Manager" at bounding box center [242, 9] width 161 height 13
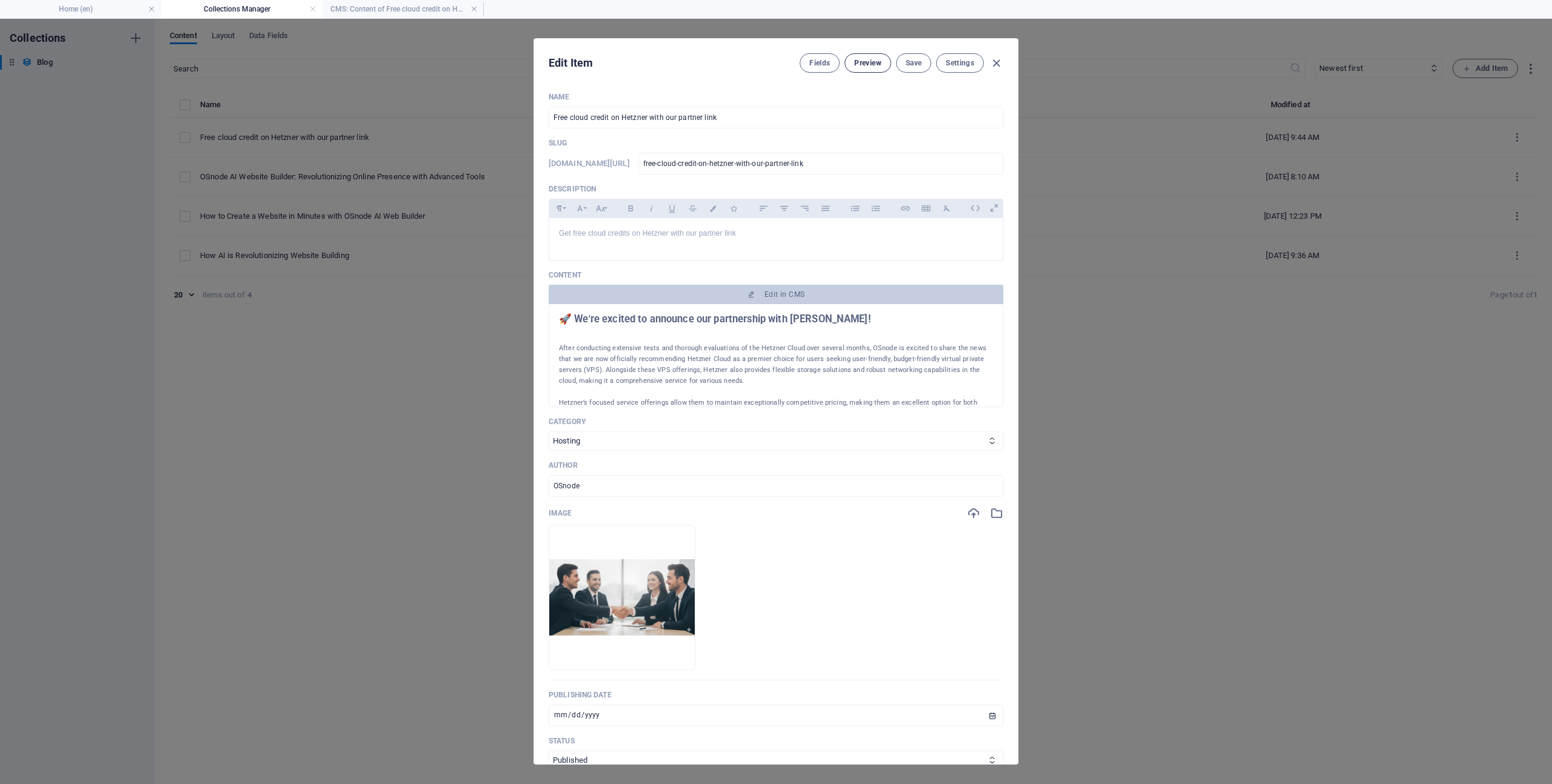
click at [862, 64] on span "Preview" at bounding box center [867, 63] width 27 height 10
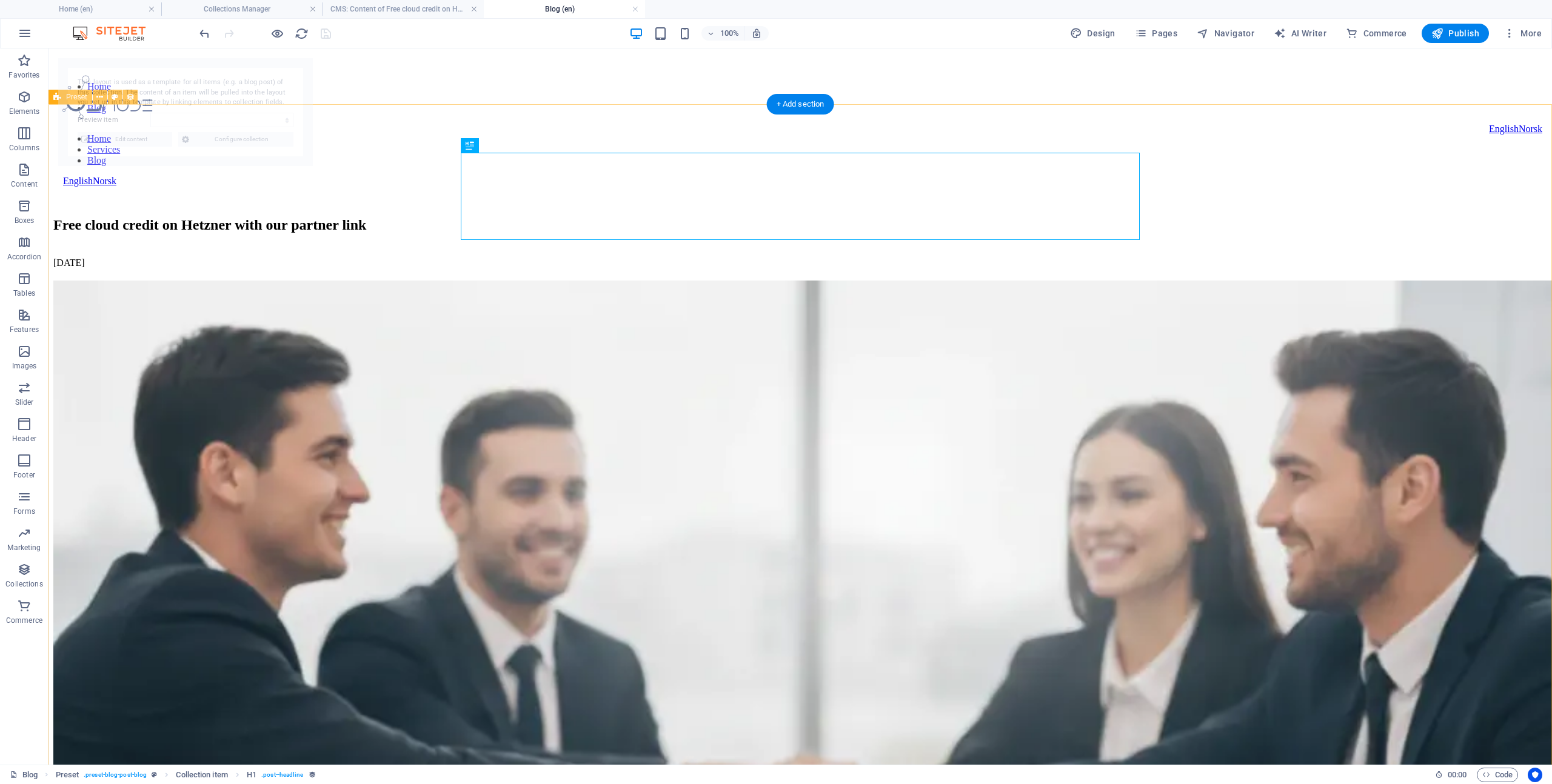
select select "68de29748206ca8d15073233"
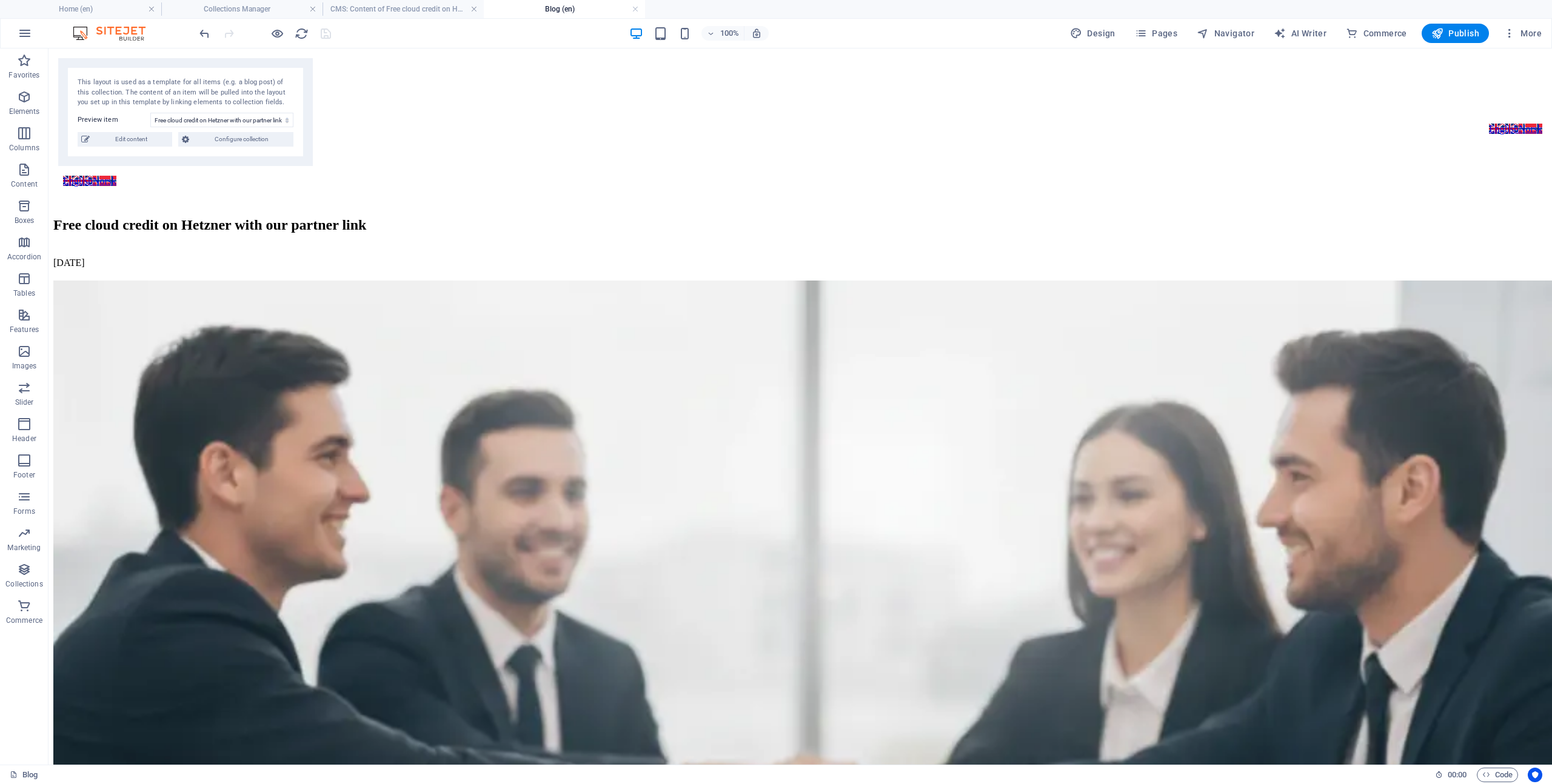
click at [640, 11] on h4 "Blog (en)" at bounding box center [565, 9] width 161 height 13
click at [635, 11] on link at bounding box center [635, 9] width 7 height 11
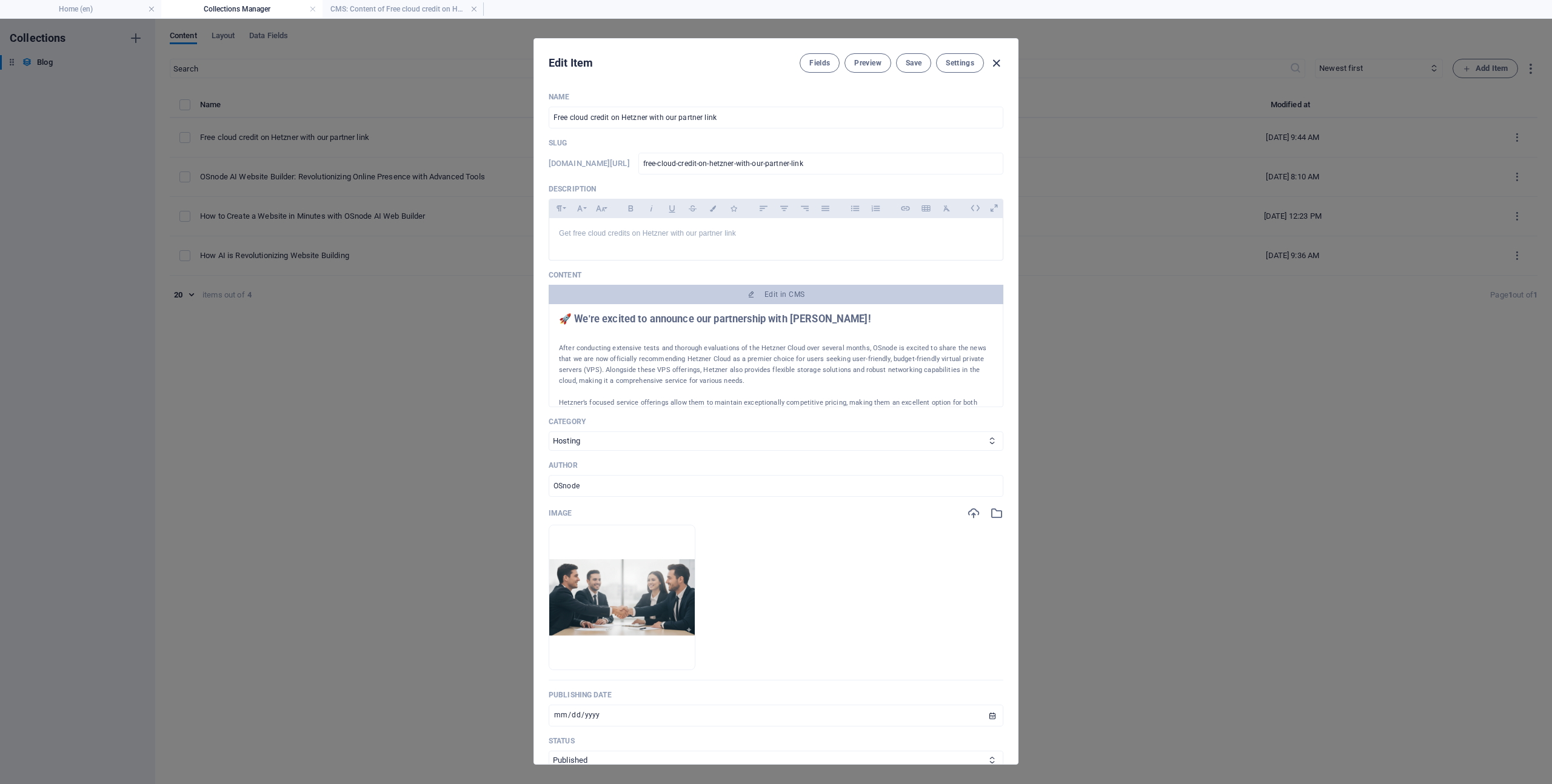
click at [1000, 64] on icon "button" at bounding box center [996, 63] width 14 height 14
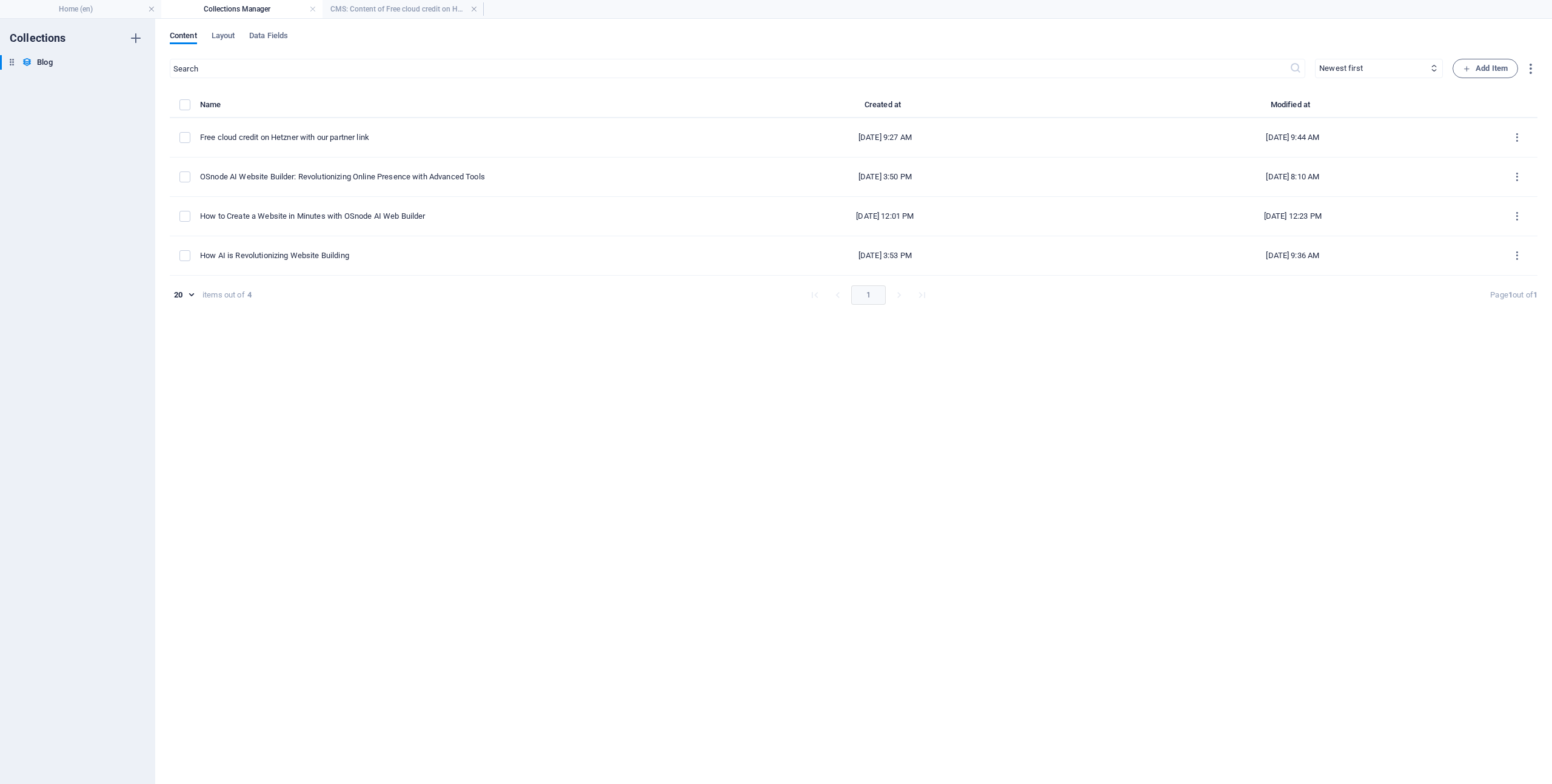
type input "free-cloud-credit-on-hetzner-with-our-partner-link"
click at [215, 37] on span "Layout" at bounding box center [224, 37] width 24 height 17
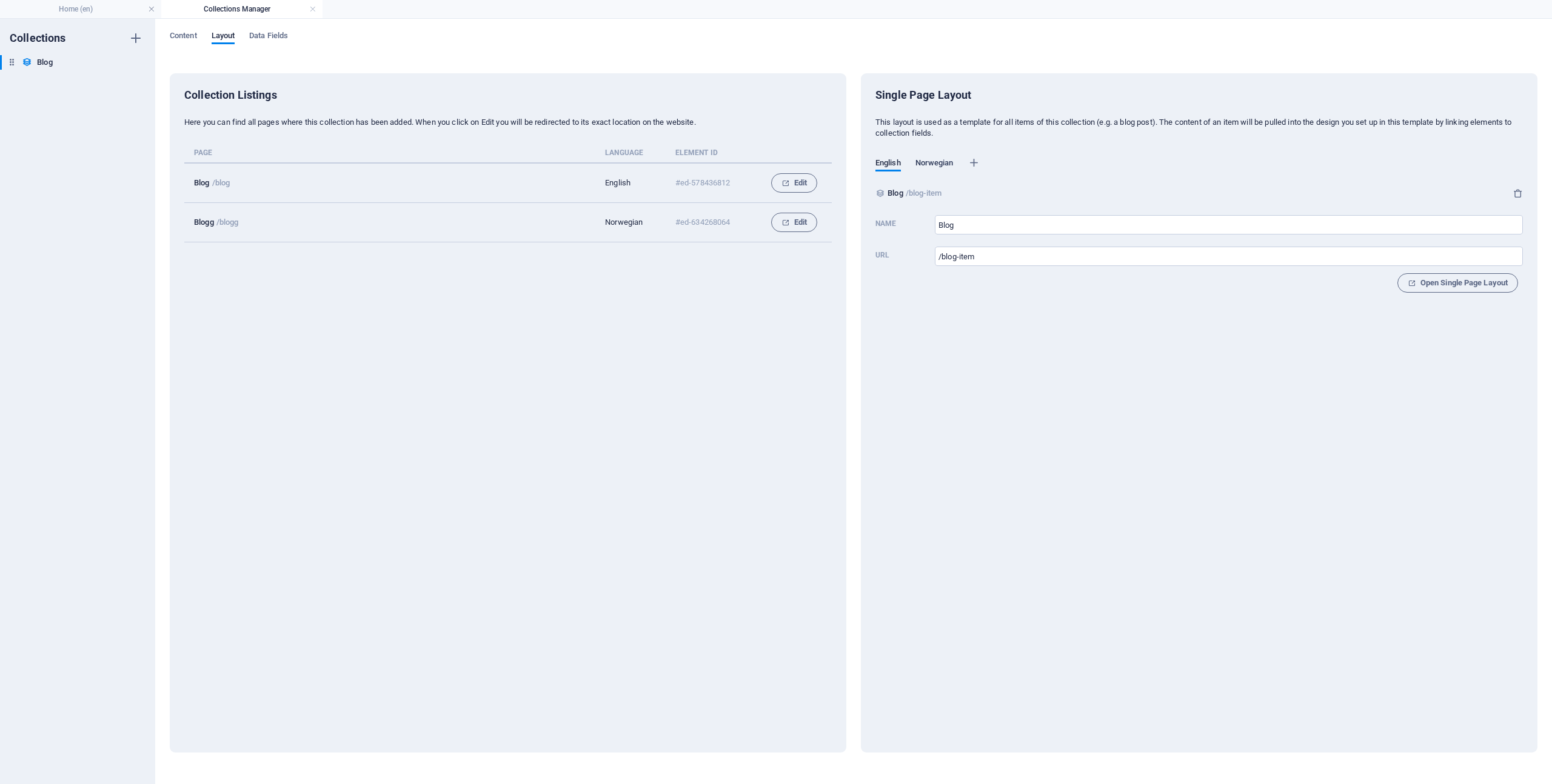
click at [941, 162] on span "Norwegian" at bounding box center [934, 164] width 38 height 17
click at [895, 162] on span "English" at bounding box center [888, 164] width 26 height 17
click at [176, 37] on span "Content" at bounding box center [184, 37] width 27 height 17
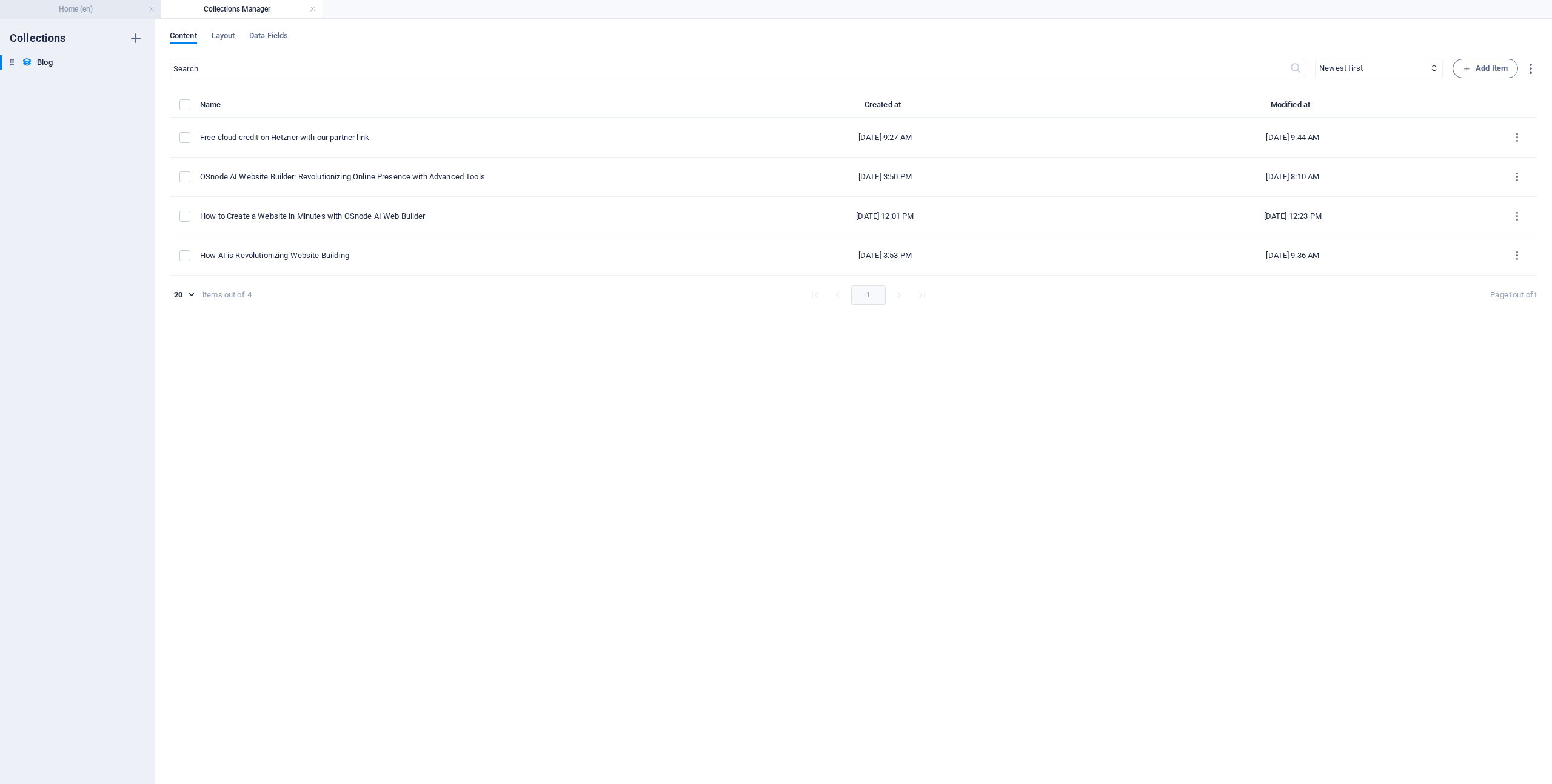
click at [106, 9] on h4 "Home (en)" at bounding box center [81, 9] width 161 height 13
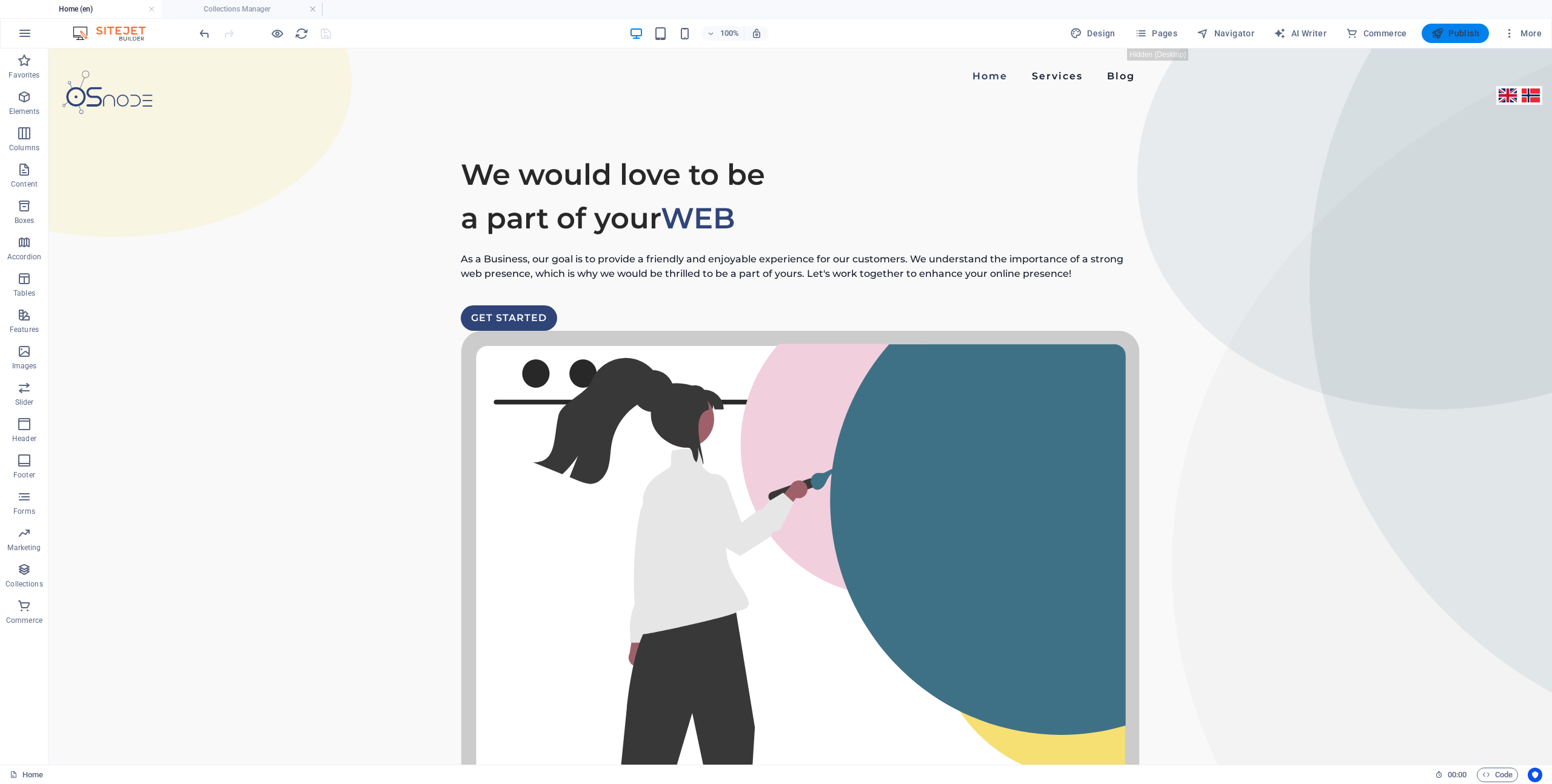
click at [1472, 32] on span "Publish" at bounding box center [1455, 33] width 48 height 12
click at [1470, 37] on span "Publish" at bounding box center [1455, 33] width 48 height 12
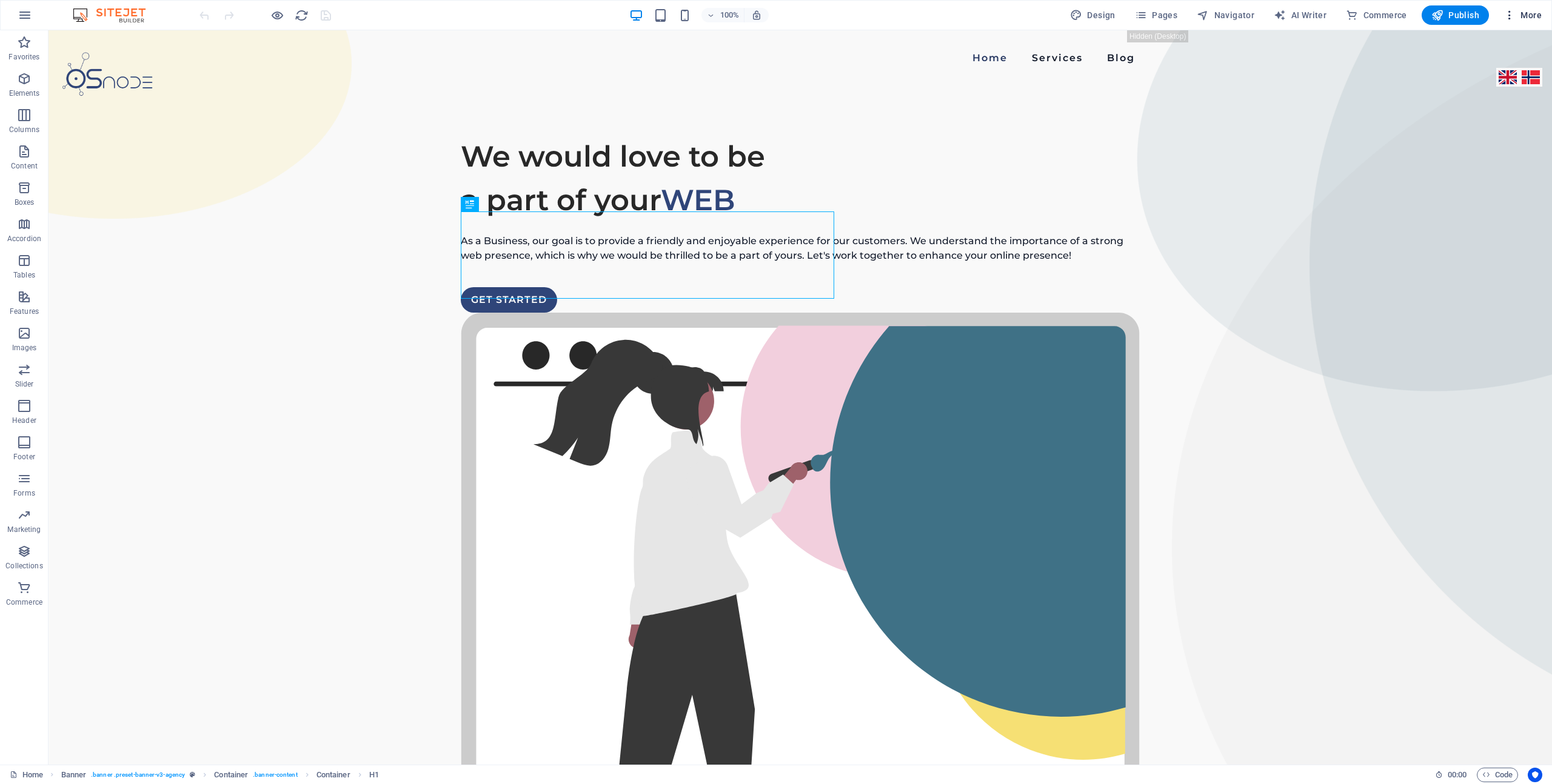
click at [1527, 14] on span "More" at bounding box center [1522, 15] width 38 height 12
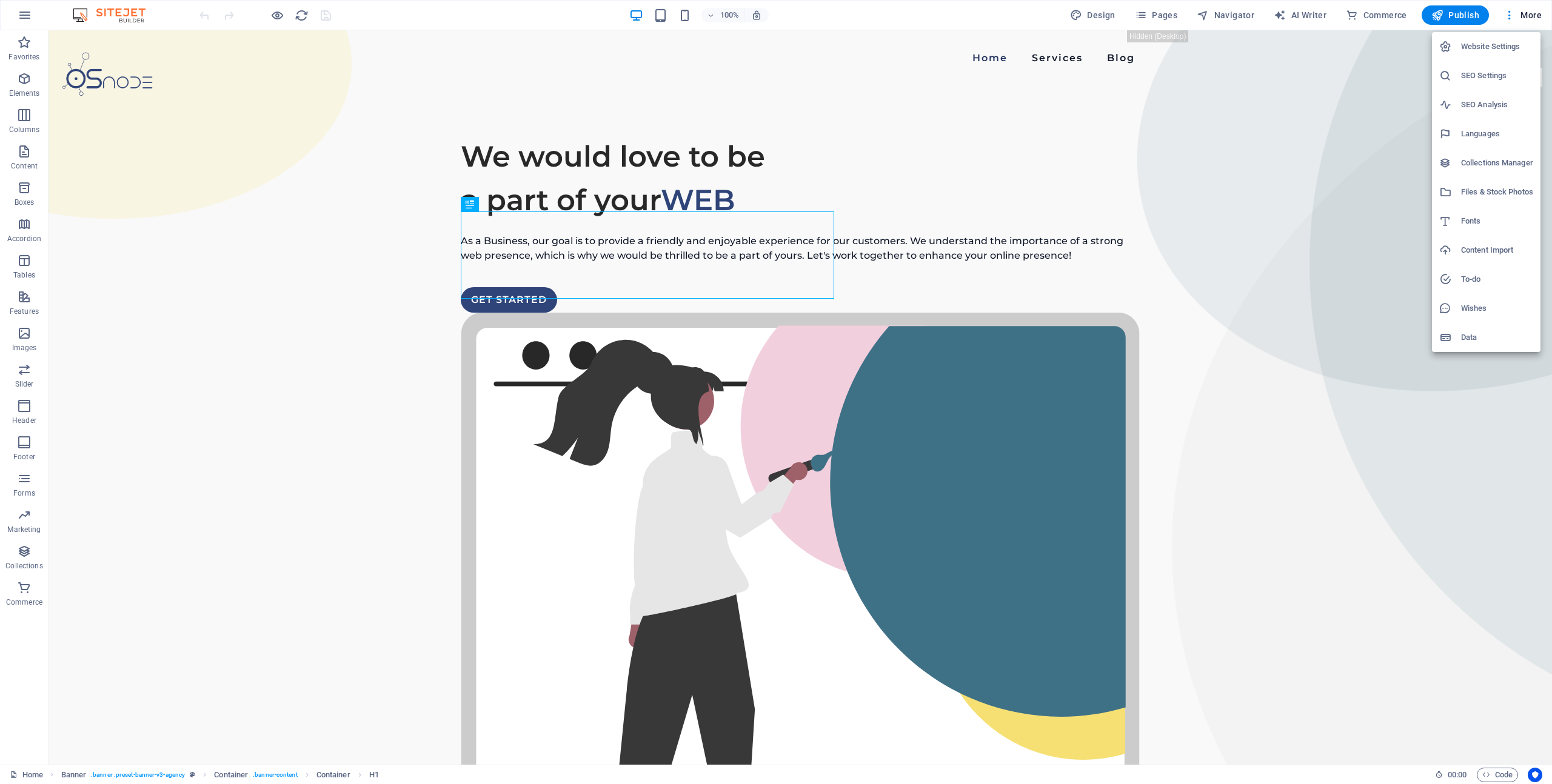
click at [1491, 167] on h6 "Collections Manager" at bounding box center [1497, 162] width 72 height 14
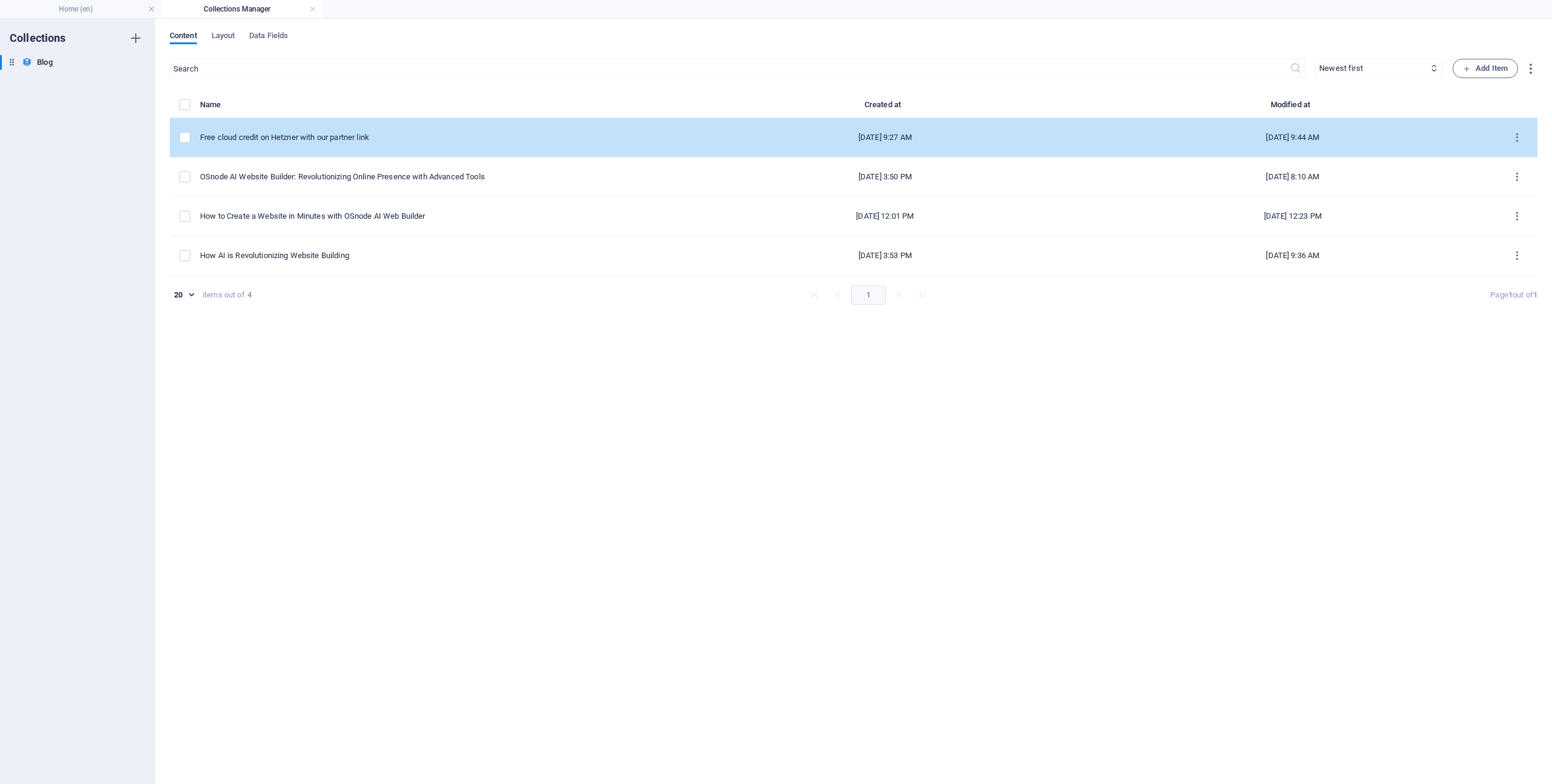
click at [335, 138] on div "Free cloud credit on Hetzner with our partner link" at bounding box center [435, 137] width 472 height 11
select select "Hosting"
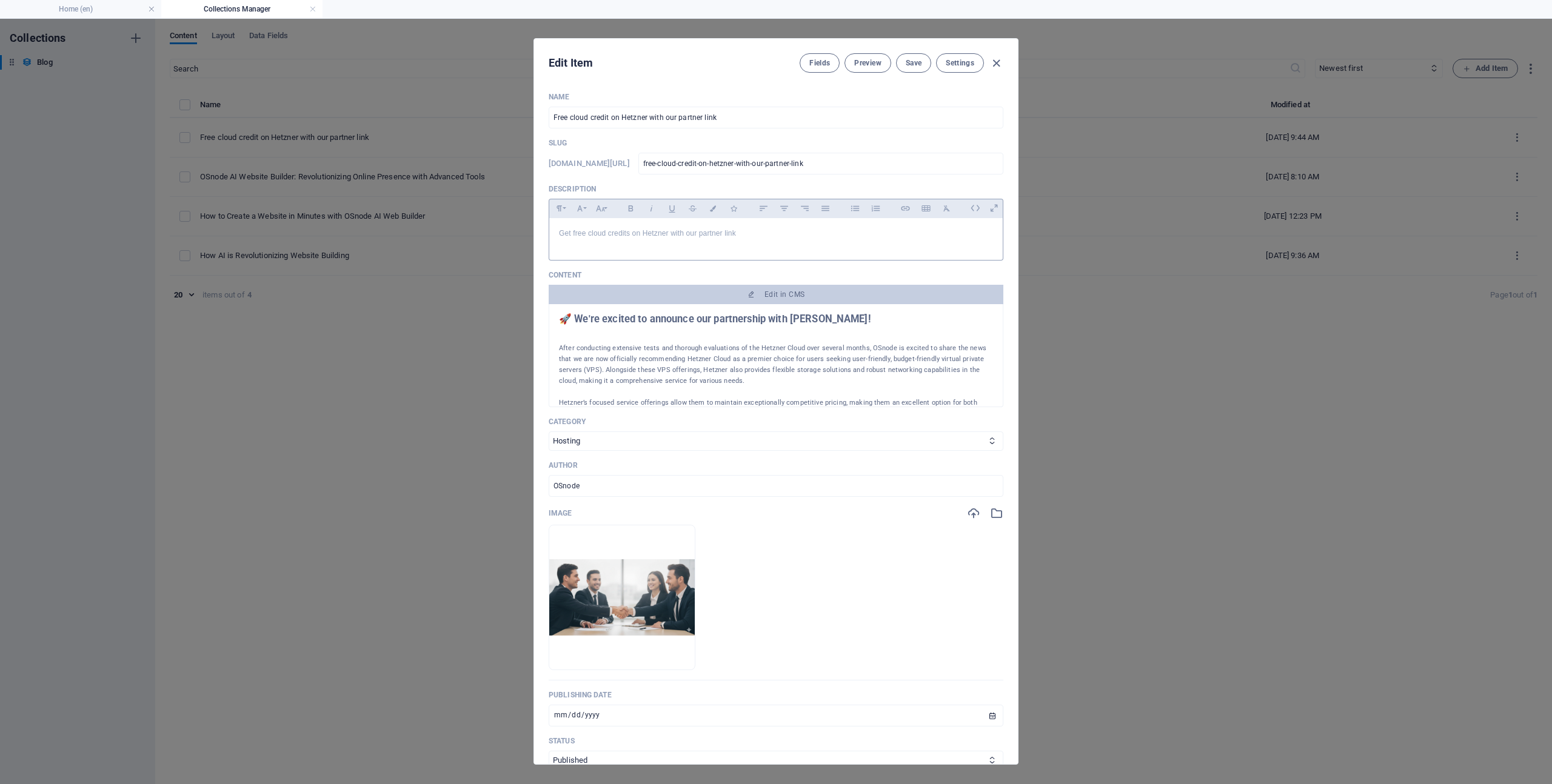
click at [823, 240] on div "Get free cloud credits on Hetzner with our partner link" at bounding box center [776, 236] width 453 height 36
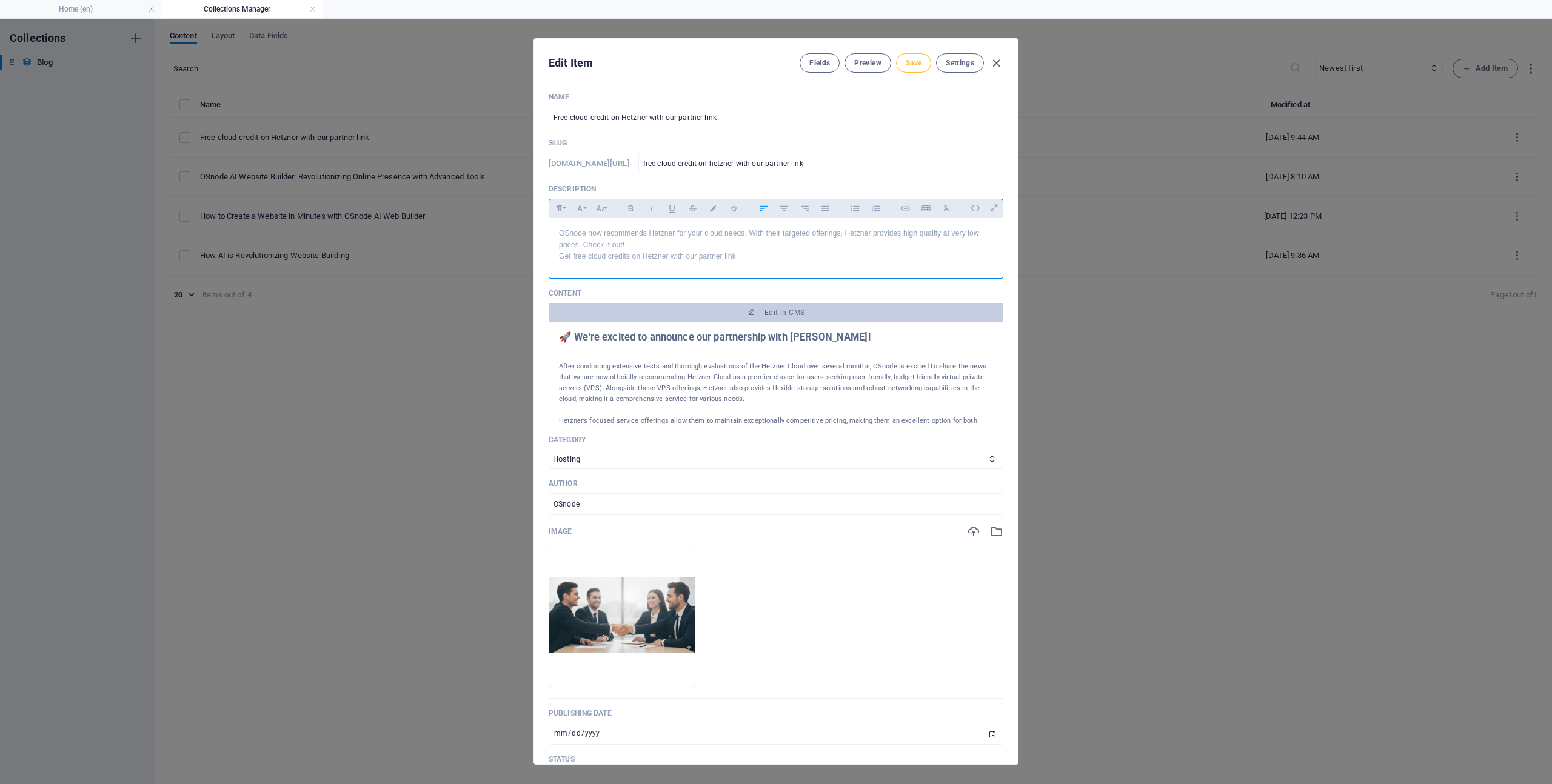
click at [914, 59] on span "Save" at bounding box center [913, 63] width 16 height 10
click at [994, 63] on icon "button" at bounding box center [996, 63] width 14 height 14
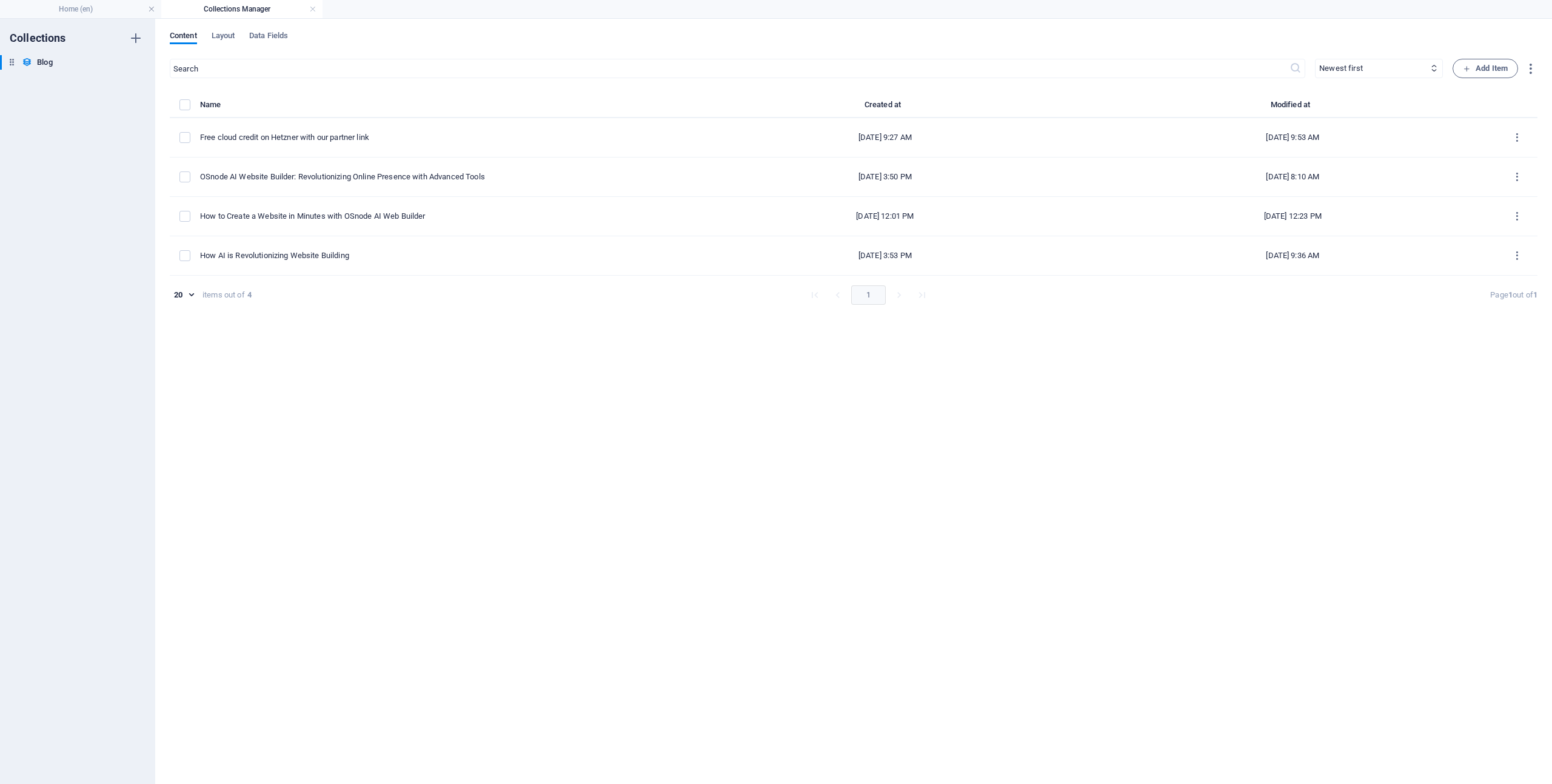
type input "free-cloud-credit-on-hetzner-with-our-partner-link"
